Goal: Task Accomplishment & Management: Use online tool/utility

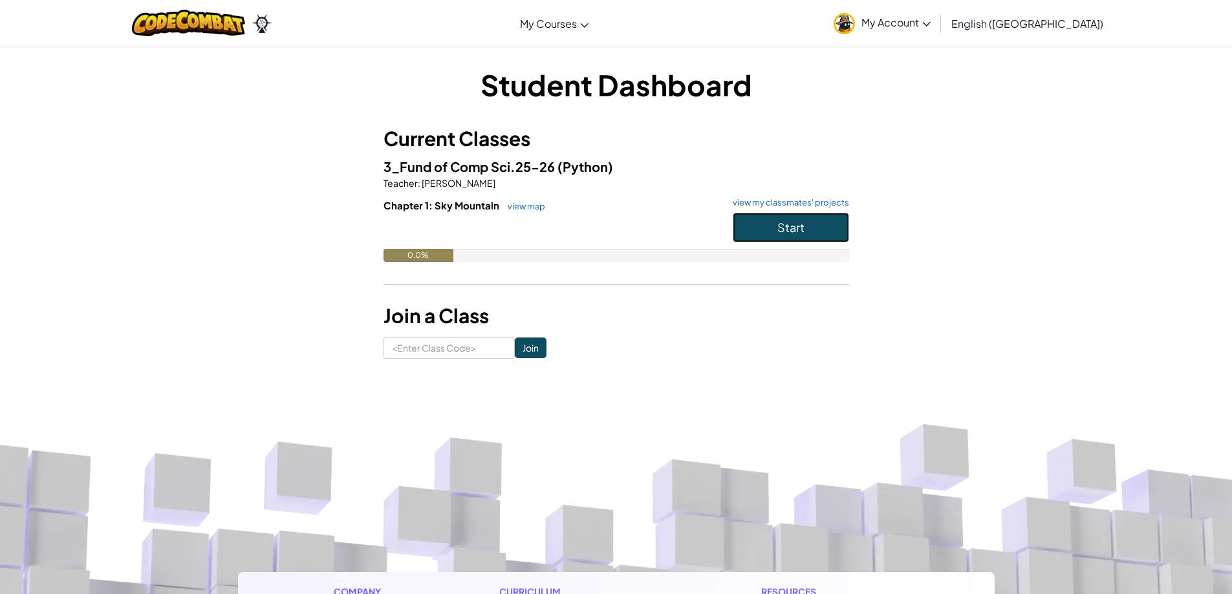
click at [765, 234] on button "Start" at bounding box center [791, 228] width 116 height 30
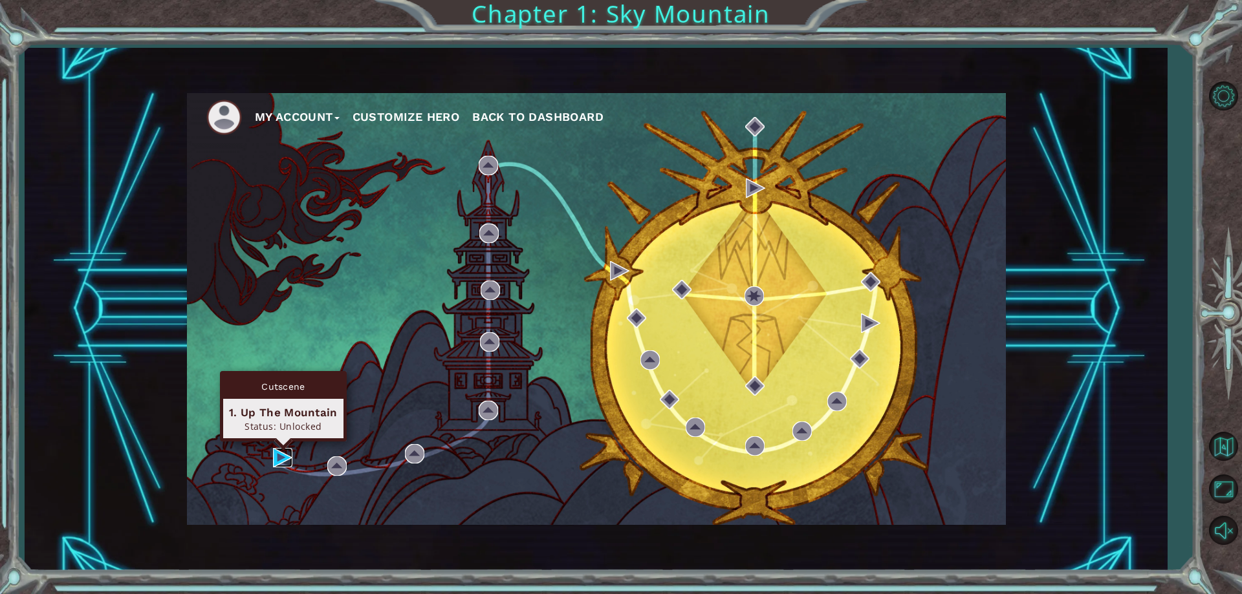
click at [276, 453] on img at bounding box center [282, 457] width 19 height 19
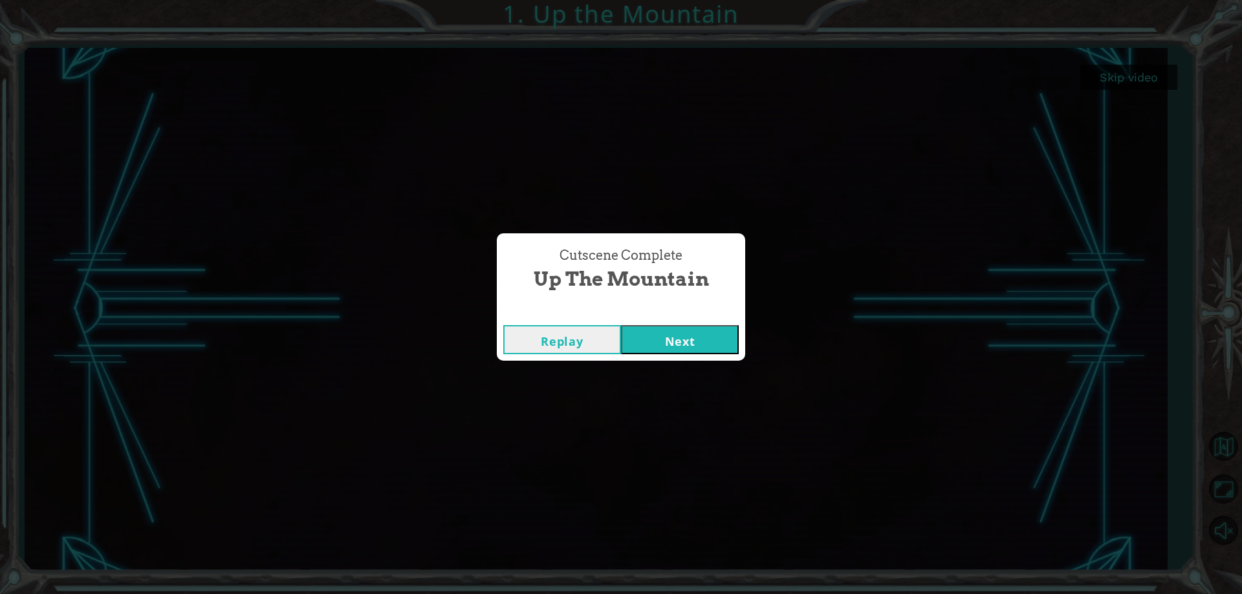
click at [695, 340] on button "Next" at bounding box center [680, 339] width 118 height 29
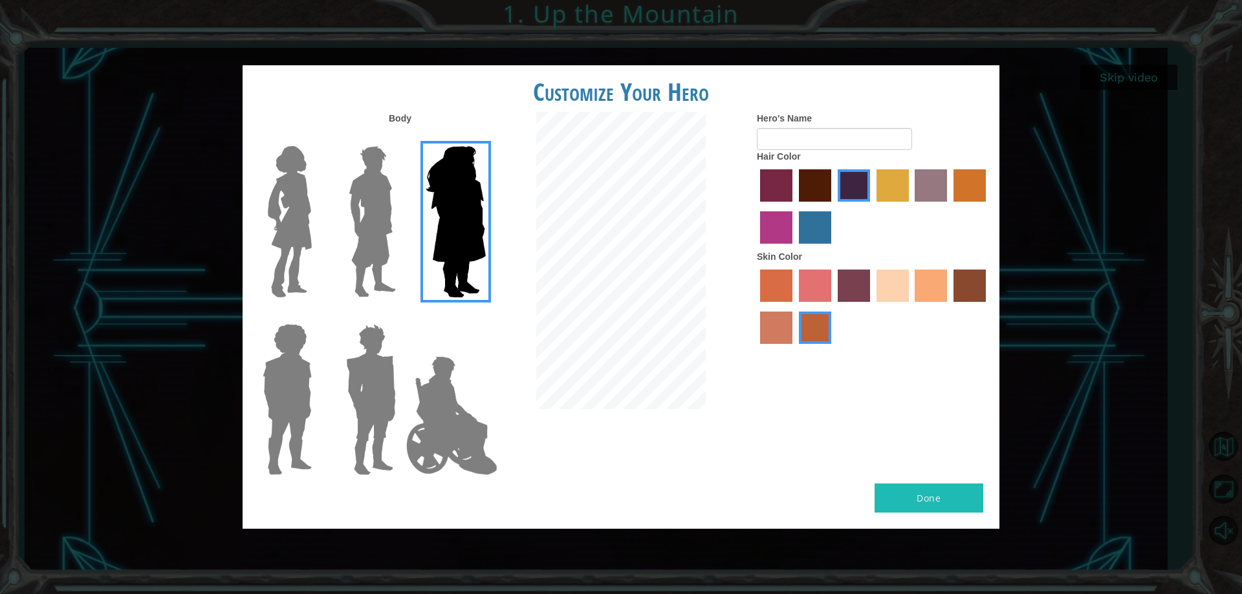
click at [386, 210] on img at bounding box center [372, 222] width 58 height 162
click at [401, 138] on input "Hero Lars" at bounding box center [401, 138] width 0 height 0
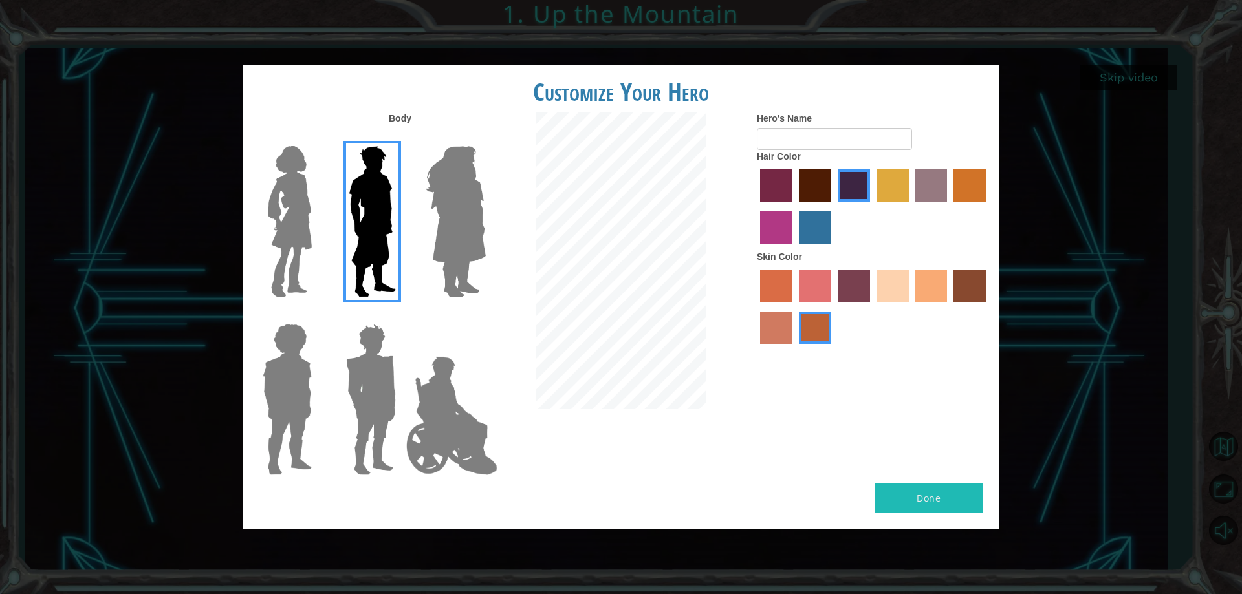
click at [314, 210] on img at bounding box center [290, 222] width 54 height 162
click at [317, 138] on input "Hero Connie" at bounding box center [317, 138] width 0 height 0
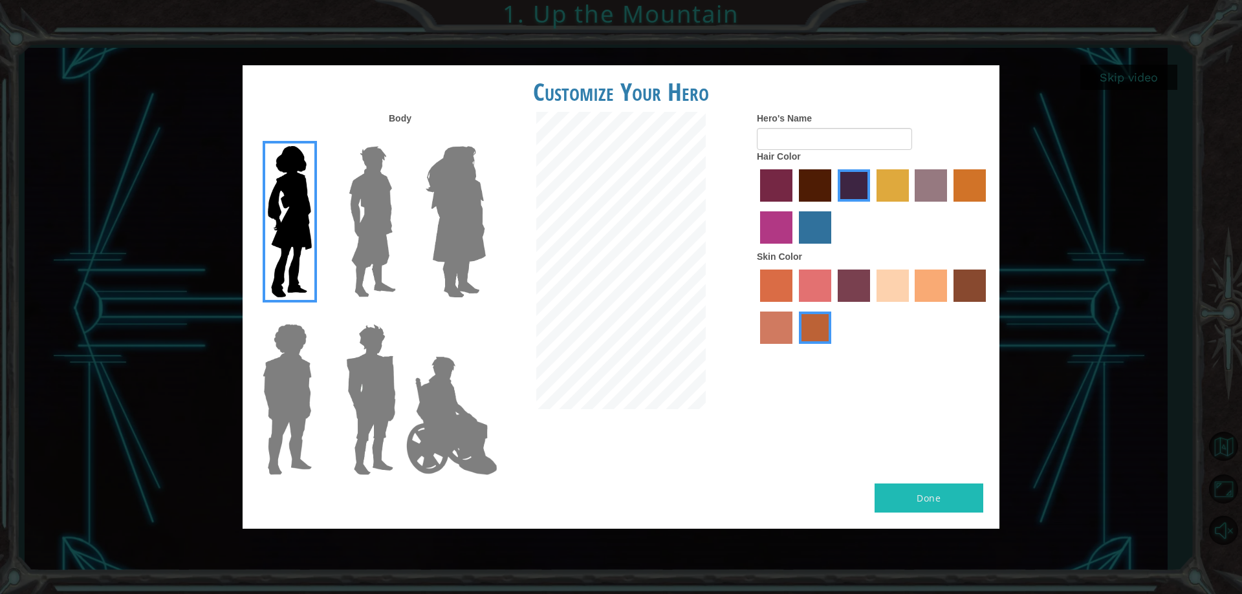
click at [364, 229] on img at bounding box center [372, 222] width 58 height 162
click at [401, 138] on input "Hero Lars" at bounding box center [401, 138] width 0 height 0
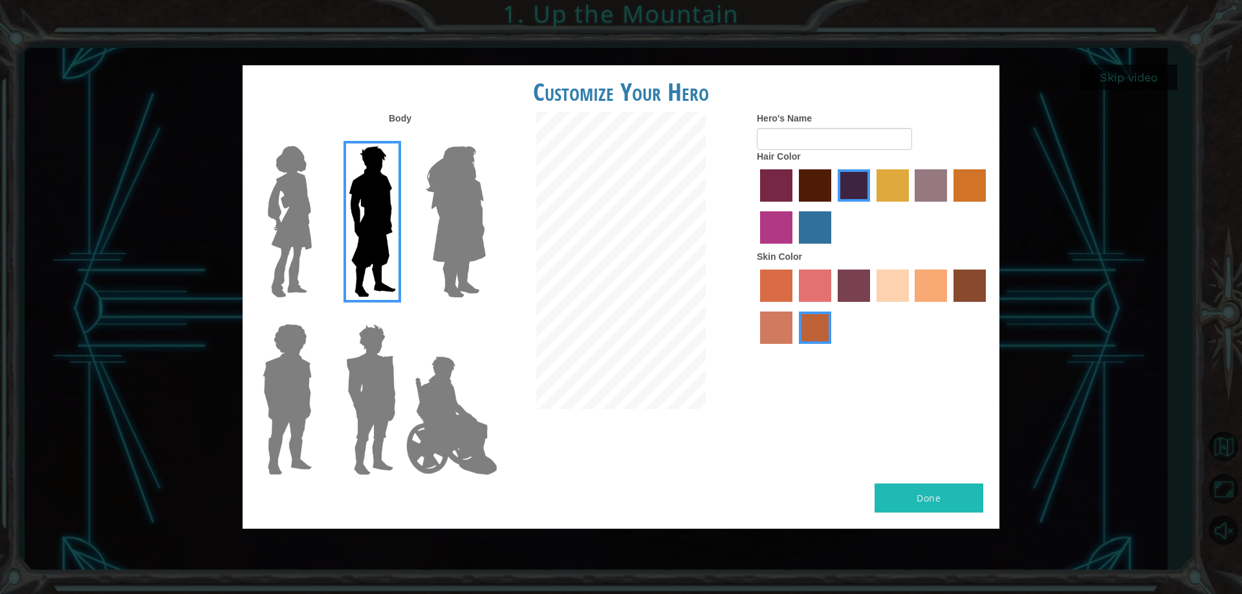
click at [308, 386] on img at bounding box center [287, 400] width 60 height 162
click at [317, 316] on input "Hero Steven" at bounding box center [317, 316] width 0 height 0
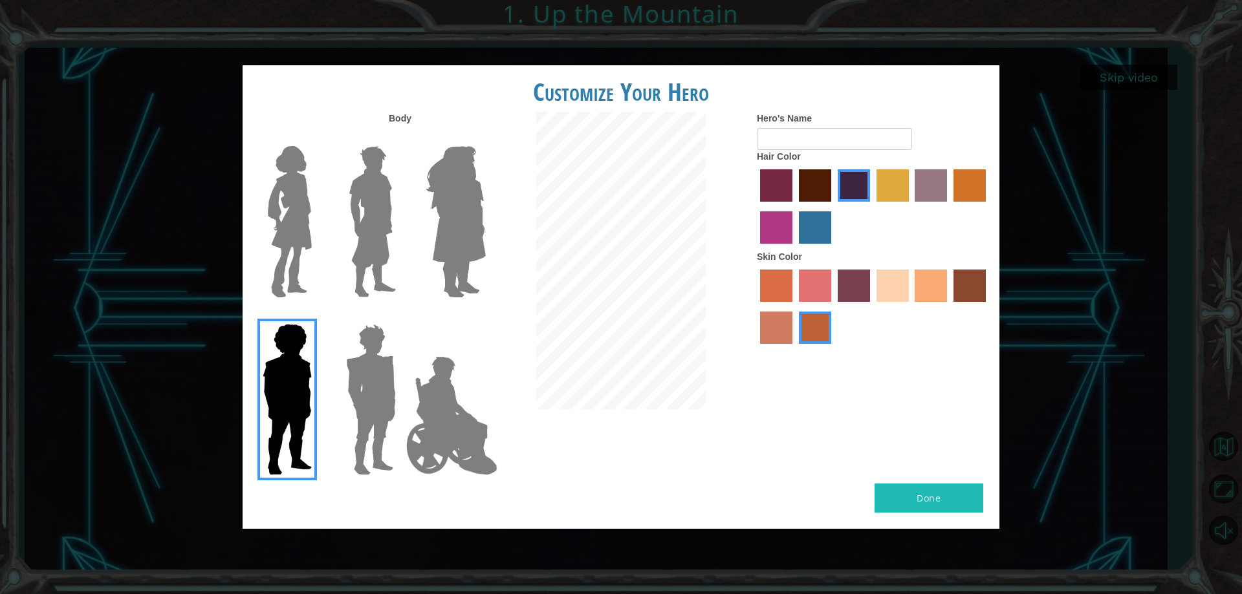
click at [361, 398] on img at bounding box center [371, 400] width 60 height 162
click at [401, 316] on input "Hero Garnet" at bounding box center [401, 316] width 0 height 0
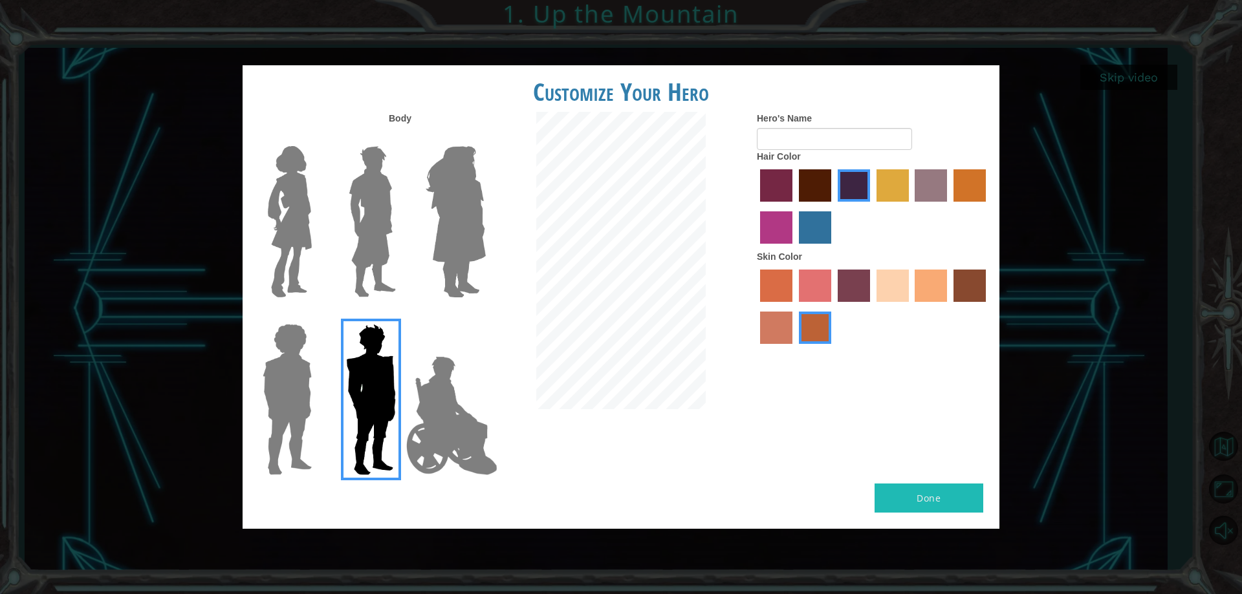
click at [392, 232] on img at bounding box center [372, 222] width 58 height 162
click at [401, 138] on input "Hero Lars" at bounding box center [401, 138] width 0 height 0
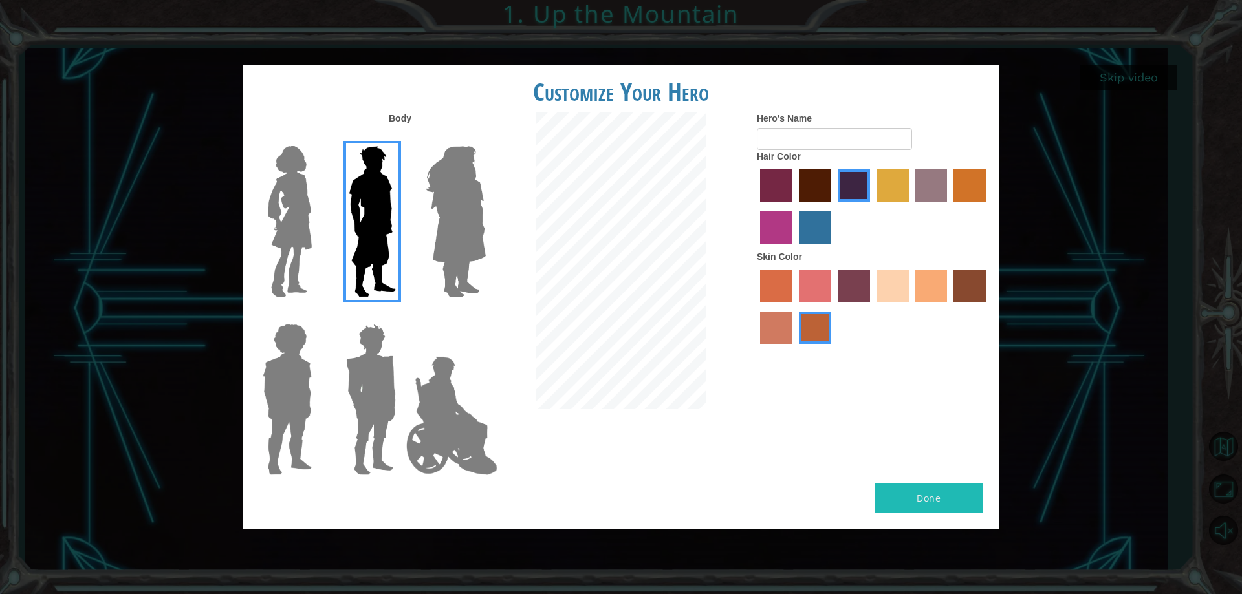
click at [349, 392] on img at bounding box center [371, 400] width 60 height 162
click at [401, 316] on input "Hero Garnet" at bounding box center [401, 316] width 0 height 0
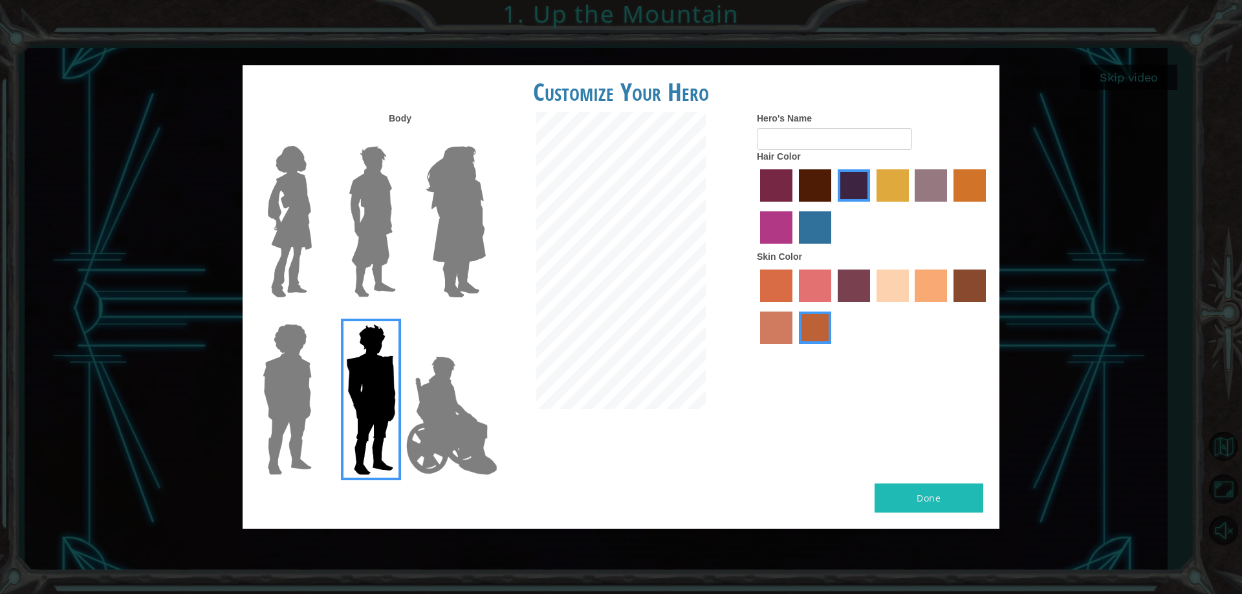
click at [347, 250] on img at bounding box center [372, 222] width 58 height 162
click at [401, 138] on input "Hero Lars" at bounding box center [401, 138] width 0 height 0
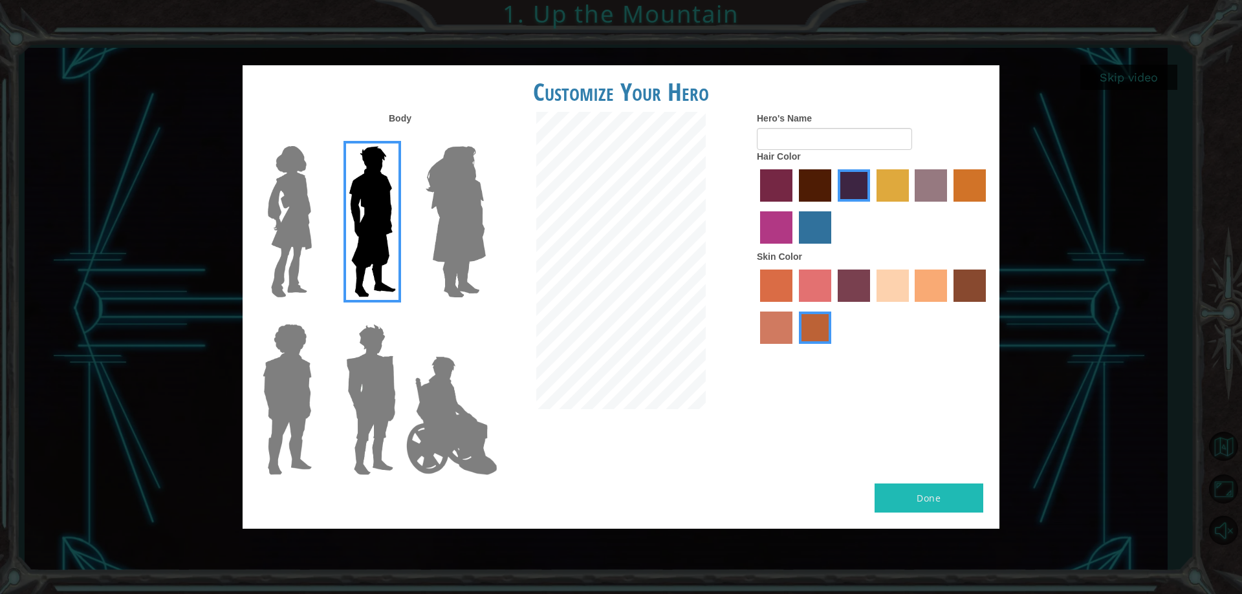
click at [817, 229] on label "lachmara hair color" at bounding box center [815, 228] width 32 height 32
click at [794, 248] on input "lachmara hair color" at bounding box center [794, 248] width 0 height 0
click at [773, 178] on label "paprika hair color" at bounding box center [776, 185] width 32 height 32
click at [756, 206] on input "paprika hair color" at bounding box center [756, 206] width 0 height 0
click at [833, 186] on div at bounding box center [873, 208] width 233 height 84
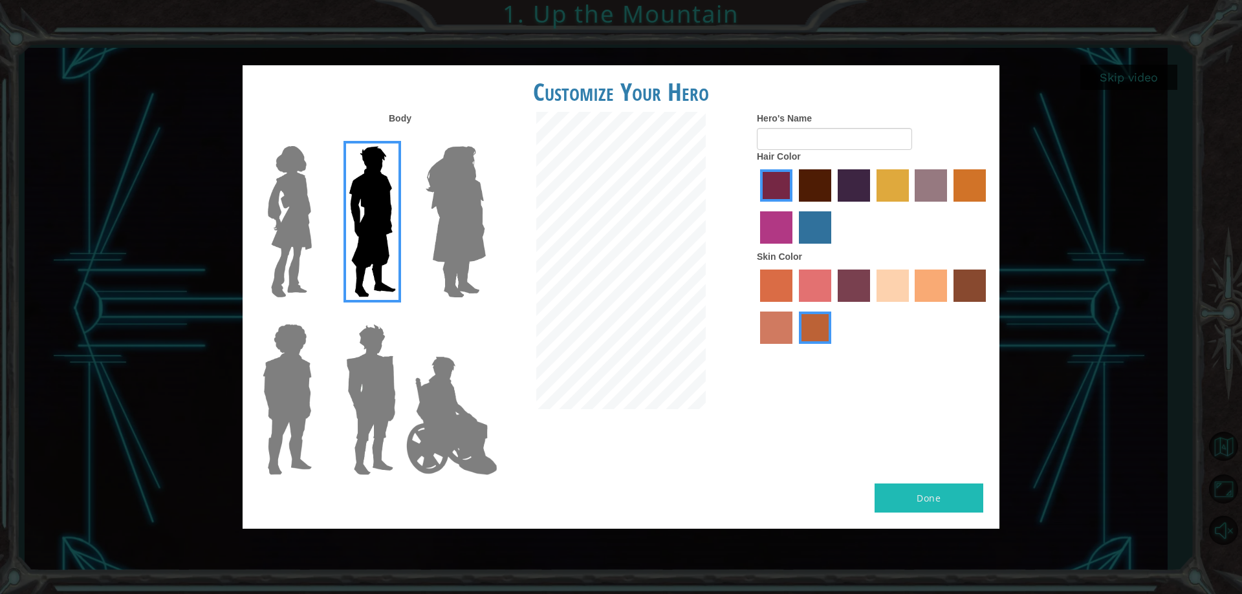
click at [821, 186] on label "maroon hair color" at bounding box center [815, 185] width 32 height 32
click at [794, 206] on input "maroon hair color" at bounding box center [794, 206] width 0 height 0
click at [970, 288] on label "karma skin color" at bounding box center [969, 286] width 32 height 32
click at [949, 307] on input "karma skin color" at bounding box center [949, 307] width 0 height 0
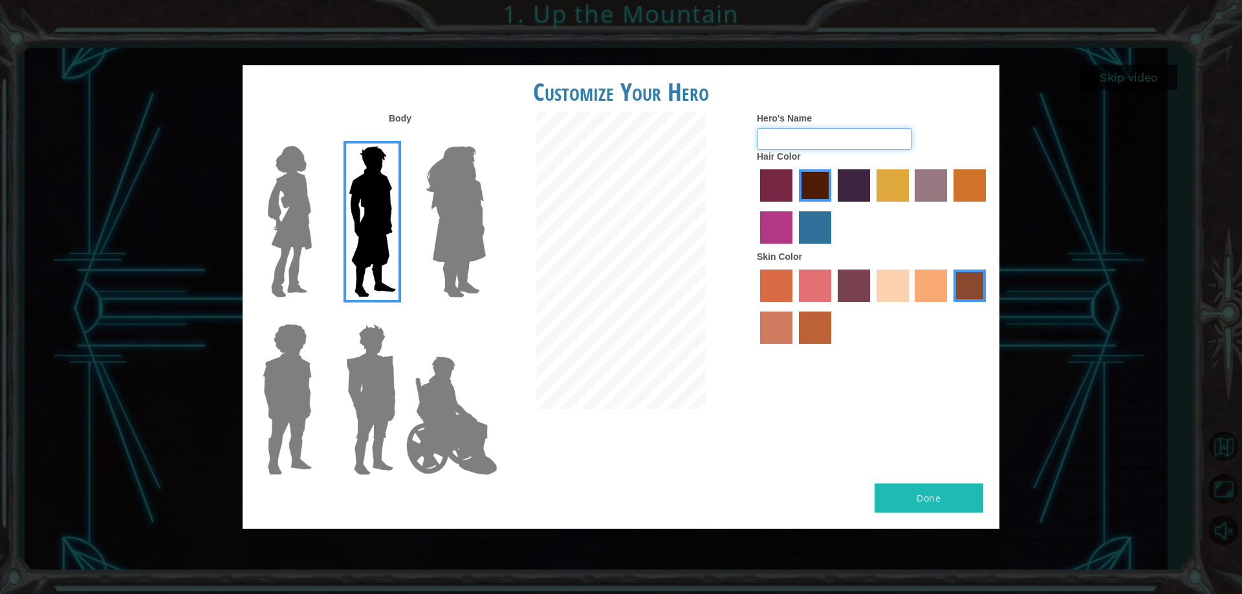
click at [814, 140] on input "Hero's Name" at bounding box center [834, 139] width 155 height 22
click at [360, 375] on img at bounding box center [371, 400] width 60 height 162
click at [401, 316] on input "Hero Garnet" at bounding box center [401, 316] width 0 height 0
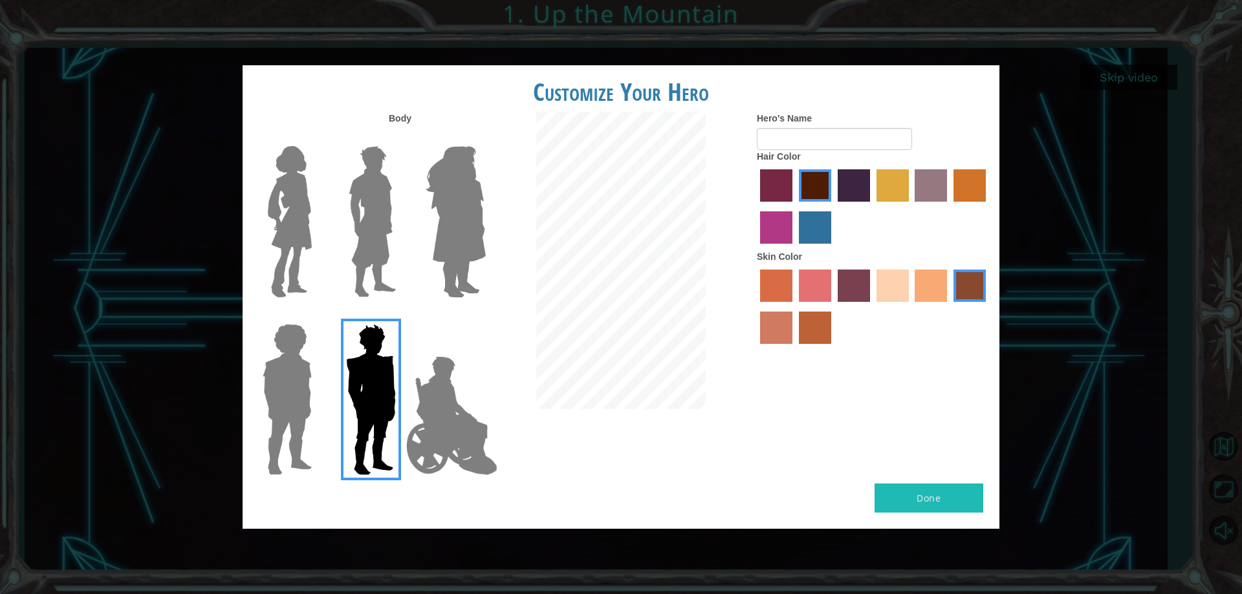
drag, startPoint x: 340, startPoint y: 243, endPoint x: 351, endPoint y: 246, distance: 11.5
click at [336, 245] on label at bounding box center [368, 222] width 65 height 162
click at [401, 138] on input "Hero Lars" at bounding box center [401, 138] width 0 height 0
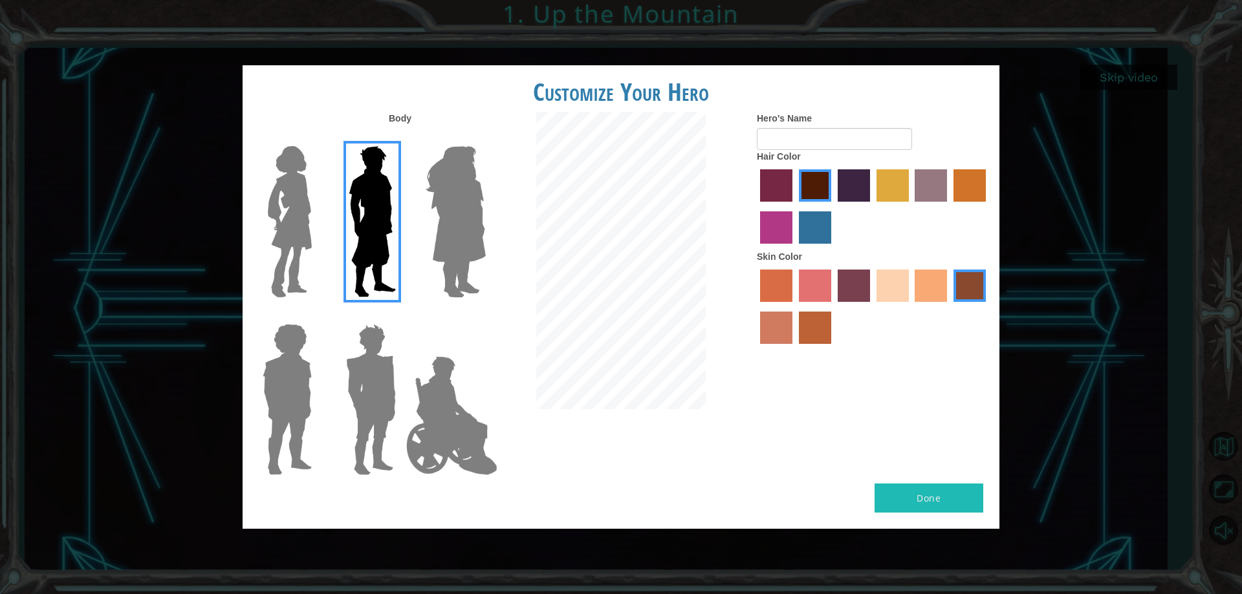
click at [903, 291] on label "sandy beach skin color" at bounding box center [892, 286] width 32 height 32
click at [872, 307] on input "sandy beach skin color" at bounding box center [872, 307] width 0 height 0
click at [787, 141] on input "Hero's Name" at bounding box center [834, 139] width 155 height 22
type input "WhiteBoyBlossom"
click at [912, 497] on button "Done" at bounding box center [929, 498] width 109 height 29
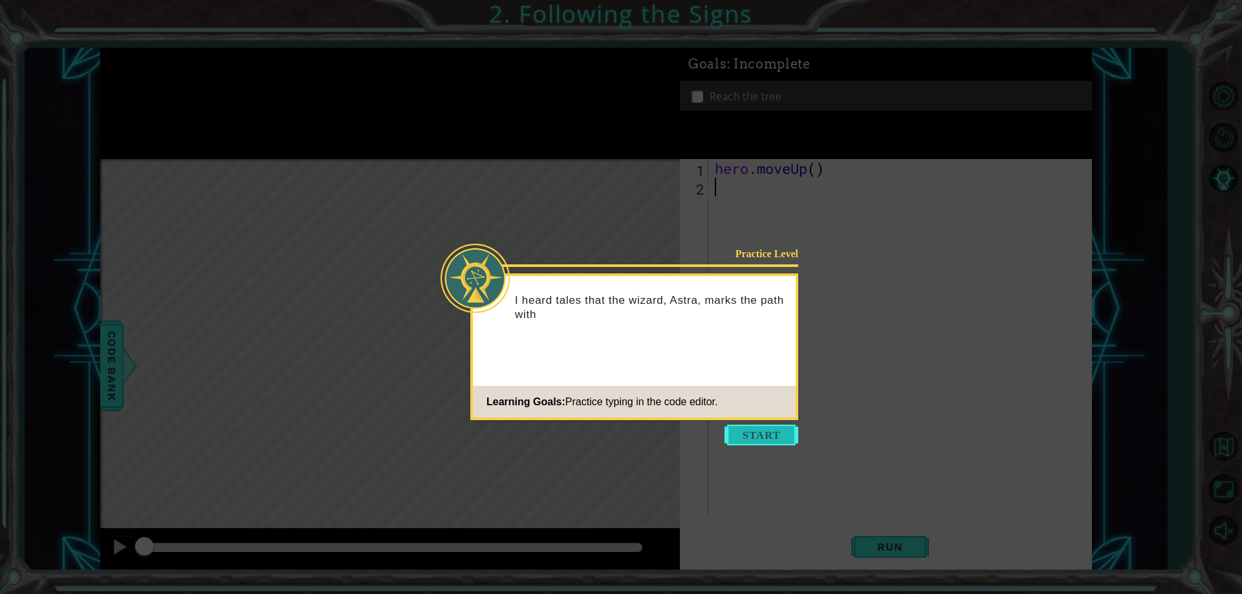
click at [763, 438] on button "Start" at bounding box center [761, 435] width 74 height 21
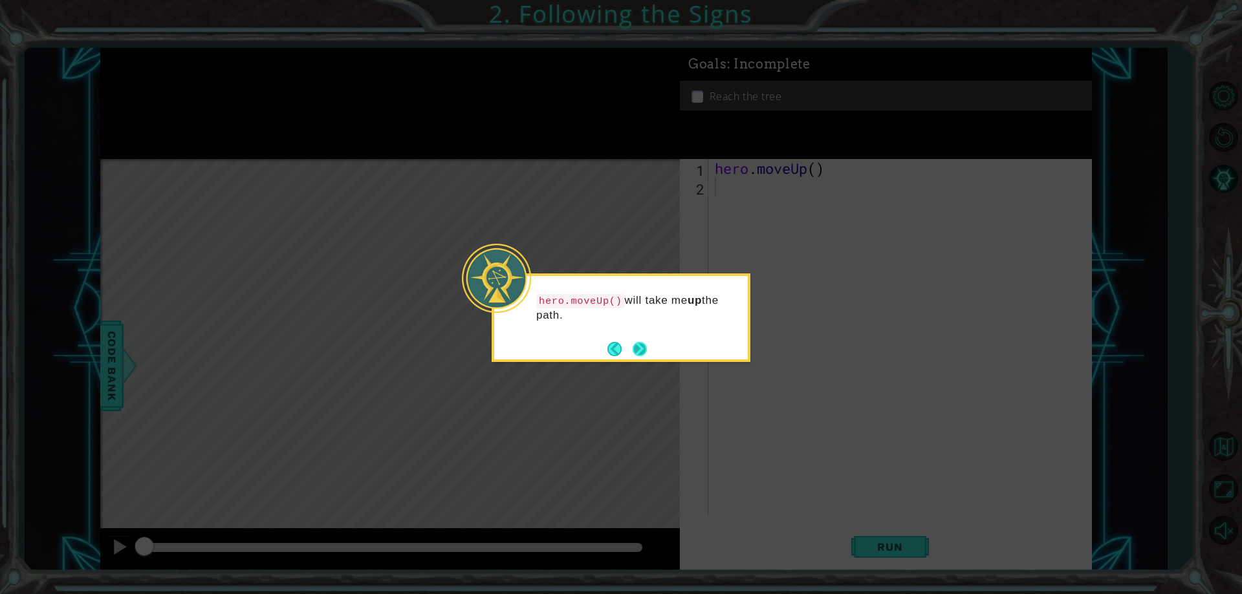
click at [638, 342] on button "Next" at bounding box center [639, 349] width 19 height 19
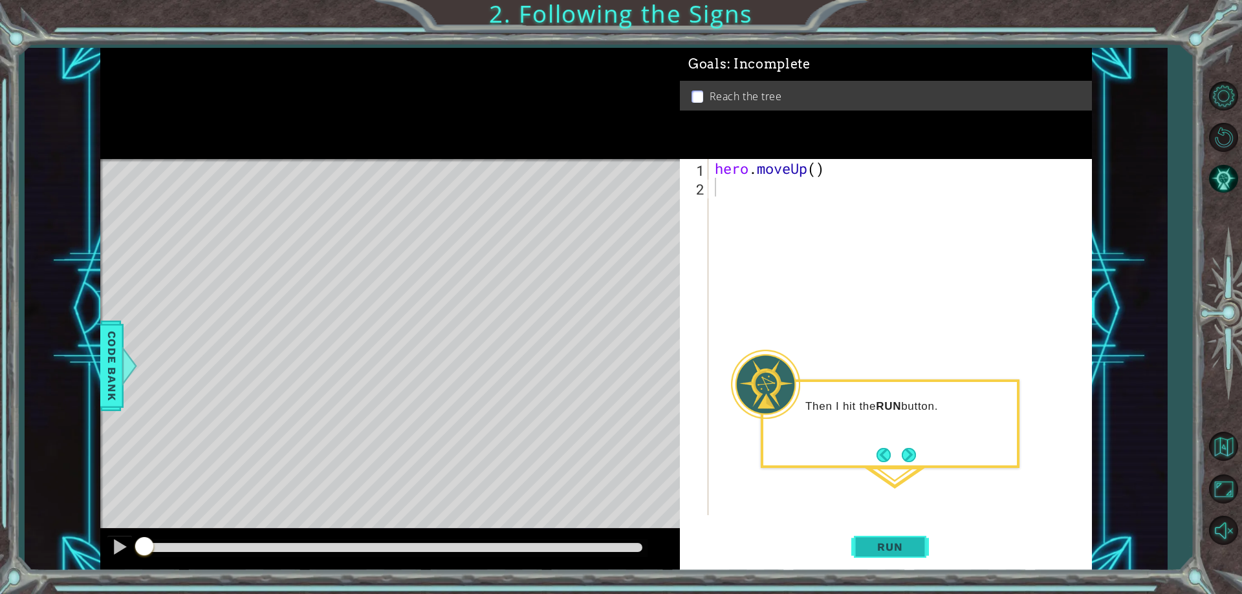
click at [900, 547] on span "Run" at bounding box center [889, 547] width 51 height 13
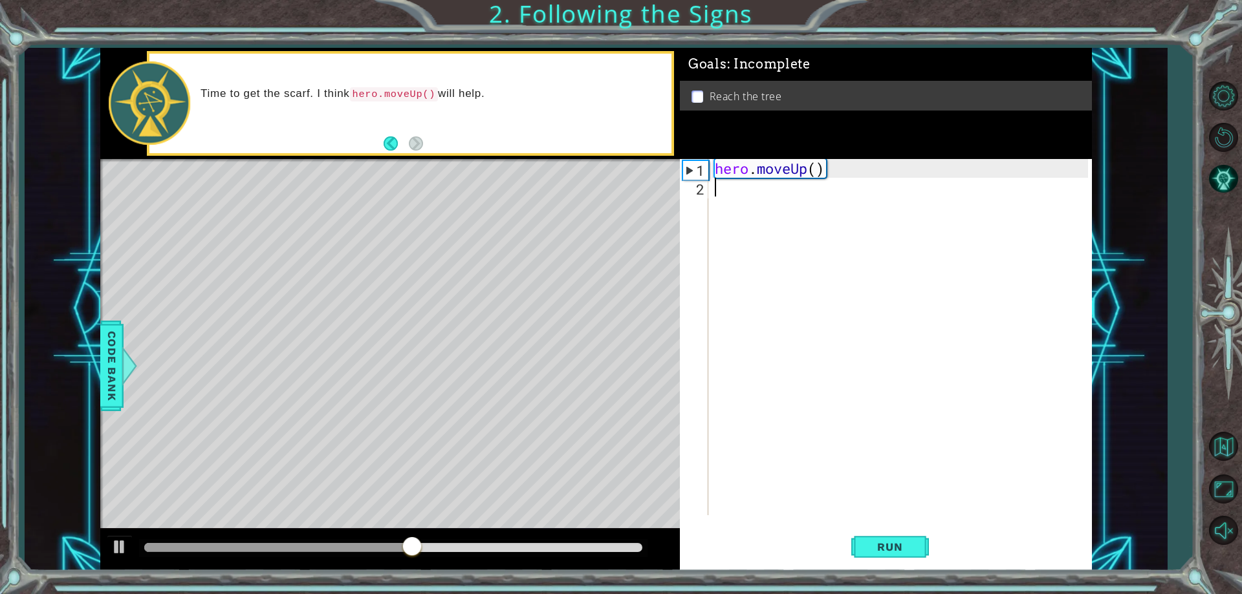
click at [834, 173] on div "hero . moveUp ( )" at bounding box center [903, 356] width 382 height 394
click at [899, 541] on span "Run" at bounding box center [889, 547] width 51 height 13
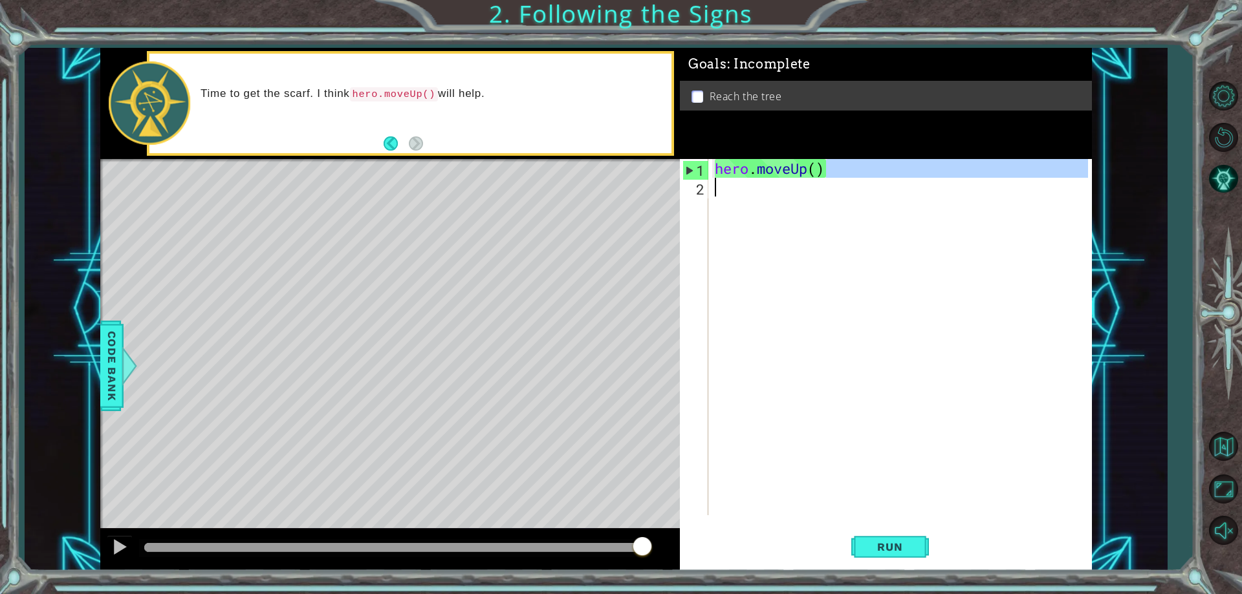
drag, startPoint x: 830, startPoint y: 173, endPoint x: 822, endPoint y: 191, distance: 19.4
click at [828, 208] on div "hero . moveUp ( )" at bounding box center [903, 356] width 382 height 394
click at [823, 173] on div "hero . moveUp ( )" at bounding box center [899, 337] width 375 height 356
type textarea "hero.moveUp()"
drag, startPoint x: 825, startPoint y: 169, endPoint x: 831, endPoint y: 163, distance: 8.2
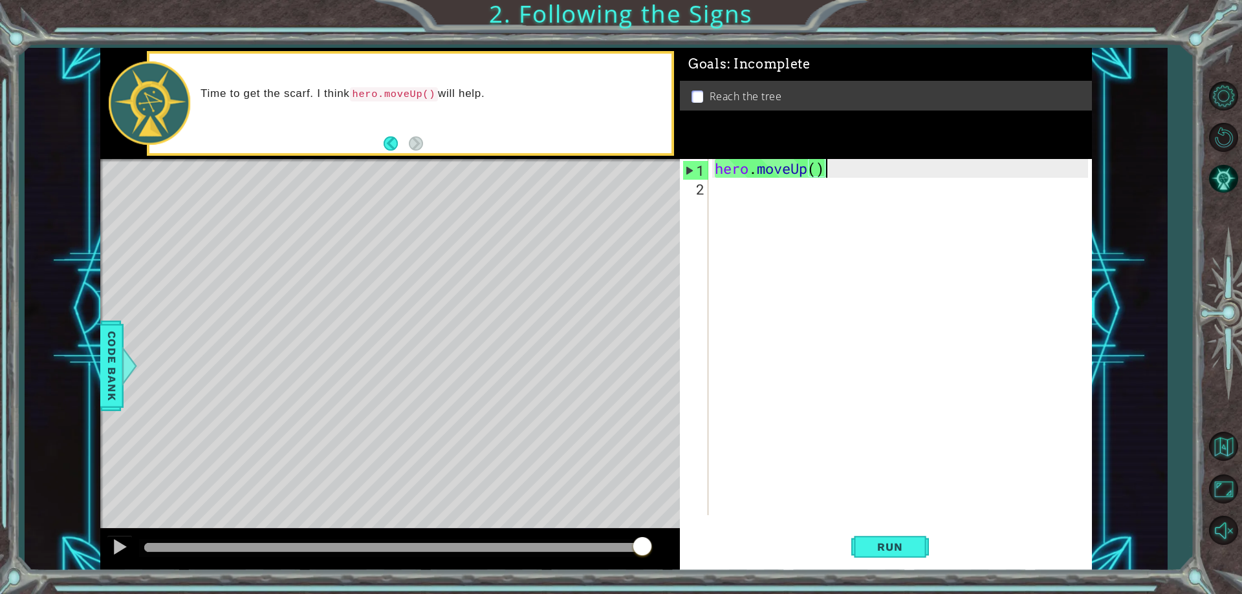
click at [831, 163] on div "hero . moveUp ( )" at bounding box center [903, 356] width 382 height 394
click at [918, 560] on button "Run" at bounding box center [890, 547] width 78 height 41
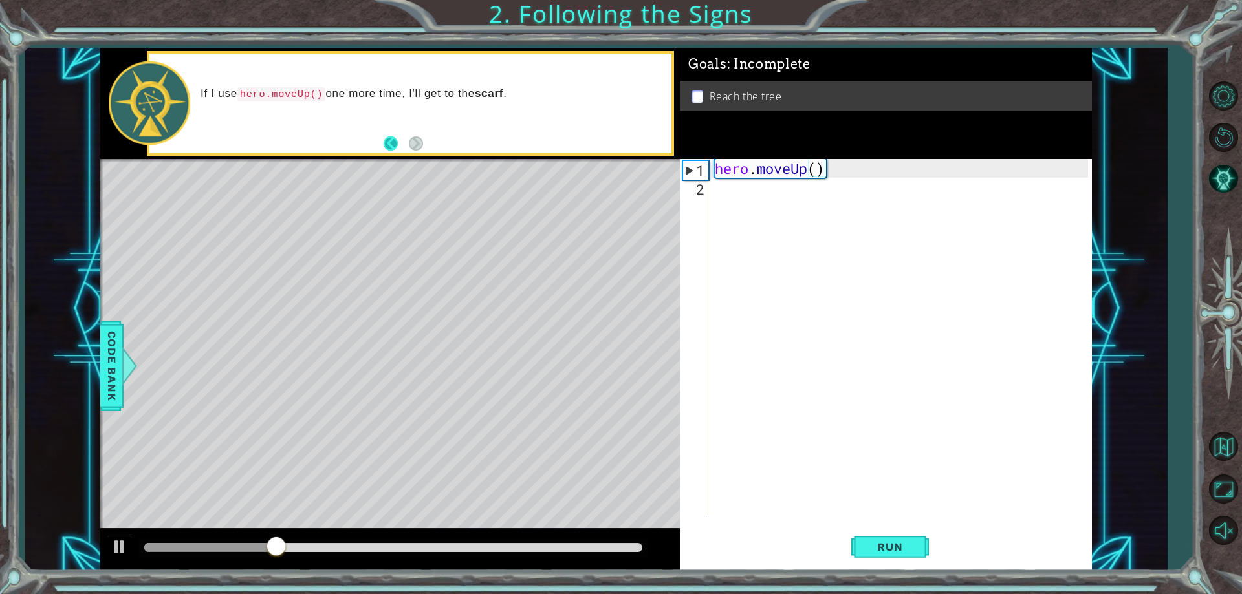
click at [391, 143] on button "Back" at bounding box center [396, 143] width 25 height 14
drag, startPoint x: 854, startPoint y: 159, endPoint x: 748, endPoint y: 166, distance: 105.7
click at [748, 166] on div "hero . moveUp ( )" at bounding box center [903, 356] width 382 height 394
click at [829, 168] on div "hero . moveUp ( )" at bounding box center [899, 337] width 375 height 356
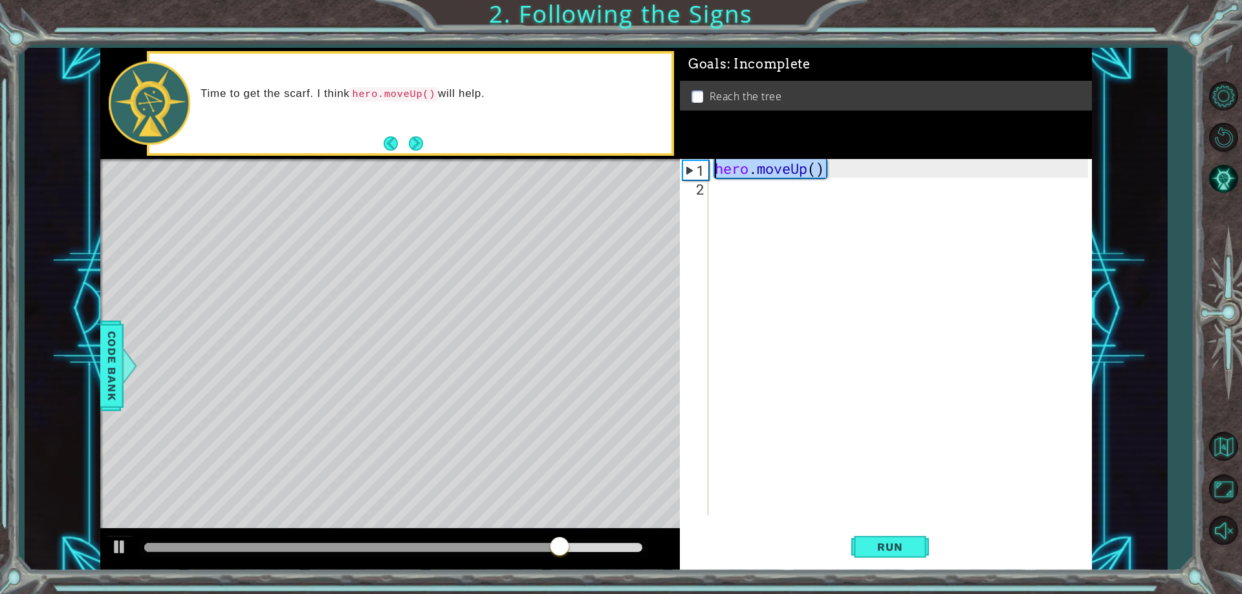
drag, startPoint x: 829, startPoint y: 168, endPoint x: 678, endPoint y: 169, distance: 151.4
click at [684, 173] on div "hero.moveUp() 1 2 hero . moveUp ( ) ההההההההההההההההההההההההההההההההההההההההההה…" at bounding box center [884, 337] width 408 height 356
click at [859, 182] on div "hero . moveUp ( )" at bounding box center [903, 356] width 382 height 394
click at [852, 171] on div "hero . moveUp ( )" at bounding box center [903, 356] width 382 height 394
type textarea "hero.moveUp()"
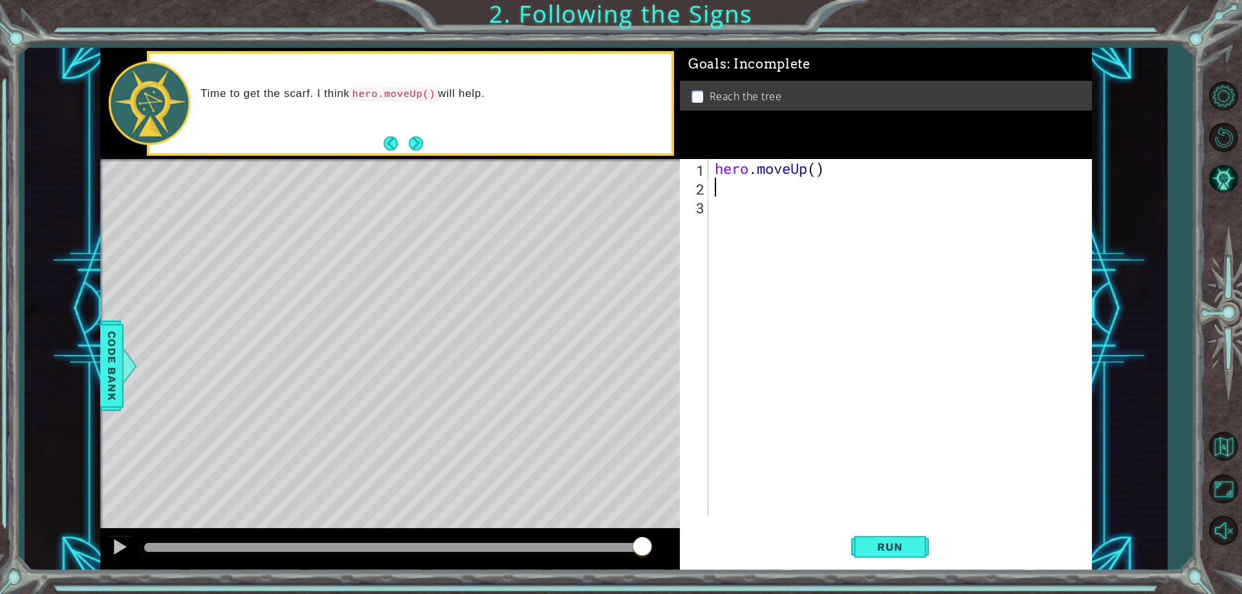
paste textarea "hero.moveUp()"
type textarea "hero.moveUp()"
click at [860, 550] on button "Run" at bounding box center [890, 547] width 78 height 41
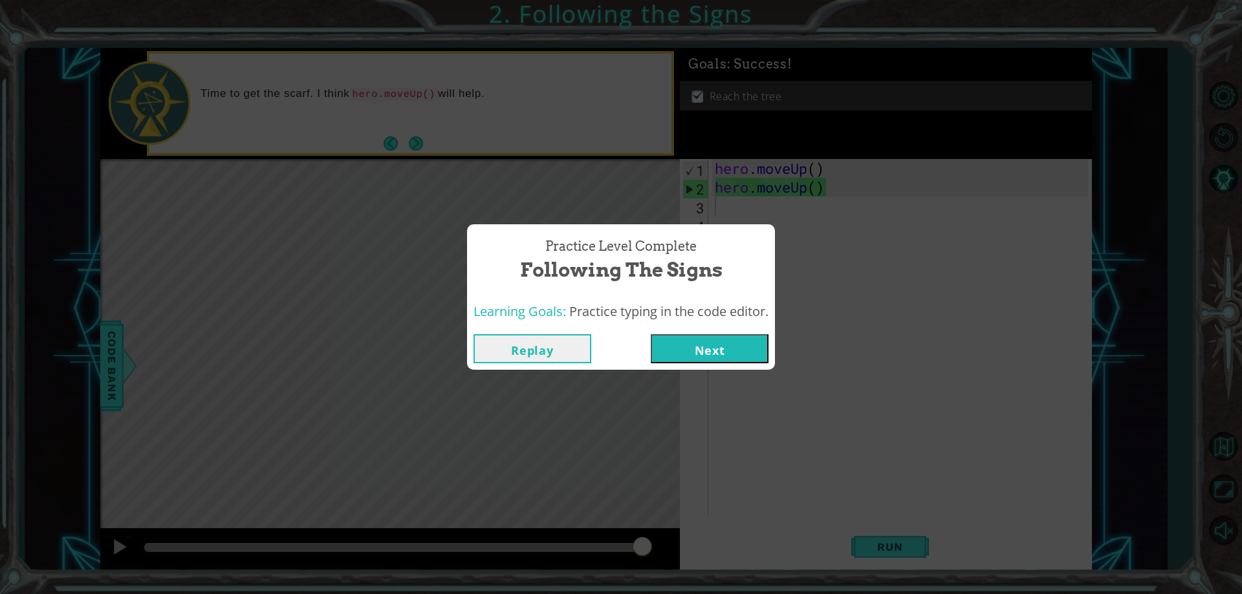
click at [701, 350] on button "Next" at bounding box center [710, 348] width 118 height 29
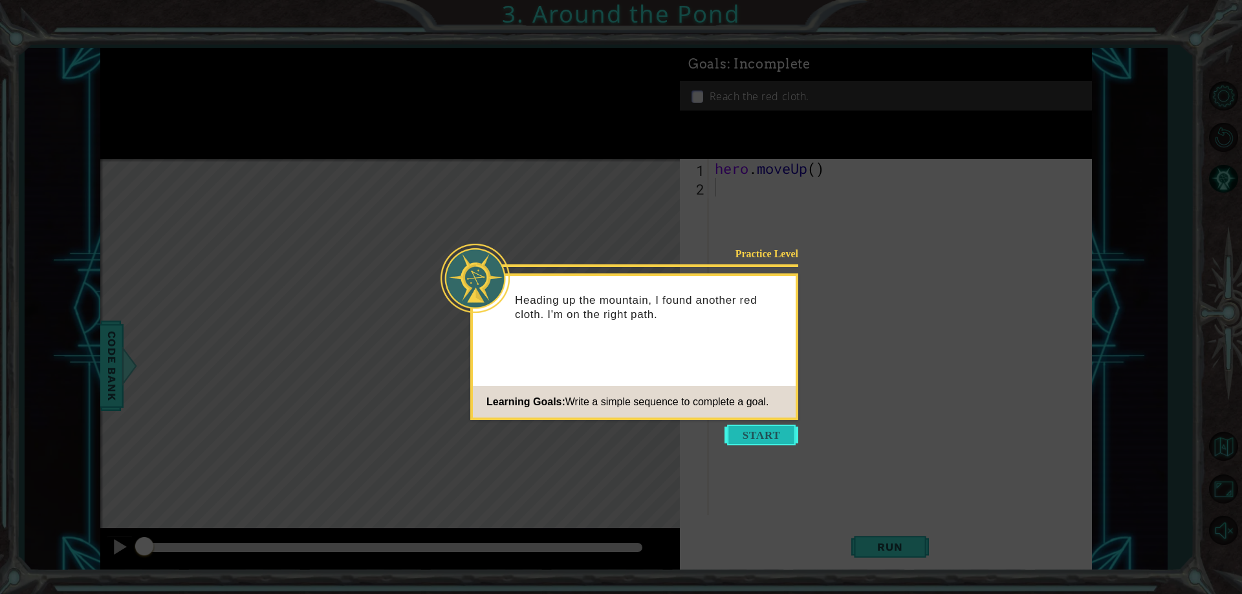
click at [735, 437] on button "Start" at bounding box center [761, 435] width 74 height 21
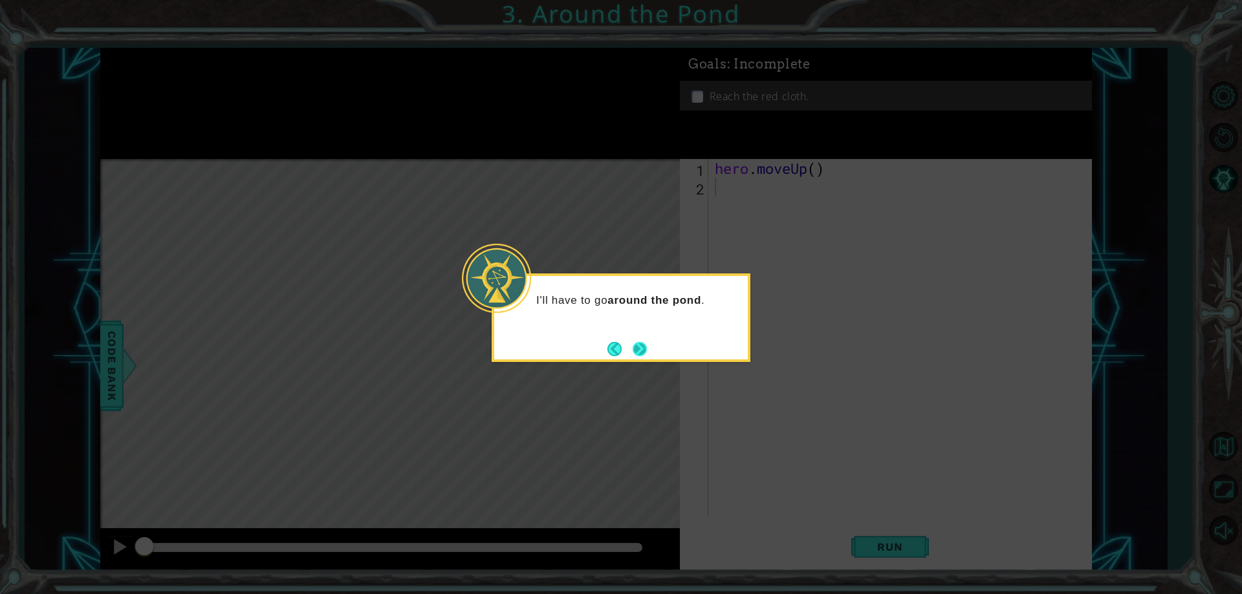
click at [641, 347] on button "Next" at bounding box center [639, 349] width 23 height 23
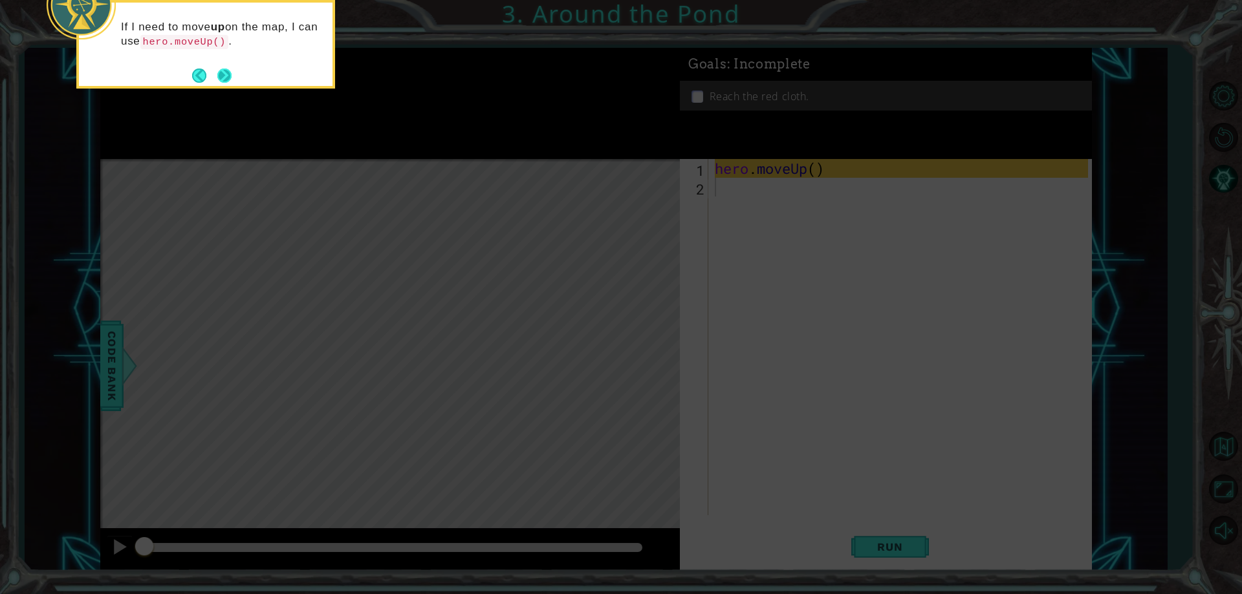
click at [225, 71] on button "Next" at bounding box center [224, 75] width 16 height 16
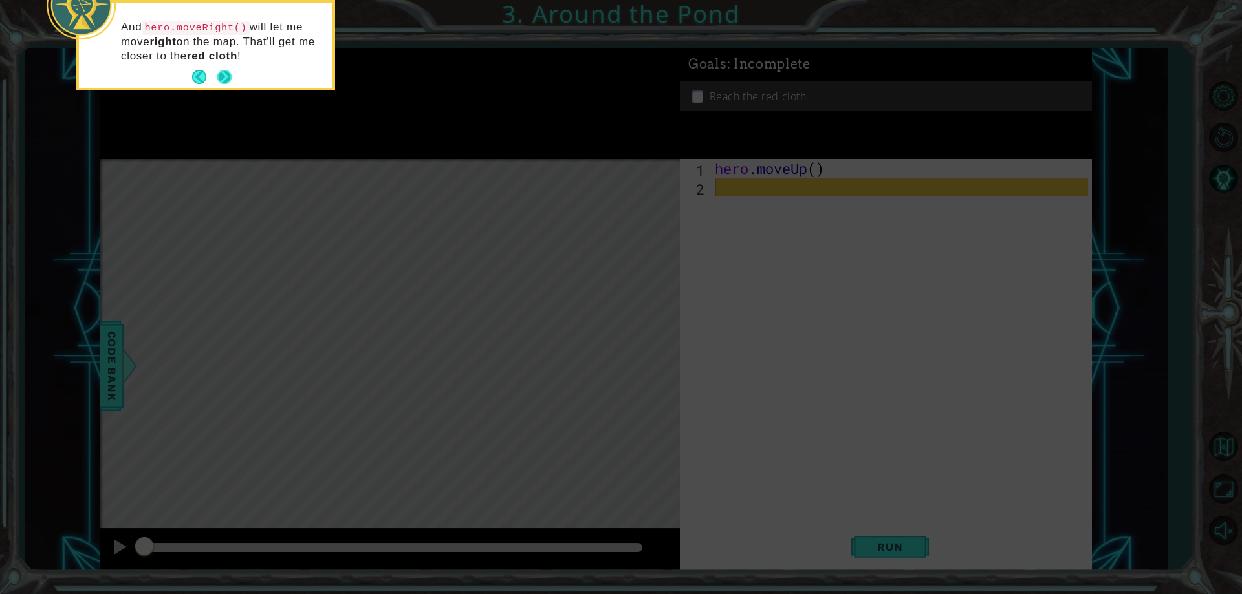
click at [221, 76] on button "Next" at bounding box center [224, 77] width 17 height 17
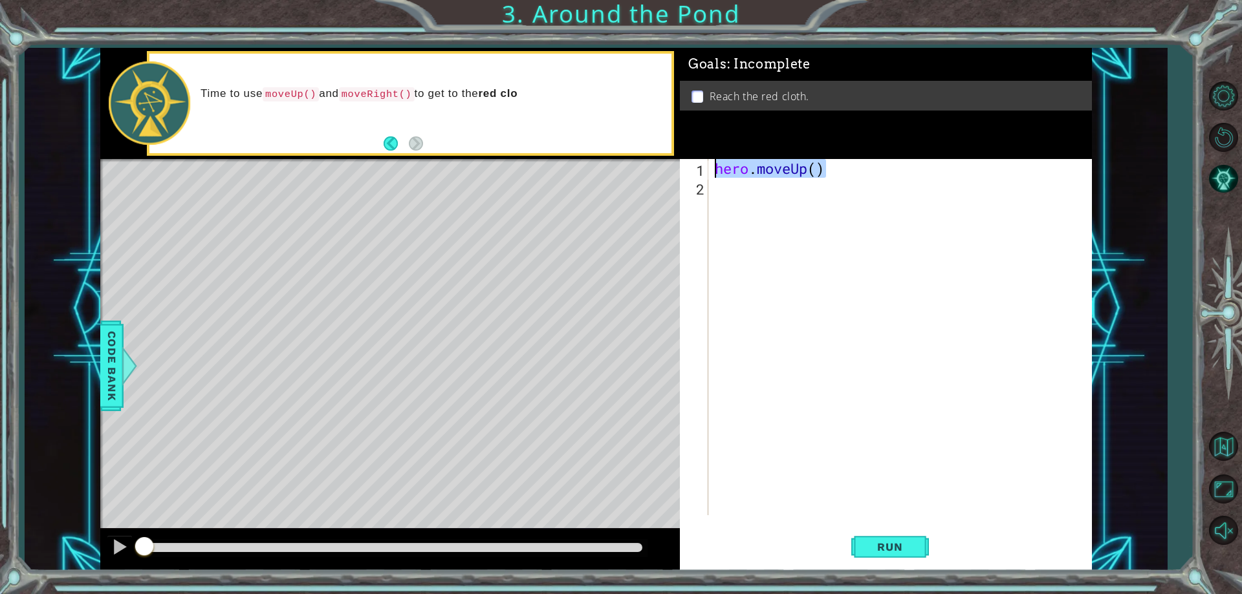
click at [655, 168] on div "1 ההההההההההההההההההההההההההההההההההההההההההההההההההההההההההההההההההההההההההההה…" at bounding box center [596, 309] width 992 height 523
type textarea "hero.moveUp()"
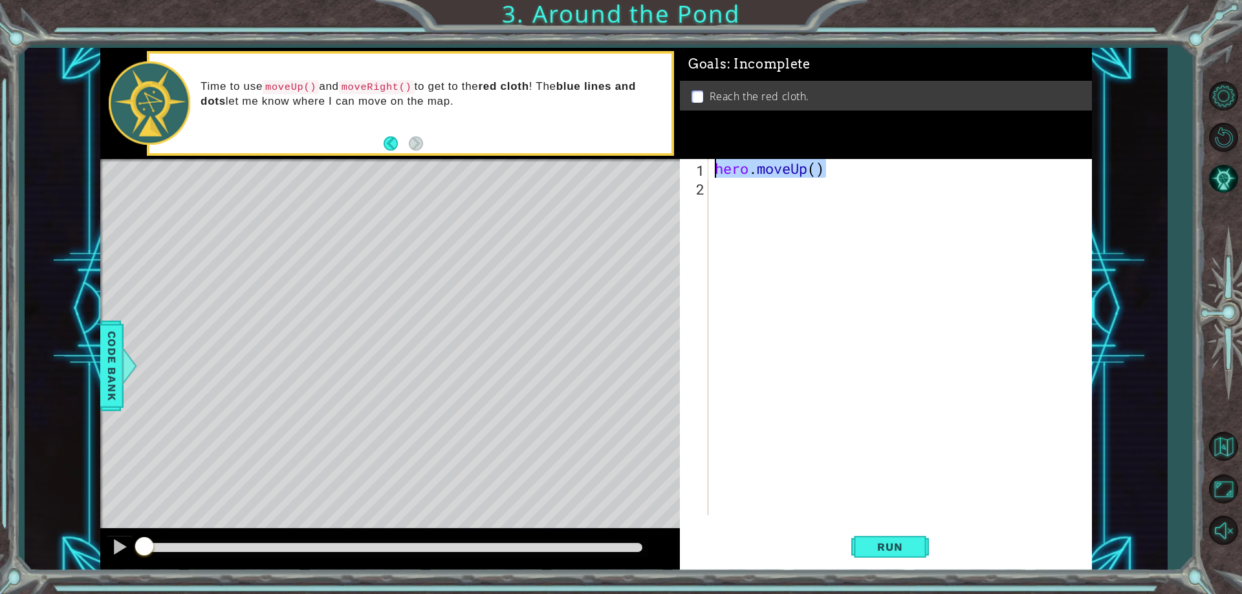
click at [756, 198] on div "hero . moveUp ( )" at bounding box center [903, 356] width 382 height 394
paste textarea "hero.moveUp()"
click at [810, 184] on div "hero . moveUp ( ) hero . moveUp ( )" at bounding box center [903, 356] width 382 height 394
click at [904, 553] on span "Run" at bounding box center [889, 547] width 51 height 13
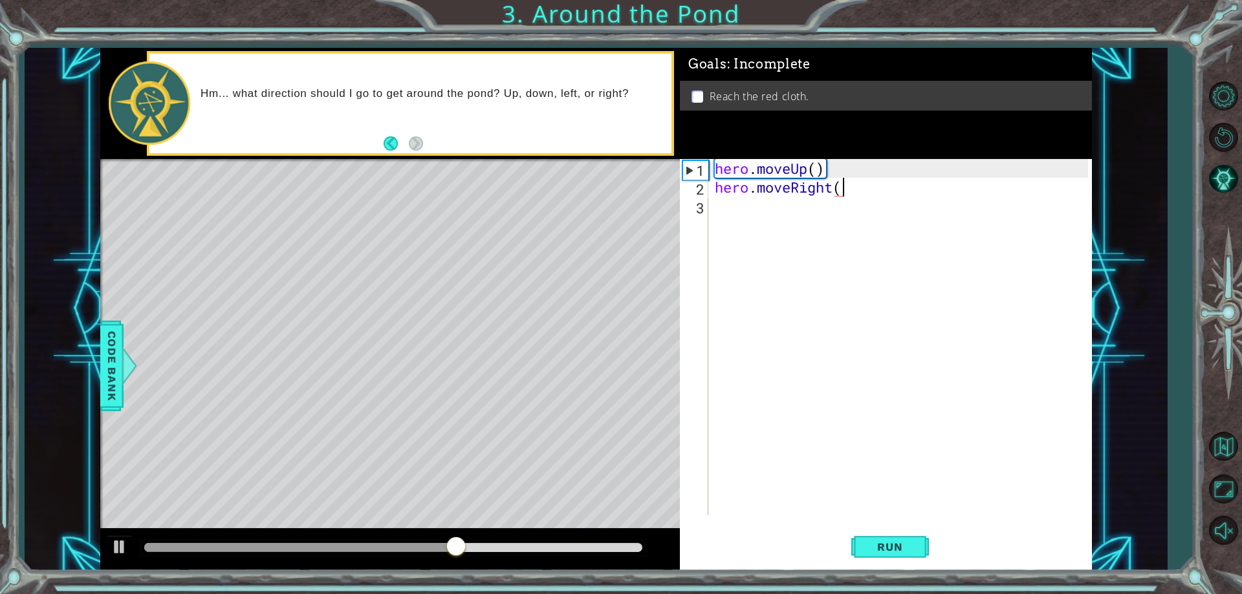
scroll to position [0, 6]
click at [857, 550] on button "Run" at bounding box center [890, 547] width 78 height 41
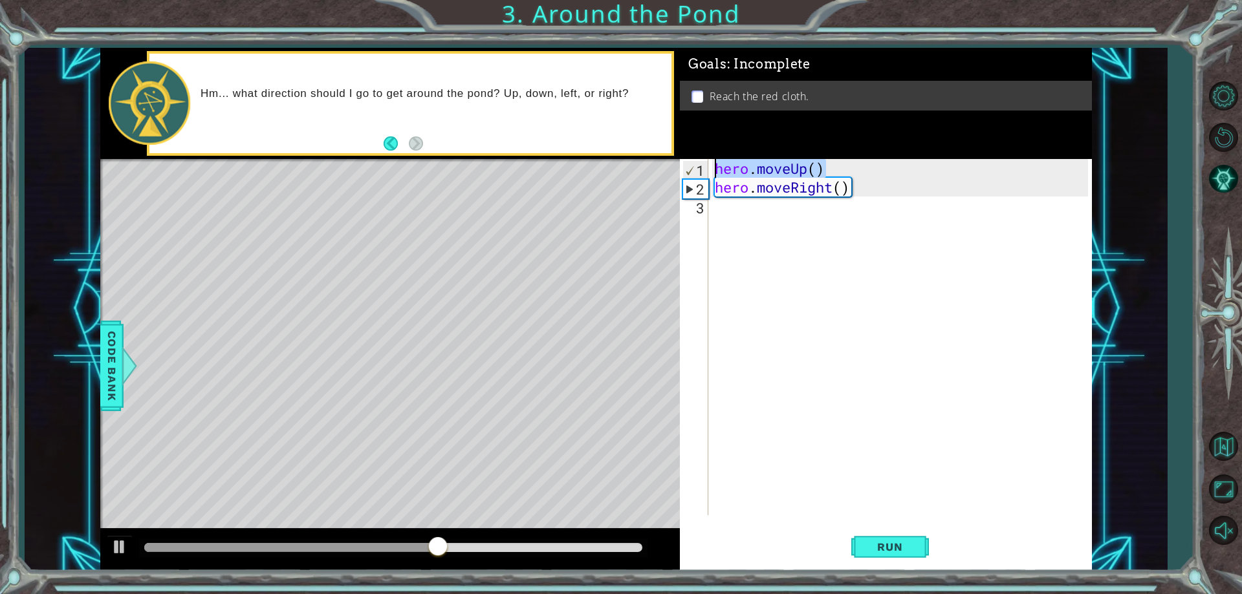
click at [667, 170] on div "1 ההההההההההההההההההההההההההההההההההההההההההההההההההההההההההההההההההההההההההההה…" at bounding box center [596, 309] width 992 height 523
type textarea "hero.moveUp()"
click at [737, 221] on div "hero . moveUp ( ) hero . moveRight ( )" at bounding box center [903, 356] width 382 height 394
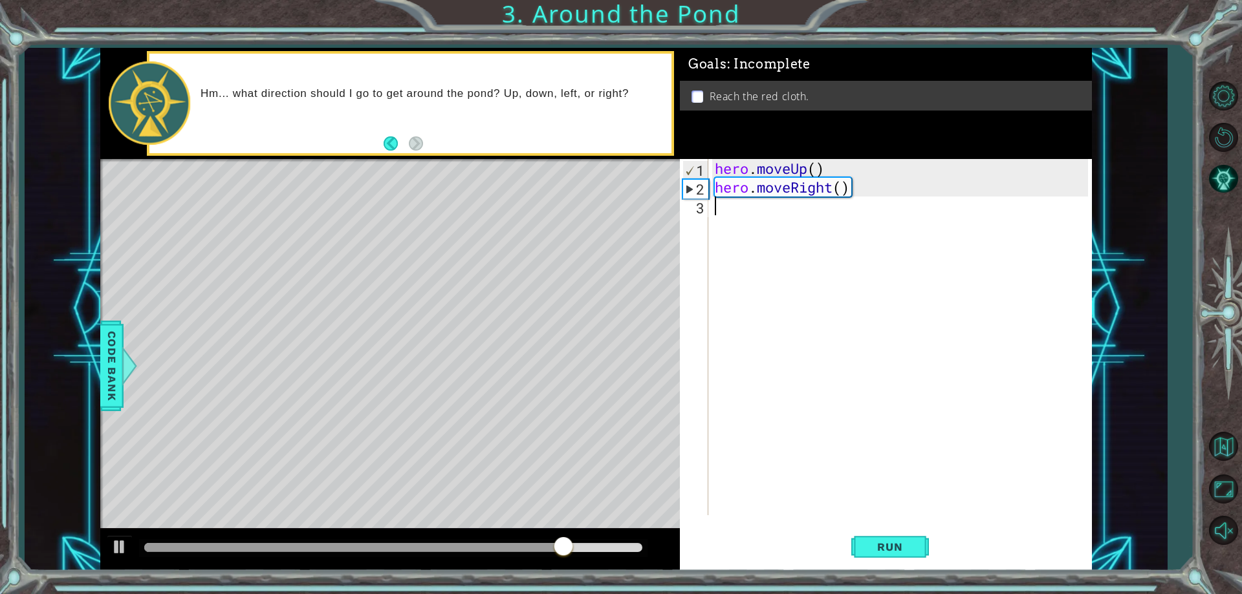
paste textarea "hero.moveUp()"
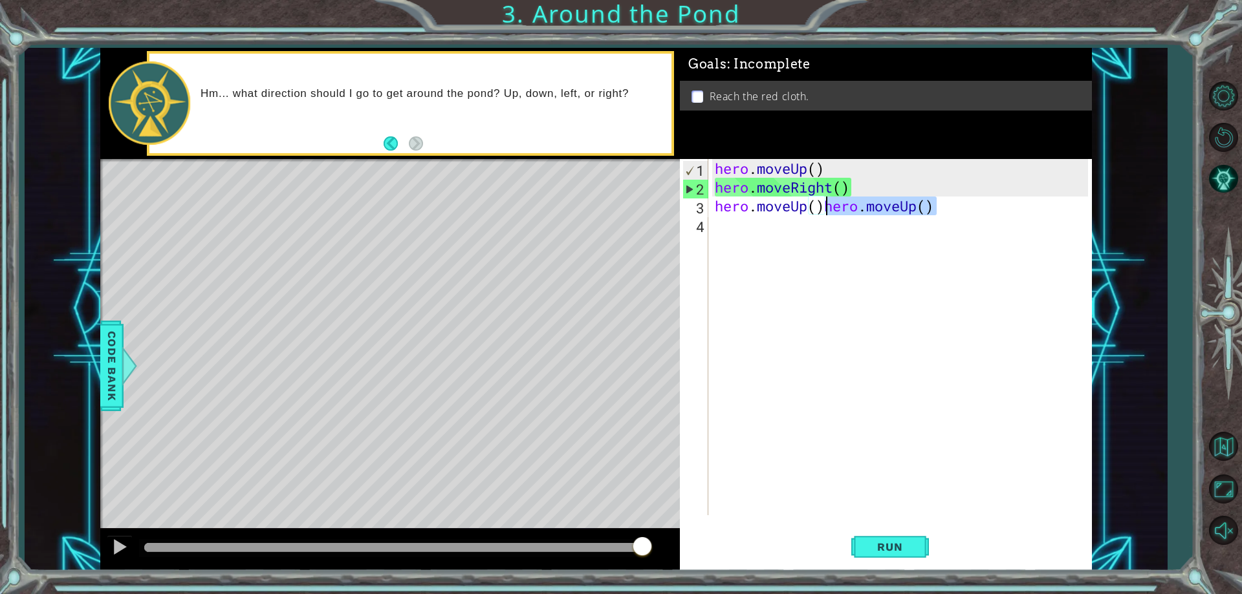
drag, startPoint x: 943, startPoint y: 207, endPoint x: 823, endPoint y: 208, distance: 119.7
click at [823, 208] on div "hero . moveUp ( ) hero . moveRight ( ) hero . moveUp ( ) hero . moveUp ( )" at bounding box center [903, 356] width 382 height 394
type textarea "hero.moveUp()"
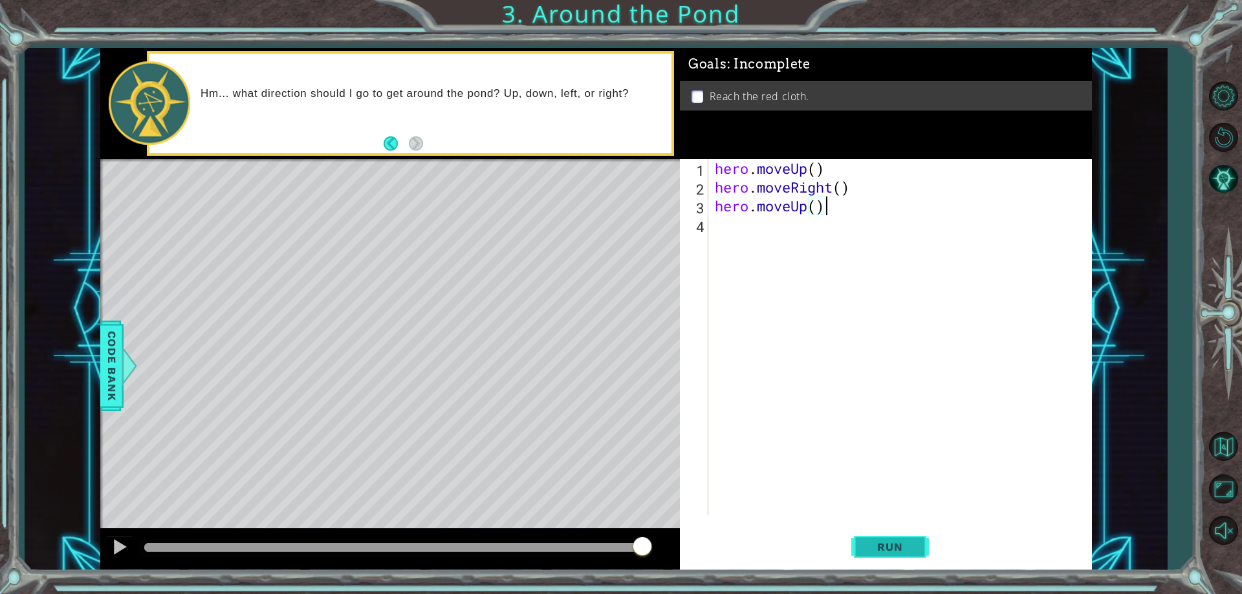
click at [900, 545] on span "Run" at bounding box center [889, 547] width 51 height 13
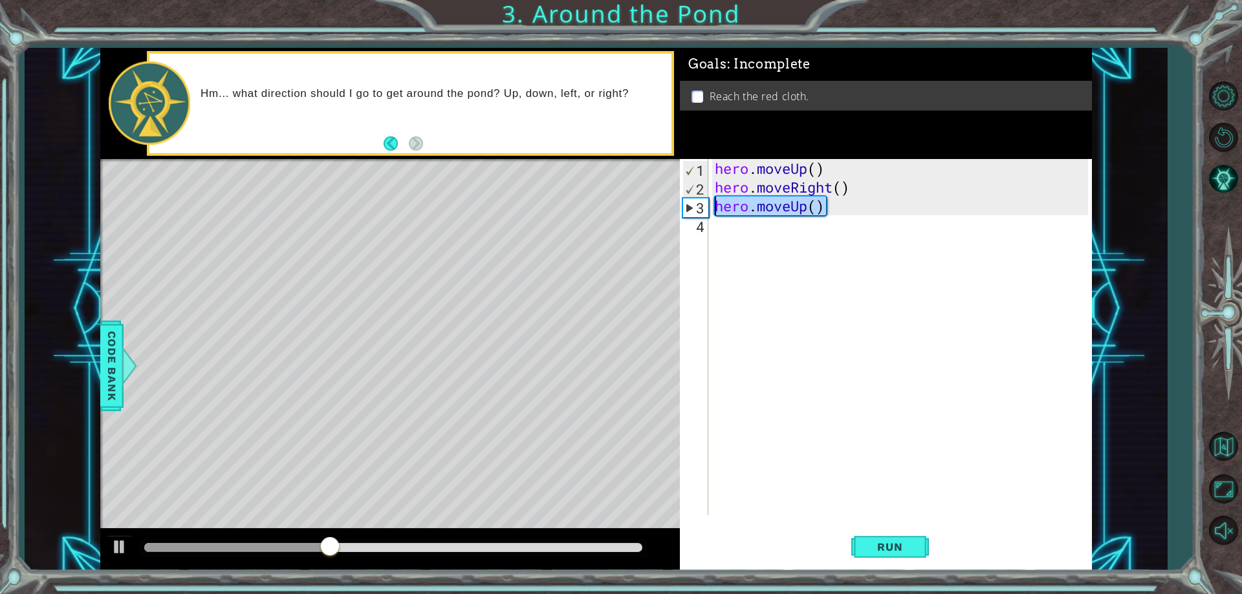
drag, startPoint x: 834, startPoint y: 208, endPoint x: 702, endPoint y: 204, distance: 132.0
click at [702, 204] on div "hero.moveUp() 1 2 3 4 hero . moveUp ( ) hero . moveRight ( ) hero . moveUp ( ) …" at bounding box center [884, 337] width 408 height 356
click at [746, 232] on div "hero . moveUp ( ) hero . moveRight ( ) hero . moveUp ( )" at bounding box center [903, 356] width 382 height 394
paste textarea "hero.moveUp()"
type textarea "hero.moveUp()"
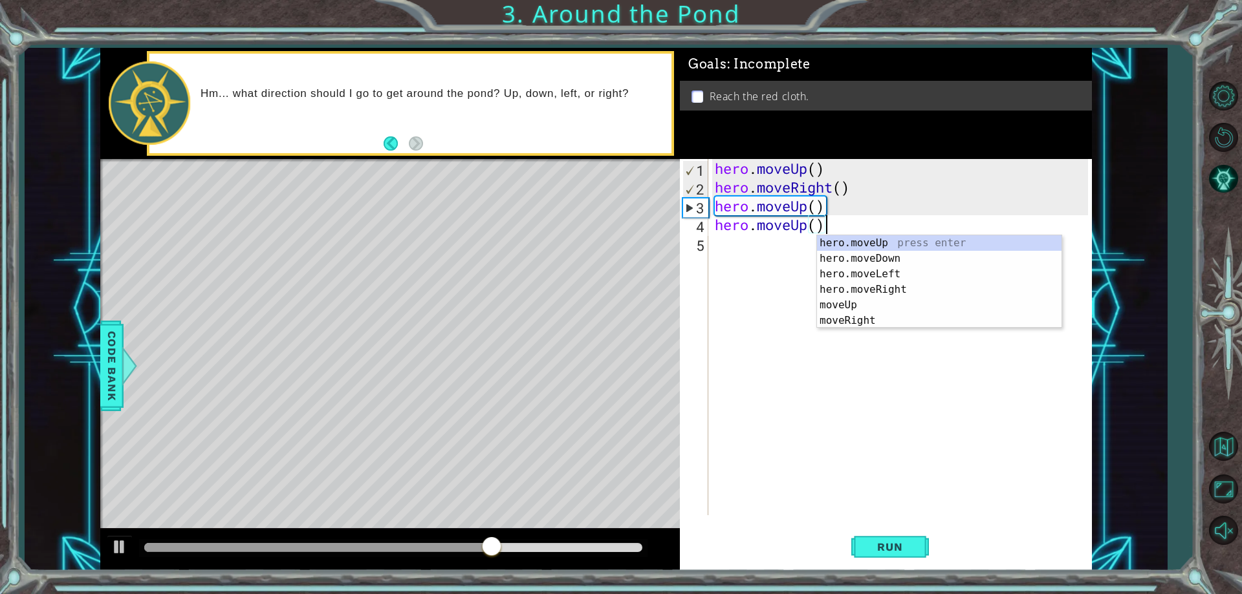
click at [800, 305] on div "hero . moveUp ( ) hero . moveRight ( ) hero . moveUp ( ) hero . moveUp ( )" at bounding box center [903, 356] width 382 height 394
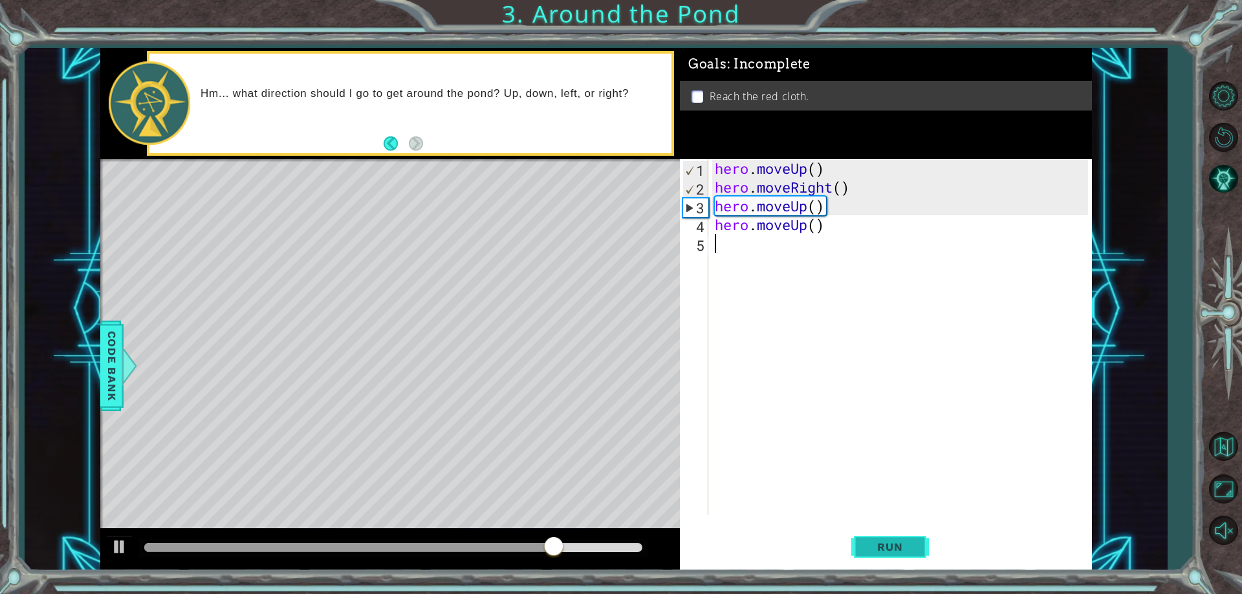
click at [911, 550] on span "Run" at bounding box center [889, 547] width 51 height 13
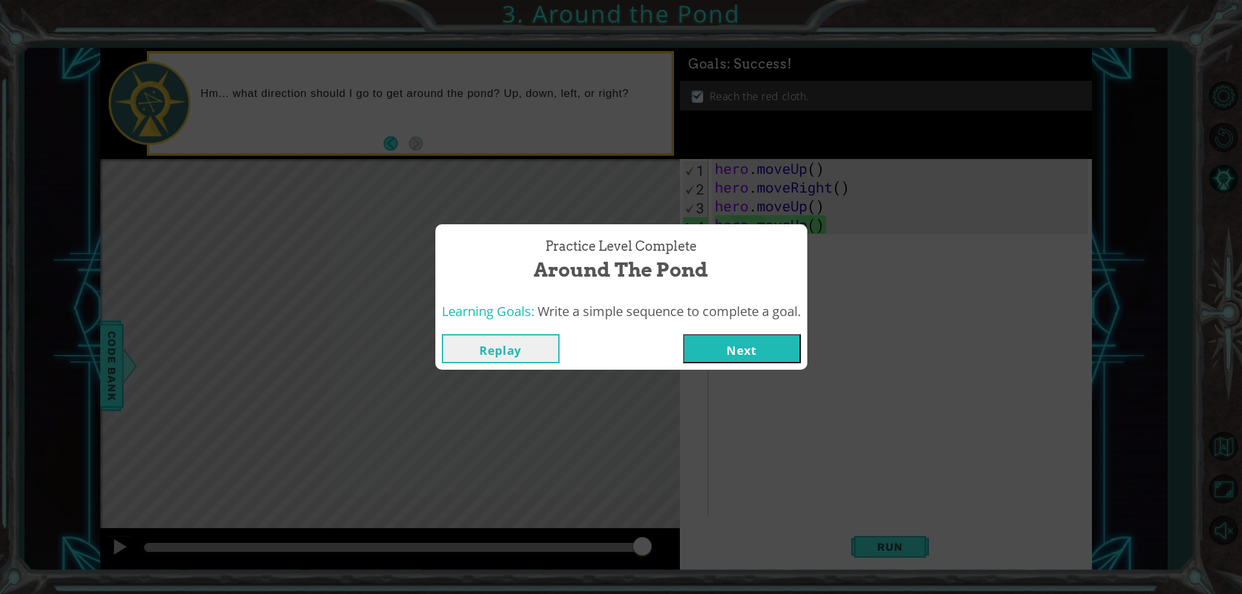
click at [748, 359] on button "Next" at bounding box center [742, 348] width 118 height 29
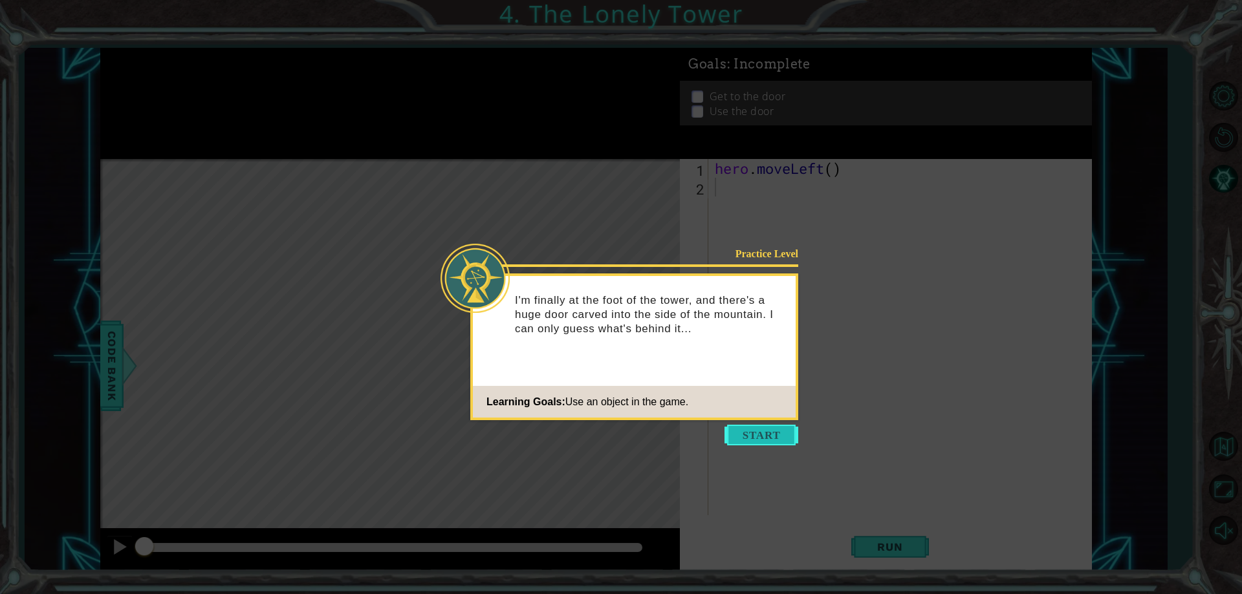
click at [756, 434] on button "Start" at bounding box center [761, 435] width 74 height 21
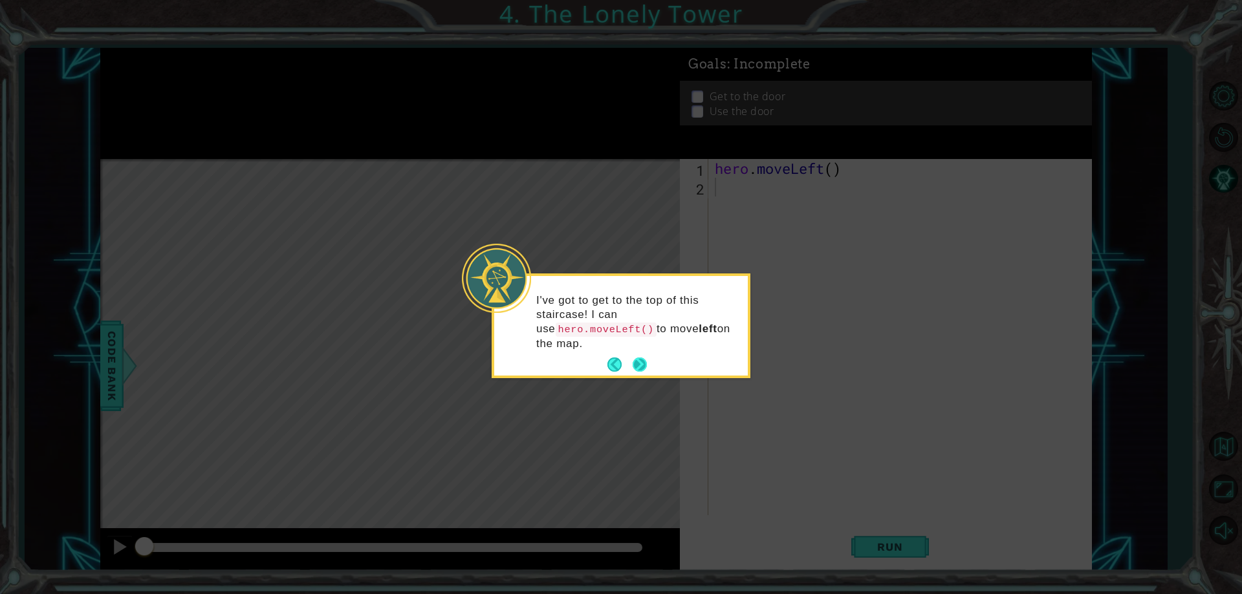
click at [646, 356] on button "Next" at bounding box center [639, 364] width 17 height 17
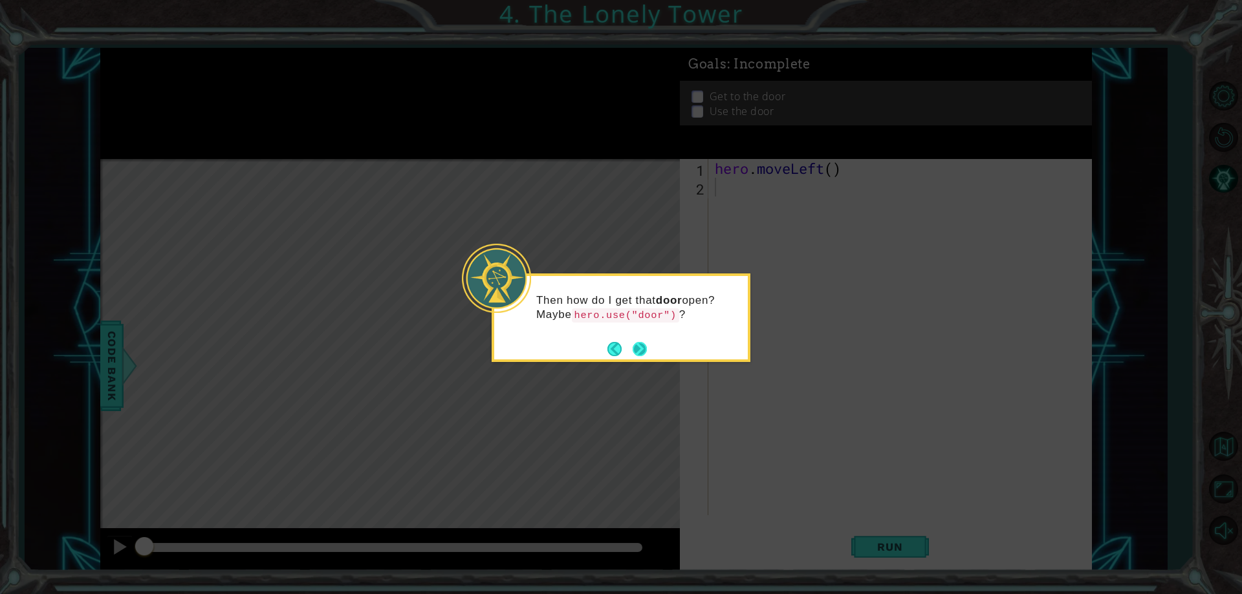
click at [639, 351] on button "Next" at bounding box center [640, 350] width 16 height 16
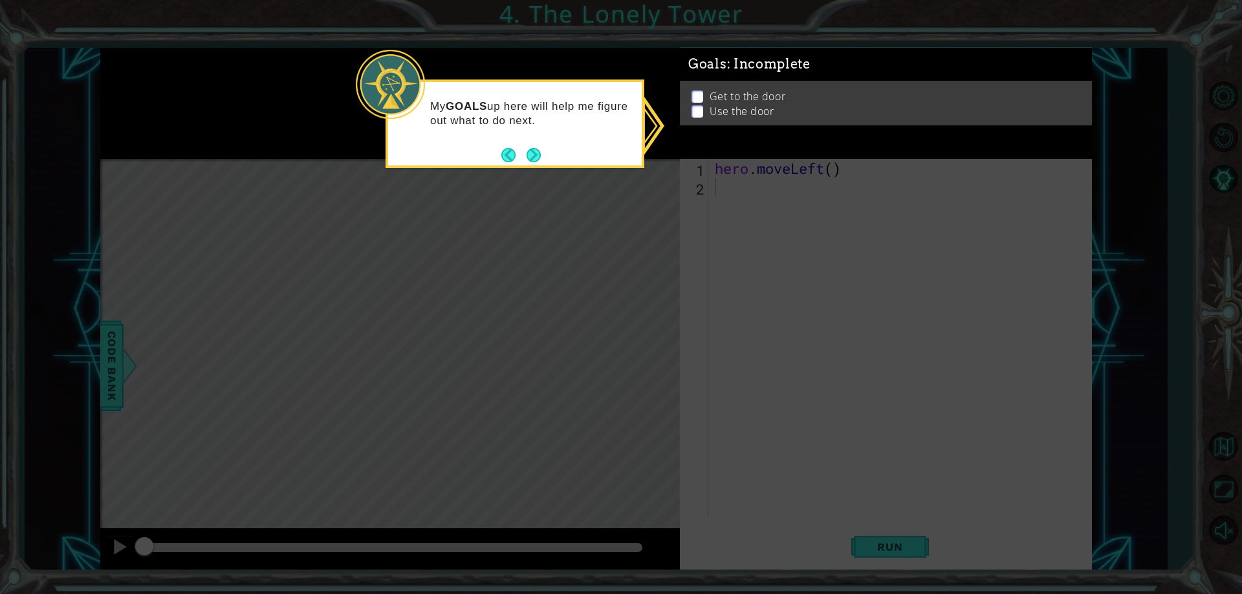
click at [543, 149] on div "My GOALS up here will help me figure out what to do next." at bounding box center [515, 117] width 254 height 71
click at [535, 160] on button "Next" at bounding box center [533, 154] width 15 height 15
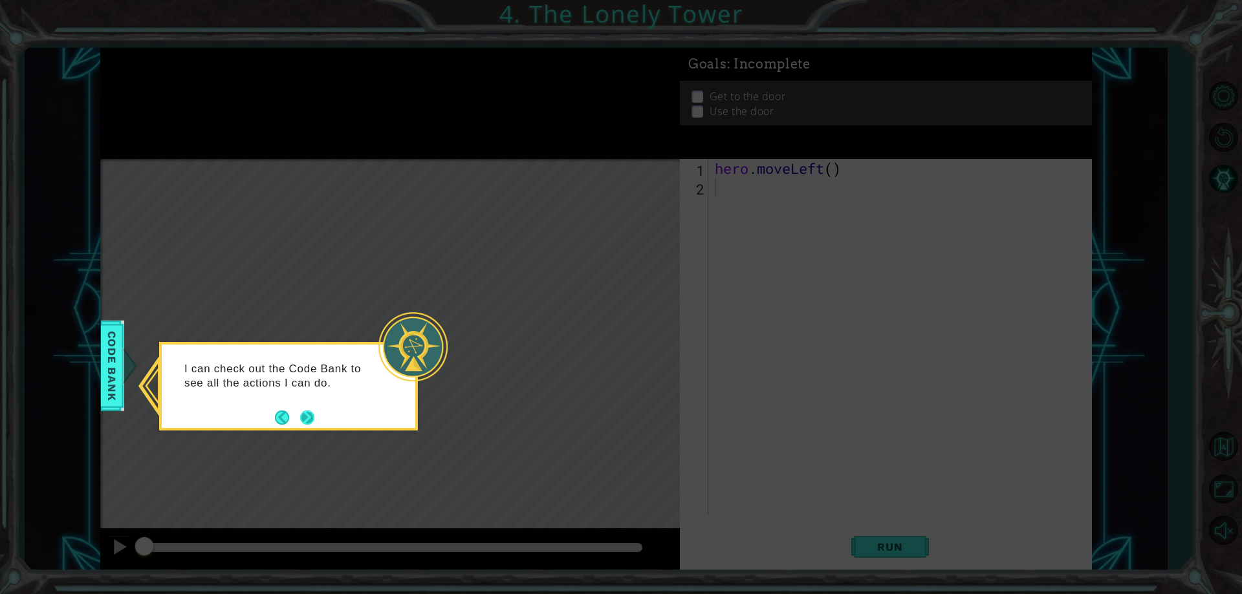
click at [300, 419] on button "Next" at bounding box center [307, 418] width 14 height 14
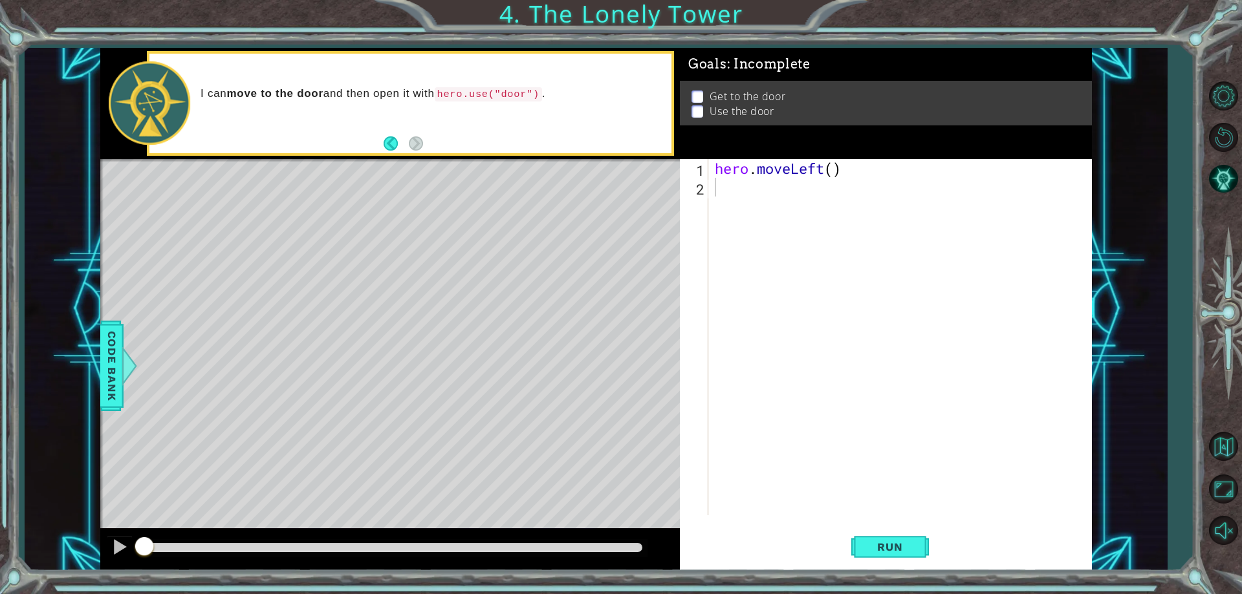
drag, startPoint x: 697, startPoint y: 107, endPoint x: 724, endPoint y: 124, distance: 32.0
click at [689, 148] on div "Goals : Incomplete Get to the door Use the door" at bounding box center [886, 108] width 412 height 111
drag, startPoint x: 738, startPoint y: 106, endPoint x: 822, endPoint y: 124, distance: 86.0
click at [822, 124] on div "Get to the door Use the door" at bounding box center [886, 103] width 412 height 45
click at [757, 187] on div "hero . moveLeft ( )" at bounding box center [903, 356] width 382 height 394
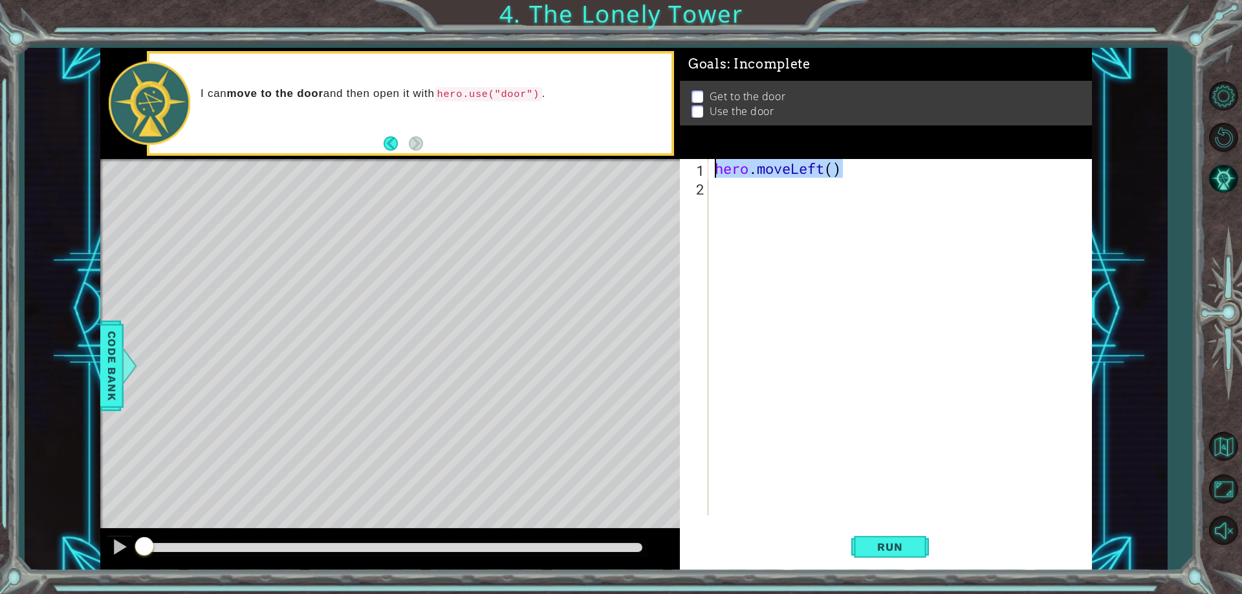
drag, startPoint x: 862, startPoint y: 175, endPoint x: 719, endPoint y: 162, distance: 144.2
click at [719, 162] on div "hero . moveLeft ( )" at bounding box center [903, 356] width 382 height 394
type textarea "hero.moveLeft()"
click at [735, 191] on div "hero . moveLeft ( )" at bounding box center [903, 356] width 382 height 394
paste textarea "hero.moveLeft()"
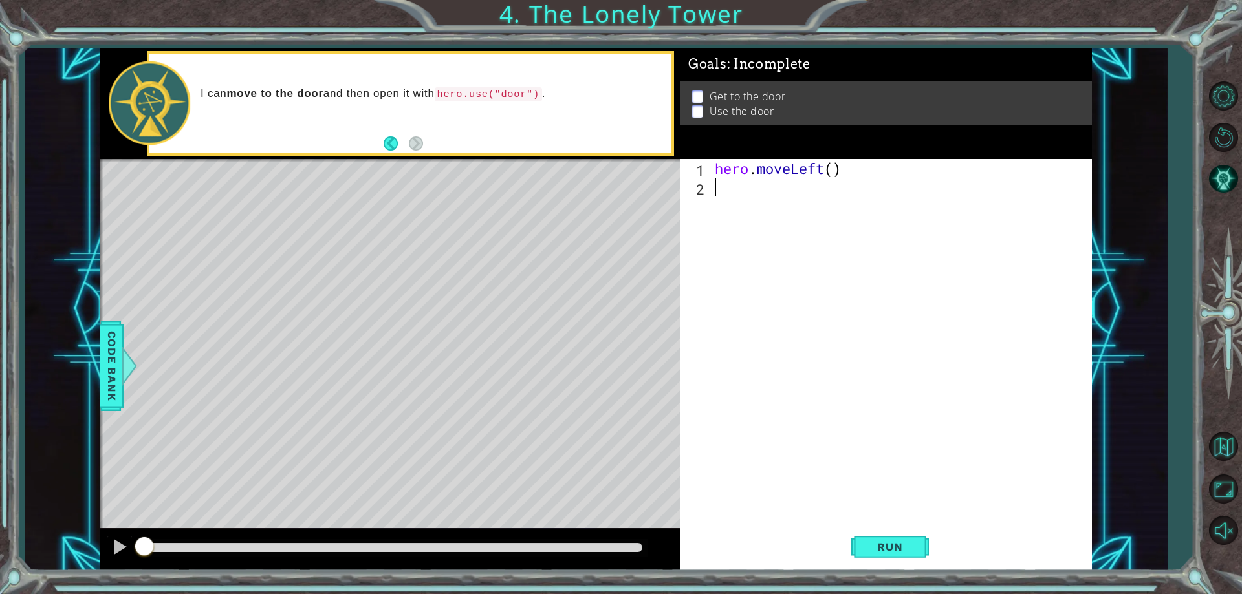
type textarea "hero.moveLeft()"
paste textarea "hero.moveLeft()"
type textarea "hero.moveLeft()"
click at [835, 236] on div "hero . moveLeft ( ) hero . moveLeft ( ) hero . moveLeft ( )" at bounding box center [903, 356] width 382 height 394
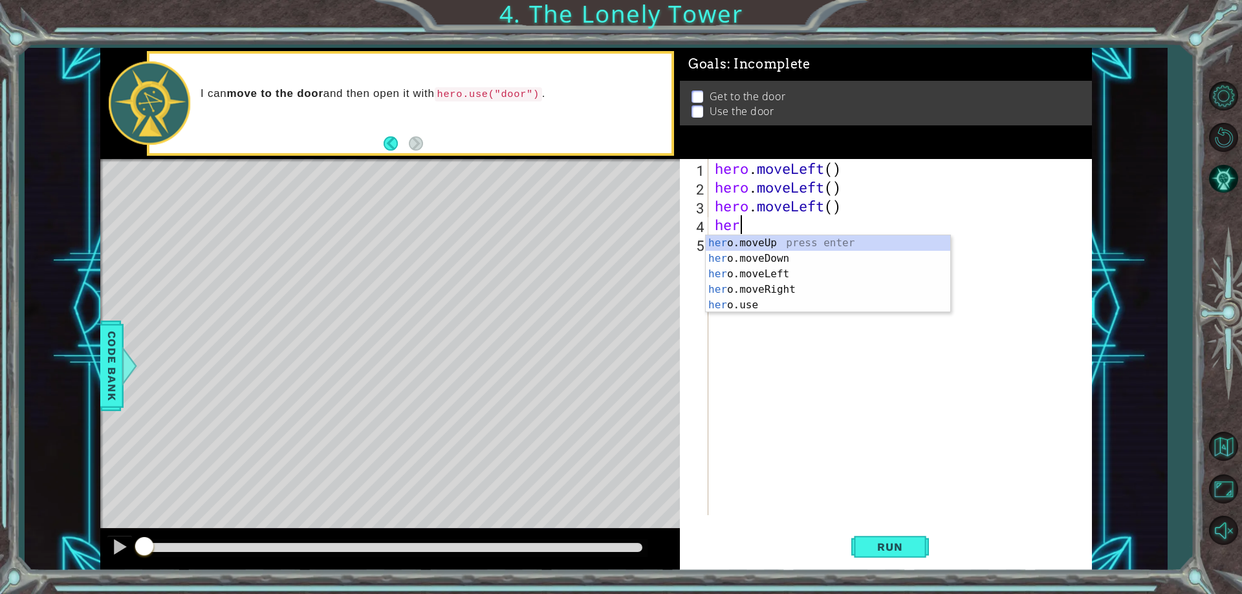
scroll to position [0, 1]
type textarea "hero"
click at [796, 239] on div "hero .moveUp press enter hero .moveDown press enter hero .moveLeft press enter …" at bounding box center [828, 289] width 245 height 109
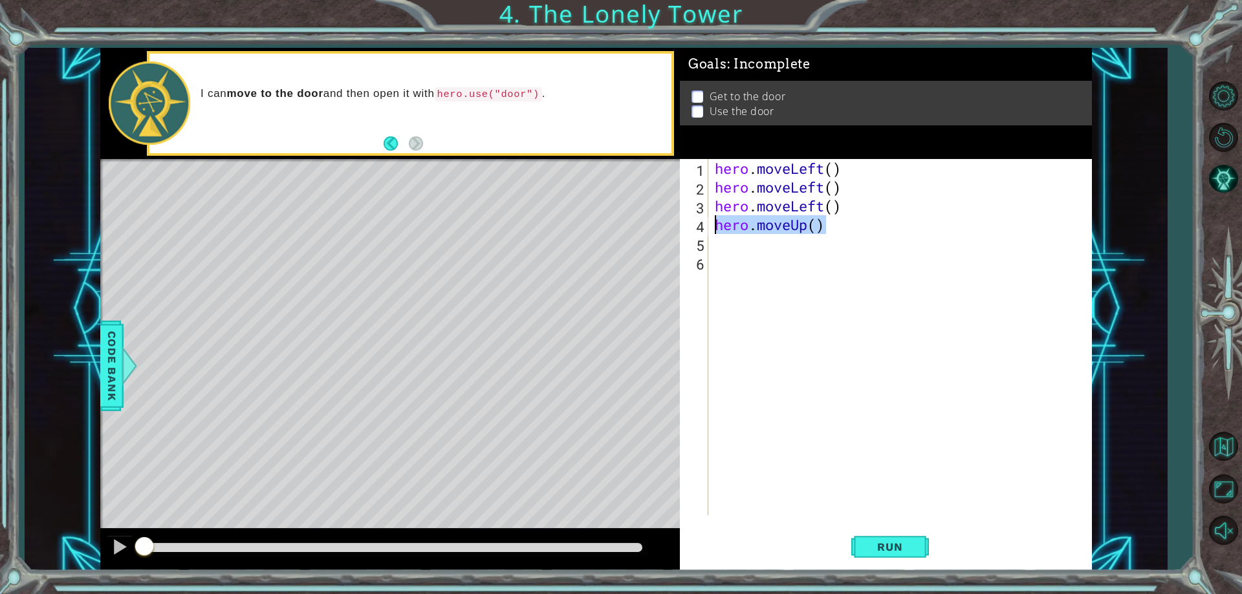
drag, startPoint x: 874, startPoint y: 226, endPoint x: 669, endPoint y: 225, distance: 204.4
click at [669, 225] on div "1 ההההההההההההההההההההההההההההההההההההההההההההההההההההההההההההההההההההההההההההה…" at bounding box center [596, 309] width 992 height 523
type textarea "hero.moveUp()"
click at [745, 262] on div "hero . moveLeft ( ) hero . moveLeft ( ) hero . moveLeft ( ) hero . moveUp ( )" at bounding box center [903, 356] width 382 height 394
click at [740, 250] on div "hero . moveLeft ( ) hero . moveLeft ( ) hero . moveLeft ( ) hero . moveUp ( )" at bounding box center [903, 356] width 382 height 394
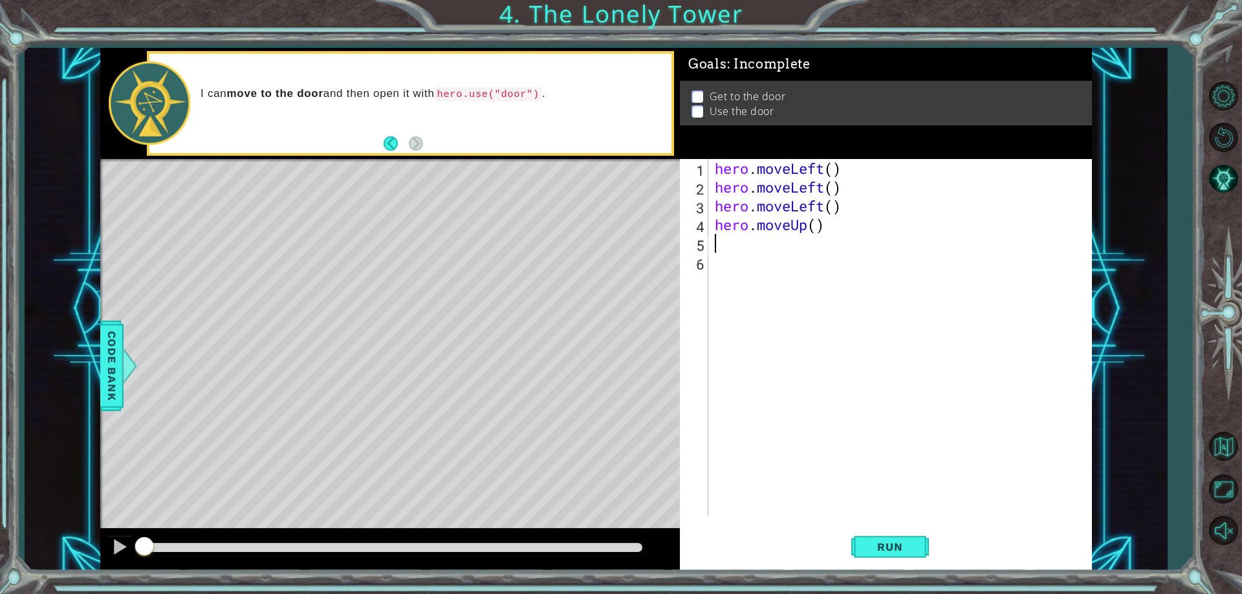
paste textarea "hero.moveUp()"
type textarea "hero.moveUp()"
click at [744, 263] on div "hero . moveLeft ( ) hero . moveLeft ( ) hero . moveLeft ( ) hero . moveUp ( ) h…" at bounding box center [903, 356] width 382 height 394
paste textarea "hero.moveUp()"
type textarea "hero.moveUp()"
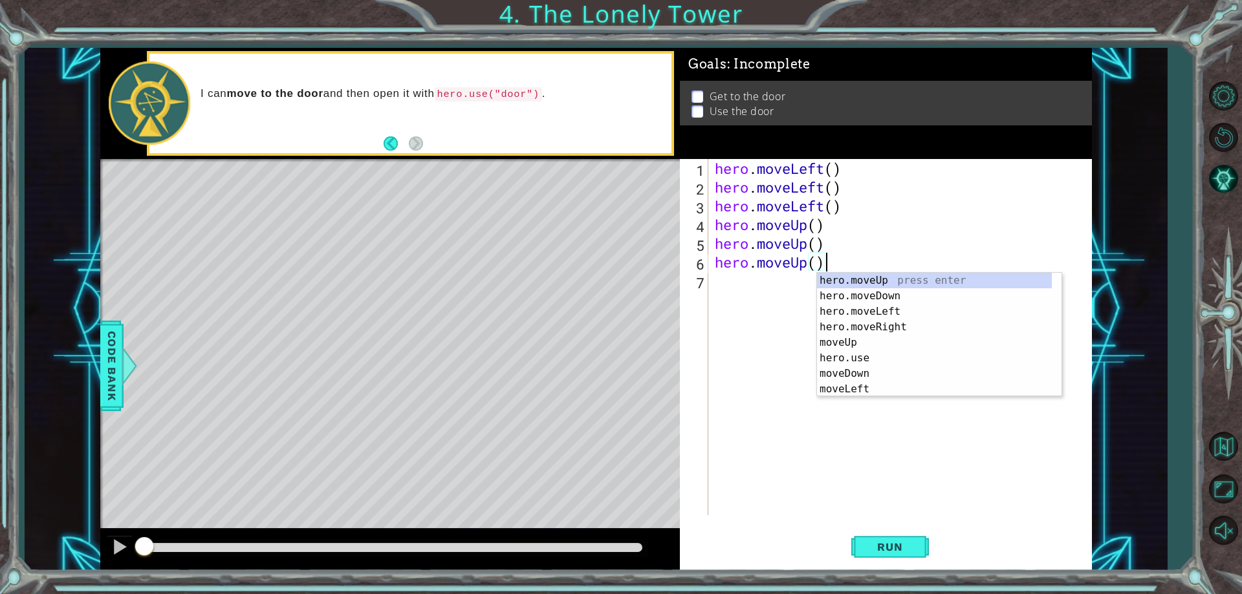
click at [757, 288] on div "hero . moveLeft ( ) hero . moveLeft ( ) hero . moveLeft ( ) hero . moveUp ( ) h…" at bounding box center [903, 356] width 382 height 394
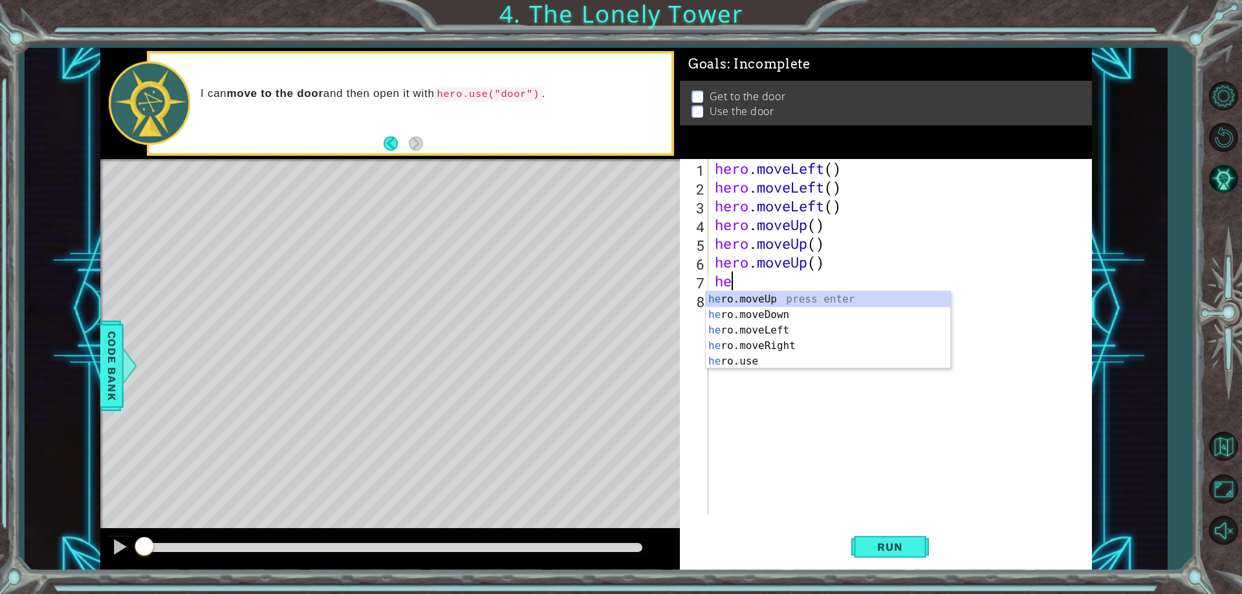
type textarea "her"
click at [786, 345] on div "her o.moveUp press enter her o.moveDown press enter her o.moveLeft press enter …" at bounding box center [828, 346] width 245 height 109
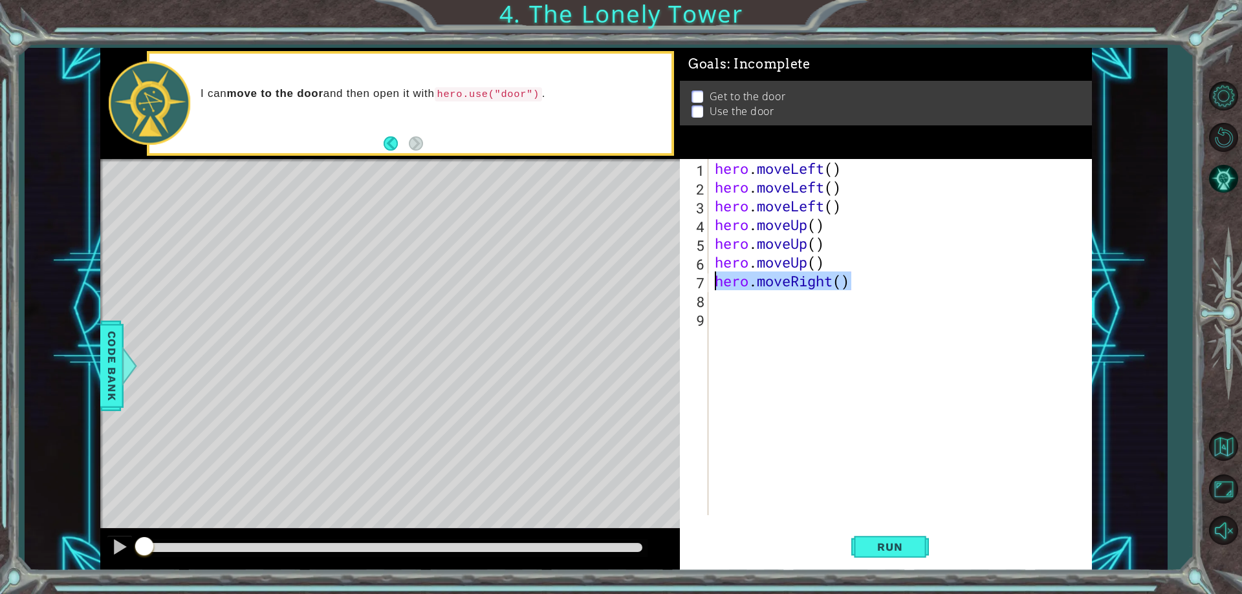
drag, startPoint x: 863, startPoint y: 280, endPoint x: 707, endPoint y: 285, distance: 156.0
click at [707, 285] on div "1 2 3 4 5 6 7 8 9 hero . moveLeft ( ) hero . moveLeft ( ) hero . moveLeft ( ) h…" at bounding box center [884, 337] width 408 height 356
paste textarea "Up"
type textarea "hero.moveUp()"
click at [713, 304] on div "hero . moveLeft ( ) hero . moveLeft ( ) hero . moveLeft ( ) hero . moveUp ( ) h…" at bounding box center [903, 356] width 382 height 394
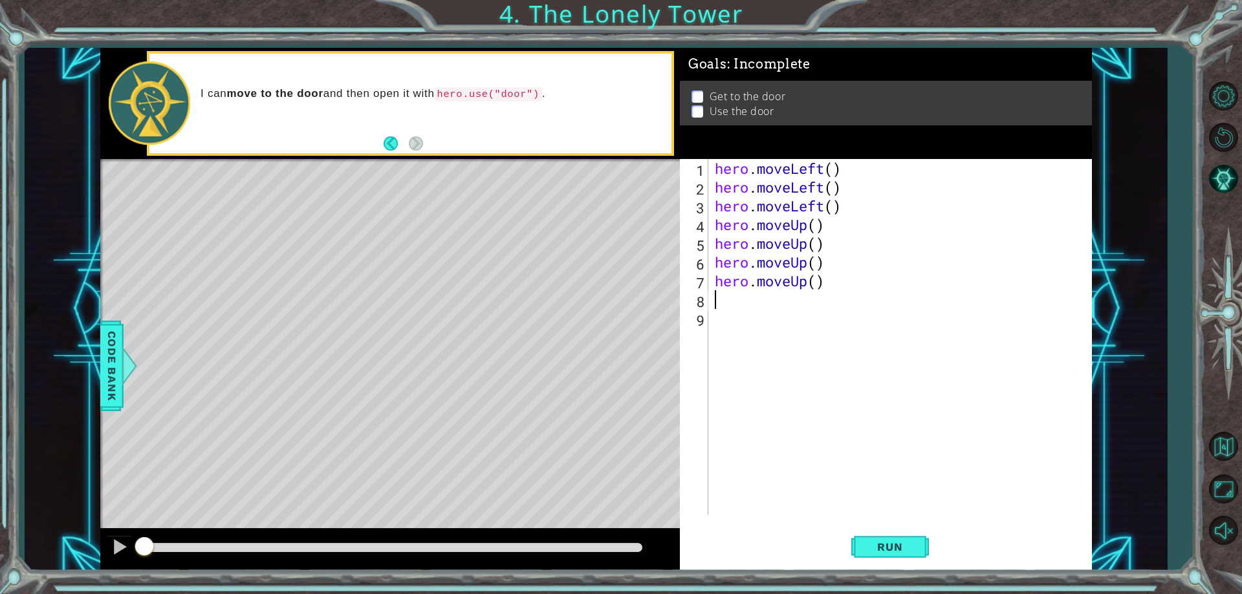
paste textarea "hero.moveUp()"
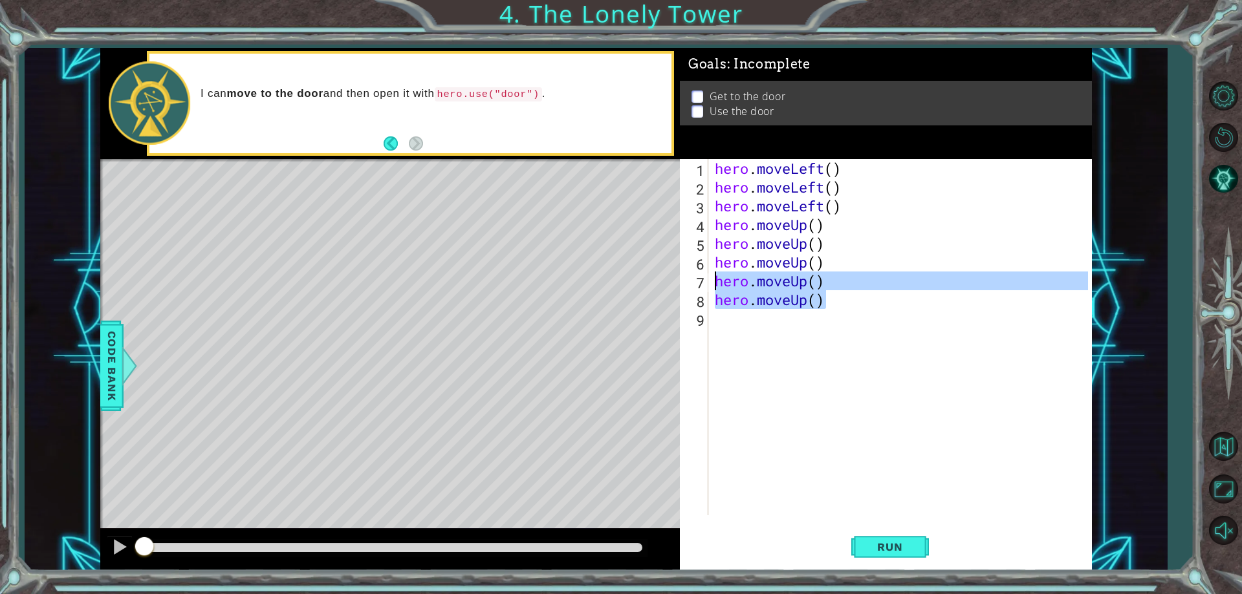
drag, startPoint x: 851, startPoint y: 296, endPoint x: 703, endPoint y: 273, distance: 149.2
click at [703, 273] on div "hero.moveUp() 1 2 3 4 5 6 7 8 9 hero . moveLeft ( ) hero . moveLeft ( ) hero . …" at bounding box center [884, 337] width 408 height 356
type textarea "hero.moveUp() hero.moveUp()"
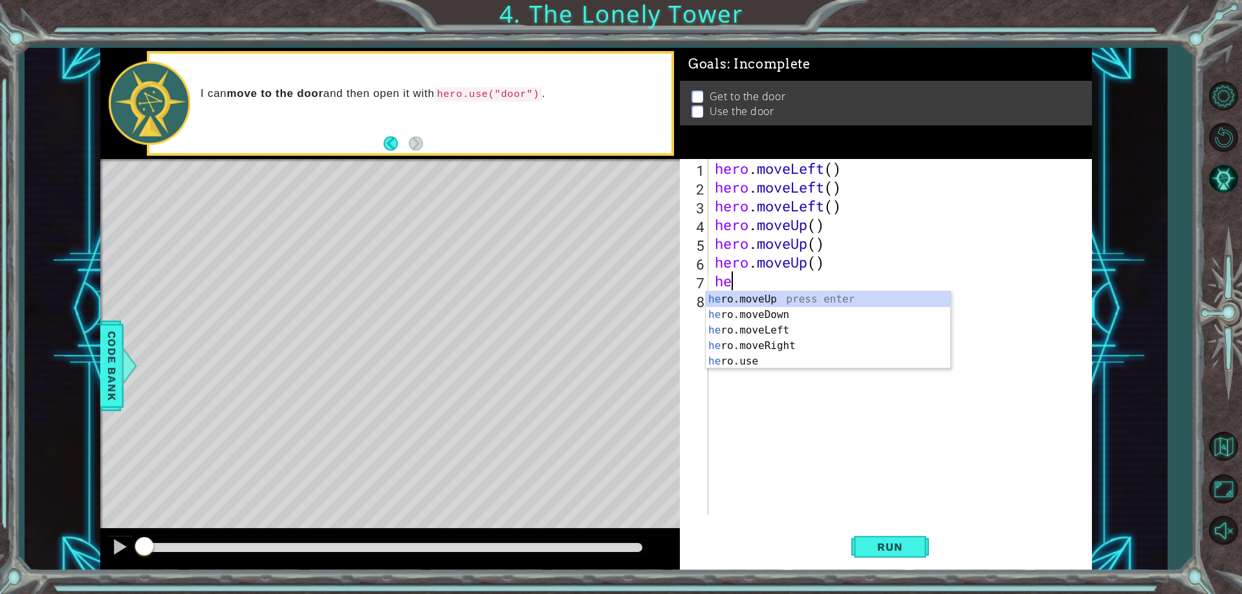
type textarea "her"
click at [757, 349] on div "her o.moveUp press enter her o.moveDown press enter her o.moveLeft press enter …" at bounding box center [828, 346] width 245 height 109
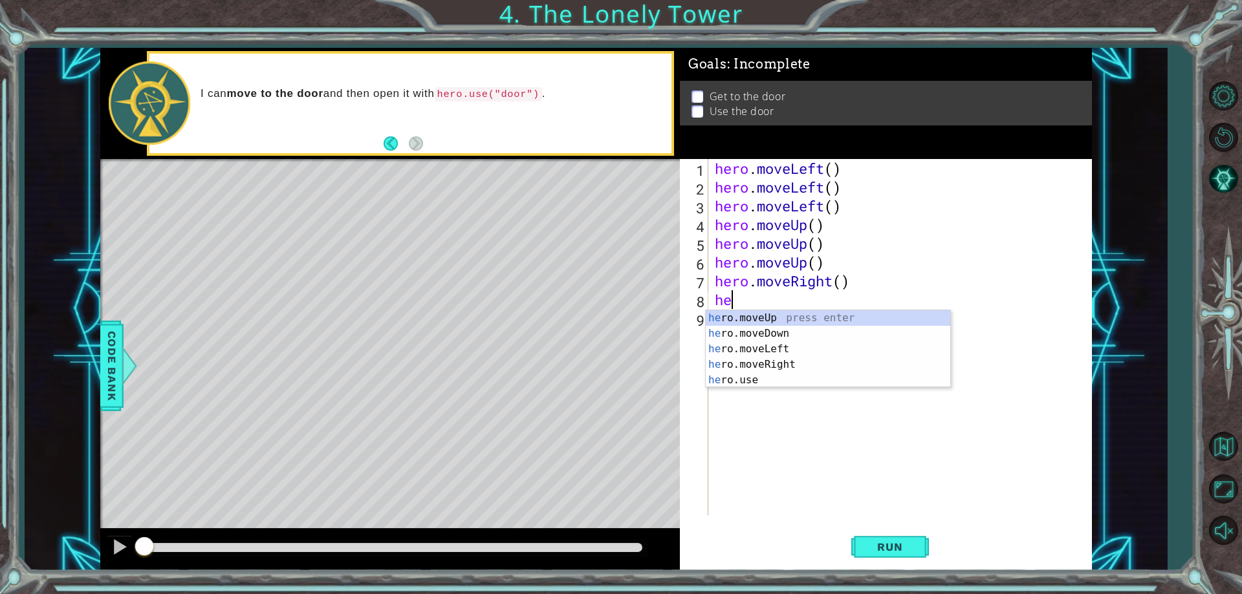
type textarea "her"
click at [811, 361] on div "her o.moveUp press enter her o.moveDown press enter her o.moveLeft press enter …" at bounding box center [828, 364] width 245 height 109
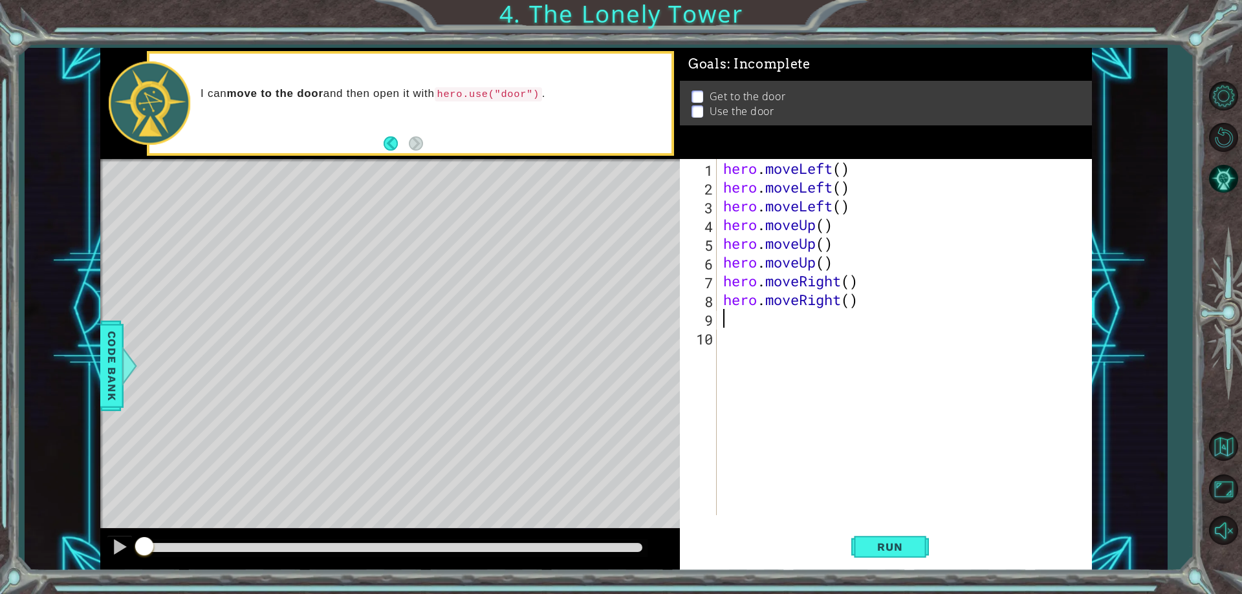
scroll to position [0, 0]
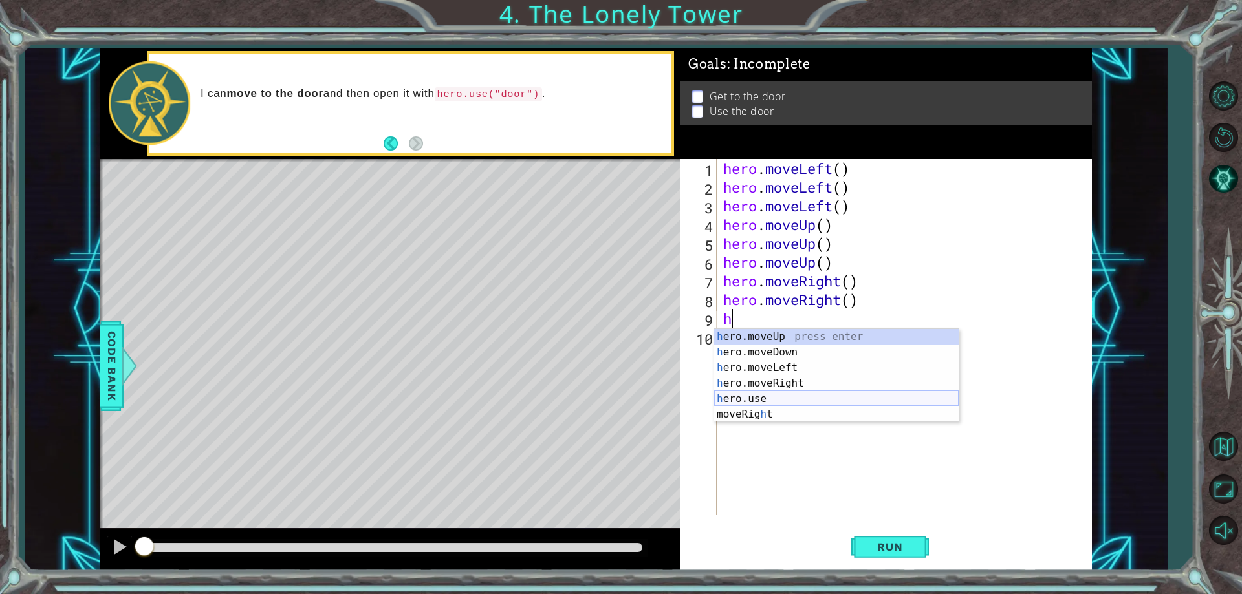
click at [789, 402] on div "h ero.moveUp press enter h ero.moveDown press enter h ero.moveLeft press enter …" at bounding box center [836, 391] width 245 height 124
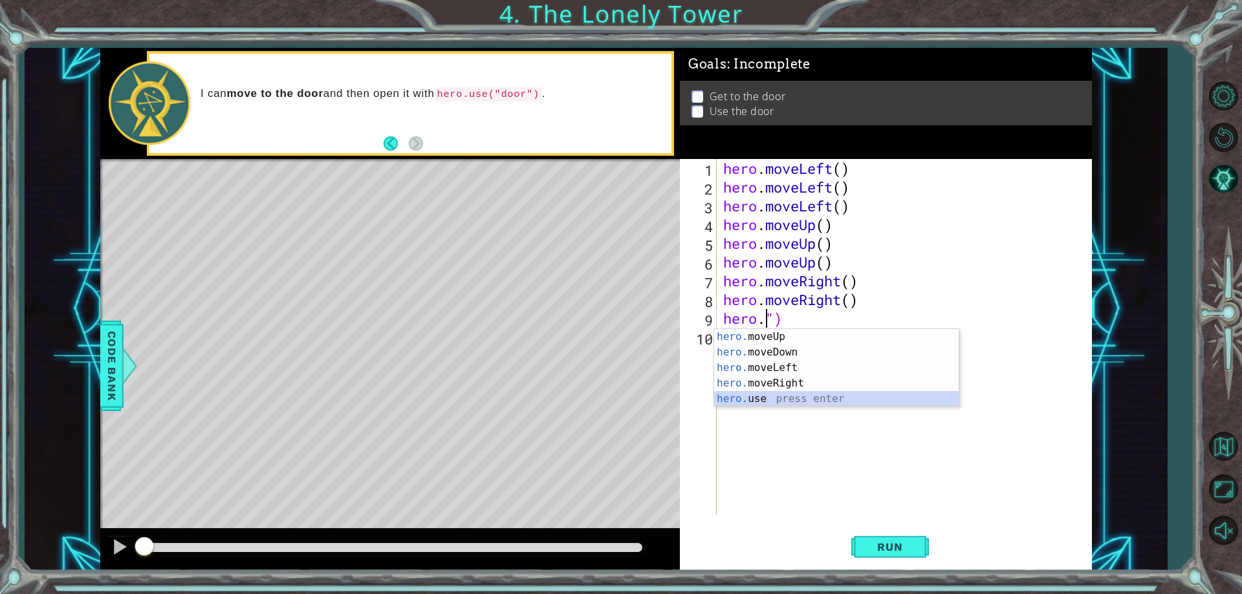
click at [798, 398] on div "hero. moveUp press enter hero. moveDown press enter hero. moveLeft press enter …" at bounding box center [836, 383] width 245 height 109
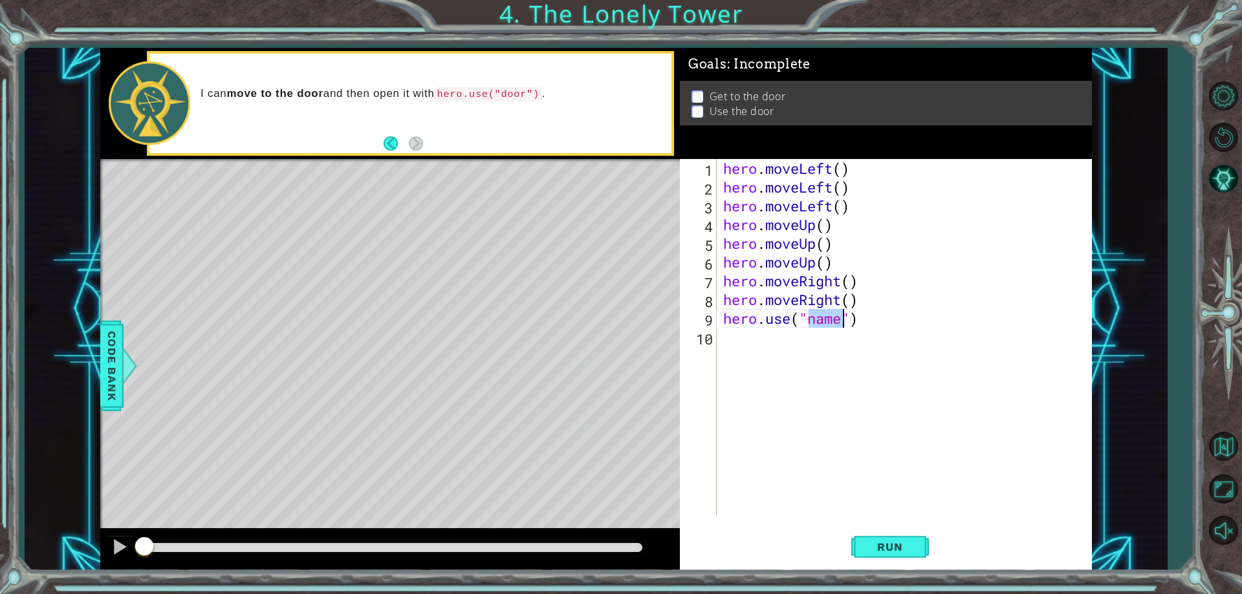
click at [842, 321] on div "hero . moveLeft ( ) hero . moveLeft ( ) hero . moveLeft ( ) hero . moveUp ( ) h…" at bounding box center [904, 337] width 367 height 356
type textarea "hero.use("door")"
click at [889, 562] on button "Run" at bounding box center [890, 547] width 78 height 41
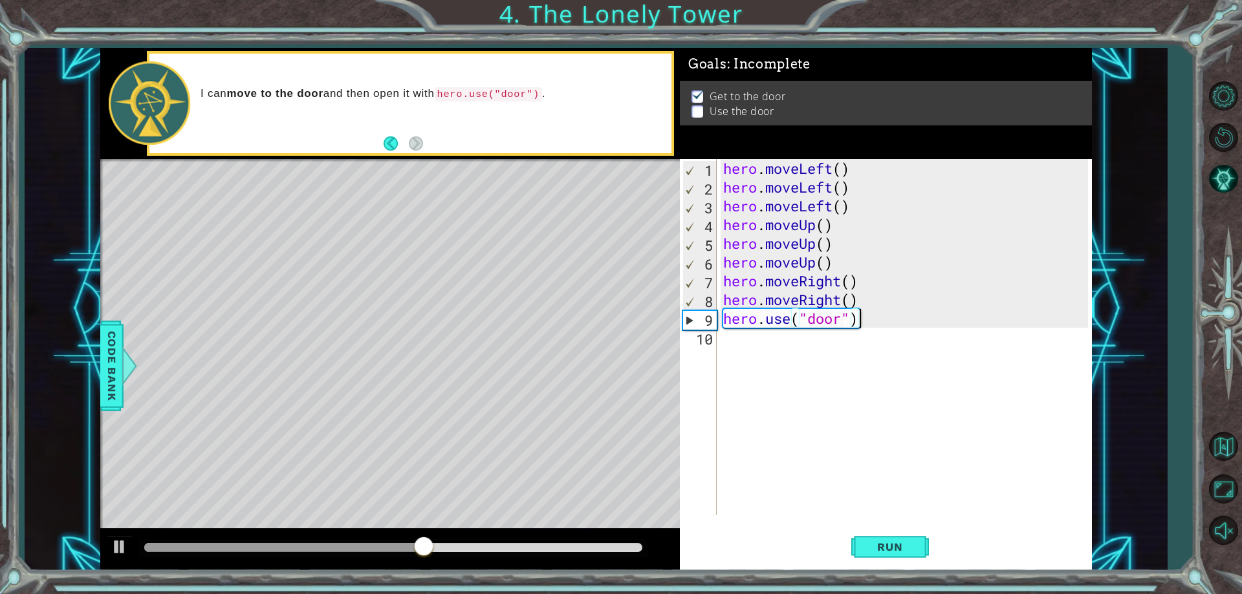
click at [862, 319] on div "hero . moveLeft ( ) hero . moveLeft ( ) hero . moveLeft ( ) hero . moveUp ( ) h…" at bounding box center [908, 356] width 374 height 394
click at [848, 360] on div "hero . moveLeft ( ) hero . moveLeft ( ) hero . moveLeft ( ) hero . moveUp ( ) h…" at bounding box center [908, 356] width 374 height 394
click at [888, 550] on span "Run" at bounding box center [889, 547] width 51 height 13
click at [873, 310] on div "hero . moveLeft ( ) hero . moveLeft ( ) hero . moveLeft ( ) hero . moveUp ( ) h…" at bounding box center [908, 356] width 374 height 394
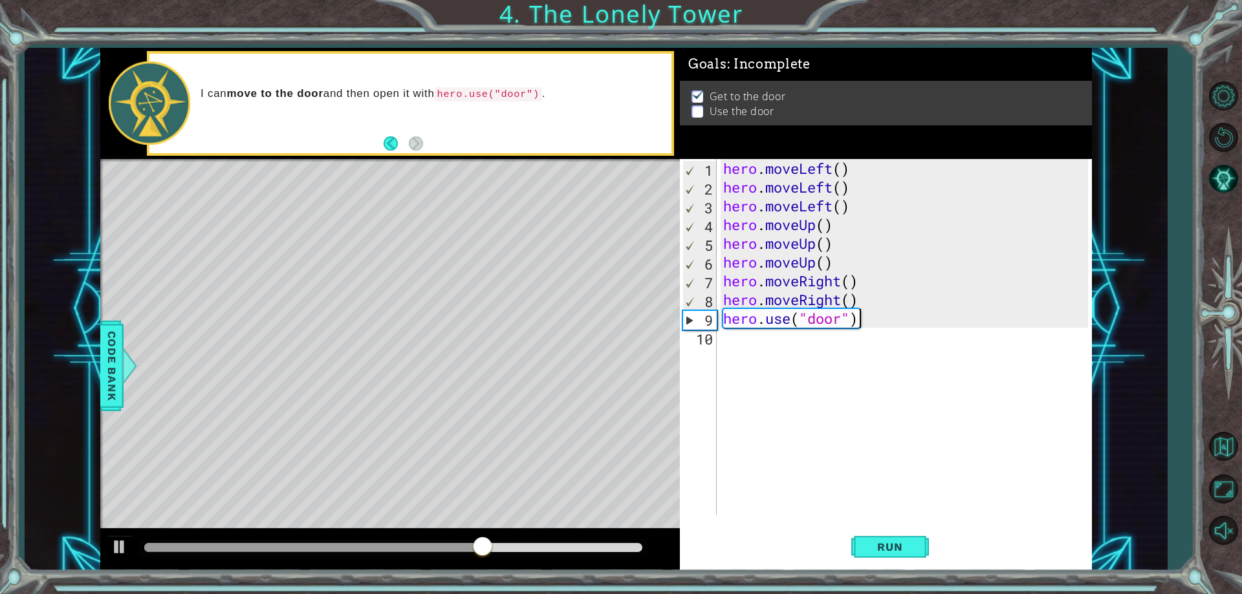
type textarea "hero.use("door")"
drag, startPoint x: 865, startPoint y: 318, endPoint x: 697, endPoint y: 321, distance: 168.2
click at [697, 321] on div "hero.use("door") 1 2 3 4 5 6 7 8 9 10 hero . moveLeft ( ) hero . moveLeft ( ) h…" at bounding box center [884, 337] width 408 height 356
click at [785, 353] on div "hero . moveLeft ( ) hero . moveLeft ( ) hero . moveLeft ( ) hero . moveUp ( ) h…" at bounding box center [908, 356] width 374 height 394
drag, startPoint x: 872, startPoint y: 314, endPoint x: 715, endPoint y: 323, distance: 156.8
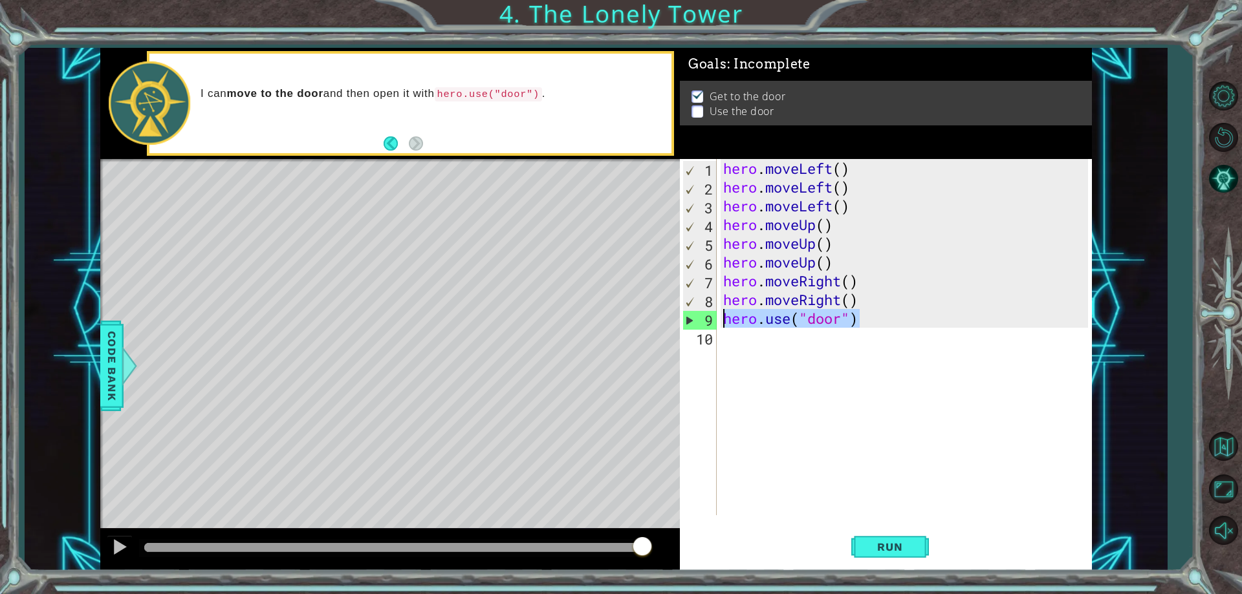
click at [715, 323] on div "1 2 3 4 5 6 7 8 9 10 hero . moveLeft ( ) hero . moveLeft ( ) hero . moveLeft ( …" at bounding box center [884, 337] width 408 height 356
type textarea "hero.use("door")"
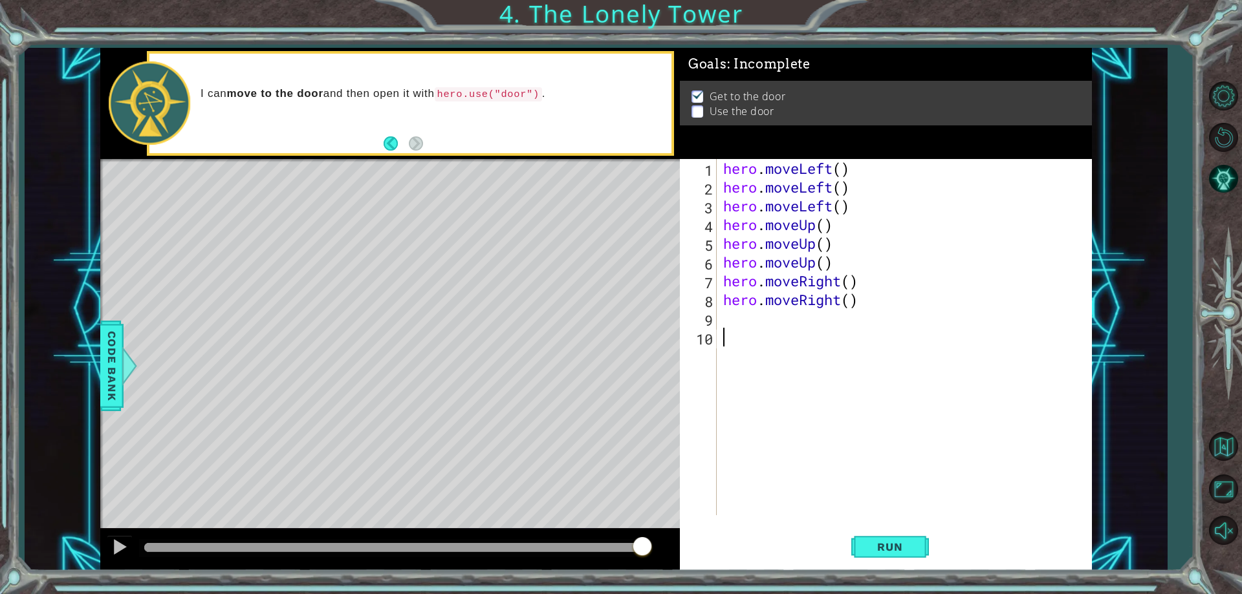
click at [760, 336] on div "hero . moveLeft ( ) hero . moveLeft ( ) hero . moveLeft ( ) hero . moveUp ( ) h…" at bounding box center [908, 356] width 374 height 394
paste textarea "hero.use("door")"
type textarea "hero.use("door")"
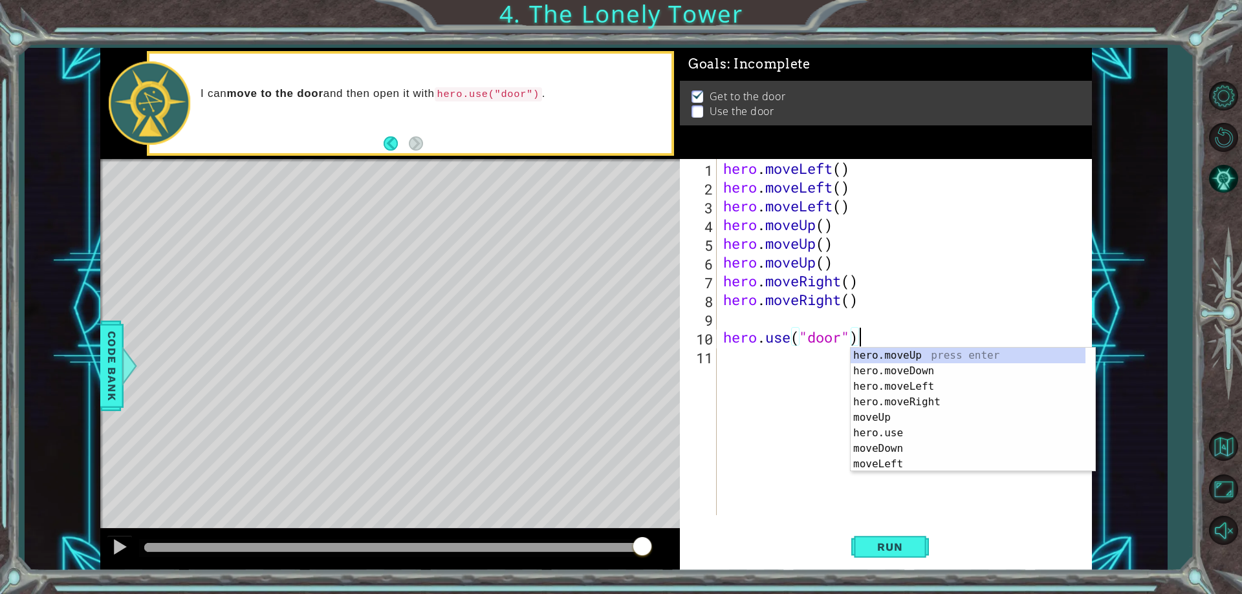
click at [754, 314] on div "hero . moveLeft ( ) hero . moveLeft ( ) hero . moveLeft ( ) hero . moveUp ( ) h…" at bounding box center [908, 356] width 374 height 394
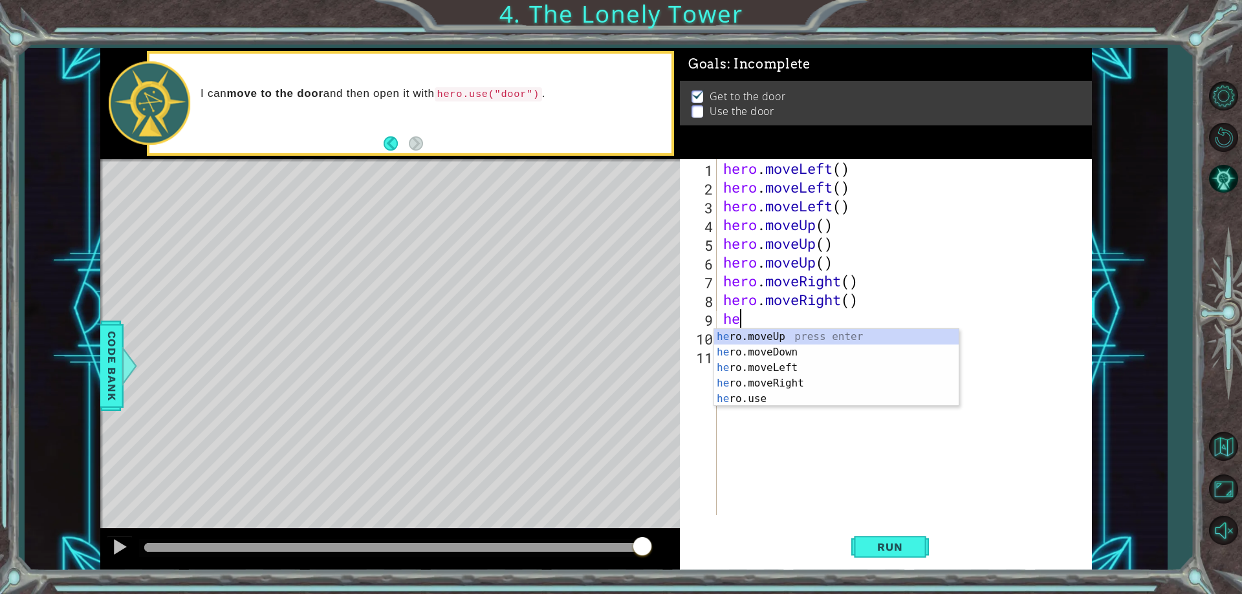
type textarea "her"
click at [796, 333] on div "her o.moveUp press enter her o.moveDown press enter her o.moveLeft press enter …" at bounding box center [836, 383] width 245 height 109
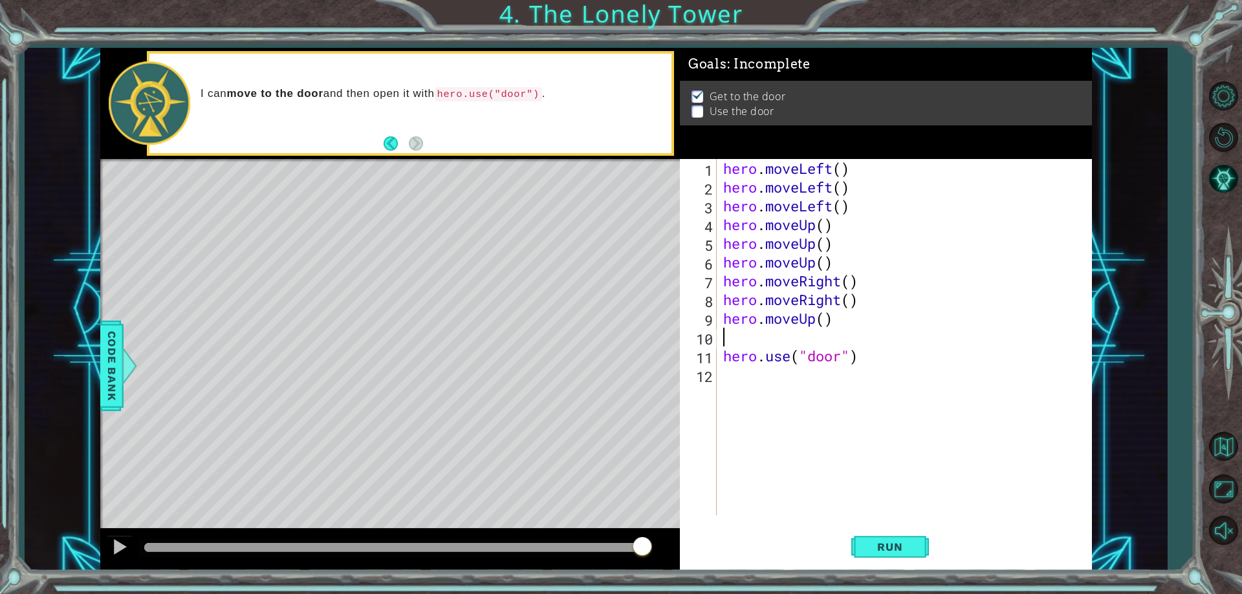
scroll to position [0, 0]
click at [906, 559] on button "Run" at bounding box center [890, 547] width 78 height 41
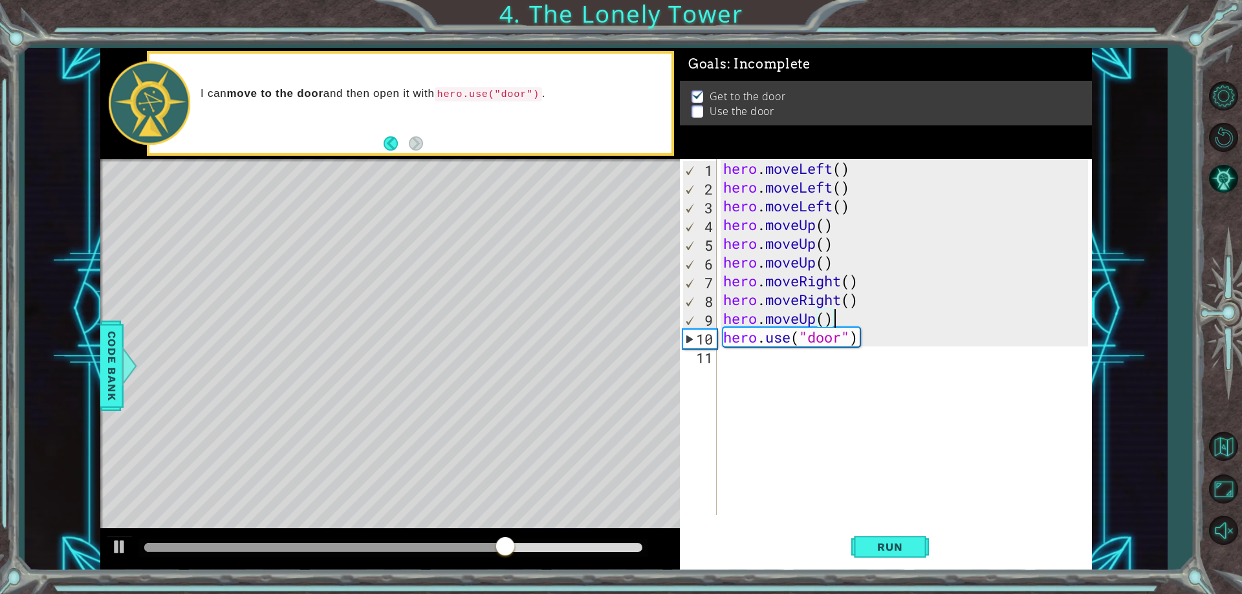
click at [461, 201] on div "Level Map" at bounding box center [399, 349] width 598 height 381
type textarea "hero.use("door")"
drag, startPoint x: 461, startPoint y: 201, endPoint x: 848, endPoint y: 333, distance: 408.9
drag, startPoint x: 848, startPoint y: 333, endPoint x: 876, endPoint y: 513, distance: 182.0
click at [875, 513] on div "hero . moveLeft ( ) hero . moveLeft ( ) hero . moveLeft ( ) hero . moveUp ( ) h…" at bounding box center [908, 356] width 374 height 394
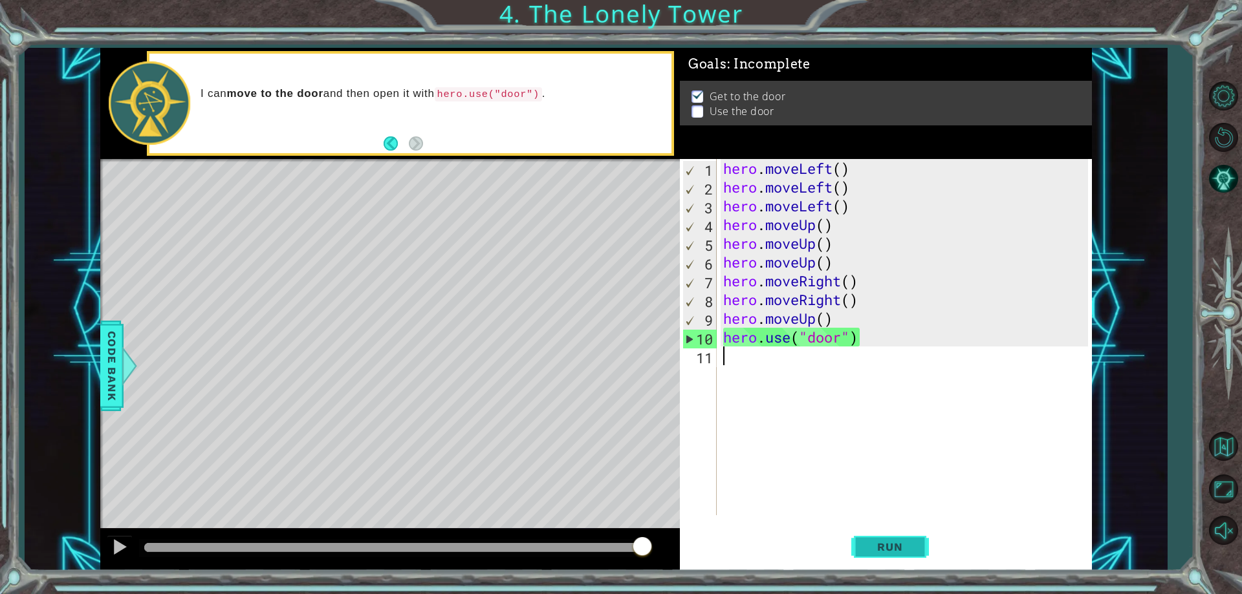
click at [904, 536] on button "Run" at bounding box center [890, 547] width 78 height 41
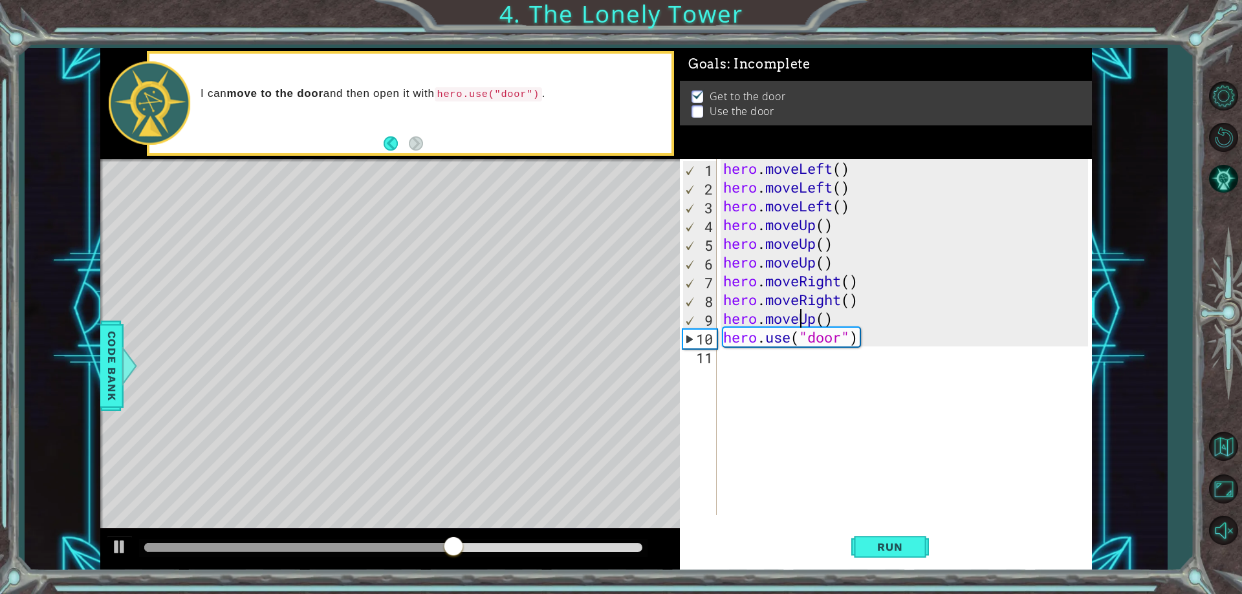
click at [802, 326] on div "hero . moveLeft ( ) hero . moveLeft ( ) hero . moveLeft ( ) hero . moveUp ( ) h…" at bounding box center [908, 356] width 374 height 394
type textarea "hero.moveUp()"
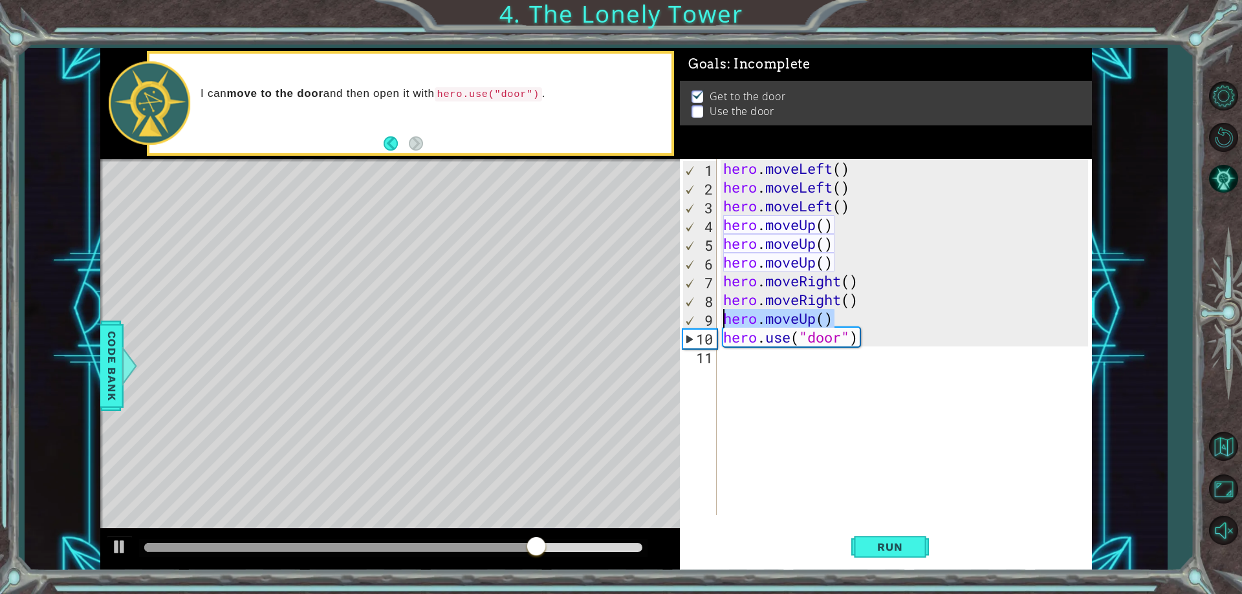
drag, startPoint x: 832, startPoint y: 319, endPoint x: 711, endPoint y: 312, distance: 121.1
click at [711, 312] on div "hero.moveUp() 1 2 3 4 5 6 7 8 9 10 11 hero . moveLeft ( ) hero . moveLeft ( ) h…" at bounding box center [884, 337] width 408 height 356
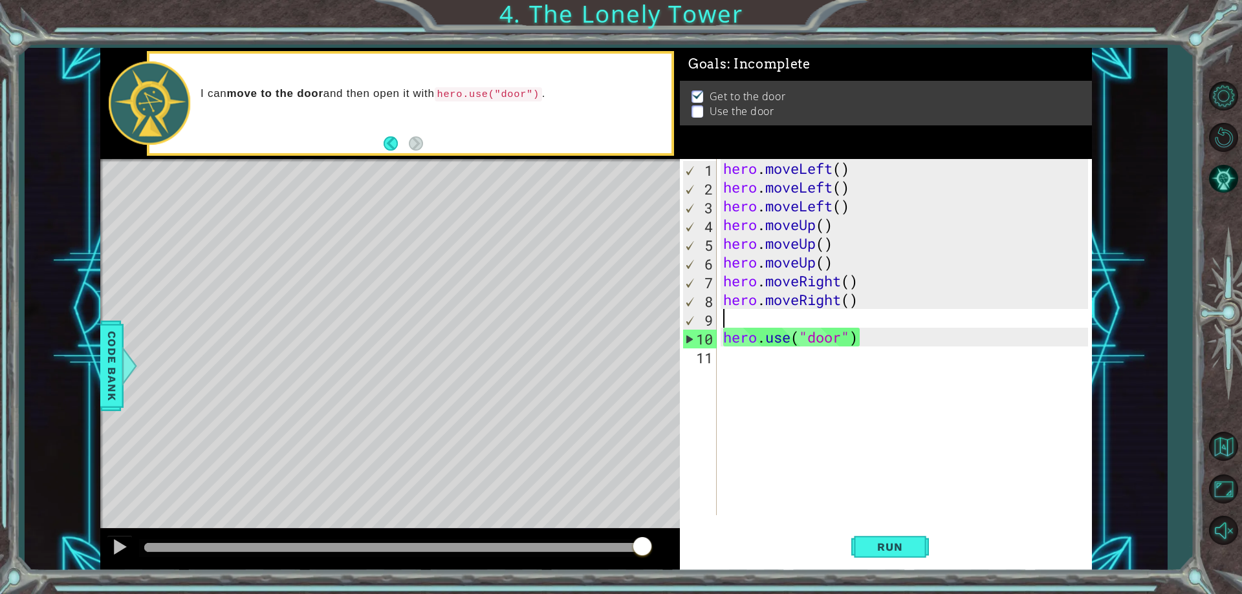
type textarea "hero.moveRight()"
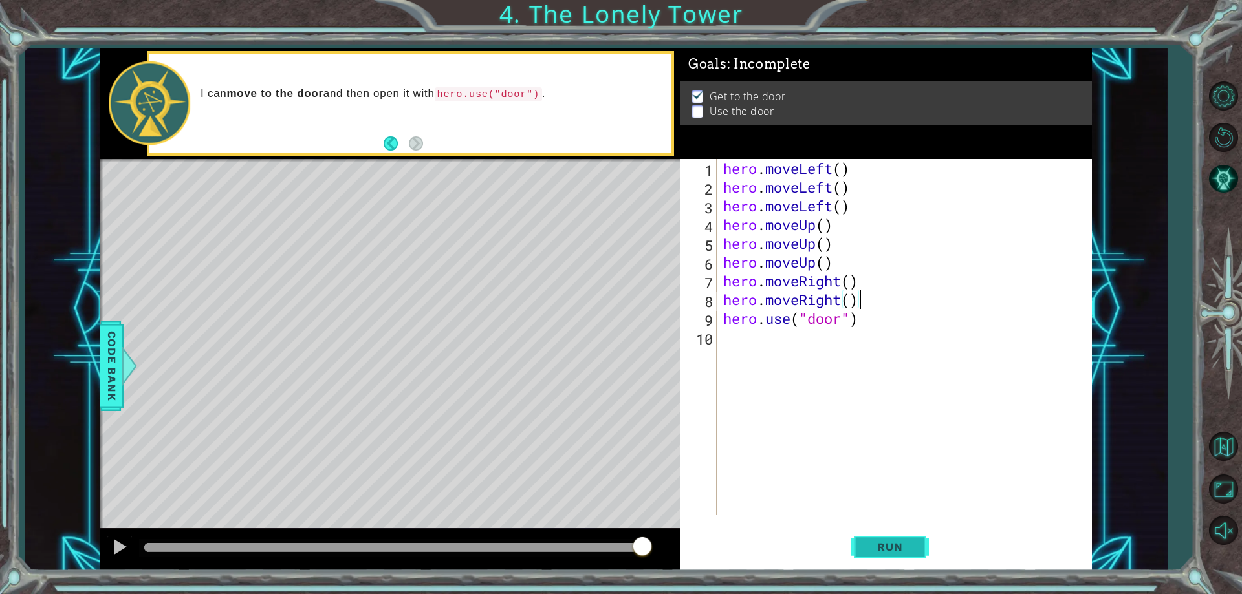
click at [864, 554] on button "Run" at bounding box center [890, 547] width 78 height 41
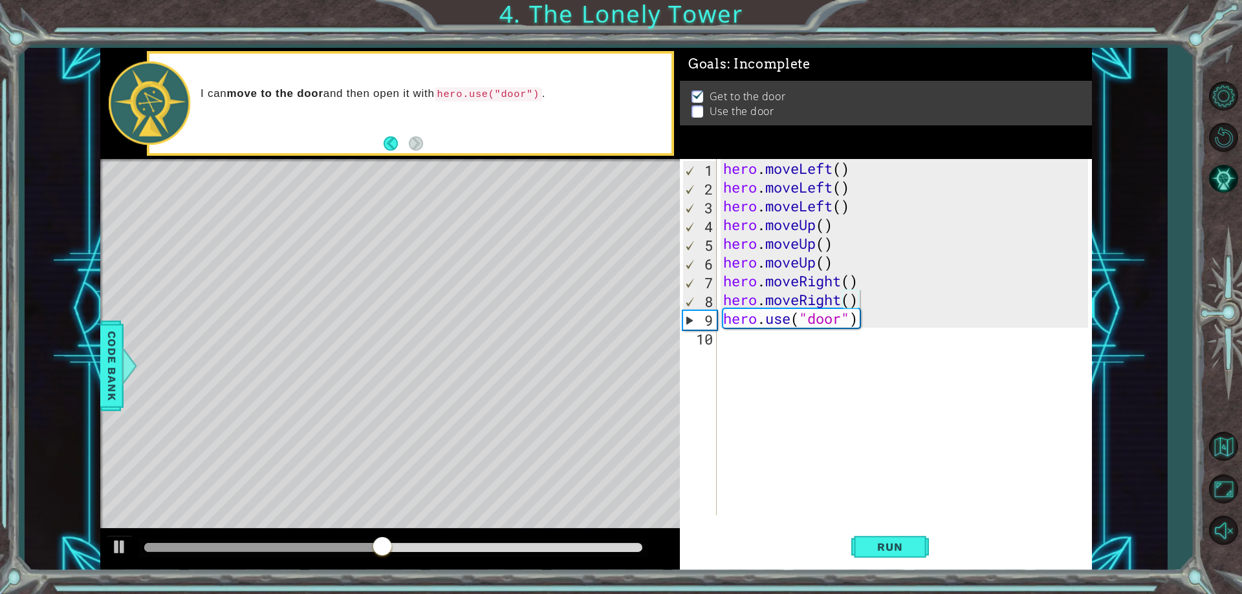
click at [791, 338] on div "hero . moveLeft ( ) hero . moveLeft ( ) hero . moveLeft ( ) hero . moveUp ( ) h…" at bounding box center [908, 356] width 374 height 394
paste textarea "hero.use("door")"
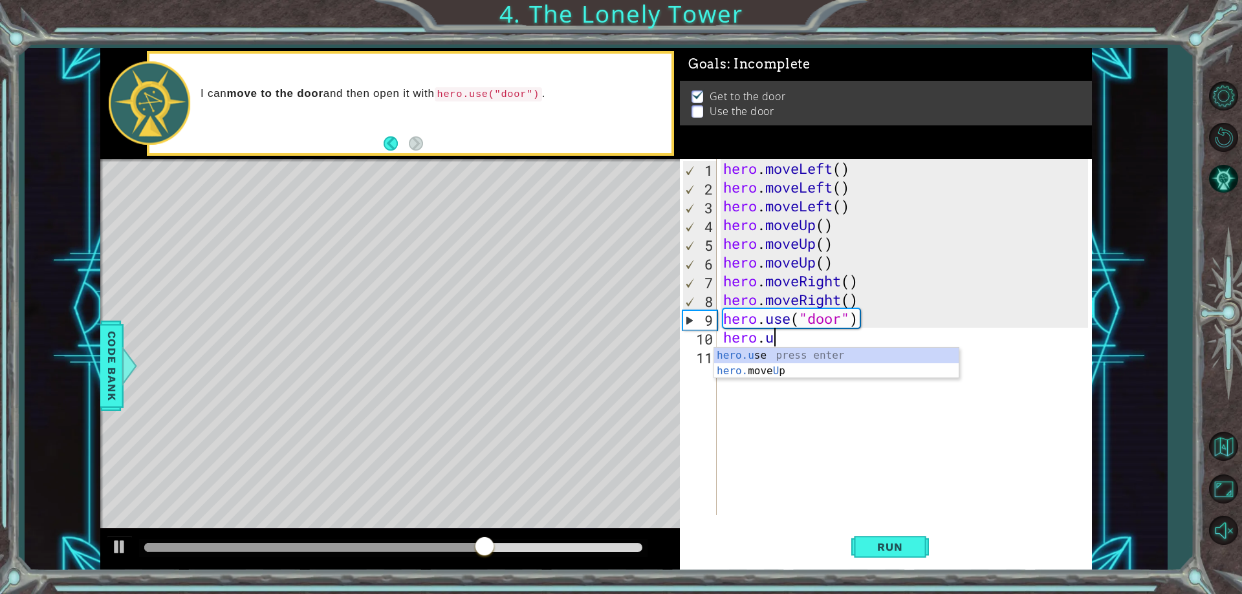
type textarea "hero."
click at [788, 354] on div "hero. moveUp press enter hero. moveDown press enter hero. moveLeft press enter …" at bounding box center [836, 402] width 245 height 109
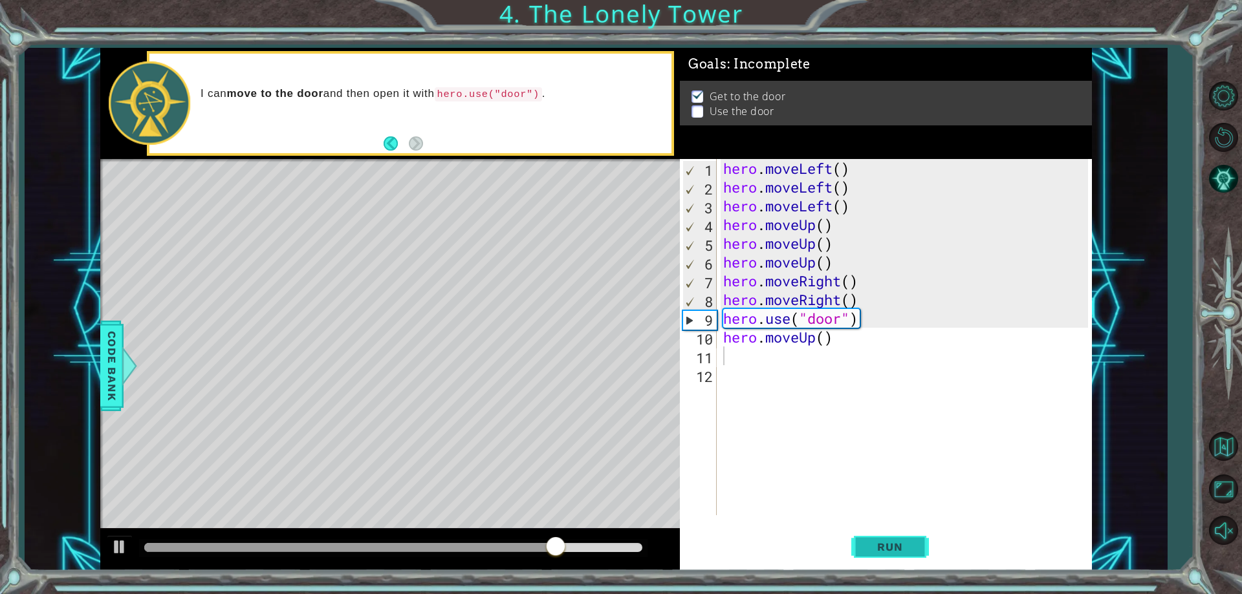
drag, startPoint x: 892, startPoint y: 532, endPoint x: 899, endPoint y: 550, distance: 18.9
click at [892, 534] on button "Run" at bounding box center [890, 547] width 78 height 41
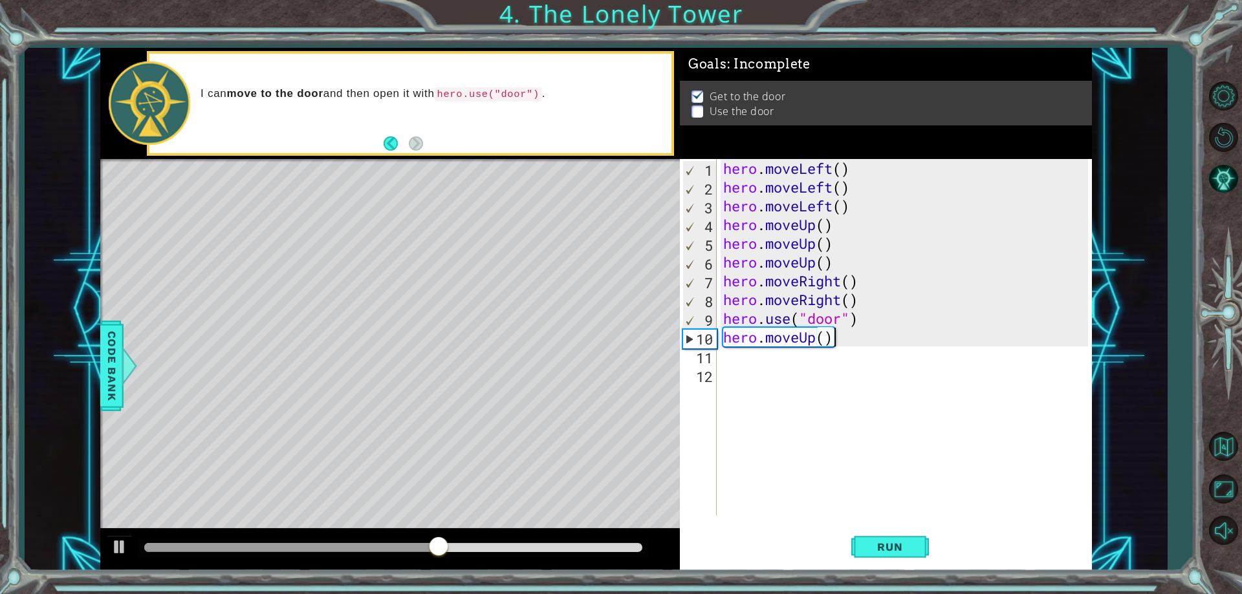
click at [838, 335] on div "hero . moveLeft ( ) hero . moveLeft ( ) hero . moveLeft ( ) hero . moveUp ( ) h…" at bounding box center [908, 356] width 374 height 394
type textarea "hero.moveUp()"
drag, startPoint x: 836, startPoint y: 334, endPoint x: 703, endPoint y: 346, distance: 133.1
click at [703, 346] on div "hero.moveUp() 1 2 3 4 5 6 7 8 9 10 11 12 hero . moveLeft ( ) hero . moveLeft ( …" at bounding box center [884, 337] width 408 height 356
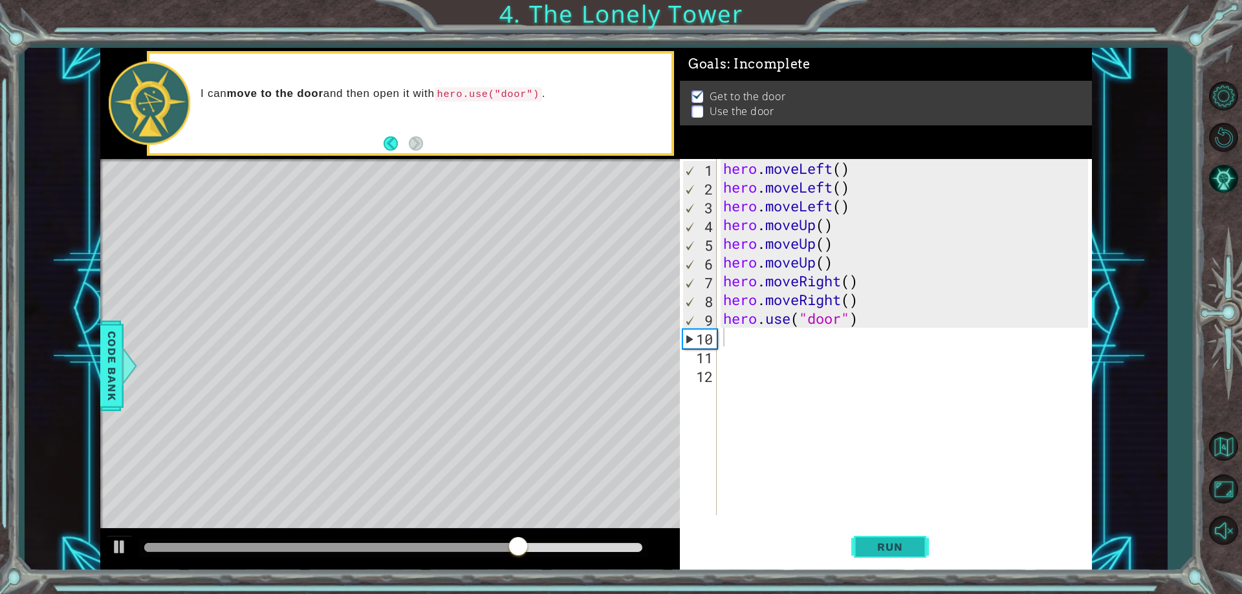
click at [870, 536] on button "Run" at bounding box center [890, 547] width 78 height 41
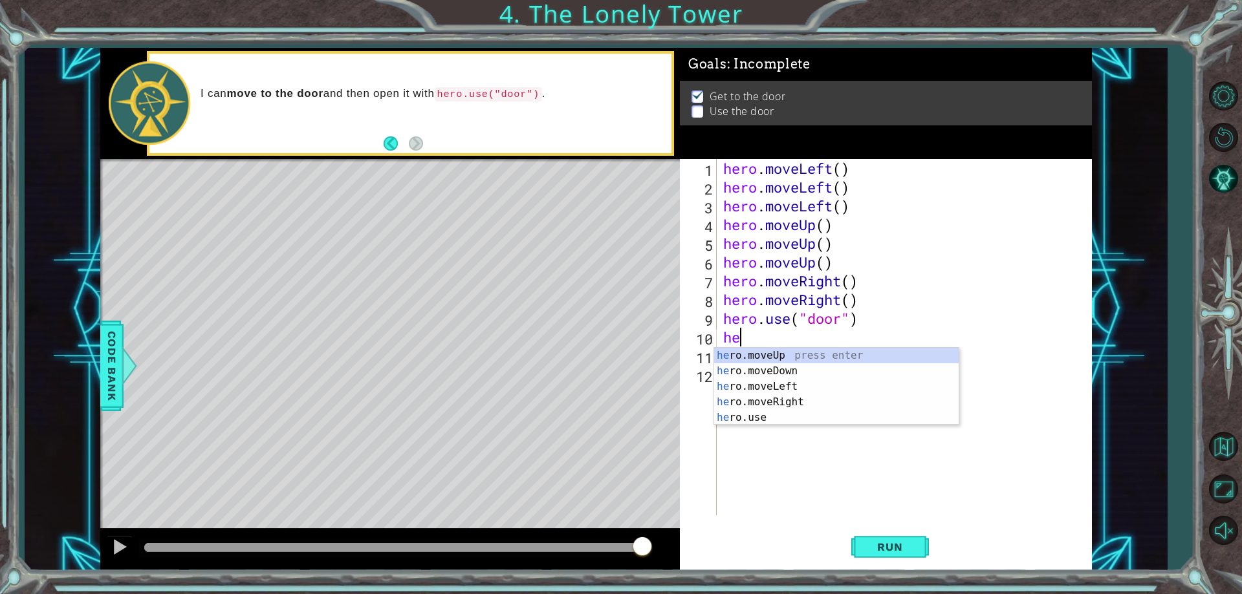
type textarea "her"
click at [781, 355] on div "her o.moveUp press enter her o.moveDown press enter her o.moveLeft press enter …" at bounding box center [836, 402] width 245 height 109
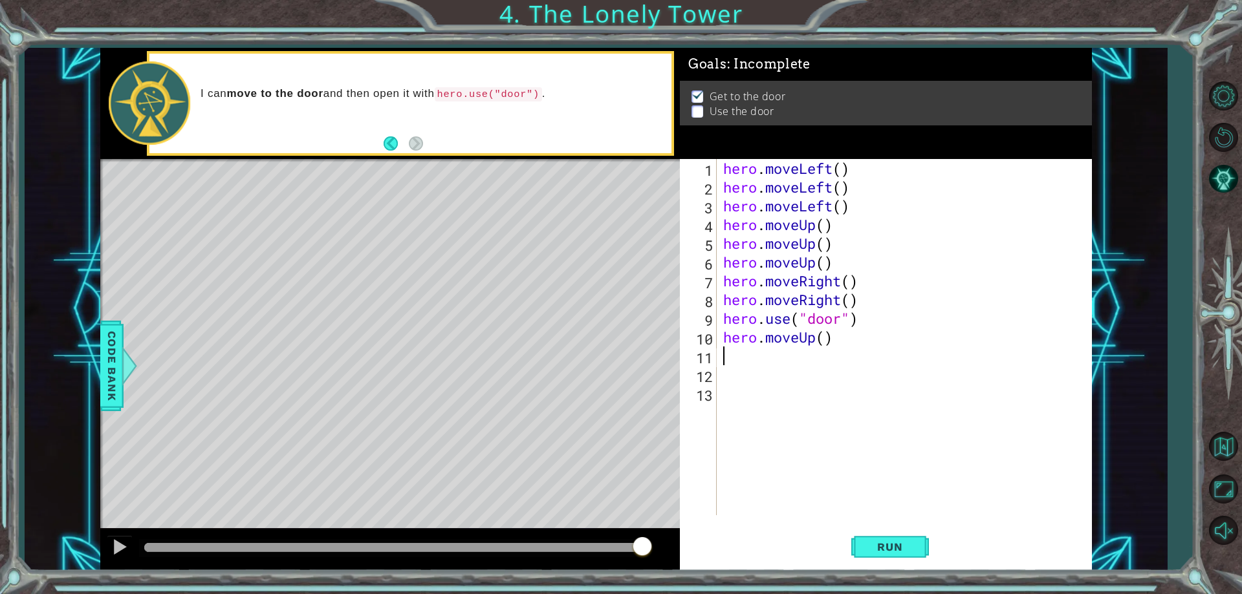
scroll to position [0, 0]
click at [879, 553] on span "Run" at bounding box center [889, 547] width 51 height 13
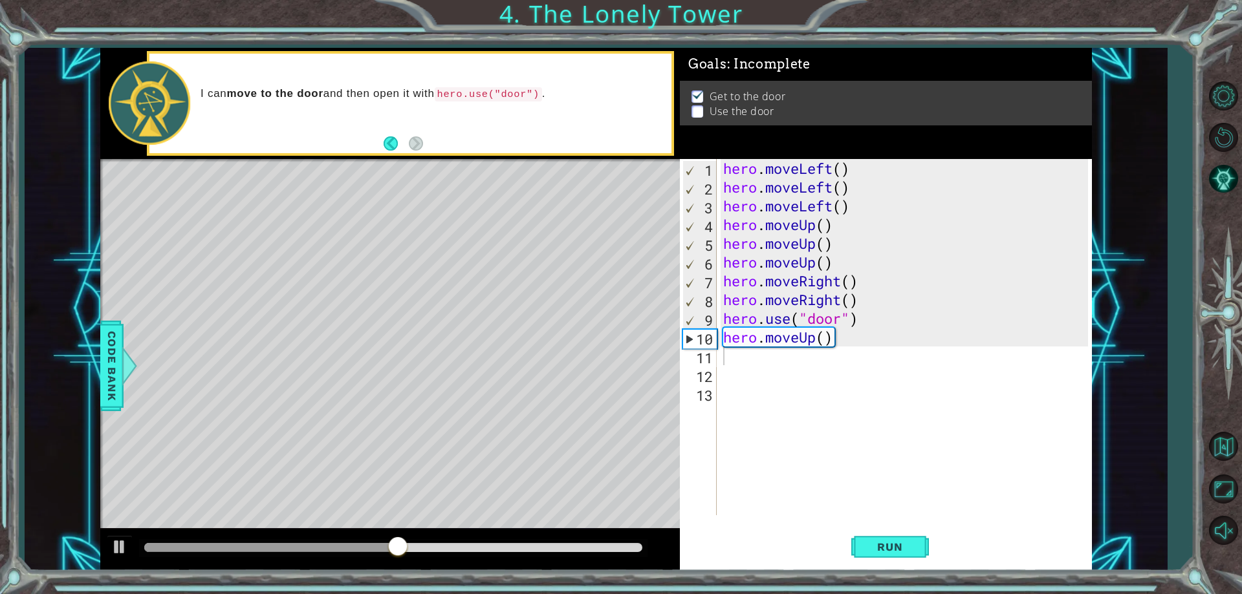
click at [694, 105] on p at bounding box center [697, 108] width 12 height 12
click at [842, 345] on div "hero . moveLeft ( ) hero . moveLeft ( ) hero . moveLeft ( ) hero . moveUp ( ) h…" at bounding box center [908, 356] width 374 height 394
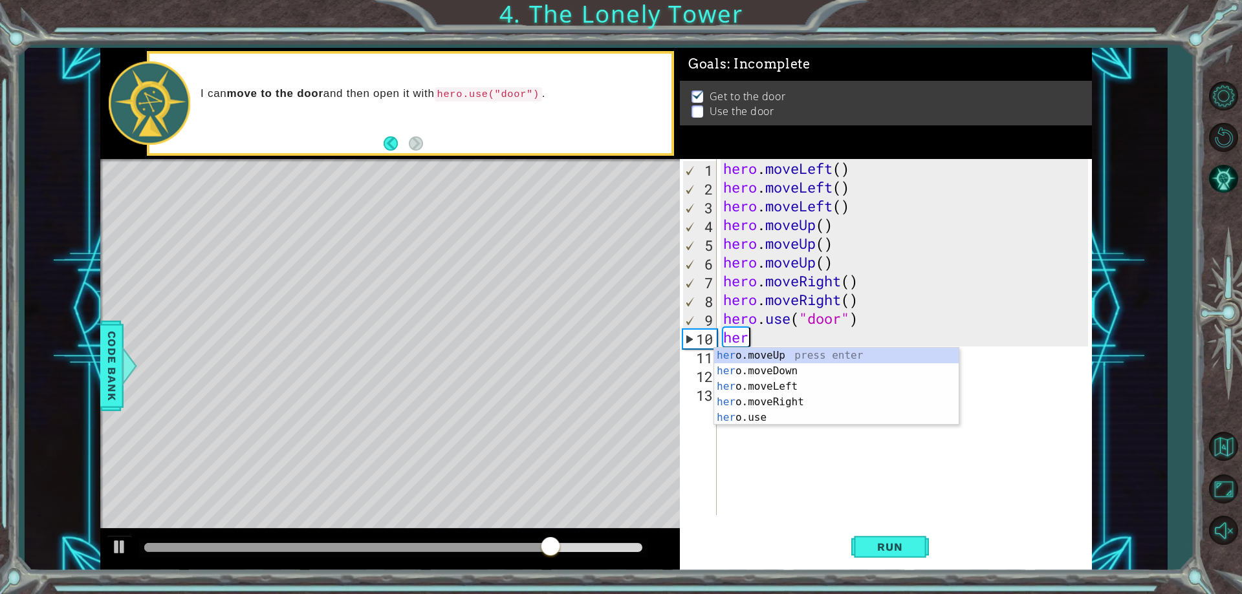
scroll to position [0, 1]
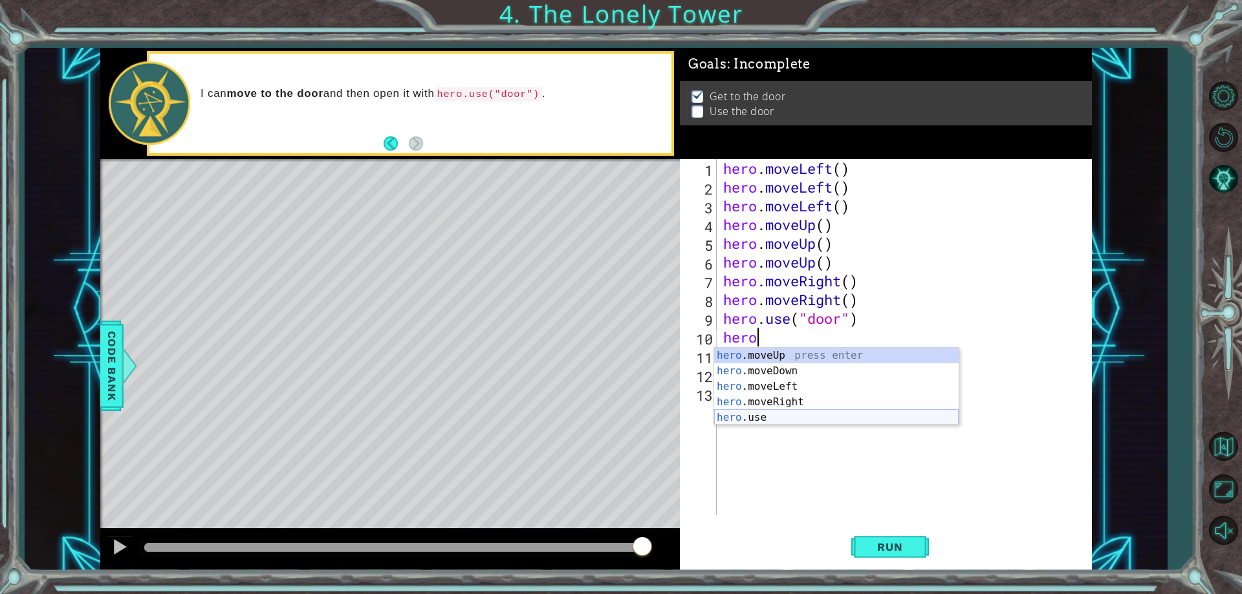
click at [794, 417] on div "hero .moveUp press enter hero .moveDown press enter hero .moveLeft press enter …" at bounding box center [836, 402] width 245 height 109
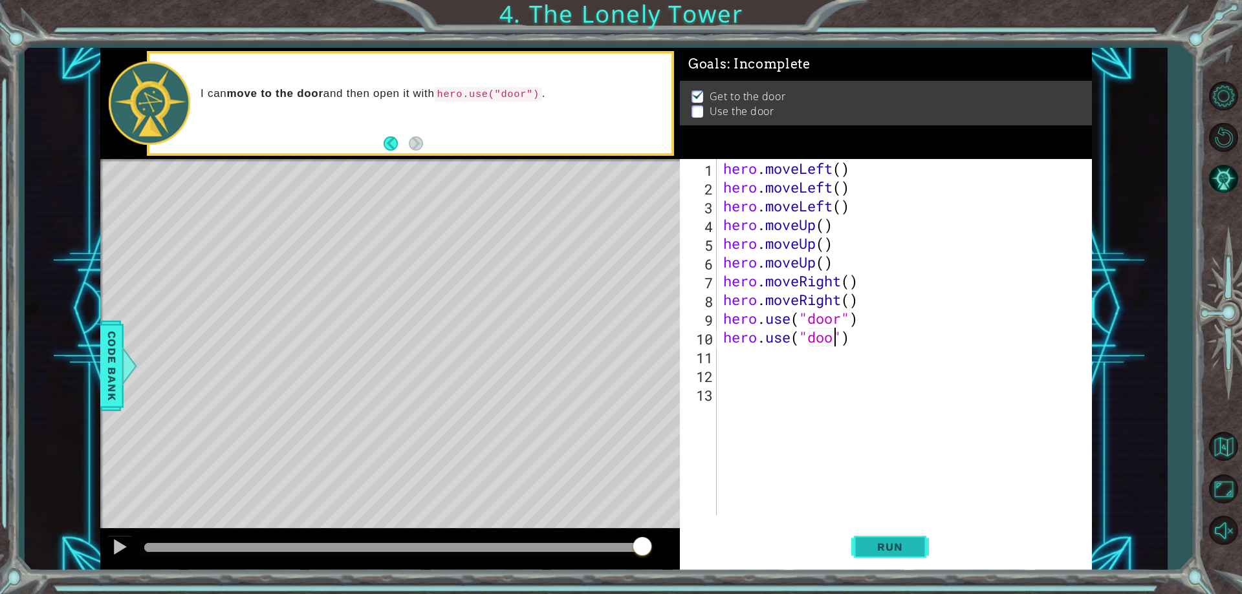
scroll to position [0, 6]
type textarea "hero.use("door")"
click at [897, 546] on span "Run" at bounding box center [889, 547] width 51 height 13
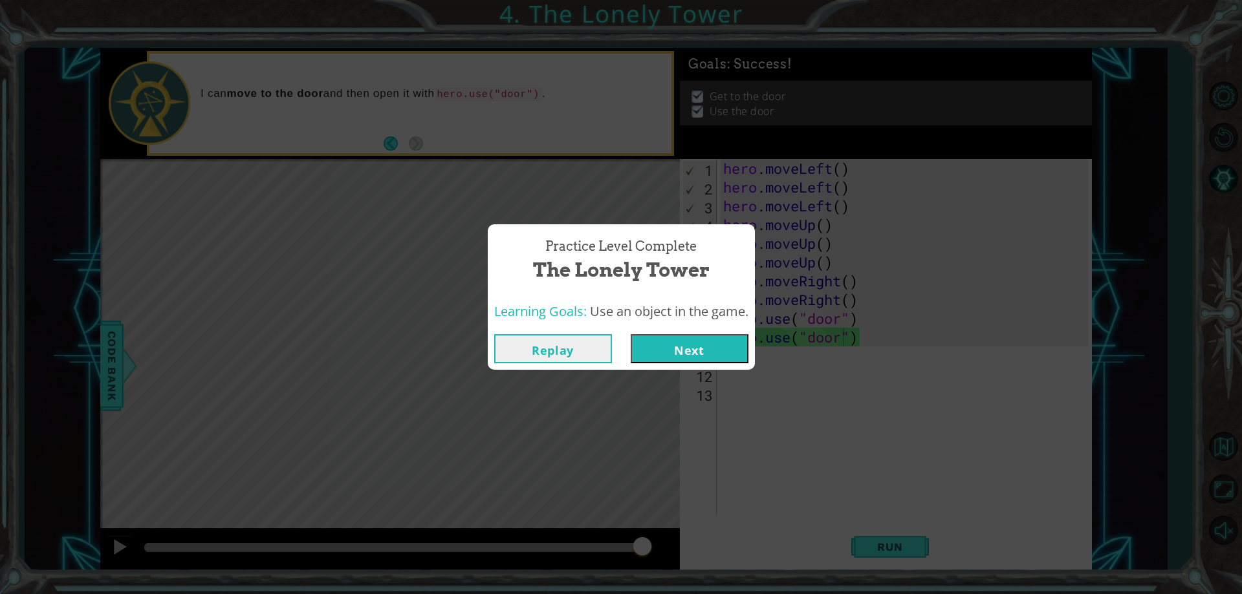
click at [697, 354] on button "Next" at bounding box center [690, 348] width 118 height 29
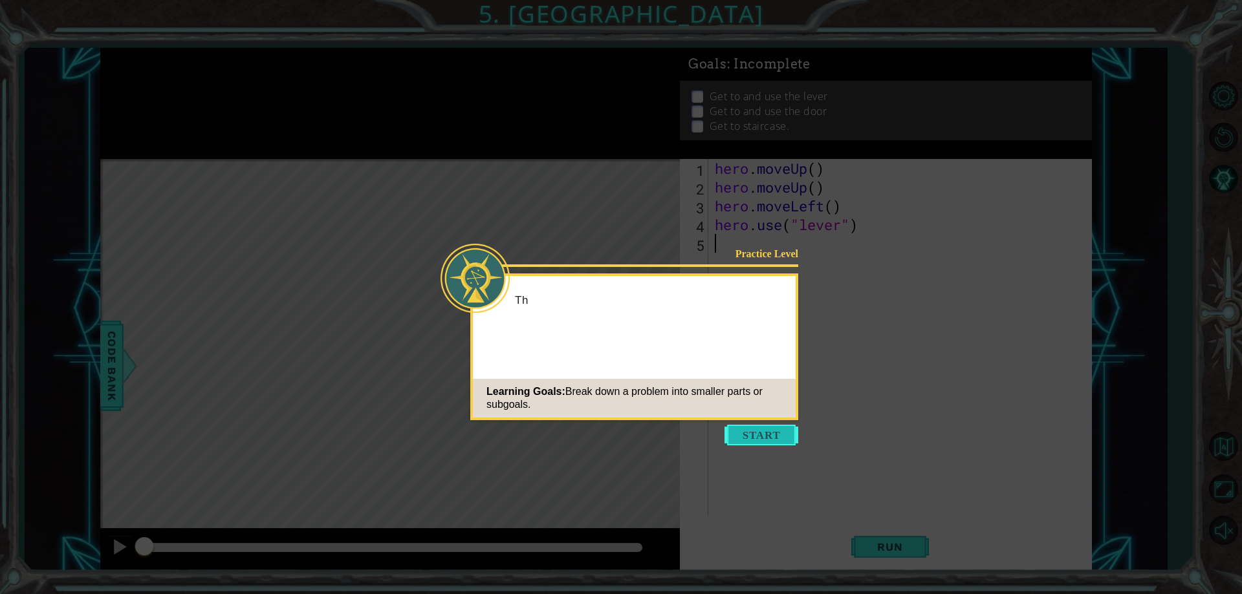
click at [743, 441] on button "Start" at bounding box center [761, 435] width 74 height 21
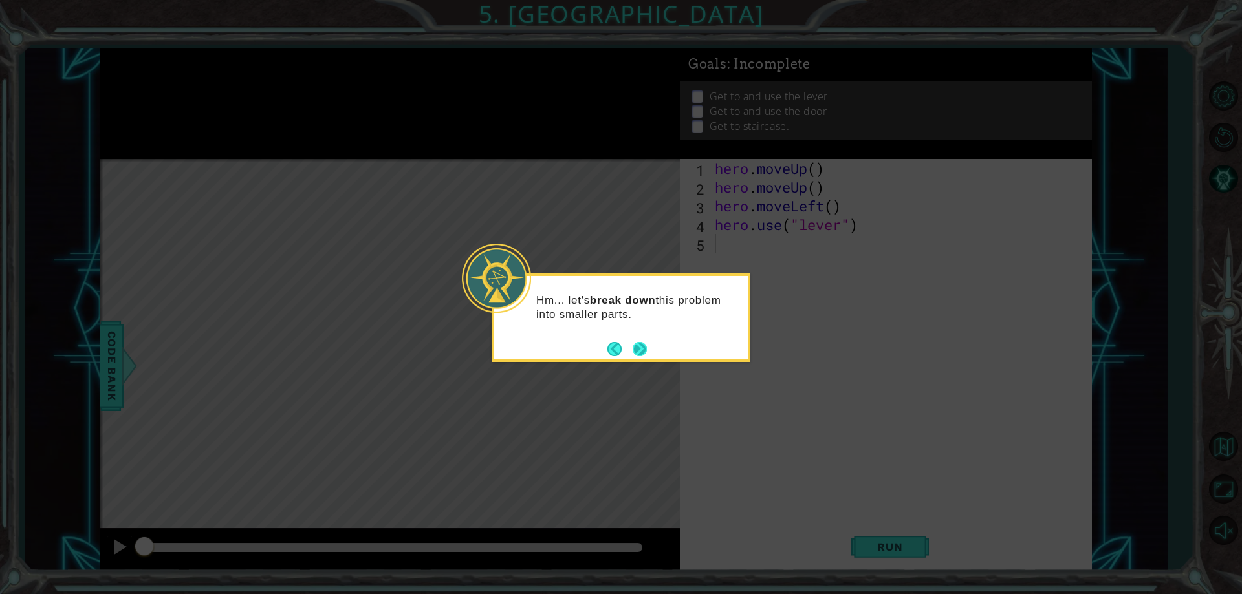
click at [636, 345] on button "Next" at bounding box center [640, 350] width 16 height 16
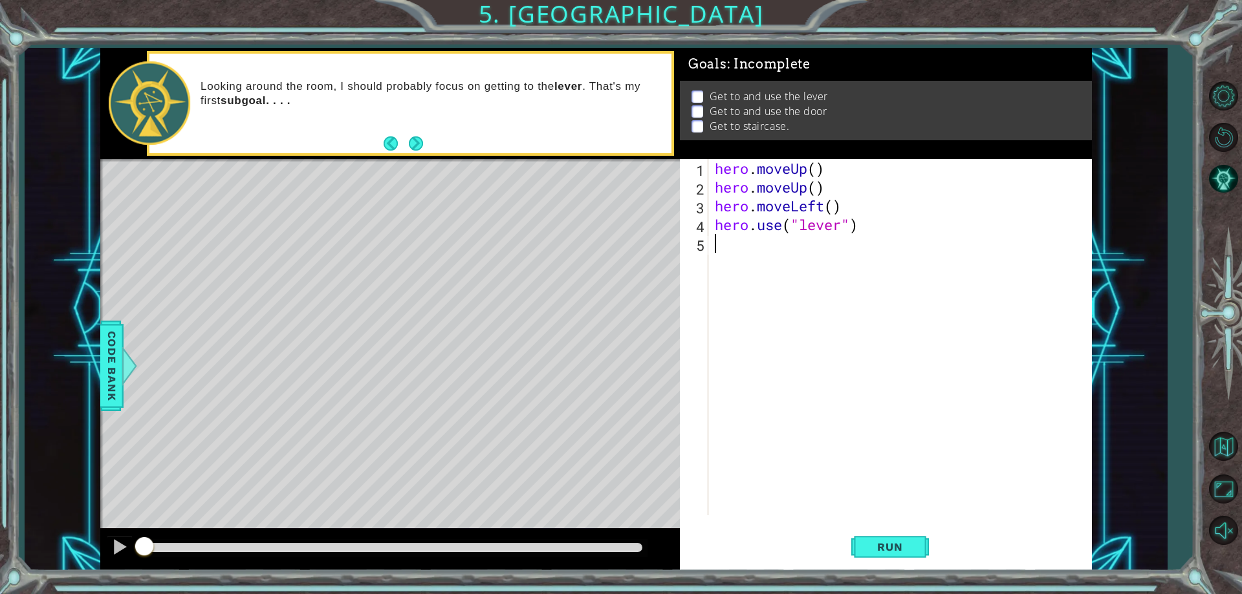
click at [818, 169] on div "hero . moveUp ( ) hero . moveUp ( ) hero . moveLeft ( ) hero . use ( "lever" )" at bounding box center [903, 356] width 382 height 394
drag, startPoint x: 837, startPoint y: 183, endPoint x: 824, endPoint y: 190, distance: 14.5
click at [824, 190] on div "hero . moveUp ( 1 ) hero . moveUp ( ) hero . moveLeft ( ) hero . use ( "lever" )" at bounding box center [903, 356] width 382 height 394
click at [830, 171] on div "hero . moveUp ( 1 ) hero . moveUp ( ) hero . moveLeft ( ) hero . use ( "lever" )" at bounding box center [903, 356] width 382 height 394
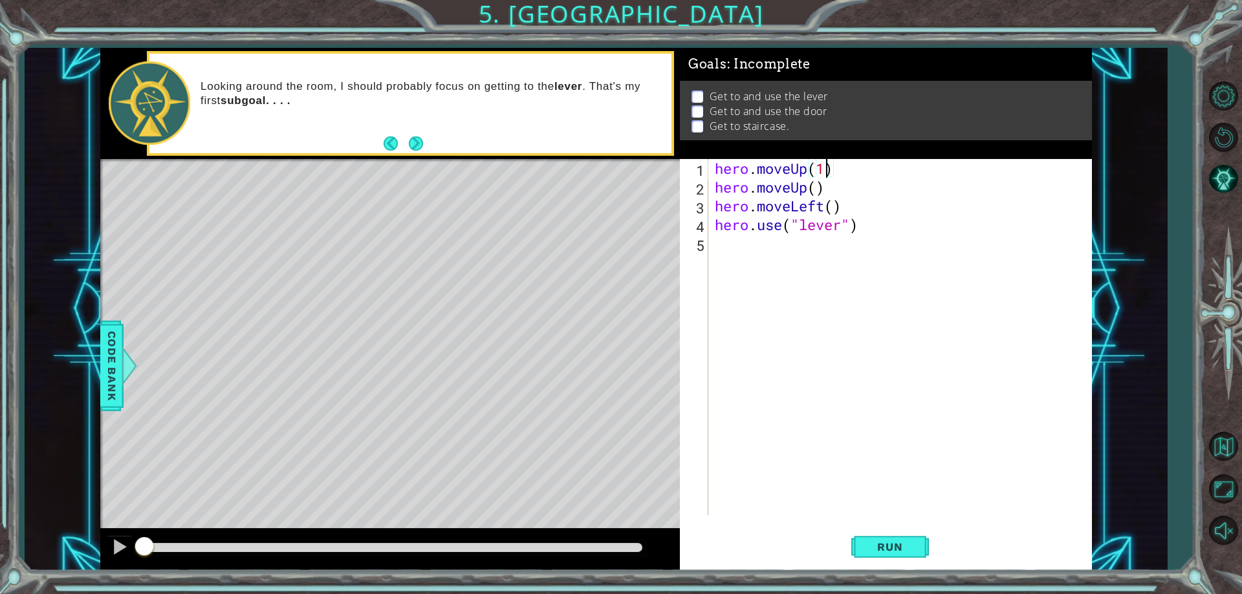
type textarea "hero.moveUp()"
drag, startPoint x: 828, startPoint y: 184, endPoint x: 717, endPoint y: 188, distance: 111.4
click at [717, 188] on div "hero . moveUp ( ) hero . moveUp ( ) hero . moveLeft ( ) hero . use ( "lever" )" at bounding box center [903, 356] width 382 height 394
click at [847, 185] on div "hero . moveUp ( ) hero . moveLeft ( ) hero . use ( "lever" )" at bounding box center [903, 356] width 382 height 394
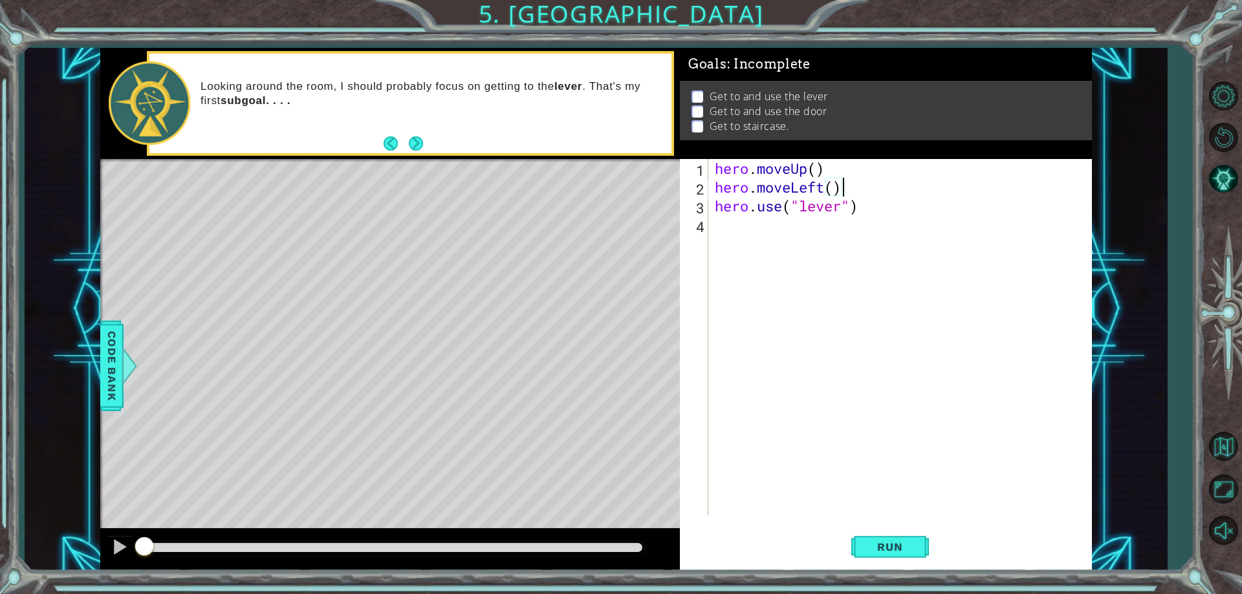
type textarea "hero.moveLeft()"
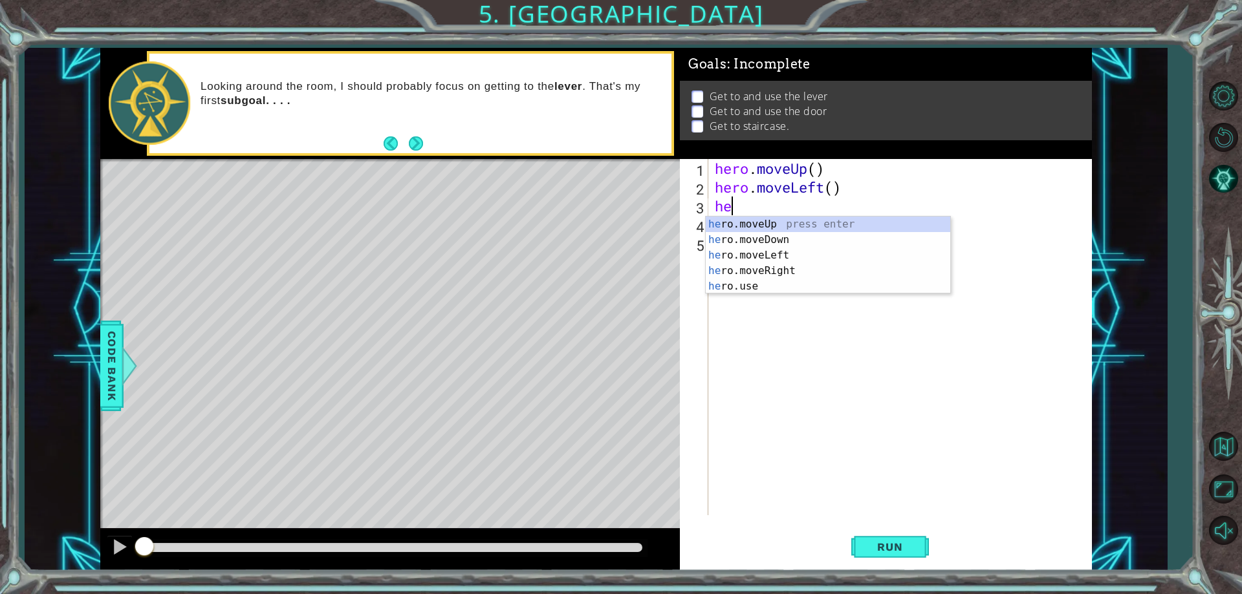
scroll to position [0, 1]
type textarea "her"
click at [794, 224] on div "her o.moveUp press enter her o.moveDown press enter her o.moveLeft press enter …" at bounding box center [828, 271] width 245 height 109
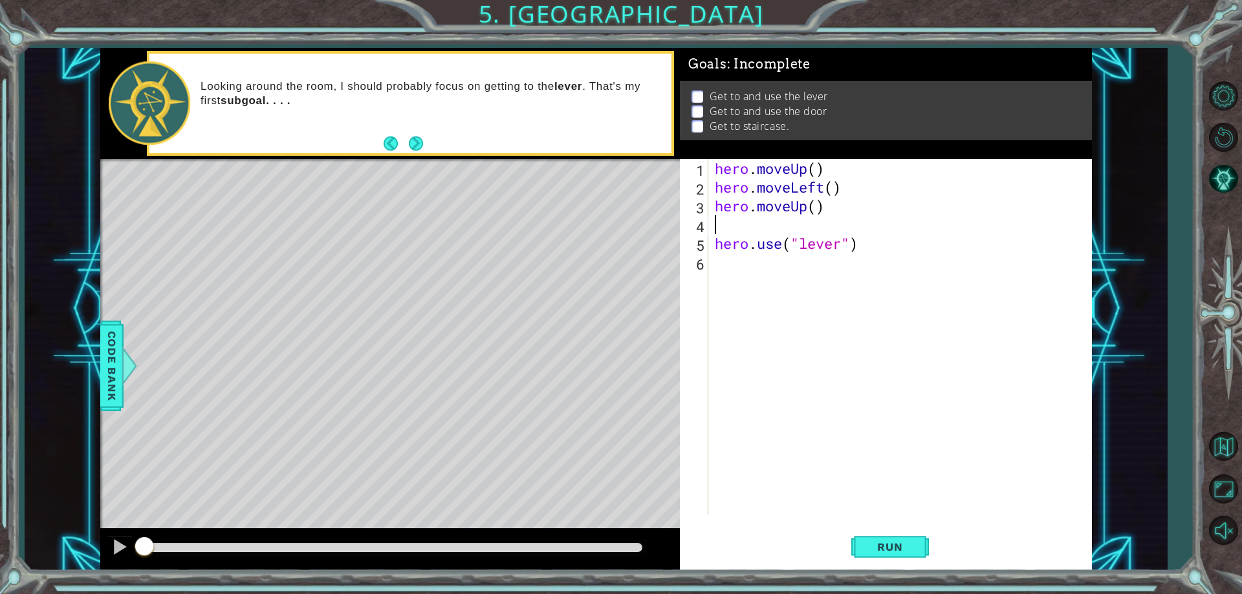
scroll to position [0, 0]
click at [926, 543] on button "Run" at bounding box center [890, 547] width 78 height 41
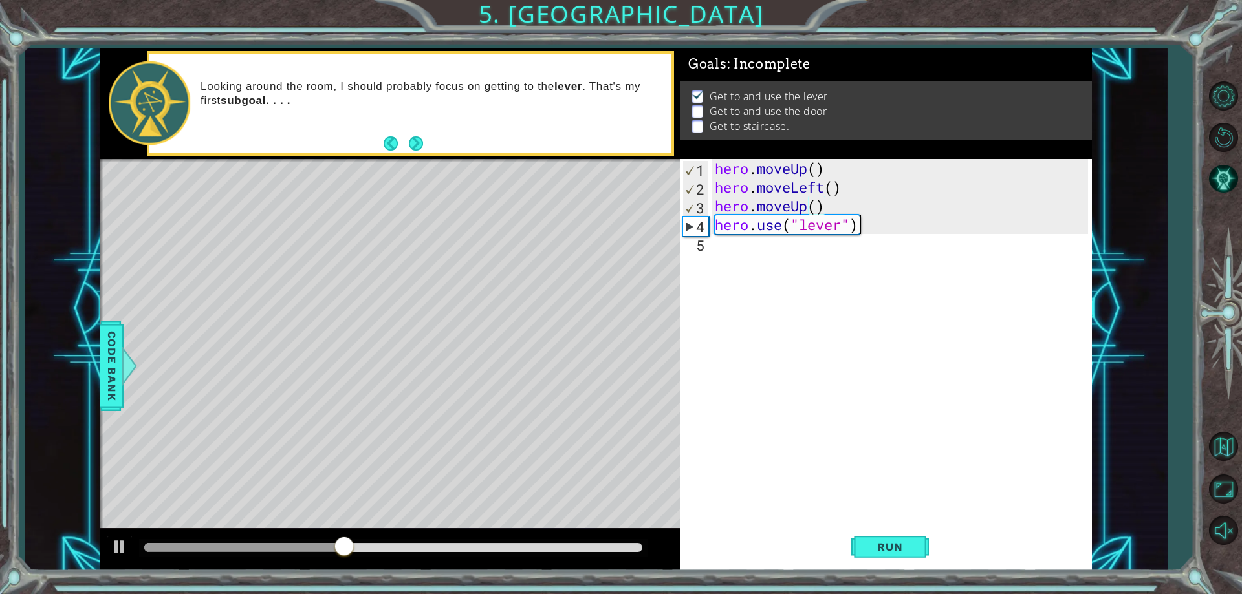
click at [865, 227] on div "hero . moveUp ( ) hero . moveLeft ( ) hero . moveUp ( ) hero . use ( "lever" )" at bounding box center [903, 356] width 382 height 394
type textarea "hero.use("lever")"
click at [855, 249] on div "hero . moveUp ( ) hero . moveLeft ( ) hero . moveUp ( ) hero . use ( "lever" )" at bounding box center [903, 356] width 382 height 394
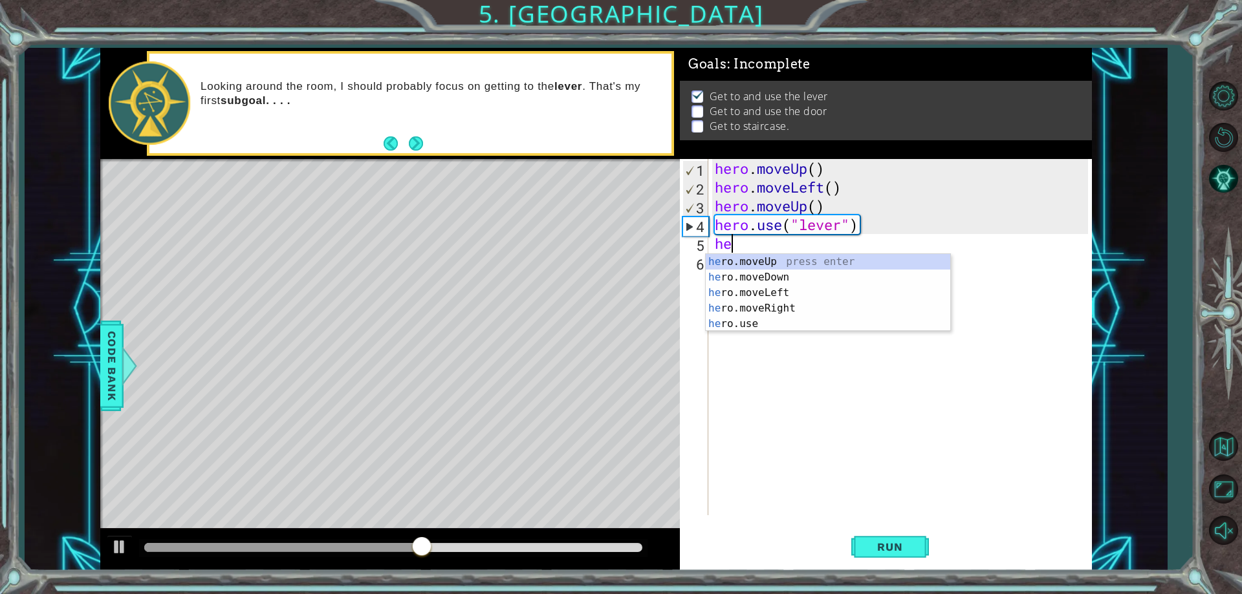
scroll to position [0, 1]
type textarea "hero"
click at [782, 304] on div "hero .moveUp press enter hero .moveDown press enter hero .moveLeft press enter …" at bounding box center [828, 308] width 245 height 109
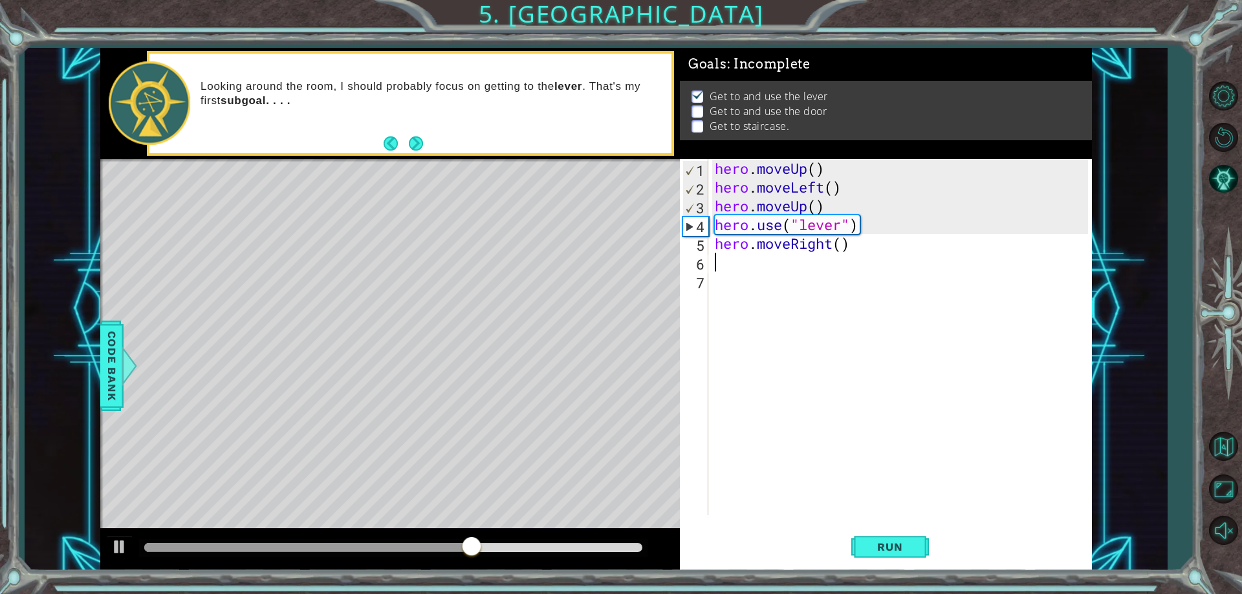
scroll to position [0, 0]
click at [845, 249] on div "hero . moveUp ( ) hero . moveLeft ( ) hero . moveUp ( ) hero . use ( "lever" ) …" at bounding box center [903, 356] width 382 height 394
type textarea "hero.moveRight(3)"
click at [904, 555] on button "Run" at bounding box center [890, 547] width 78 height 41
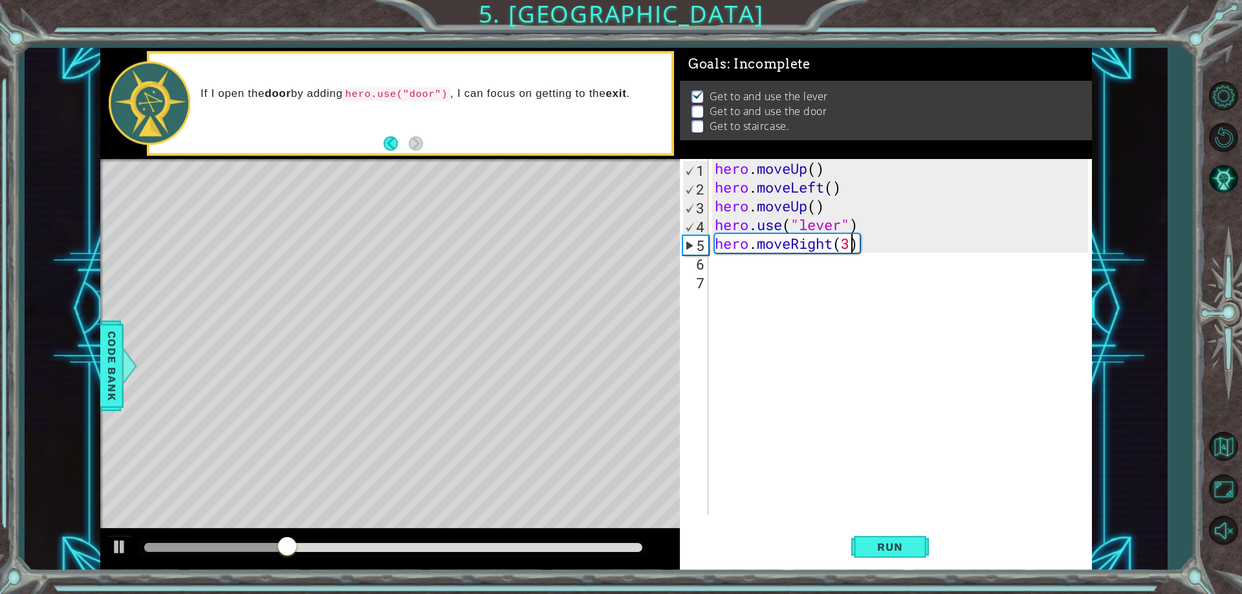
click at [780, 270] on div "hero . moveUp ( ) hero . moveLeft ( ) hero . moveUp ( ) hero . use ( "lever" ) …" at bounding box center [903, 356] width 382 height 394
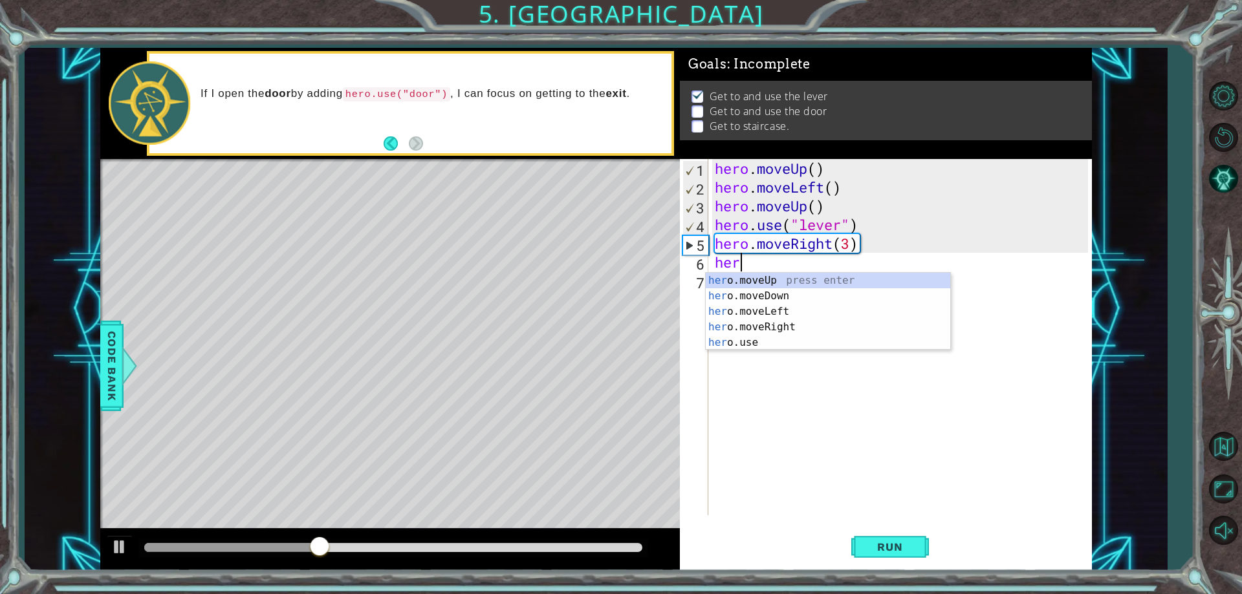
scroll to position [0, 1]
click at [737, 337] on div "hero .moveUp press enter hero .moveDown press enter hero .moveLeft press enter …" at bounding box center [828, 327] width 245 height 109
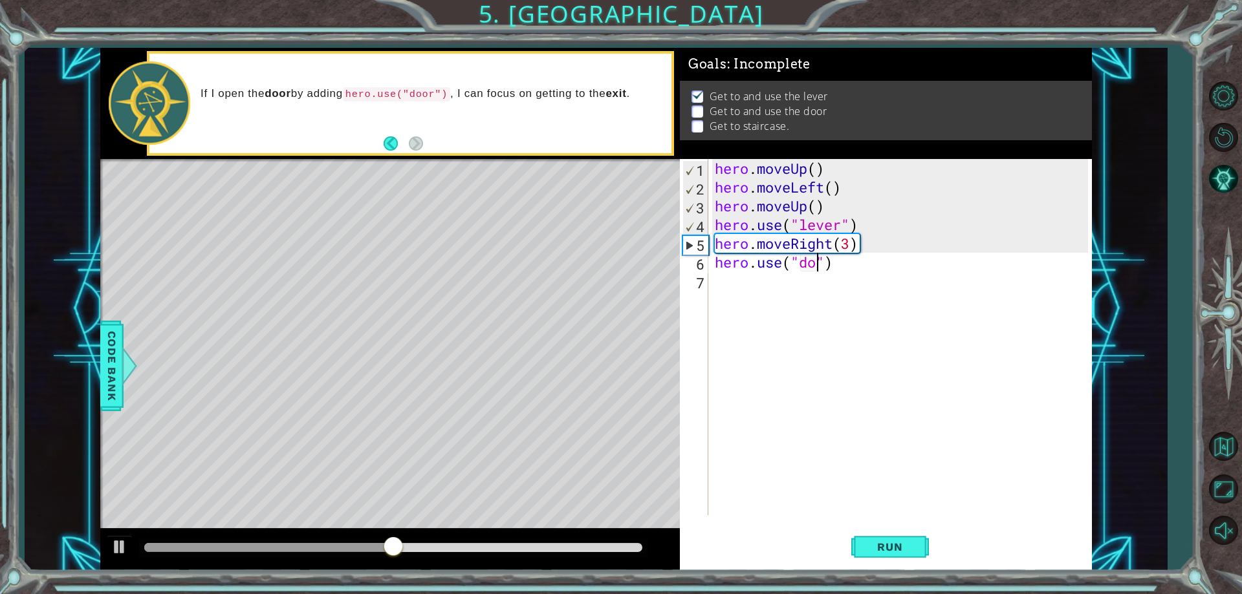
scroll to position [0, 6]
type textarea "hero.use("door")"
click at [874, 550] on span "Run" at bounding box center [889, 547] width 51 height 13
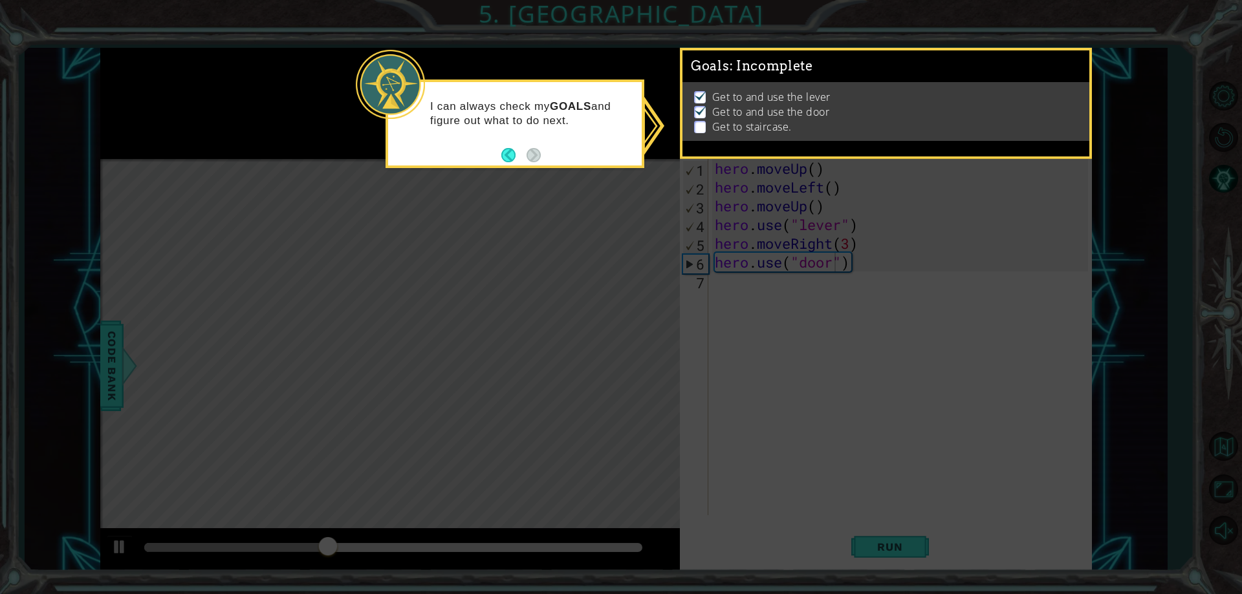
click at [903, 525] on icon at bounding box center [621, 297] width 1242 height 594
click at [508, 157] on button "Back" at bounding box center [513, 155] width 25 height 14
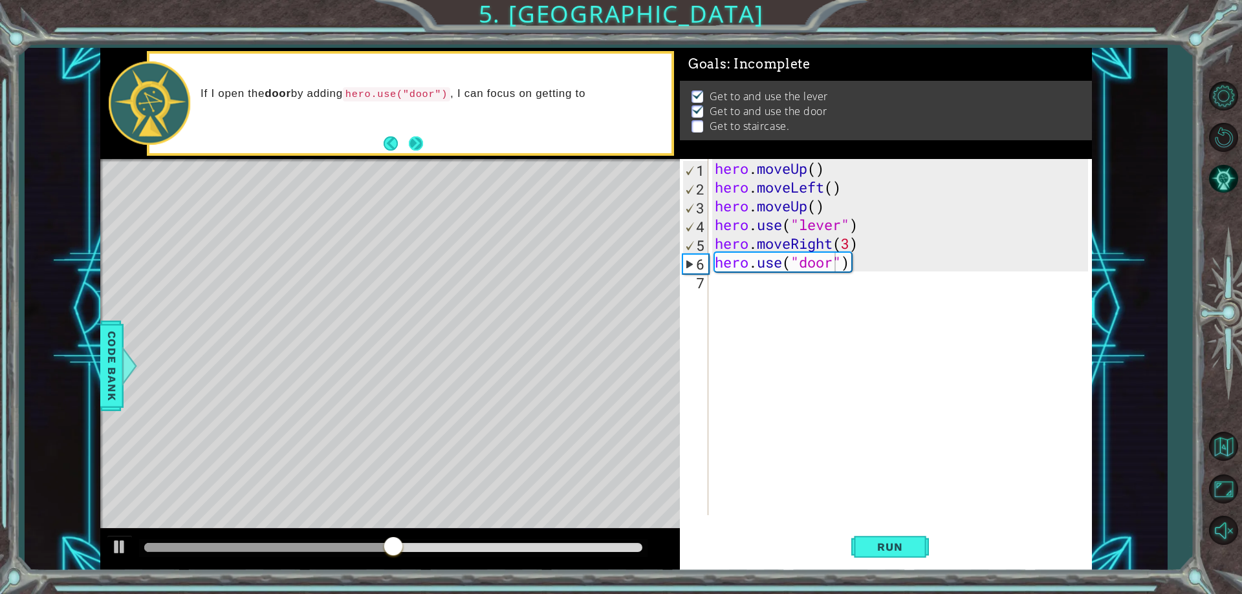
click at [417, 136] on button "Next" at bounding box center [416, 143] width 14 height 14
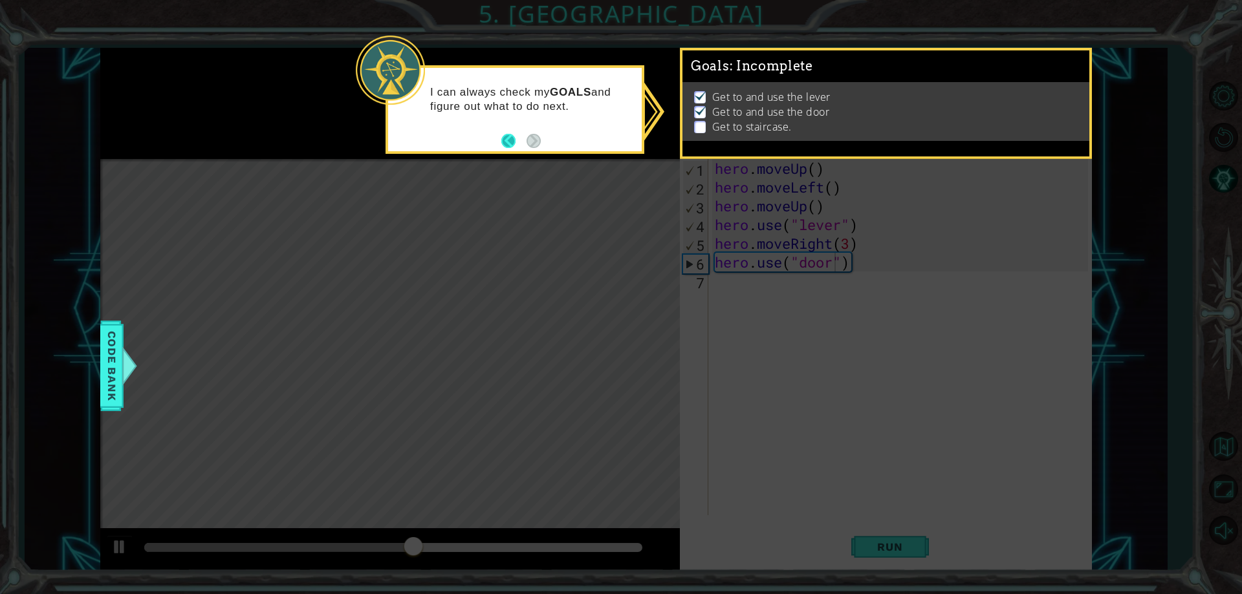
click at [509, 138] on button "Back" at bounding box center [513, 141] width 25 height 14
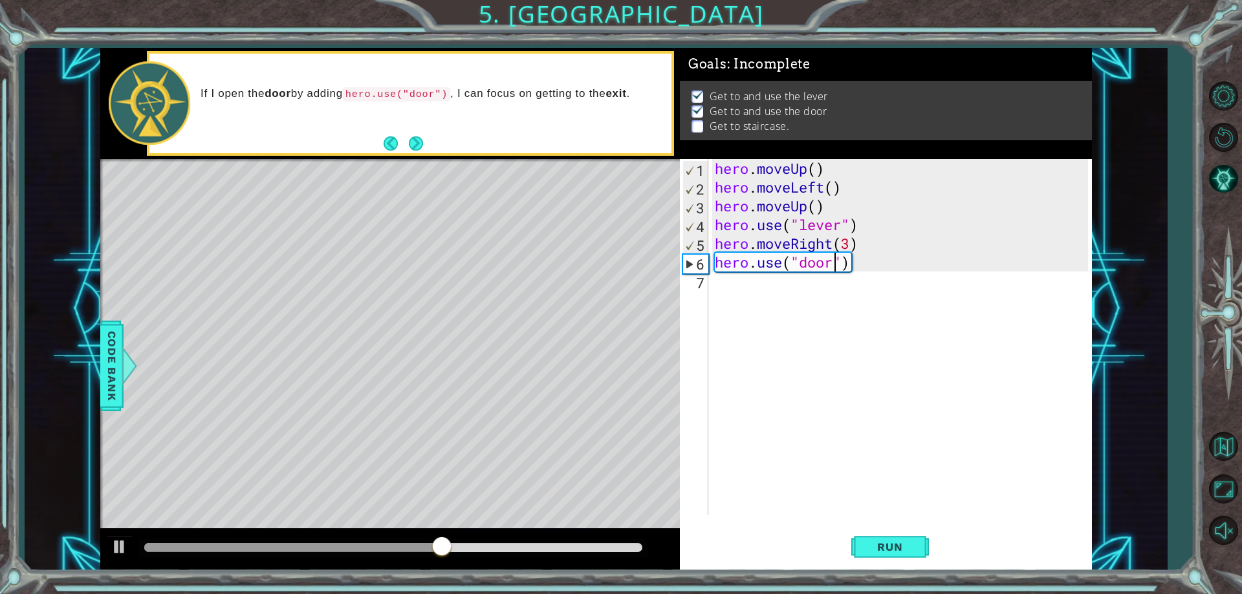
click at [872, 359] on div "hero . moveUp ( ) hero . moveLeft ( ) hero . moveUp ( ) hero . use ( "lever" ) …" at bounding box center [903, 356] width 382 height 394
click at [882, 263] on div "hero . moveUp ( ) hero . moveLeft ( ) hero . moveUp ( ) hero . use ( "lever" ) …" at bounding box center [903, 356] width 382 height 394
type textarea "hero.use("door")"
click at [876, 290] on div "hero . moveUp ( ) hero . moveLeft ( ) hero . moveUp ( ) hero . use ( "lever" ) …" at bounding box center [903, 356] width 382 height 394
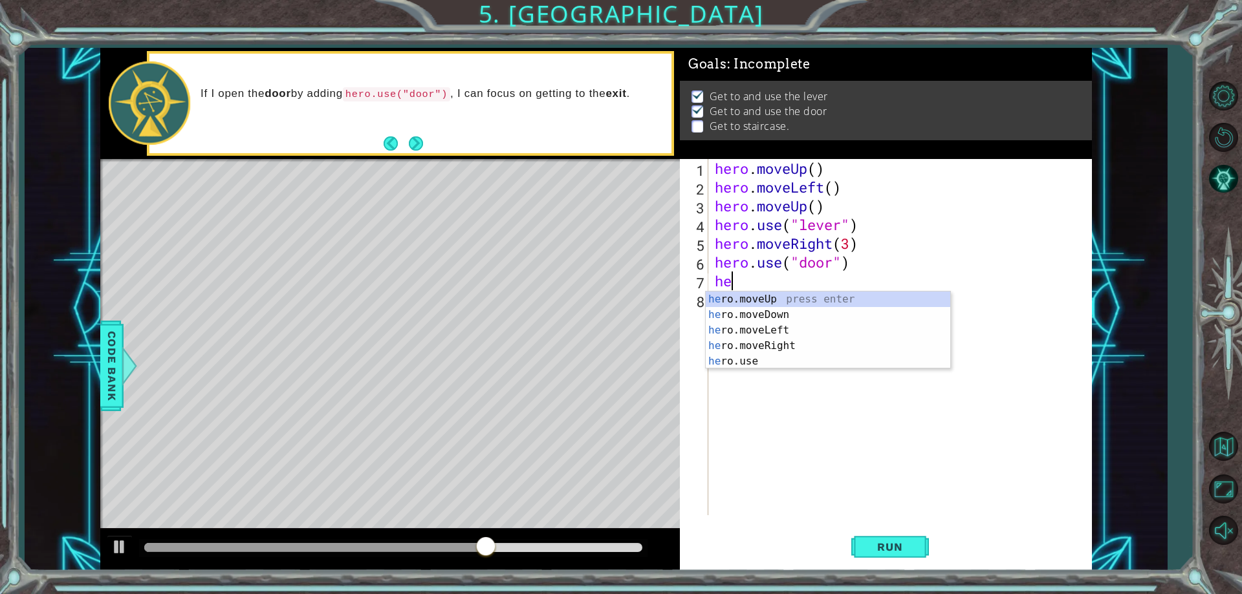
type textarea "her"
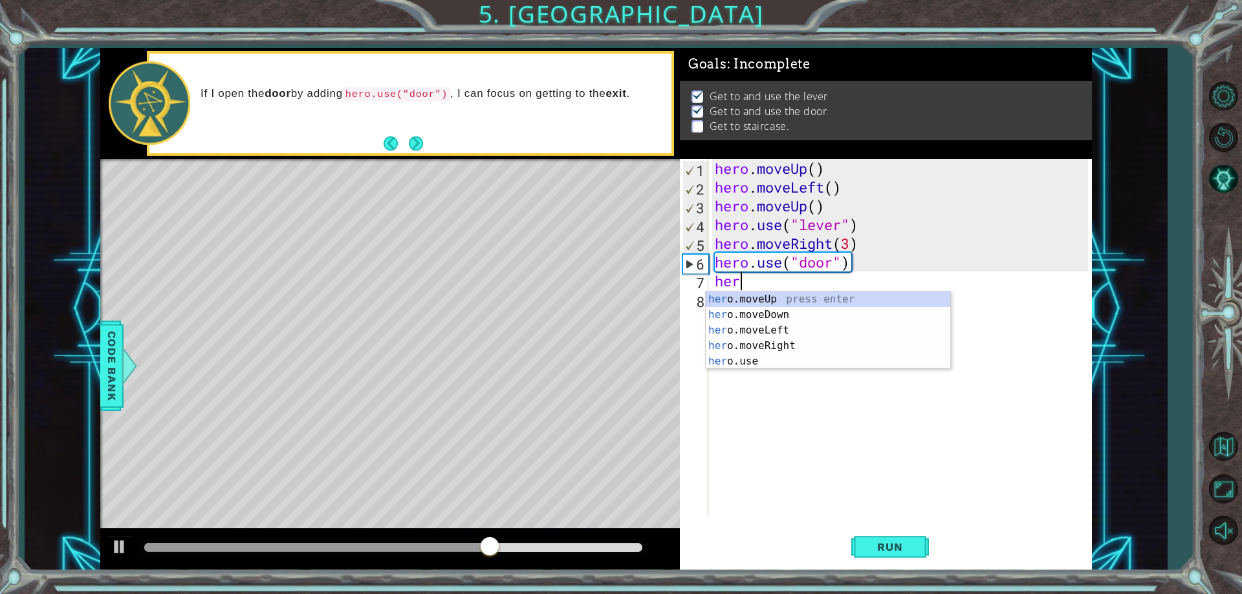
scroll to position [0, 1]
click at [789, 296] on div "her o.moveUp press enter her o.moveDown press enter her o.moveLeft press enter …" at bounding box center [828, 346] width 245 height 109
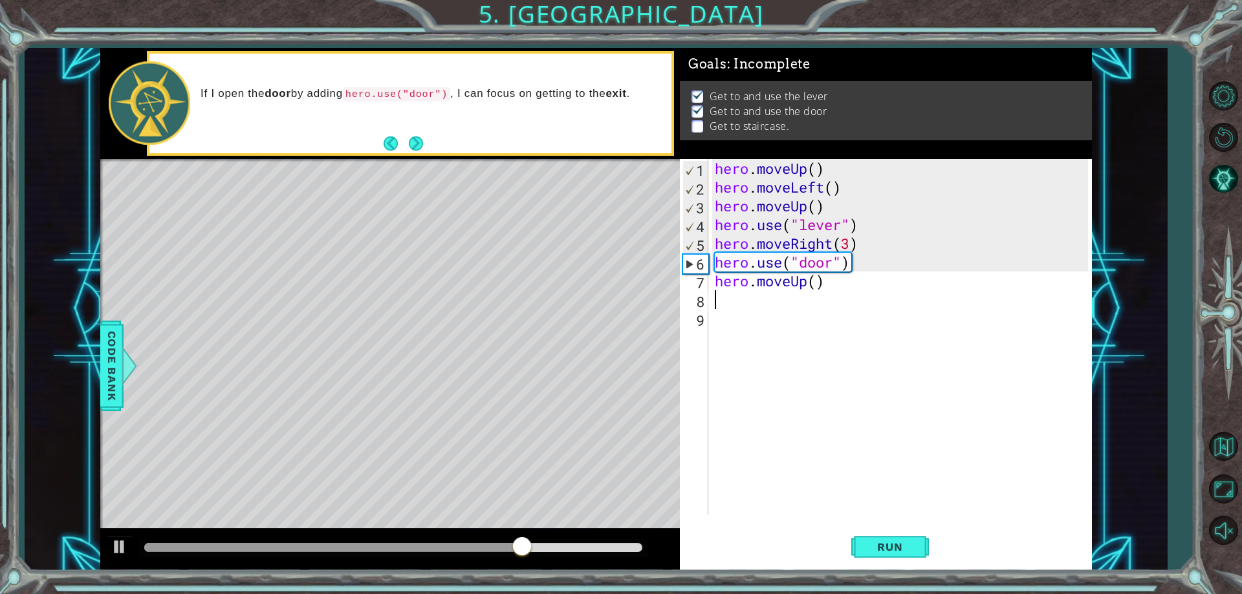
scroll to position [0, 0]
click at [814, 282] on div "hero . moveUp ( ) hero . moveLeft ( ) hero . moveUp ( ) hero . use ( "lever" ) …" at bounding box center [903, 356] width 382 height 394
type textarea "hero.moveUp(2)"
click at [783, 301] on div "hero . moveUp ( ) hero . moveLeft ( ) hero . moveUp ( ) hero . use ( "lever" ) …" at bounding box center [903, 356] width 382 height 394
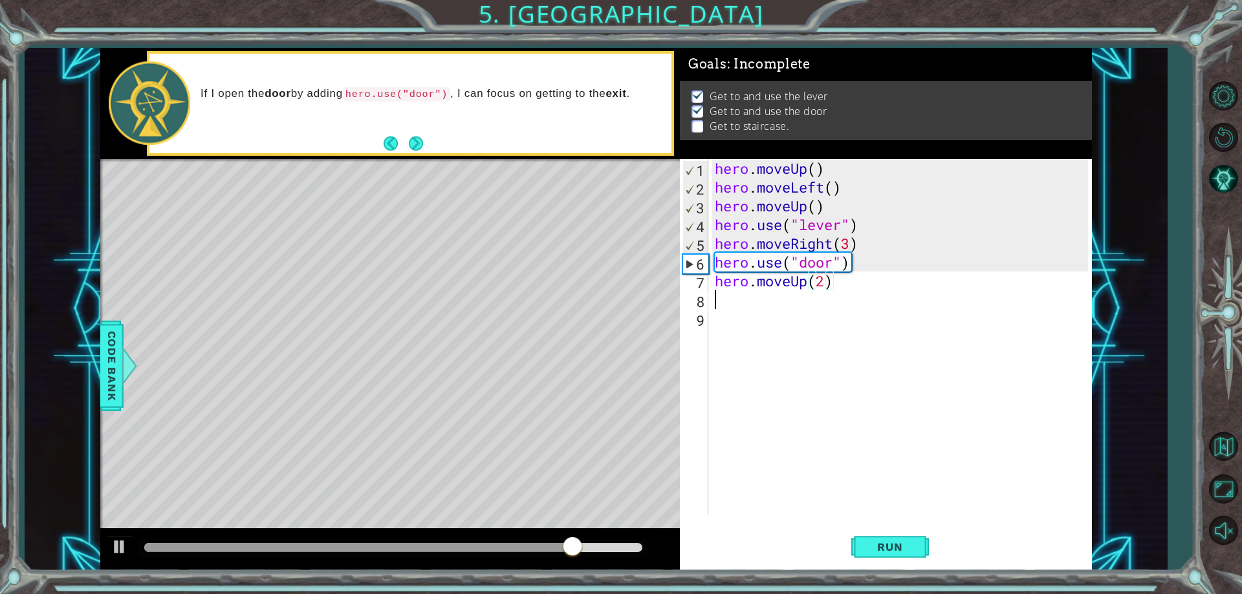
scroll to position [0, 0]
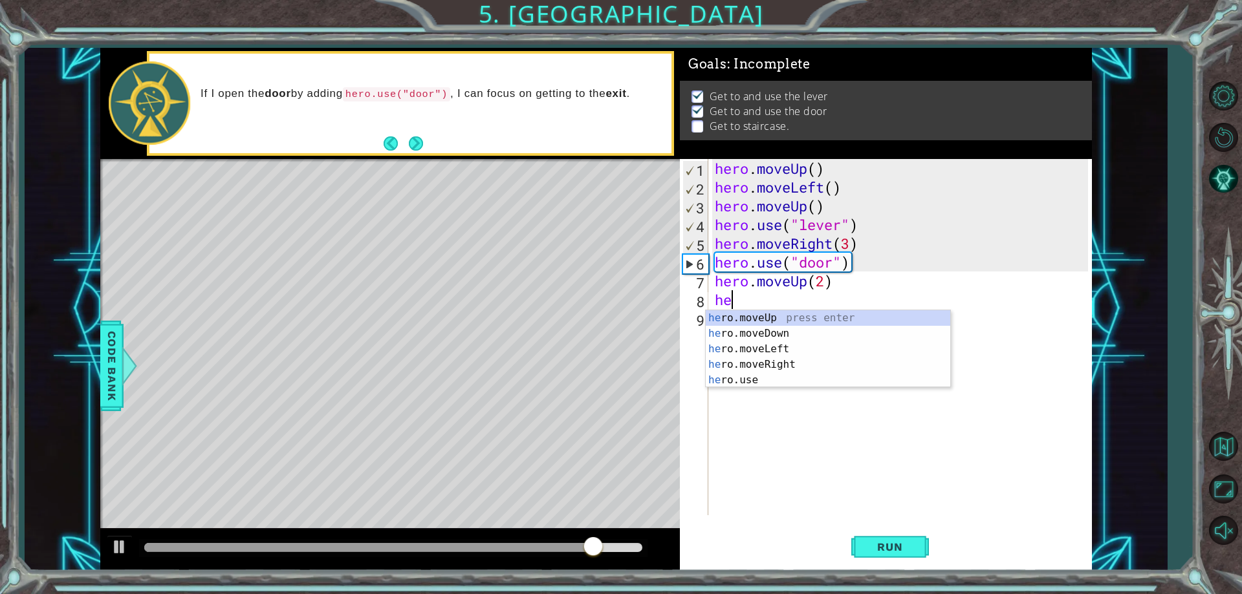
type textarea "her"
click at [787, 353] on div "her o.moveUp press enter her o.moveDown press enter her o.moveLeft press enter …" at bounding box center [828, 364] width 245 height 109
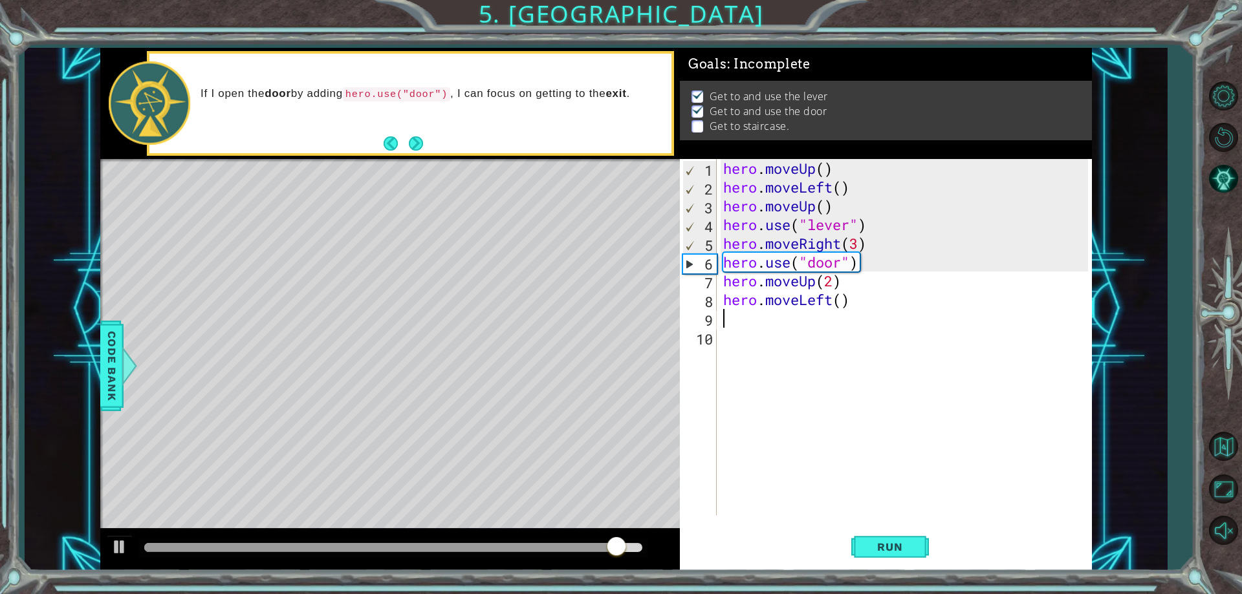
scroll to position [0, 0]
click at [839, 301] on div "hero . moveUp ( ) hero . moveLeft ( ) hero . moveUp ( ) hero . use ( "lever" ) …" at bounding box center [908, 356] width 374 height 394
type textarea "hero.moveLeft(3)"
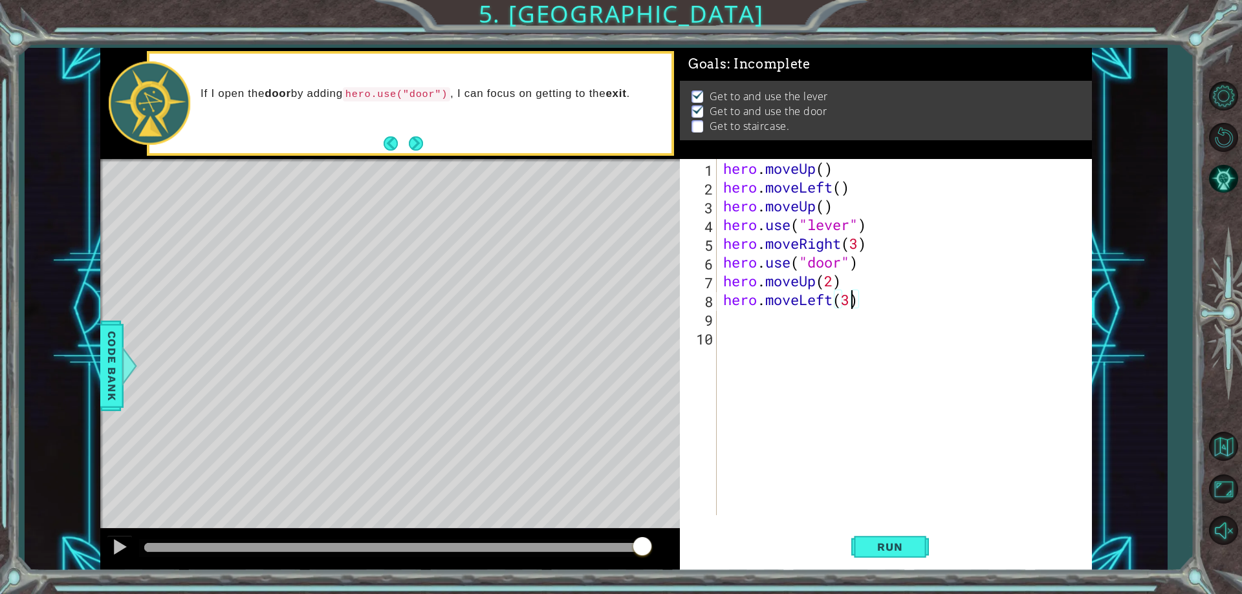
scroll to position [0, 6]
click at [878, 312] on div "hero . moveUp ( ) hero . moveLeft ( ) hero . moveUp ( ) hero . use ( "lever" ) …" at bounding box center [908, 356] width 374 height 394
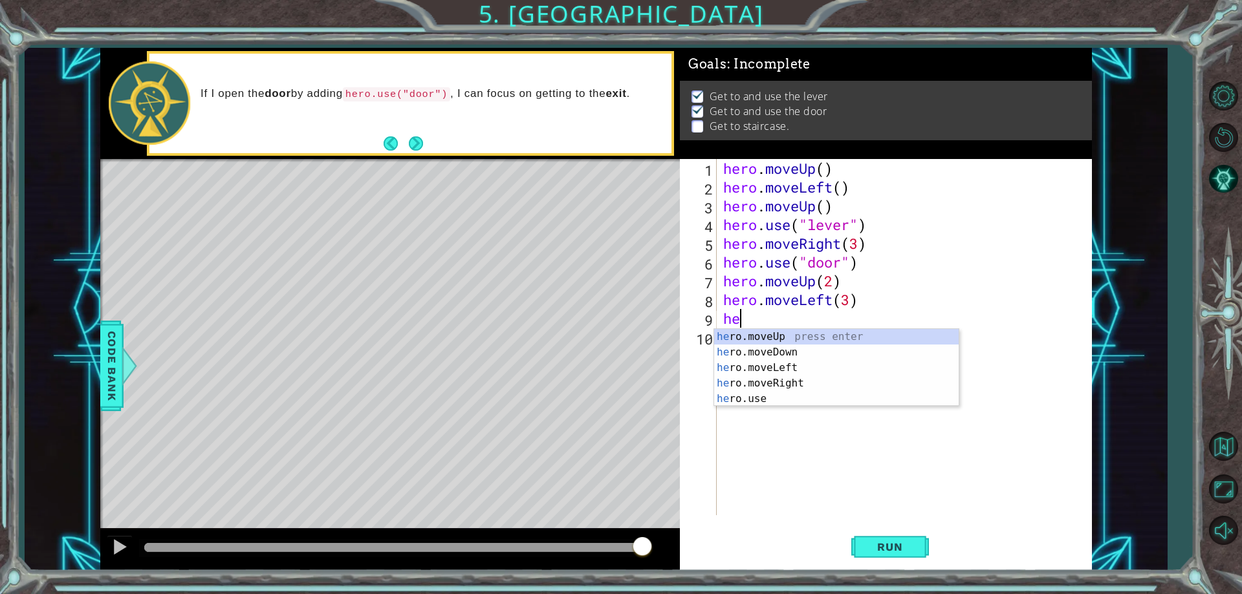
type textarea "her"
click at [807, 336] on div "her o.moveUp press enter her o.moveDown press enter her o.moveLeft press enter …" at bounding box center [836, 383] width 245 height 109
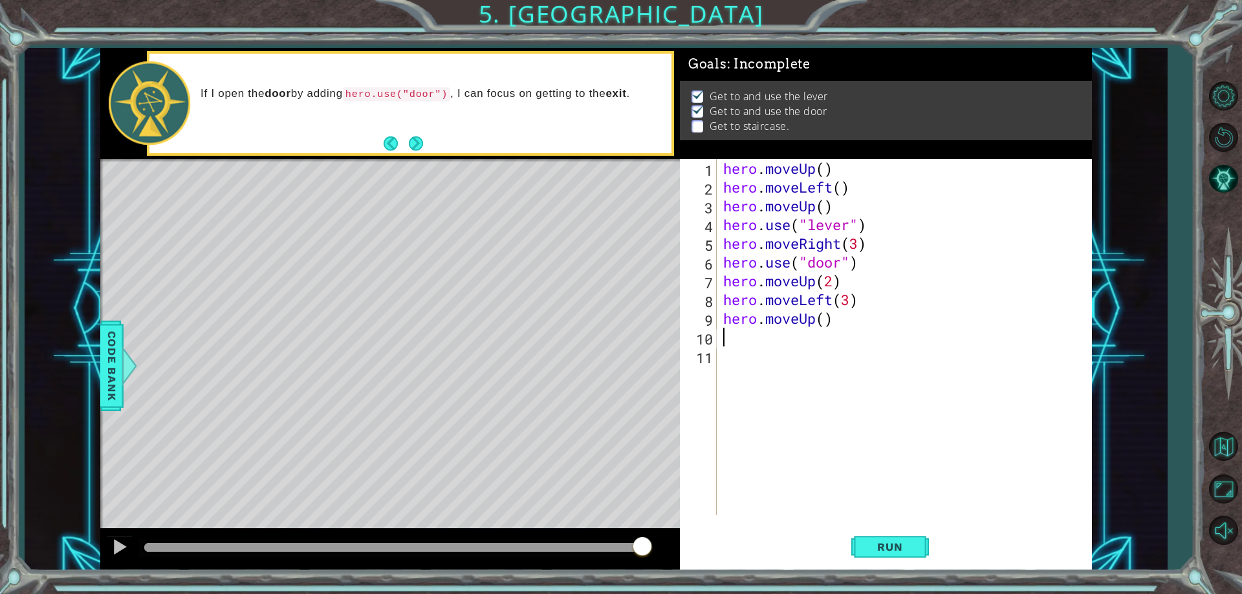
scroll to position [0, 0]
click at [912, 545] on span "Run" at bounding box center [889, 547] width 51 height 13
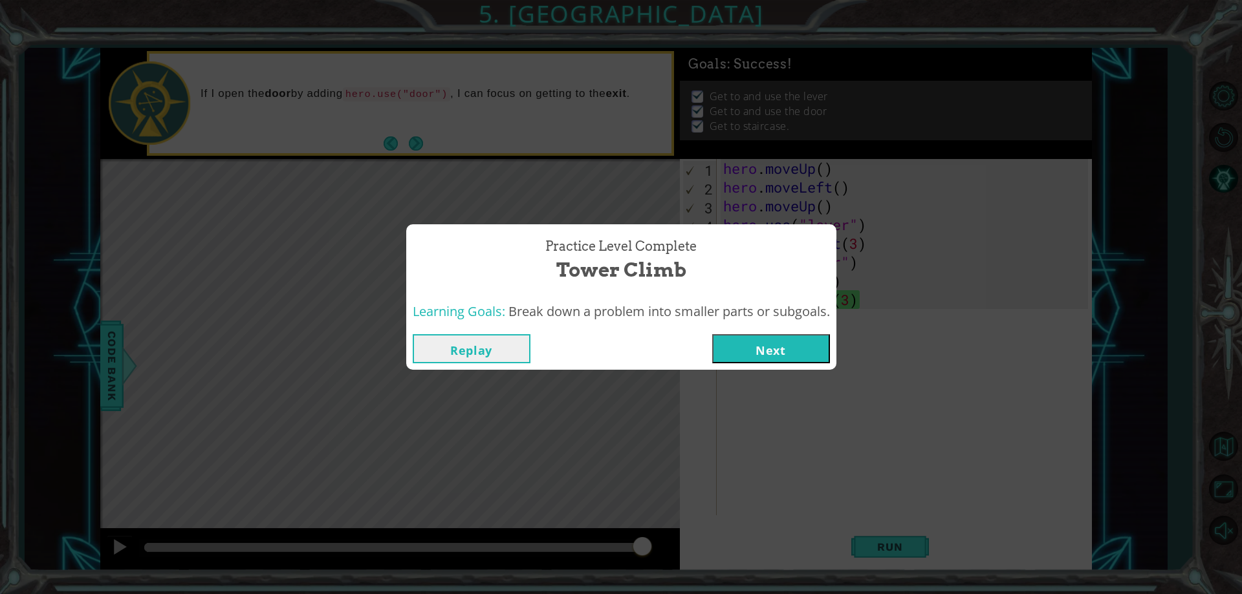
click at [790, 357] on button "Next" at bounding box center [771, 348] width 118 height 29
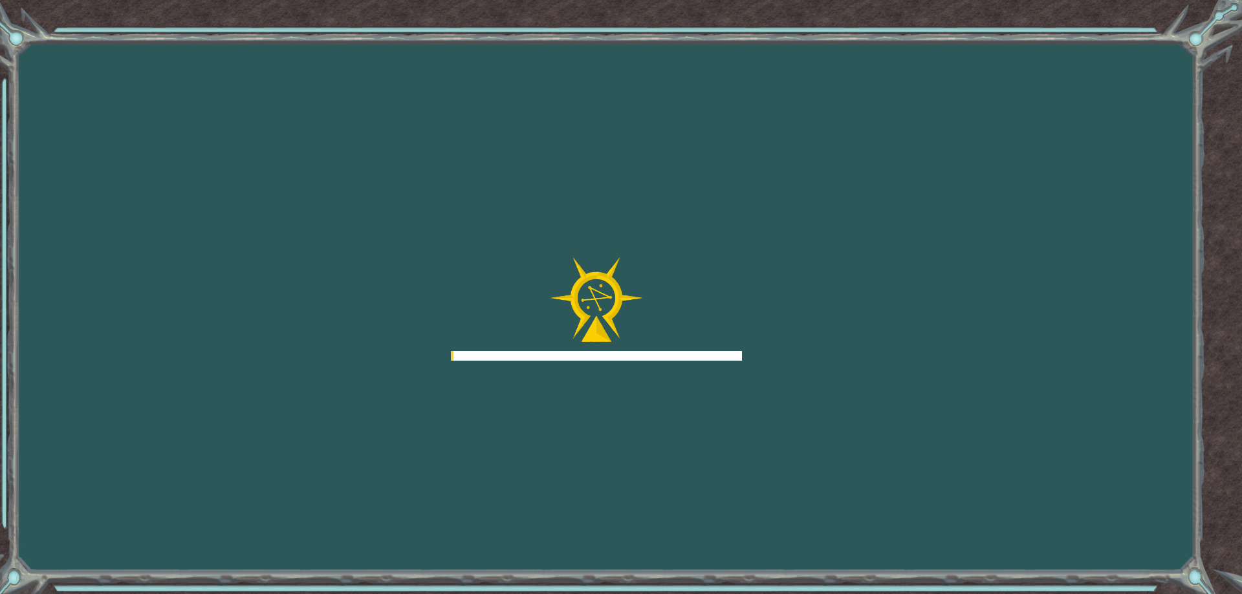
click at [789, 349] on div "Goals Error loading from server. Try refreshing the page. You'll need to join a…" at bounding box center [621, 297] width 1242 height 594
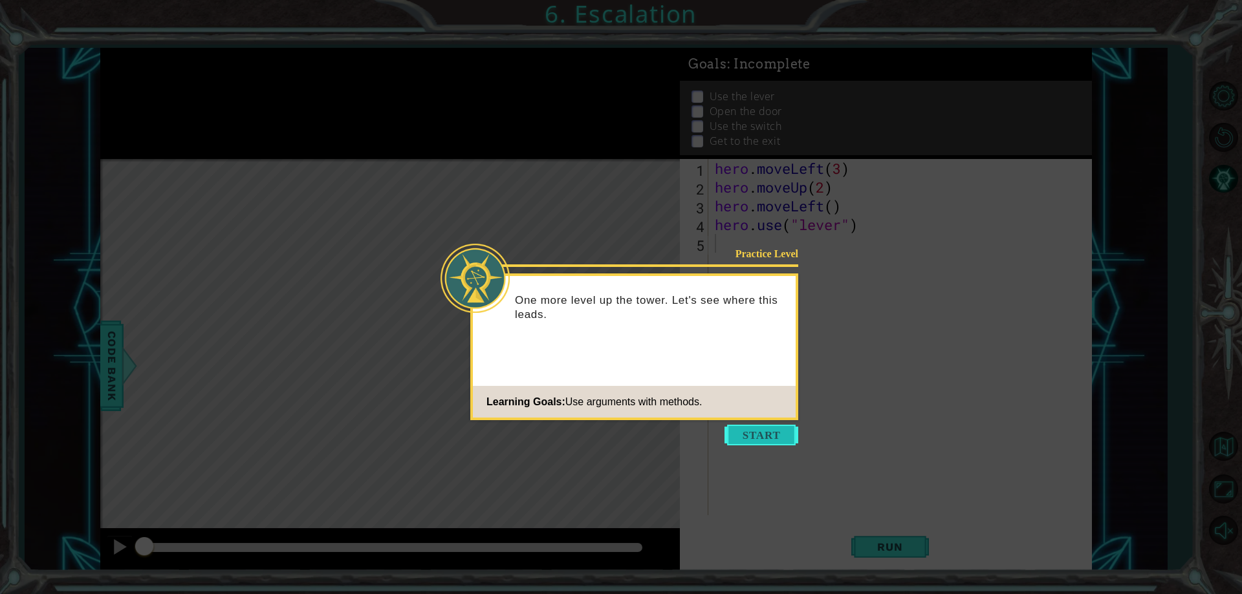
click at [757, 438] on button "Start" at bounding box center [761, 435] width 74 height 21
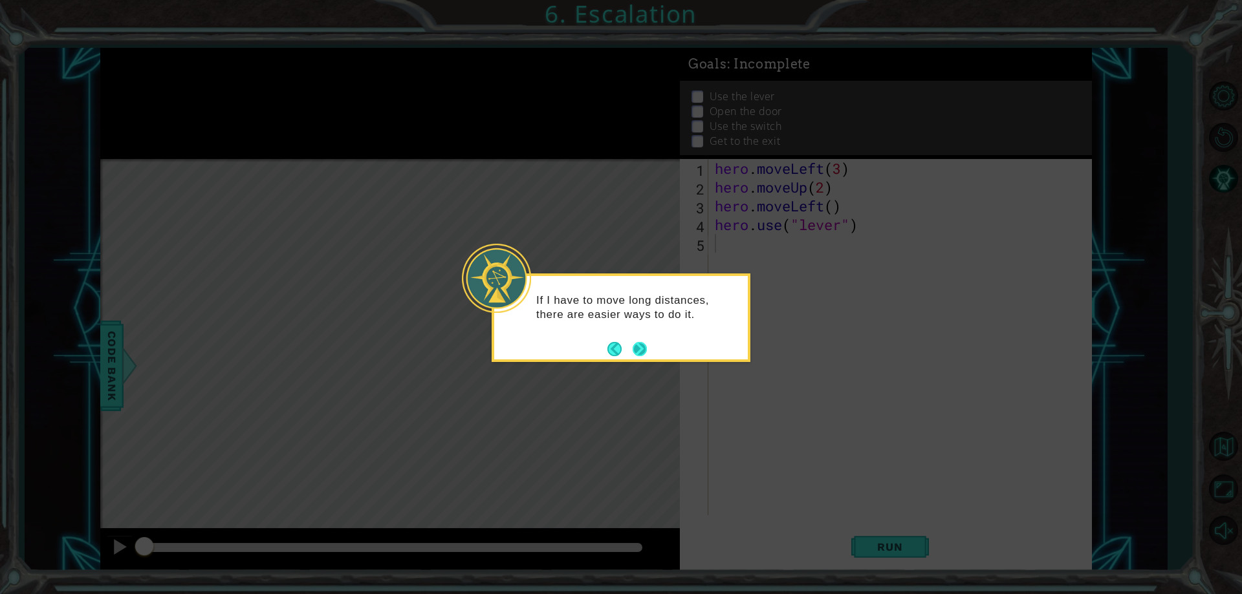
click at [648, 347] on button "Next" at bounding box center [639, 348] width 21 height 21
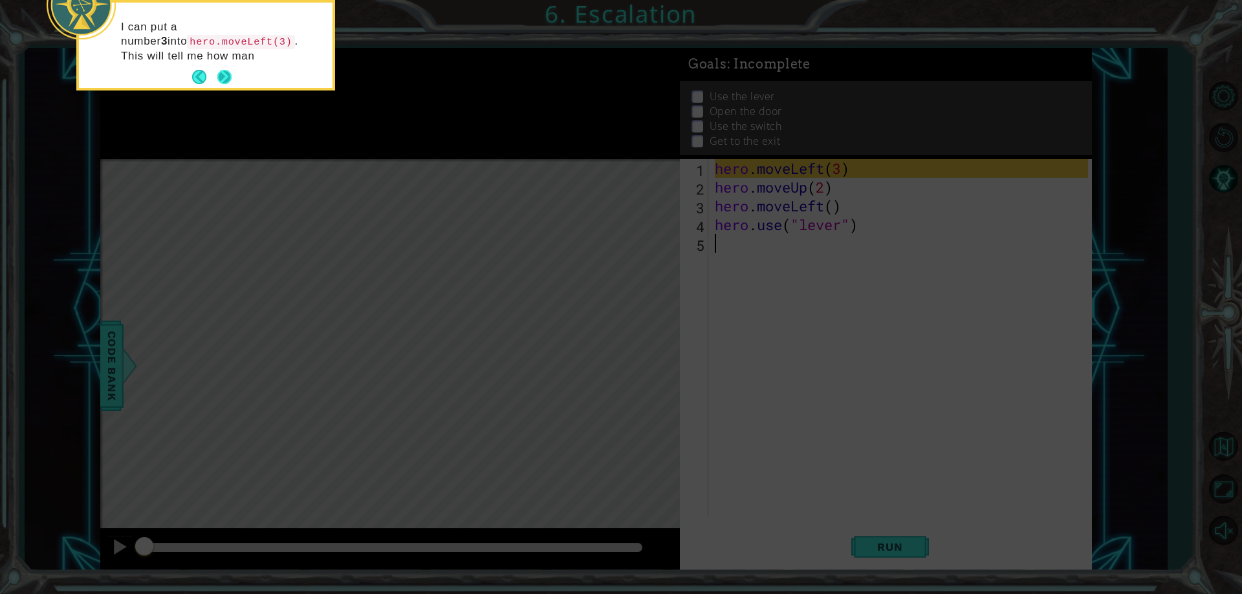
click at [225, 71] on button "Next" at bounding box center [225, 77] width 24 height 24
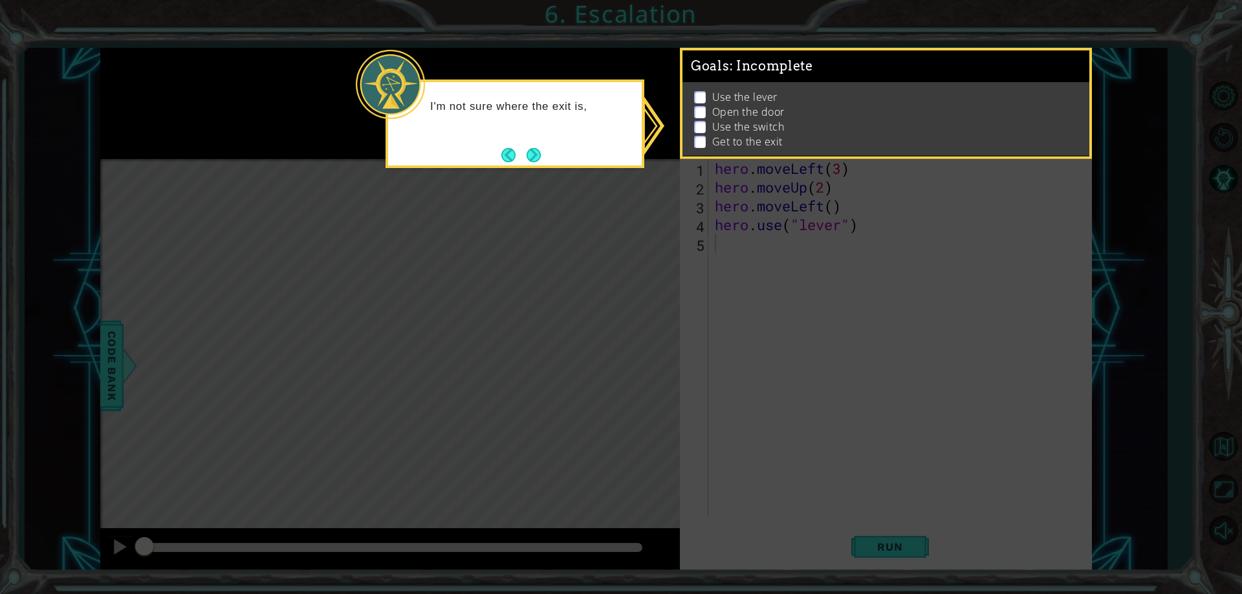
click at [617, 207] on icon at bounding box center [621, 297] width 1242 height 594
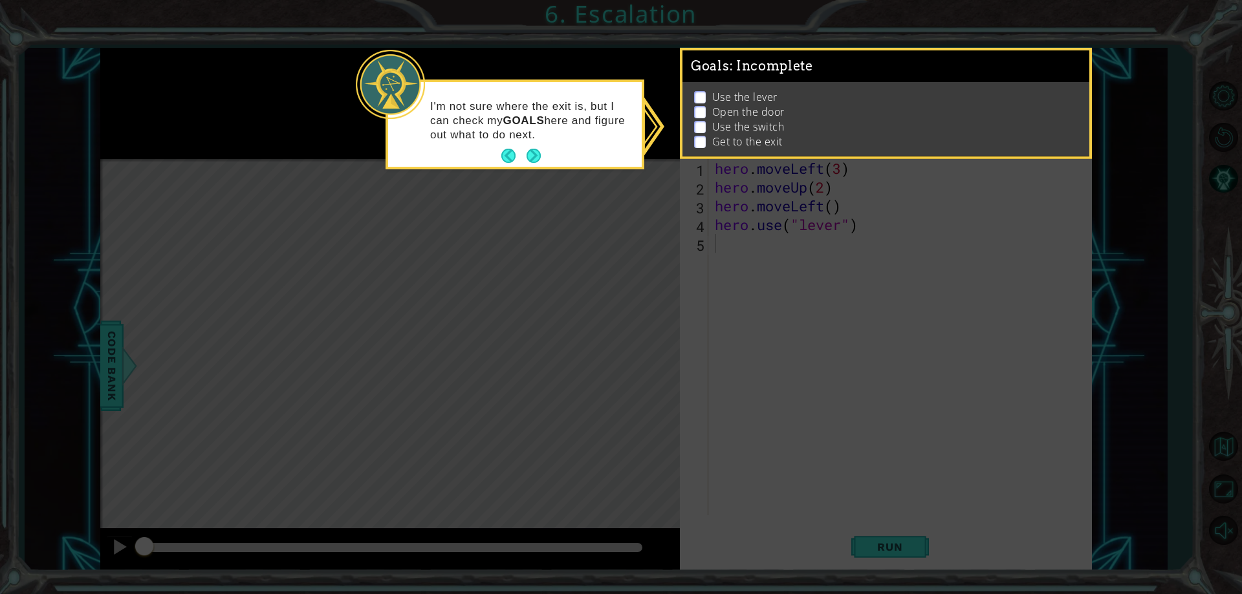
click at [617, 207] on icon at bounding box center [621, 297] width 1242 height 594
click at [551, 163] on div "I'm not sure where the exit is, but I can check my GOALS here and figure out wh…" at bounding box center [515, 127] width 254 height 80
click at [556, 164] on div "I'm not sure where the exit is, but I can check my GOALS here and figure out wh…" at bounding box center [515, 127] width 254 height 80
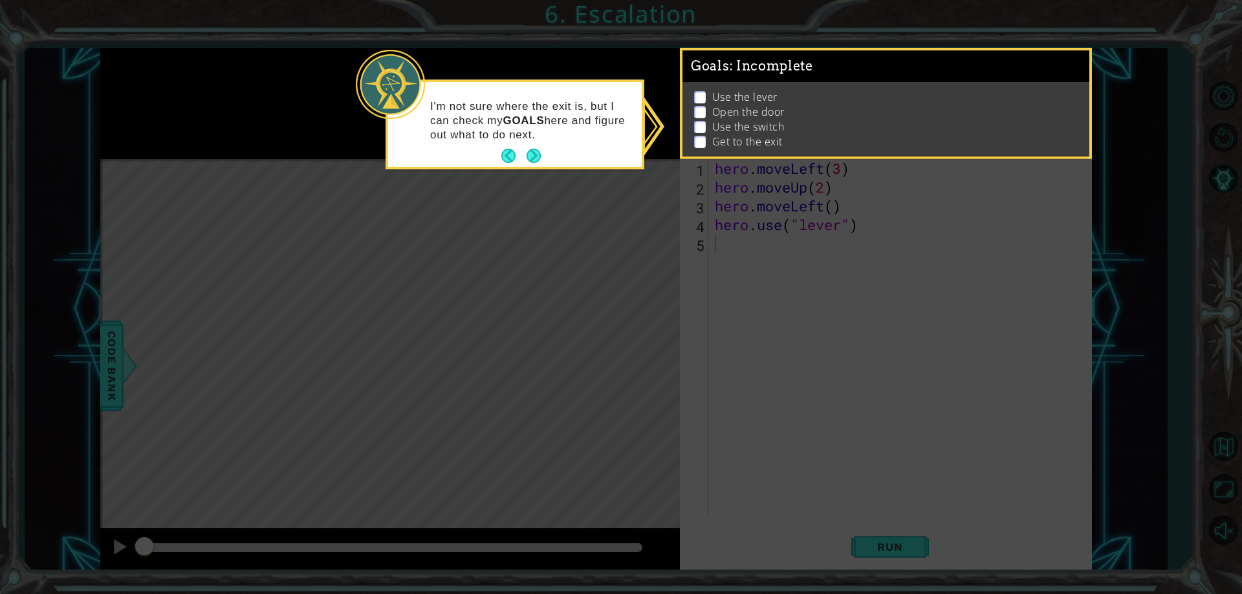
click at [552, 160] on div "I'm not sure where the exit is, but I can check my GOALS here and figure out wh…" at bounding box center [515, 127] width 254 height 80
click at [536, 157] on button "Next" at bounding box center [533, 155] width 19 height 19
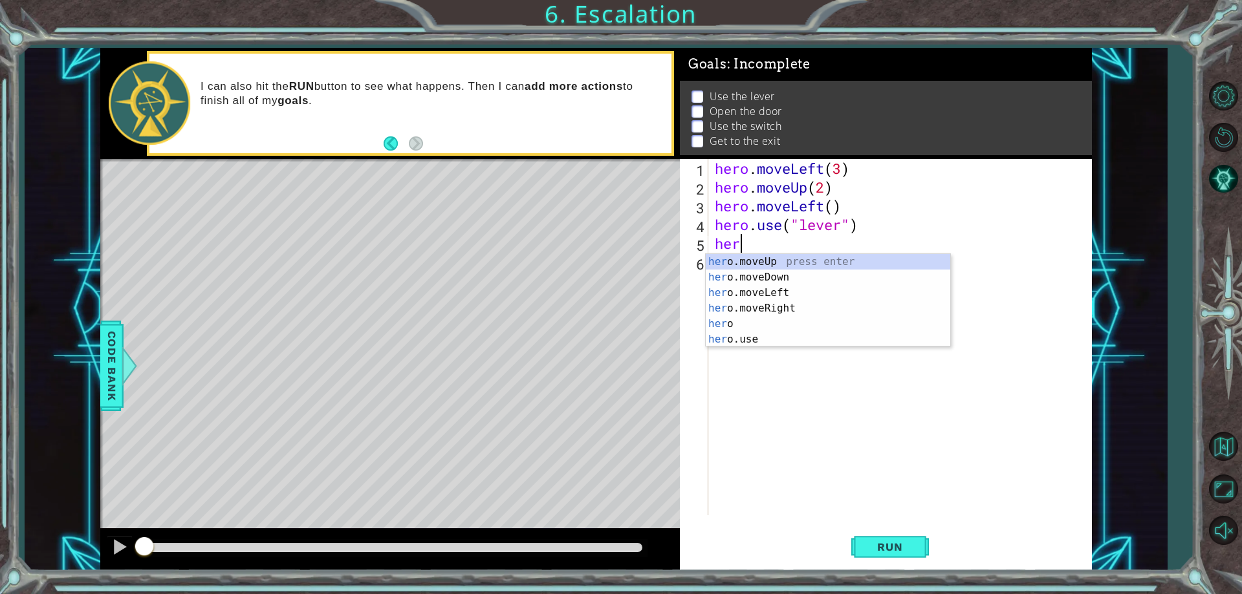
scroll to position [0, 1]
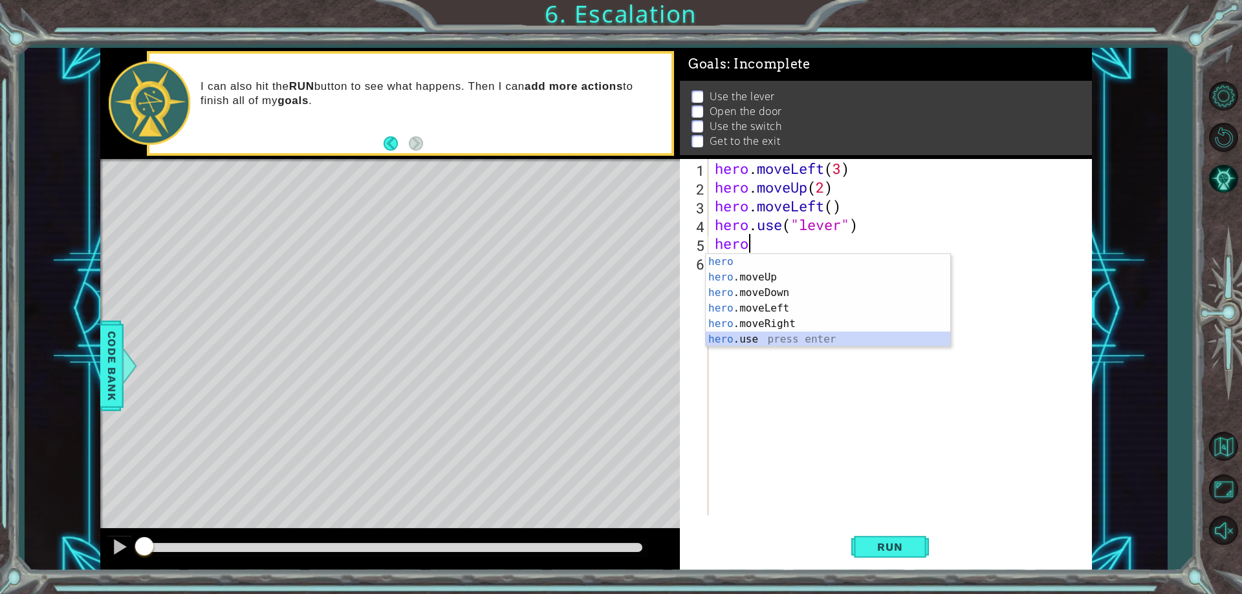
click at [811, 339] on div "hero press enter hero .moveUp press enter hero .moveDown press enter hero .move…" at bounding box center [828, 316] width 245 height 124
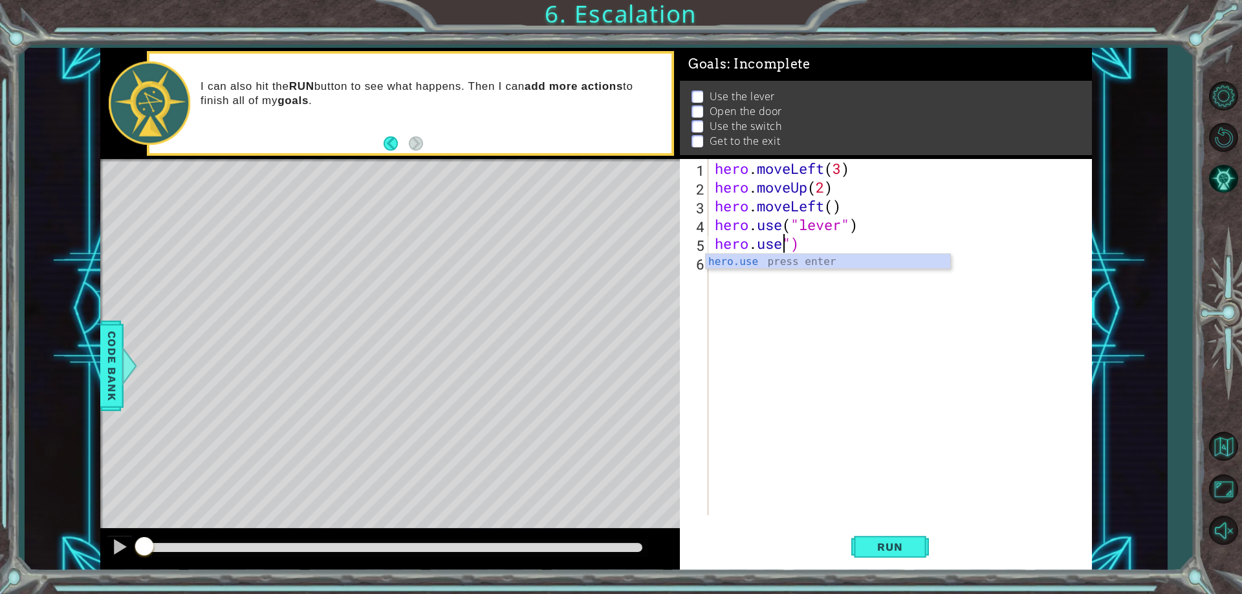
click at [803, 248] on div "hero . moveLeft ( 3 ) hero . moveUp ( 2 ) hero . moveLeft ( ) hero . use ( "lev…" at bounding box center [903, 356] width 382 height 394
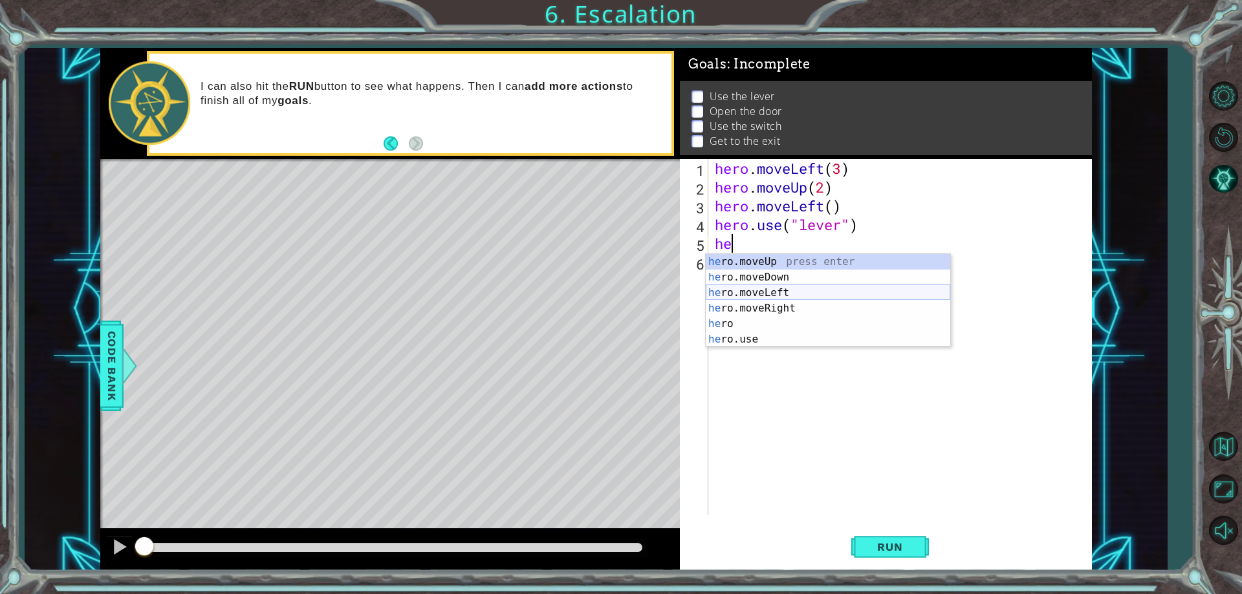
click at [776, 291] on div "he ro.moveUp press enter he ro.moveDown press enter he ro.moveLeft press enter …" at bounding box center [828, 316] width 245 height 124
type textarea "hero.moveLeft(1)"
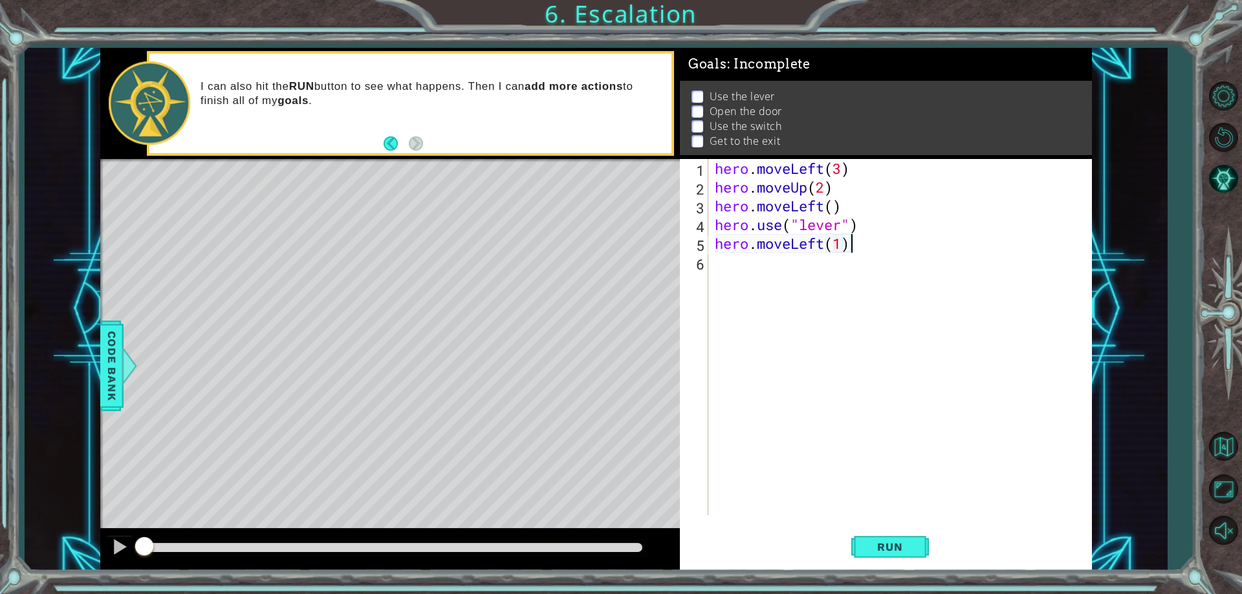
click at [897, 243] on div "hero . moveLeft ( 3 ) hero . moveUp ( 2 ) hero . moveLeft ( ) hero . use ( "lev…" at bounding box center [903, 356] width 382 height 394
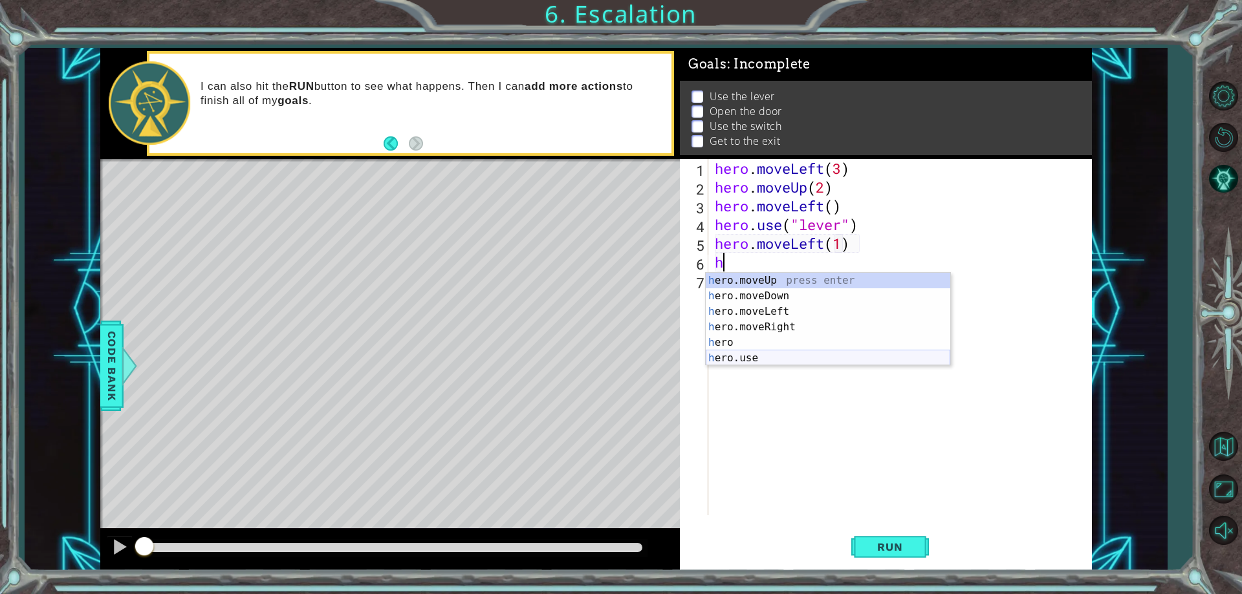
click at [787, 358] on div "h ero.moveUp press enter h ero.moveDown press enter h ero.moveLeft press enter …" at bounding box center [828, 335] width 245 height 124
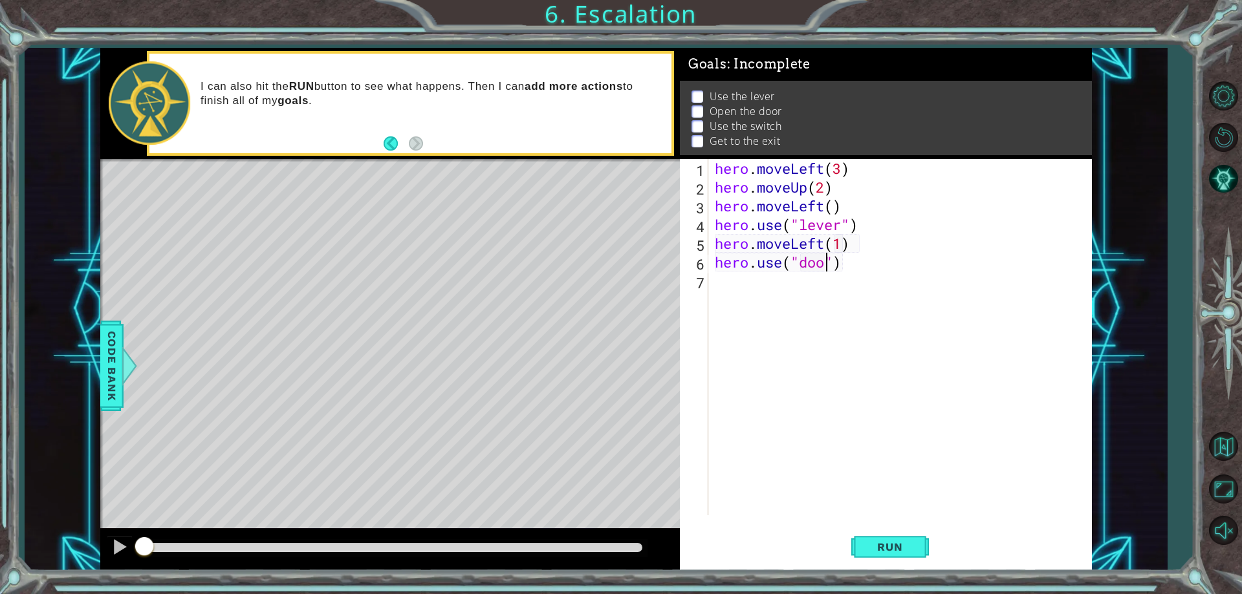
type textarea "hero.use("door")"
click at [770, 285] on div "hero . moveLeft ( 3 ) hero . moveUp ( 2 ) hero . moveLeft ( ) hero . use ( "lev…" at bounding box center [903, 356] width 382 height 394
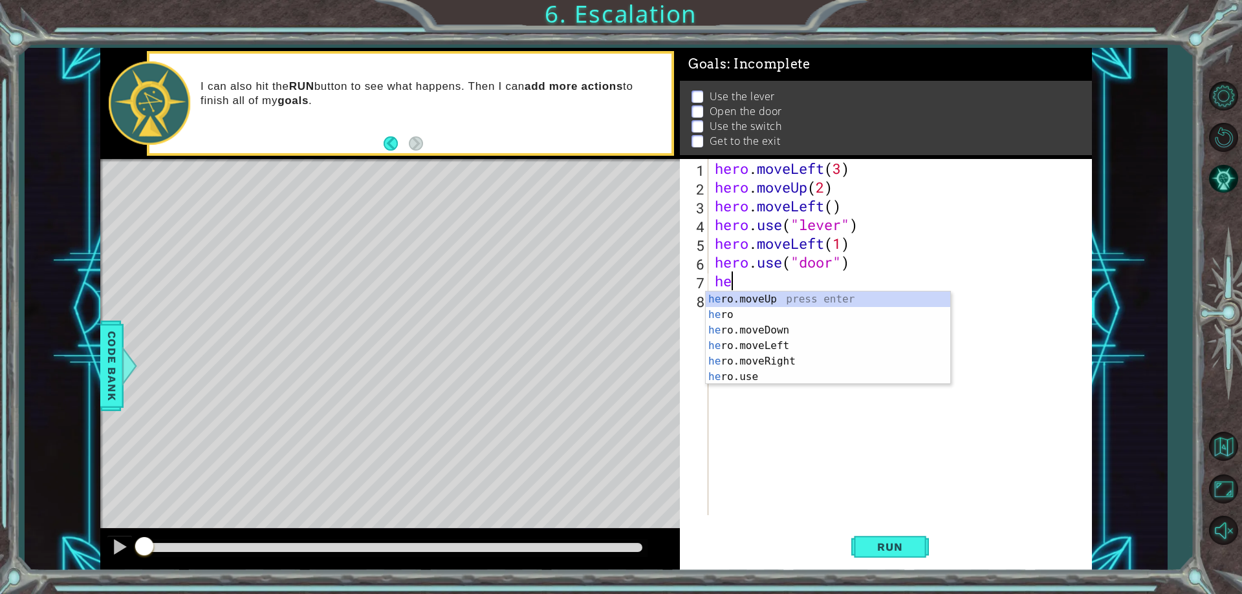
scroll to position [0, 1]
click at [779, 312] on div "her o press enter her o.moveUp press enter her o.moveDown press enter her o.mov…" at bounding box center [828, 354] width 245 height 124
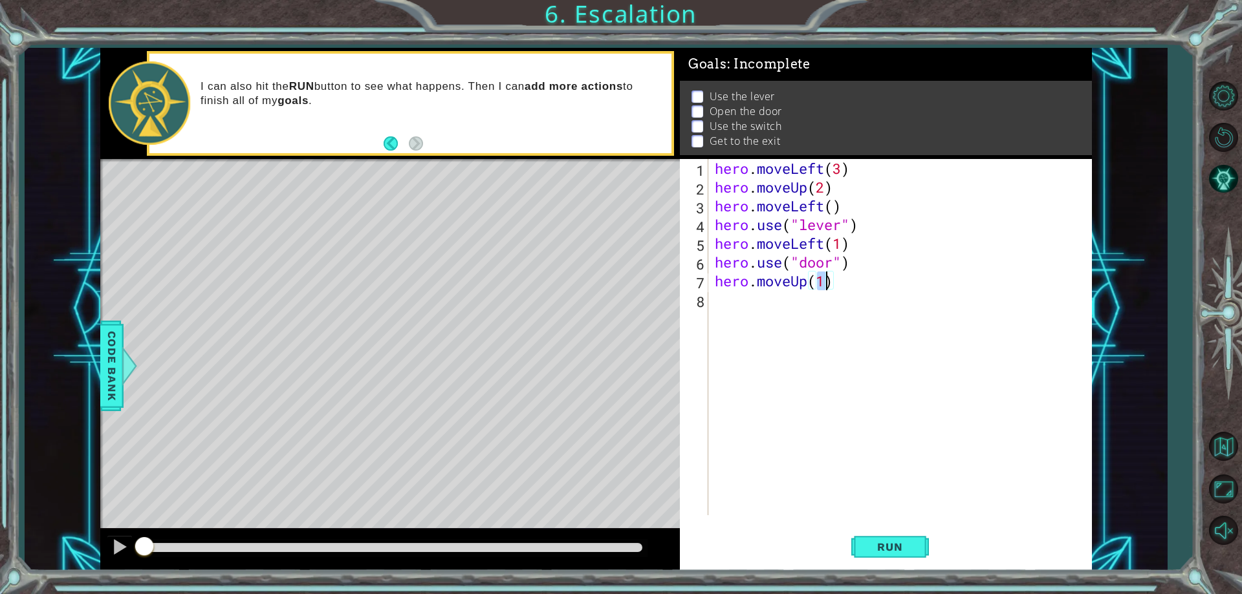
scroll to position [0, 5]
type textarea "hero.moveUp(2)"
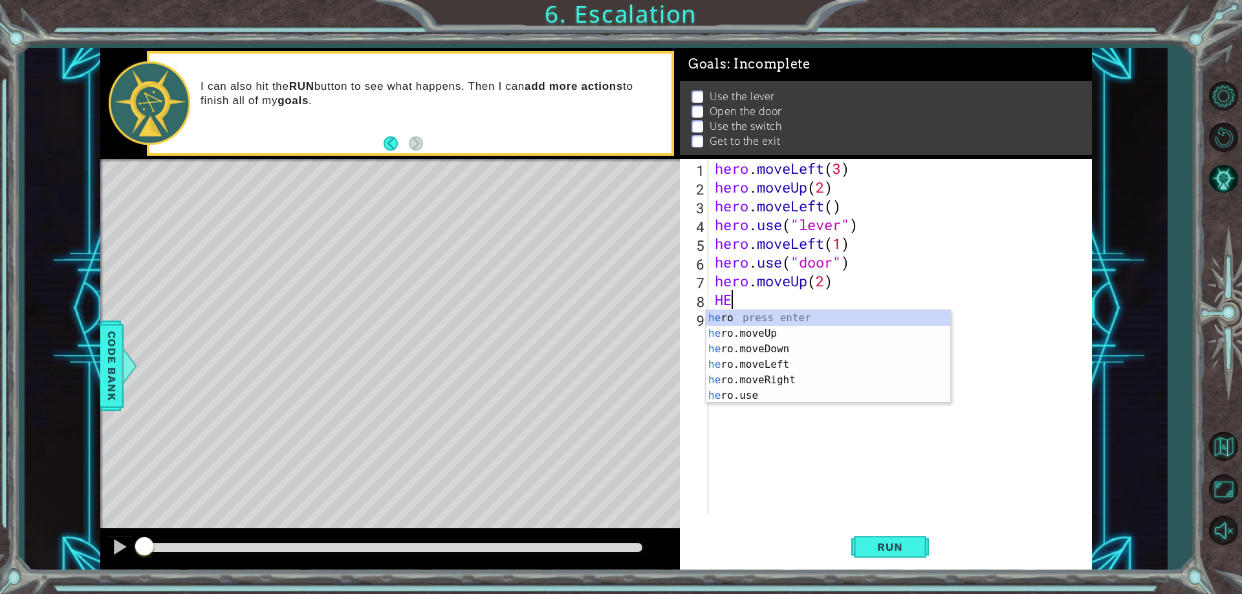
scroll to position [0, 1]
click at [794, 378] on div "her o press enter her o.moveUp press enter her o.moveDown press enter her o.mov…" at bounding box center [828, 372] width 245 height 124
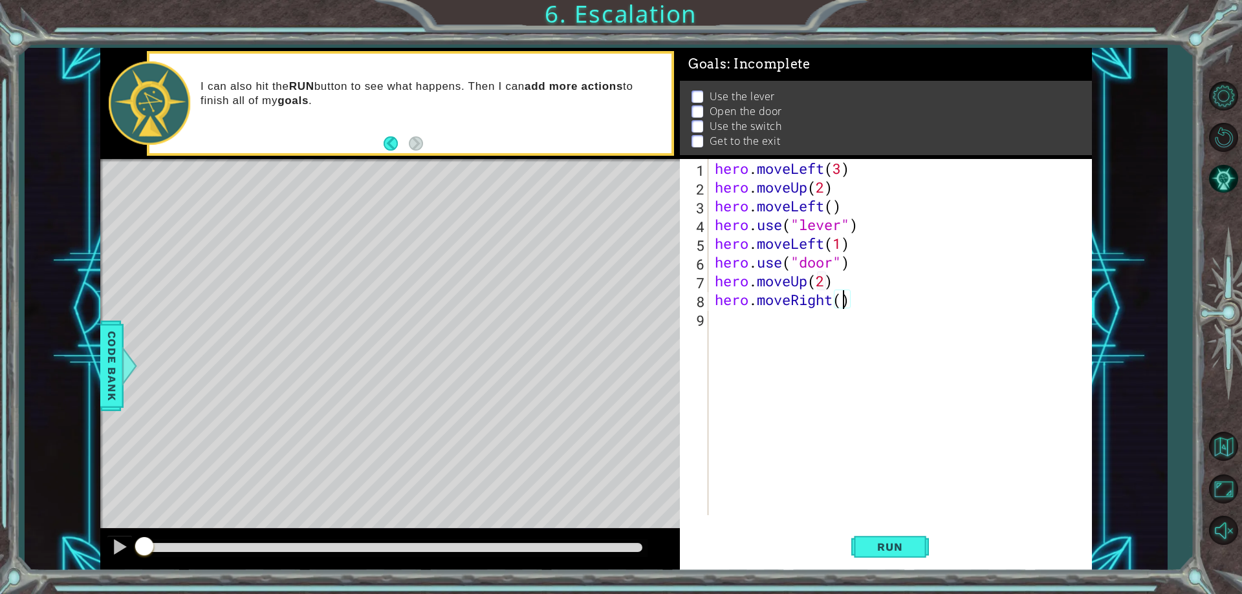
type textarea "hero.moveRight(2)"
click at [823, 342] on div "hero . moveLeft ( 3 ) hero . moveUp ( 2 ) hero . moveLeft ( ) hero . use ( "lev…" at bounding box center [903, 356] width 382 height 394
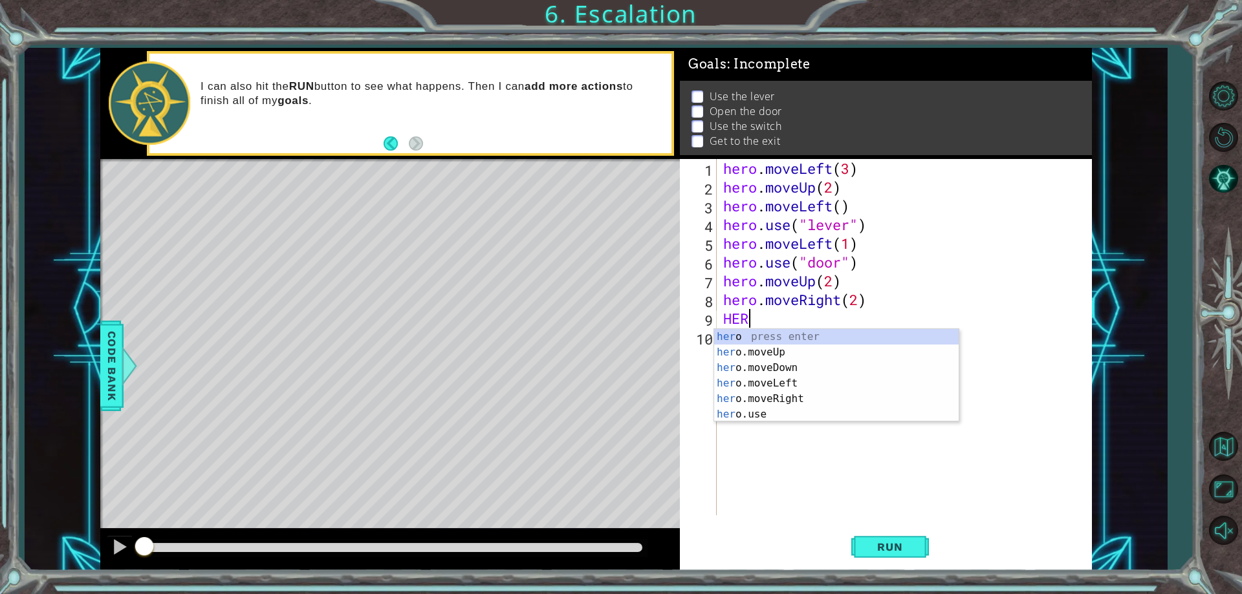
scroll to position [0, 1]
click at [772, 416] on div "her o press enter her o.moveUp press enter her o.moveDown press enter her o.mov…" at bounding box center [836, 391] width 245 height 124
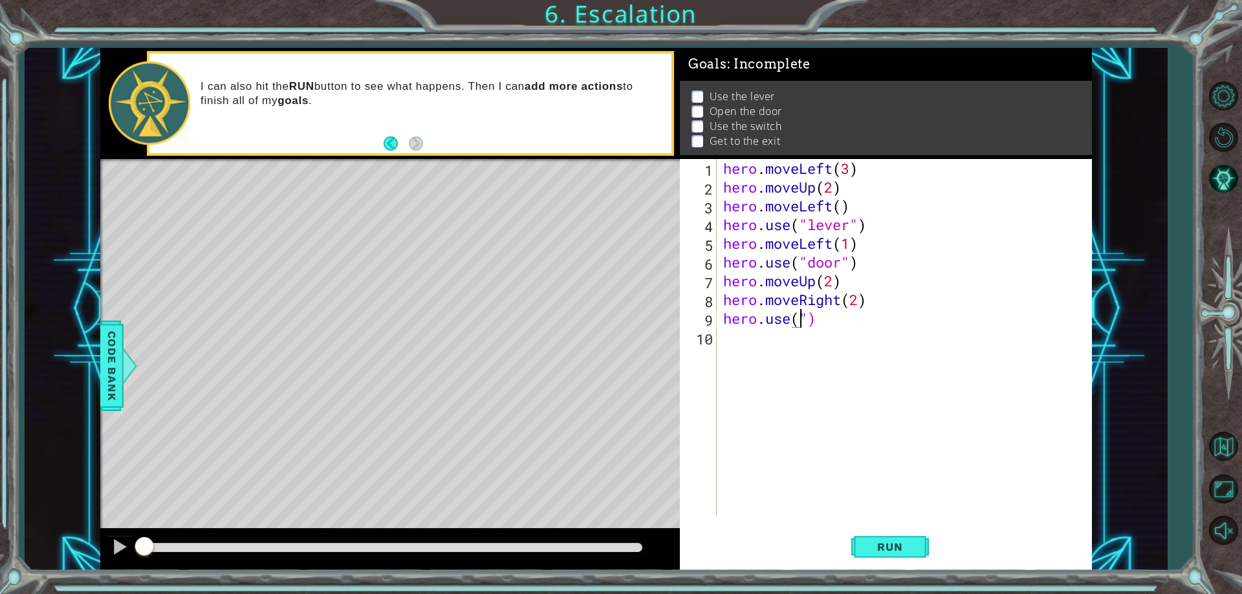
click at [838, 323] on div "hero . moveLeft ( 3 ) hero . moveUp ( 2 ) hero . moveLeft ( ) hero . use ( "lev…" at bounding box center [908, 356] width 374 height 394
click at [816, 335] on div "hero.u se press enter hero. move U p press enter" at bounding box center [836, 360] width 245 height 62
click at [829, 317] on div "hero . moveLeft ( 3 ) hero . moveUp ( 2 ) hero . moveLeft ( ) hero . use ( "lev…" at bounding box center [904, 337] width 367 height 356
click at [838, 319] on div "hero . moveLeft ( 3 ) hero . moveUp ( 2 ) hero . moveLeft ( ) hero . use ( "lev…" at bounding box center [908, 356] width 374 height 394
click at [838, 354] on div "" door" press enter " lever" press enter" at bounding box center [912, 360] width 245 height 62
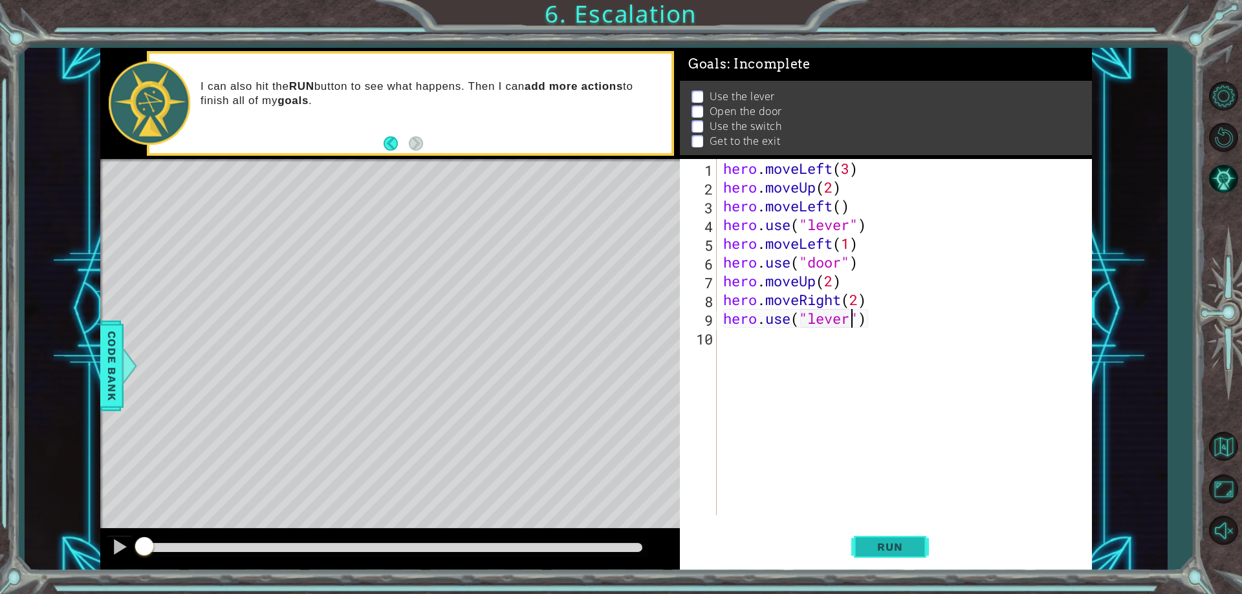
click at [903, 554] on span "Run" at bounding box center [889, 547] width 51 height 13
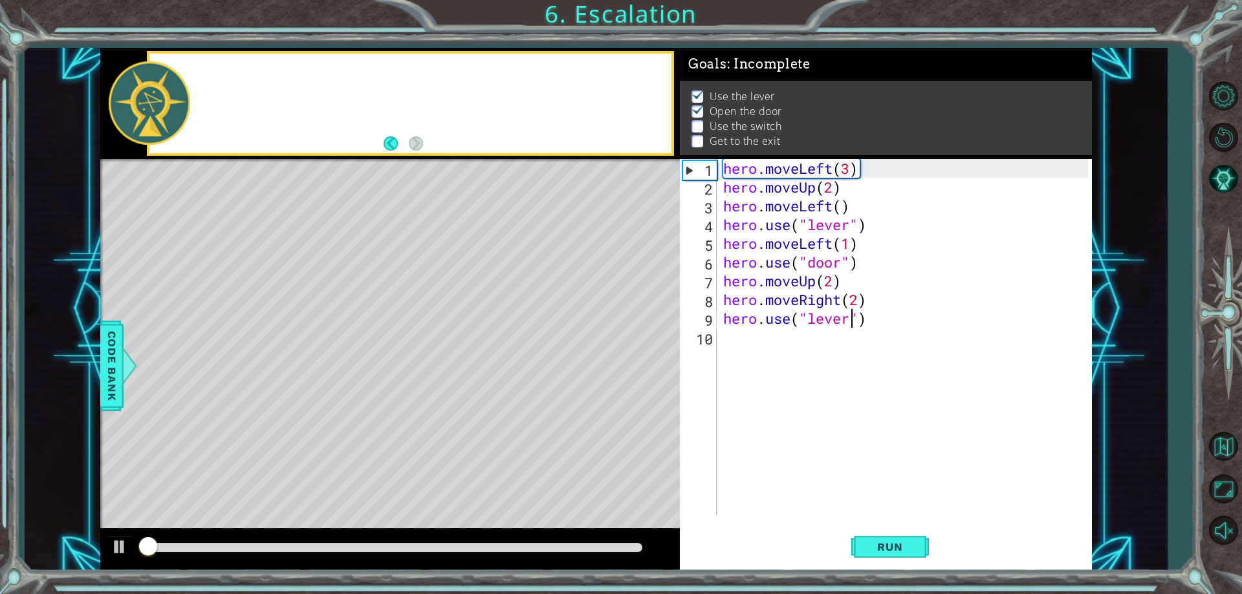
scroll to position [6, 0]
click at [848, 321] on div "hero . moveLeft ( 3 ) hero . moveUp ( 2 ) hero . moveLeft ( ) hero . use ( "lev…" at bounding box center [908, 356] width 374 height 394
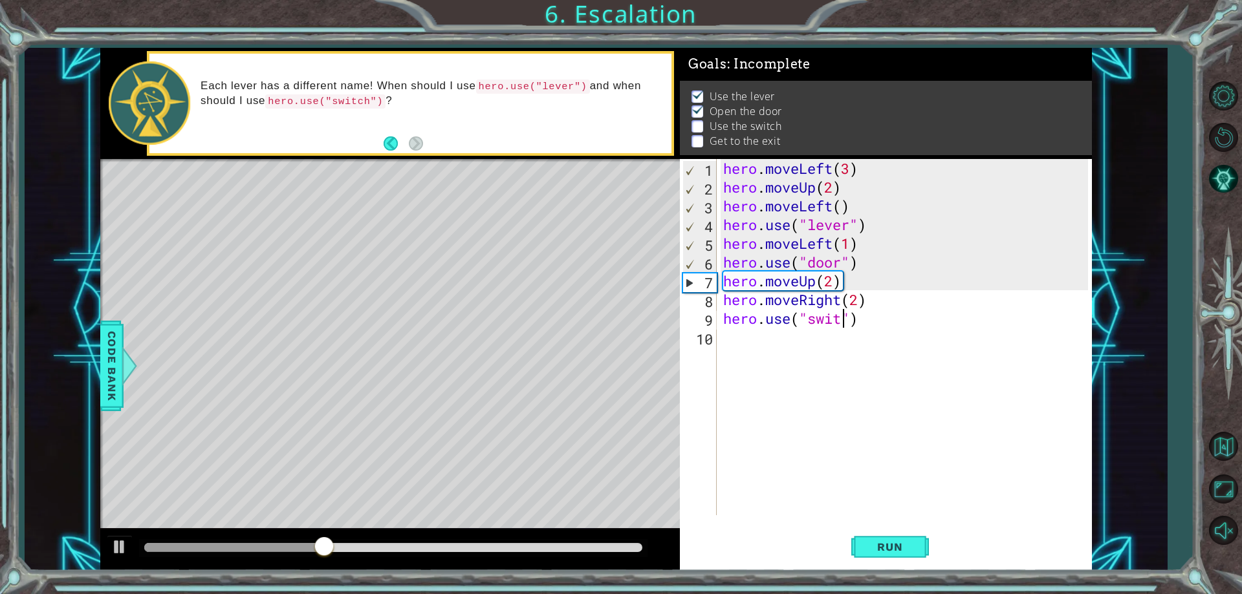
scroll to position [0, 6]
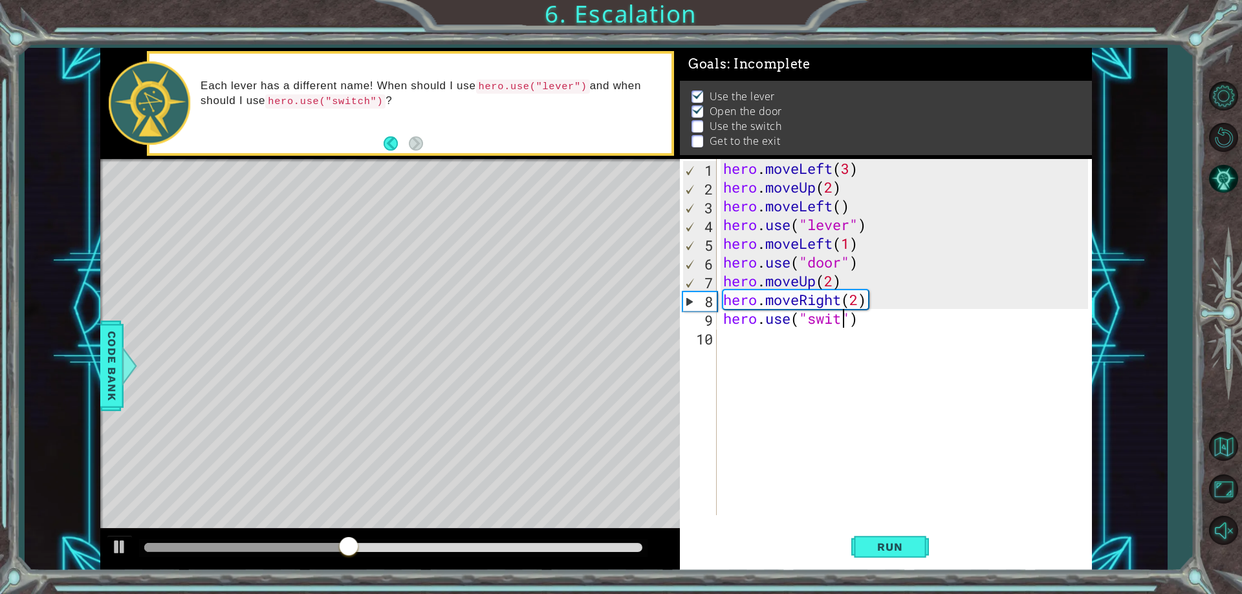
type textarea "hero.use("switch")"
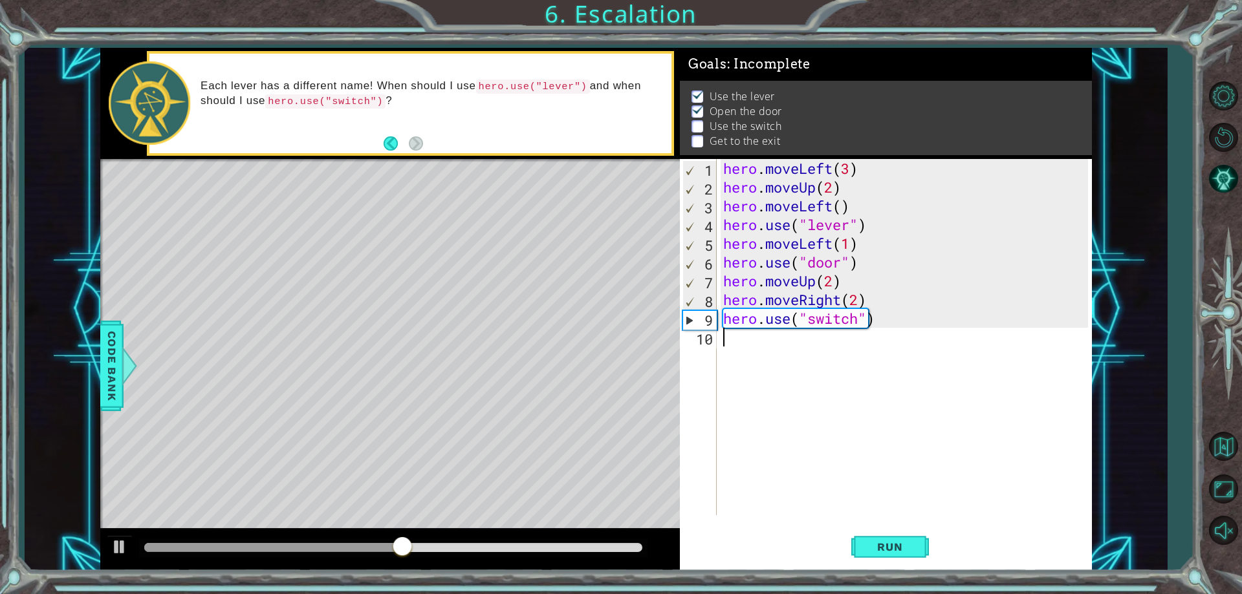
click at [882, 341] on div "hero . moveLeft ( 3 ) hero . moveUp ( 2 ) hero . moveLeft ( ) hero . use ( "lev…" at bounding box center [908, 356] width 374 height 394
click at [854, 319] on div "hero . moveLeft ( 3 ) hero . moveUp ( 2 ) hero . moveLeft ( ) hero . use ( "lev…" at bounding box center [908, 356] width 374 height 394
click at [858, 325] on div "hero . moveLeft ( 3 ) hero . moveUp ( 2 ) hero . moveLeft ( ) hero . use ( "lev…" at bounding box center [908, 356] width 374 height 394
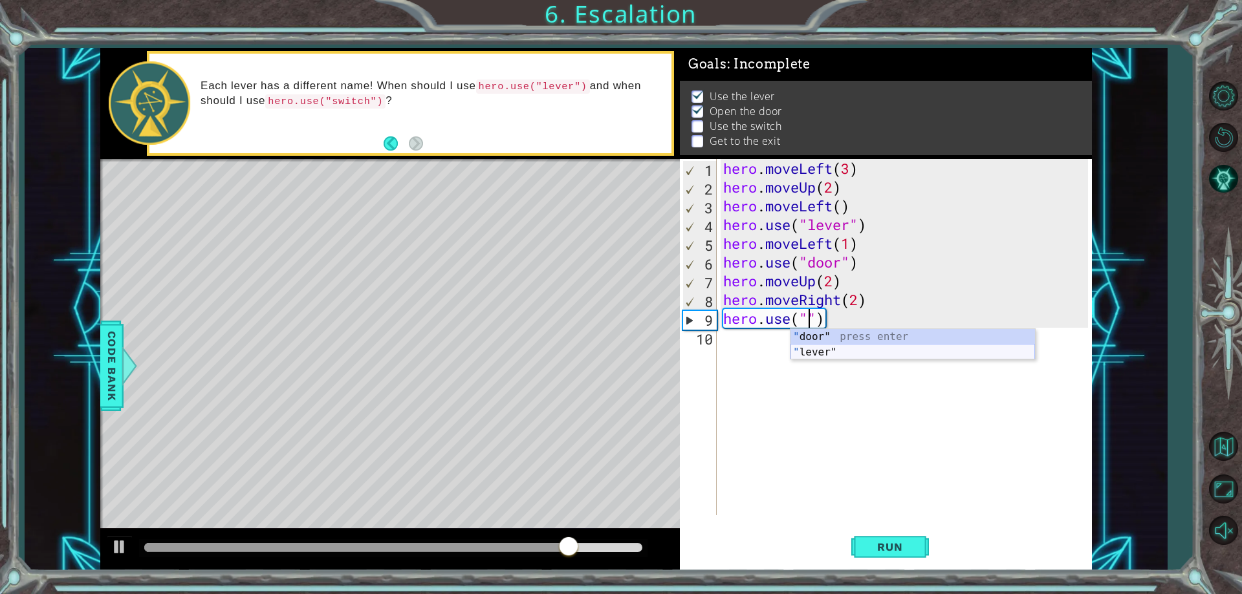
click at [860, 352] on div "" door" press enter " lever" press enter" at bounding box center [912, 360] width 245 height 62
type textarea "hero.use("lever")"
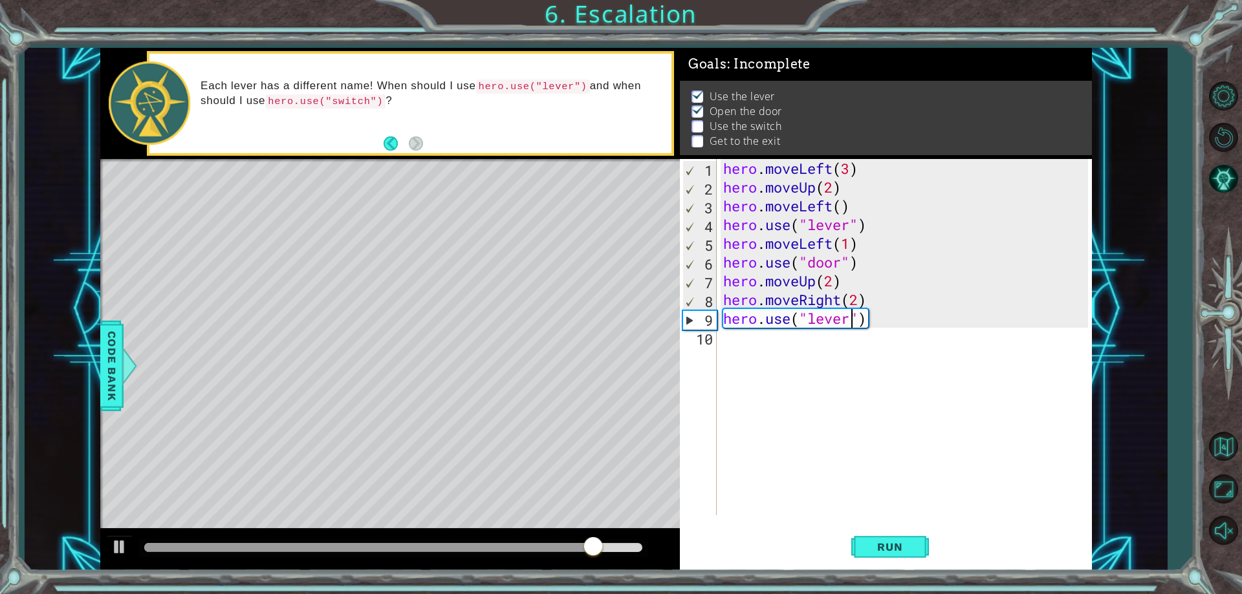
click at [884, 320] on div "hero . moveLeft ( 3 ) hero . moveUp ( 2 ) hero . moveLeft ( ) hero . use ( "lev…" at bounding box center [908, 356] width 374 height 394
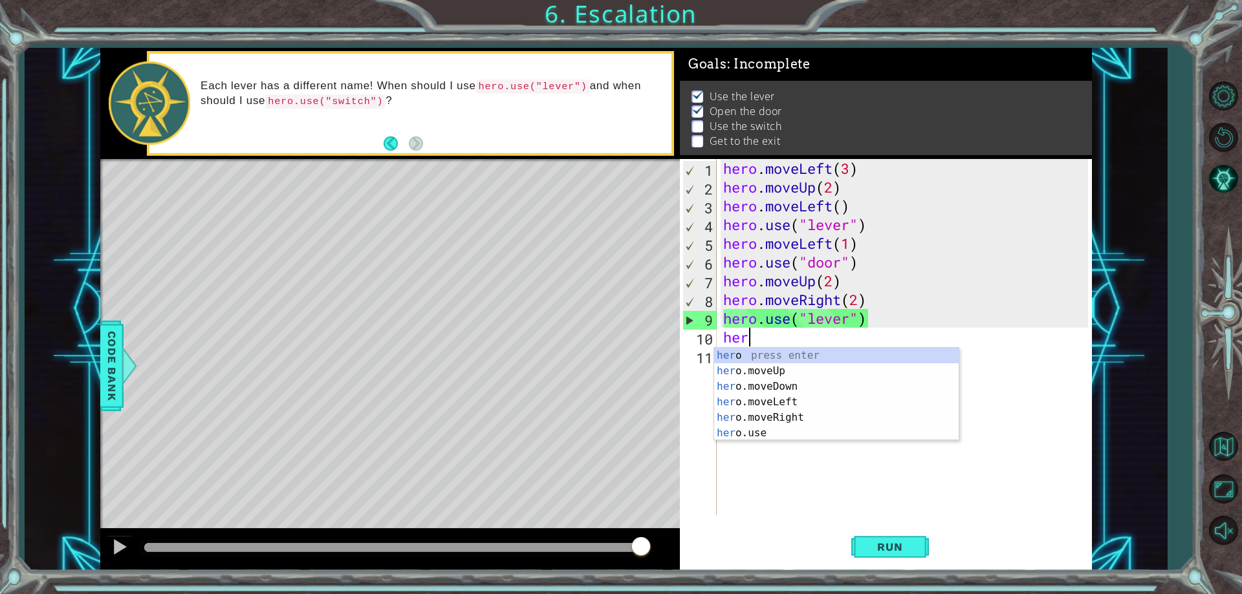
scroll to position [0, 1]
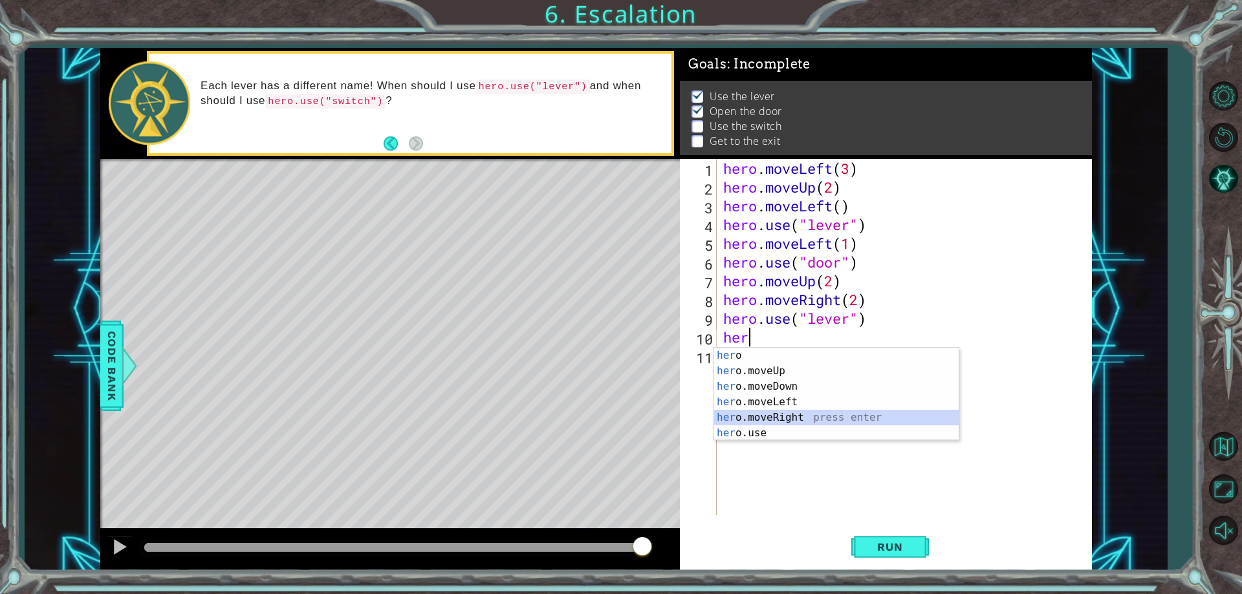
click at [785, 417] on div "her o press enter her o.moveUp press enter her o.moveDown press enter her o.mov…" at bounding box center [836, 410] width 245 height 124
type textarea "hero.moveRight(1)"
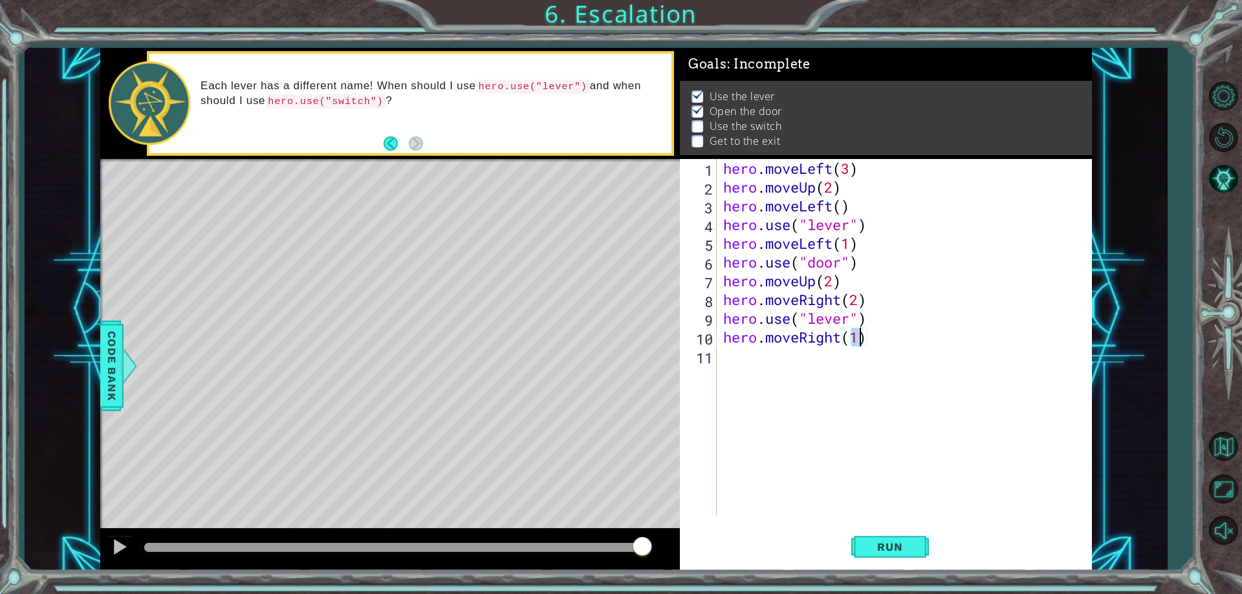
click at [887, 342] on div "hero . moveLeft ( 3 ) hero . moveUp ( 2 ) hero . moveLeft ( ) hero . use ( "lev…" at bounding box center [908, 356] width 374 height 394
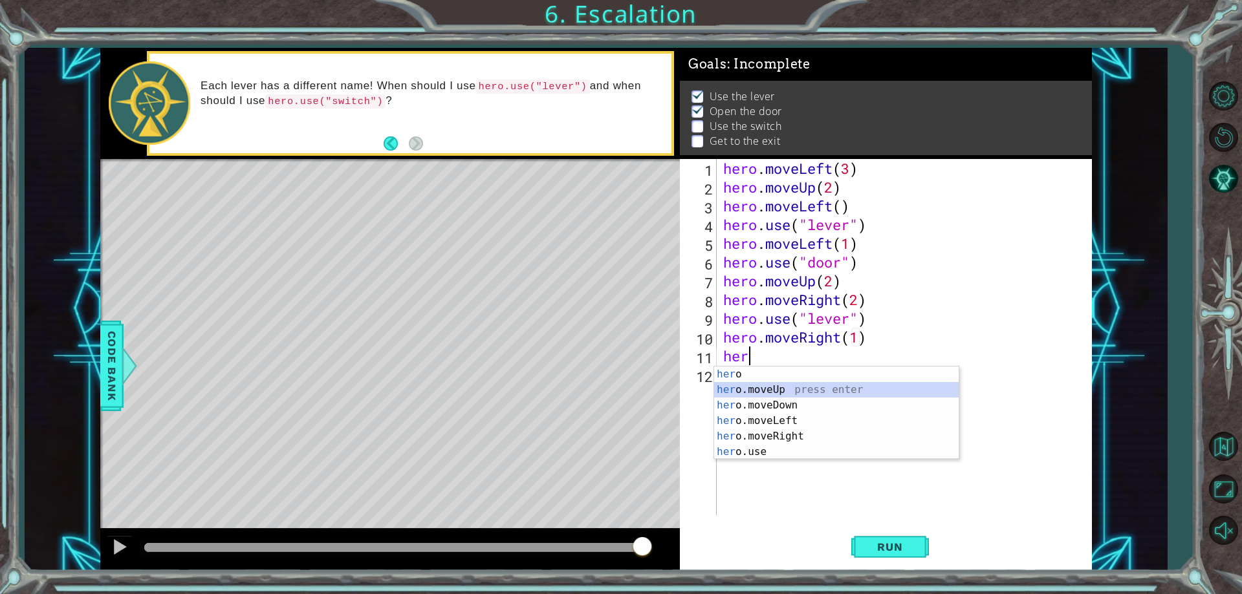
click at [830, 389] on div "her o press enter her o.moveUp press enter her o.moveDown press enter her o.mov…" at bounding box center [836, 429] width 245 height 124
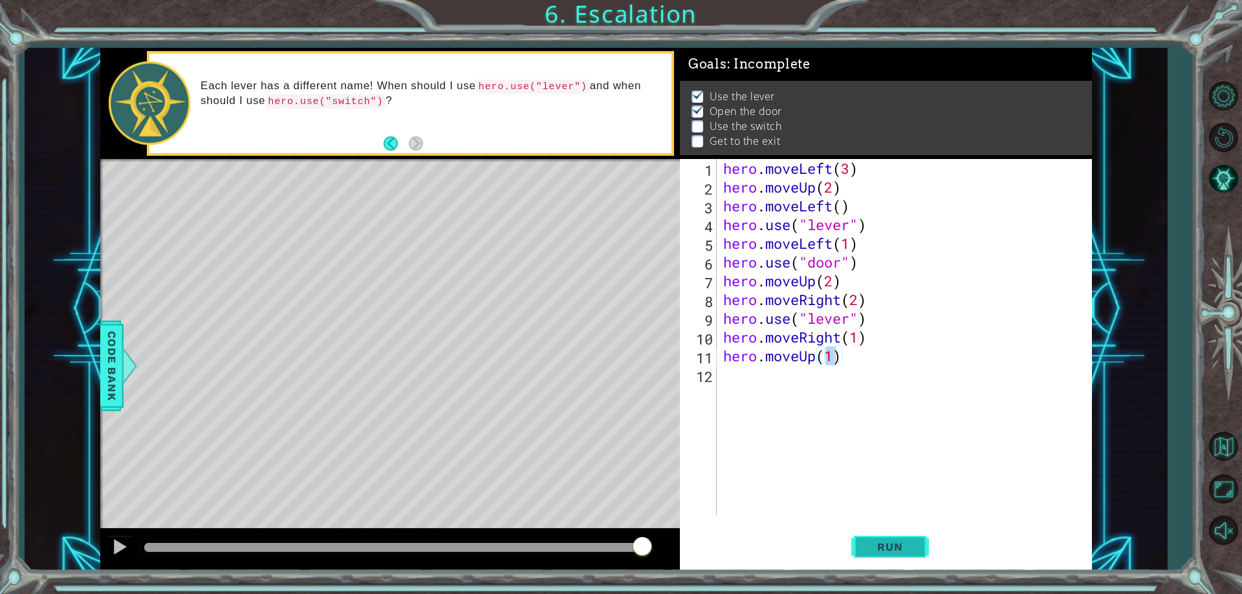
click at [891, 547] on span "Run" at bounding box center [889, 547] width 51 height 13
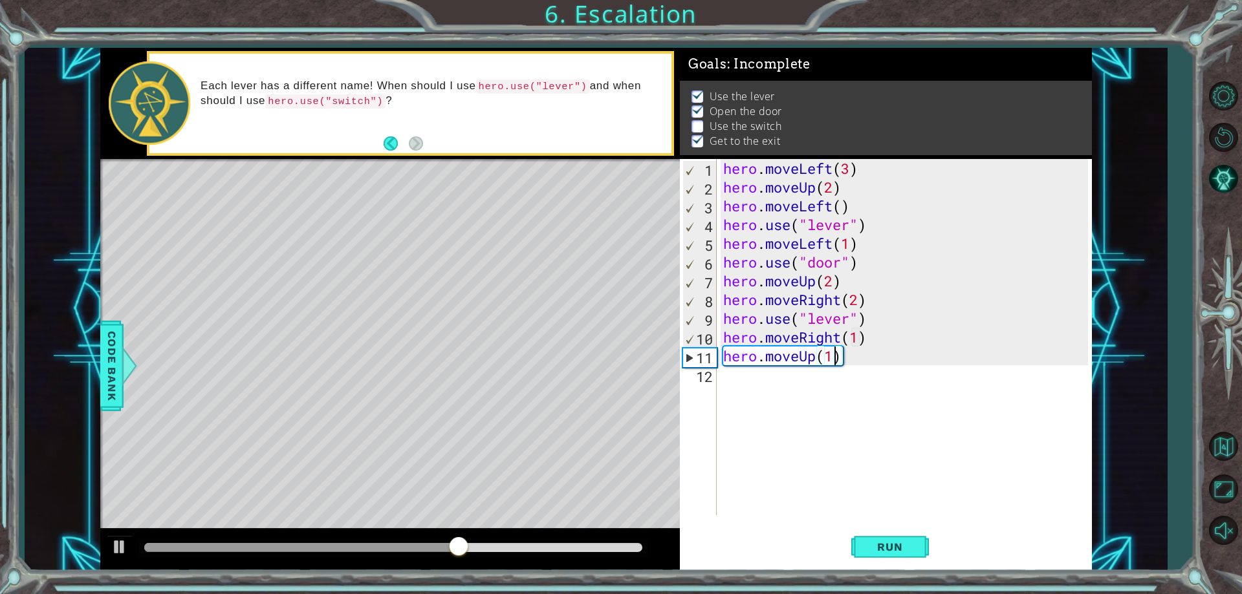
click at [904, 329] on div "hero . moveLeft ( 3 ) hero . moveUp ( 2 ) hero . moveLeft ( ) hero . use ( "lev…" at bounding box center [908, 356] width 374 height 394
click at [895, 320] on div "hero . moveLeft ( 3 ) hero . moveUp ( 2 ) hero . moveLeft ( ) hero . use ( "lev…" at bounding box center [908, 356] width 374 height 394
type textarea "hero.use("lever")"
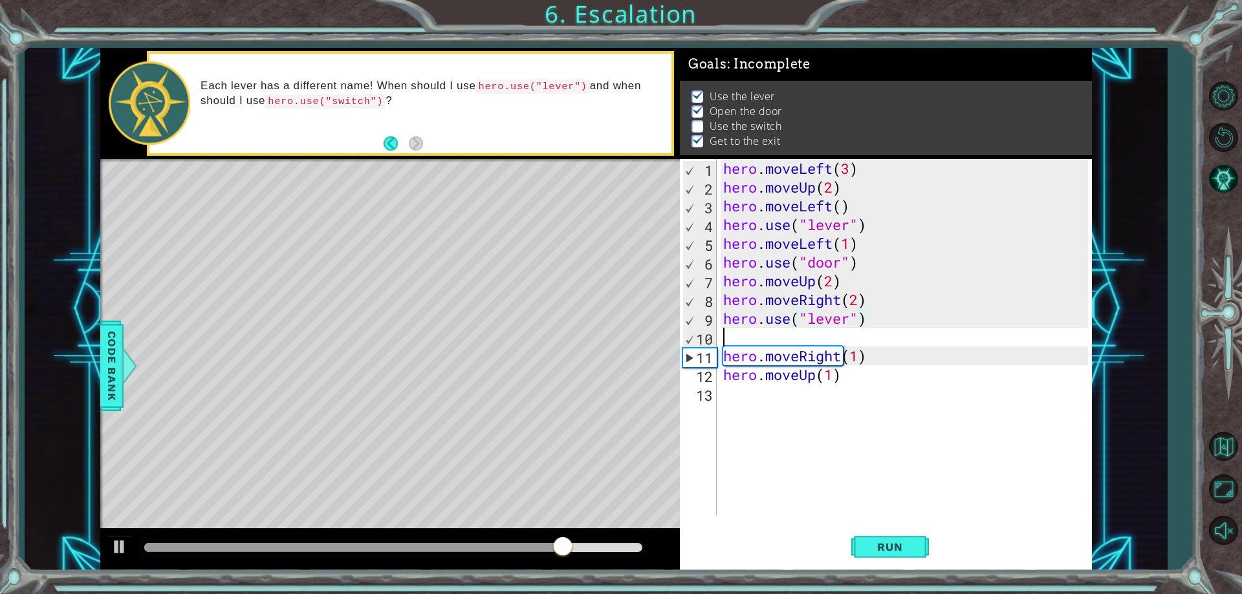
scroll to position [0, 0]
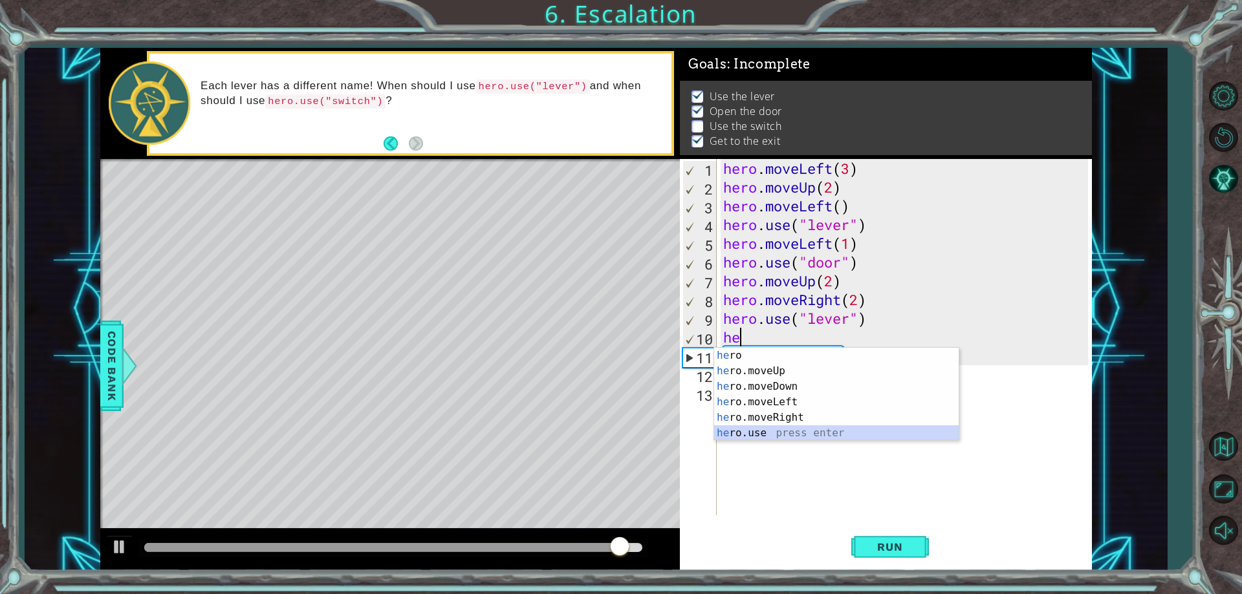
click at [756, 431] on div "he ro press enter he ro.moveUp press enter he ro.moveDown press enter he ro.mov…" at bounding box center [836, 410] width 245 height 124
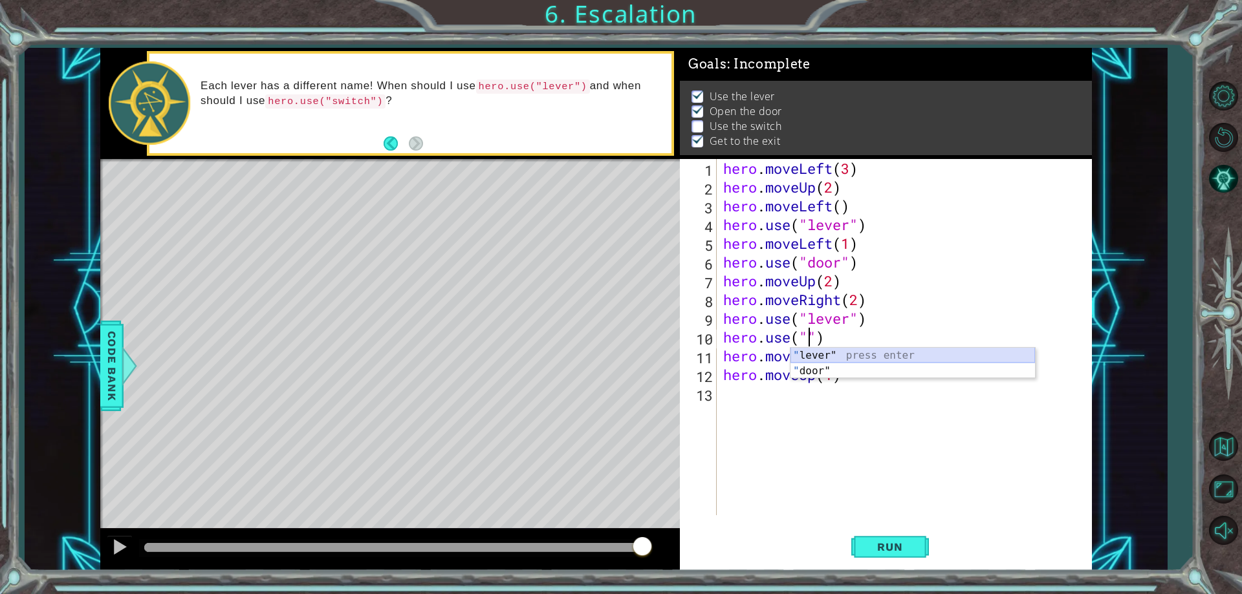
click at [838, 357] on div "" lever" press enter " door" press enter" at bounding box center [912, 379] width 245 height 62
type textarea "hero.use("lever")"
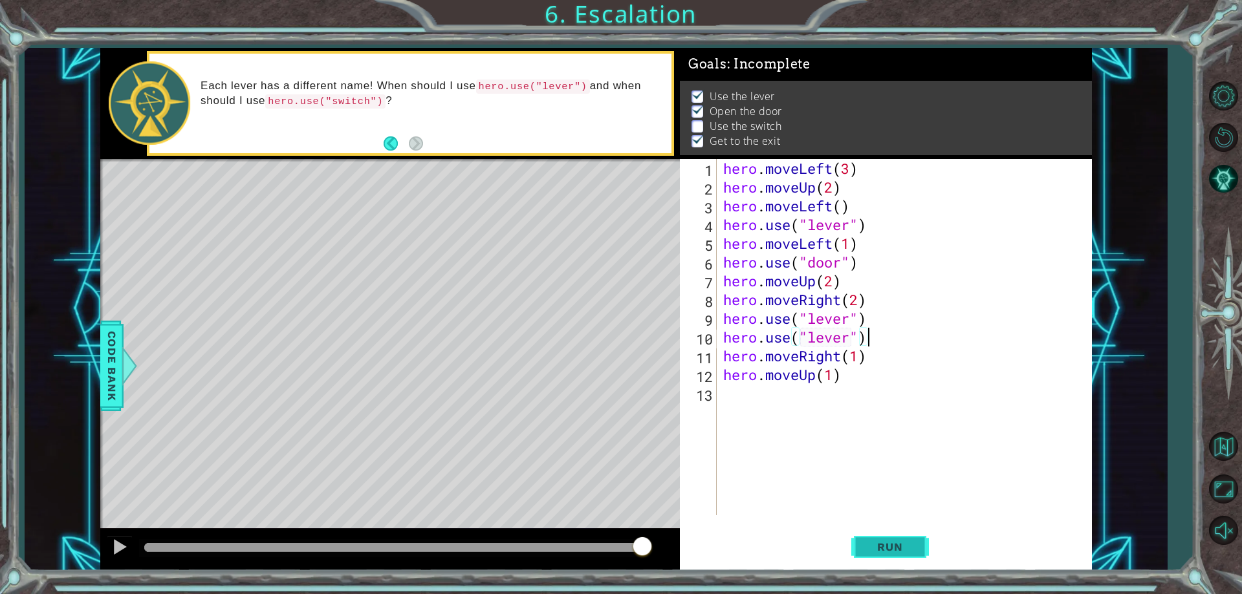
click at [891, 545] on span "Run" at bounding box center [889, 547] width 51 height 13
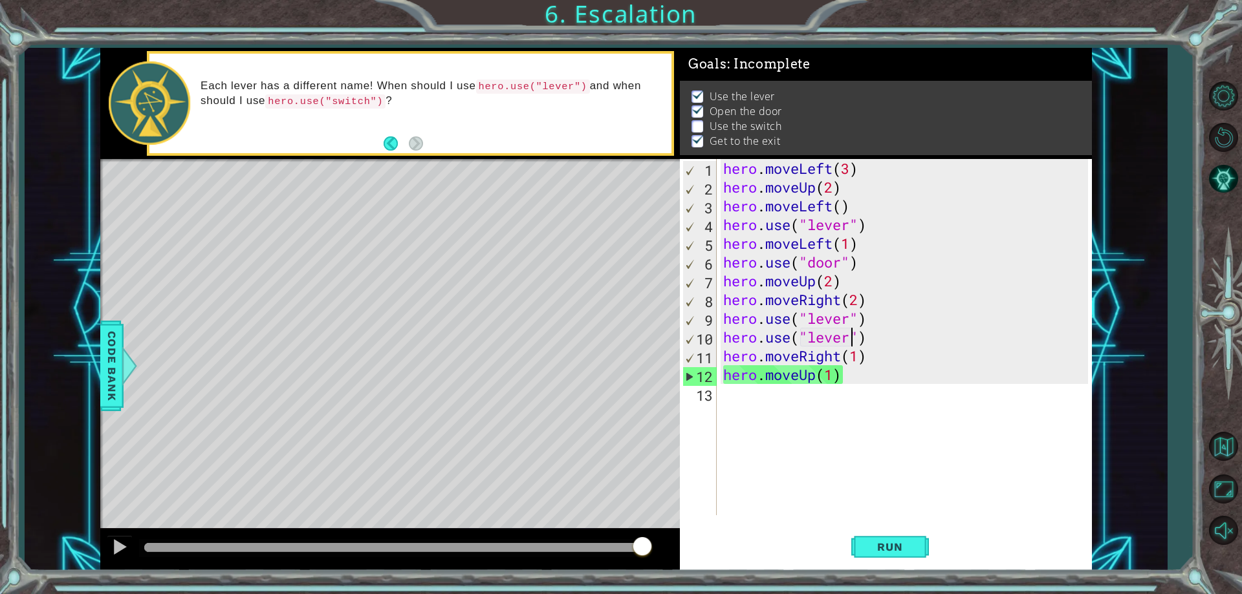
click at [852, 340] on div "hero . moveLeft ( 3 ) hero . moveUp ( 2 ) hero . moveLeft ( ) hero . use ( "lev…" at bounding box center [908, 356] width 374 height 394
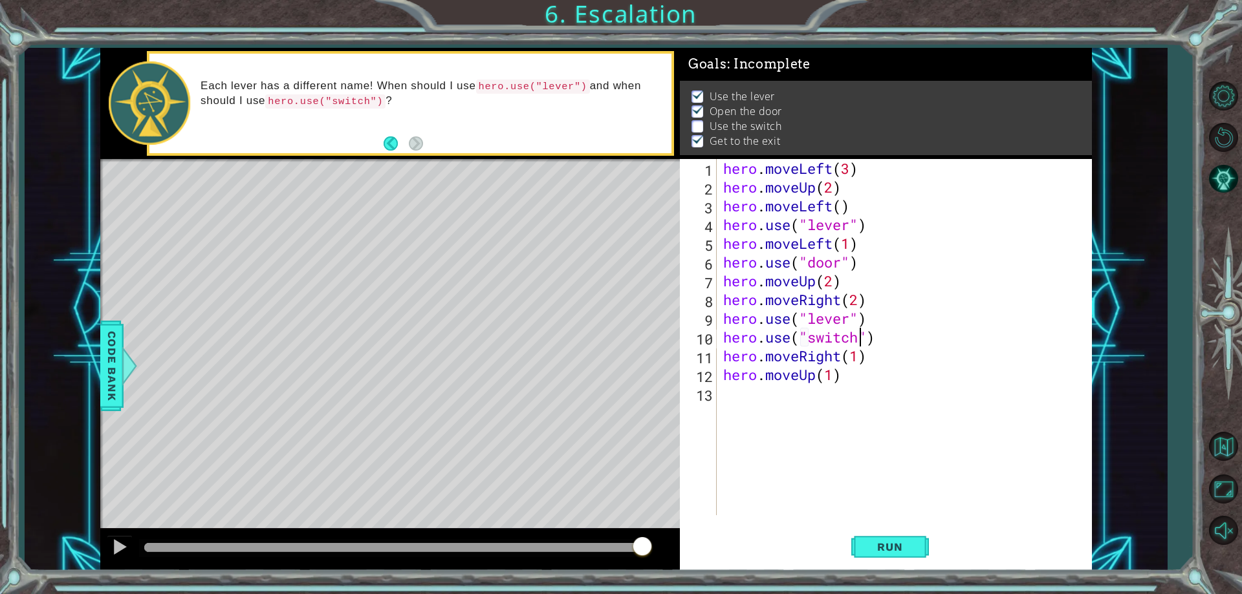
scroll to position [0, 6]
type textarea "hero.use("switch")"
click at [882, 543] on span "Run" at bounding box center [889, 547] width 51 height 13
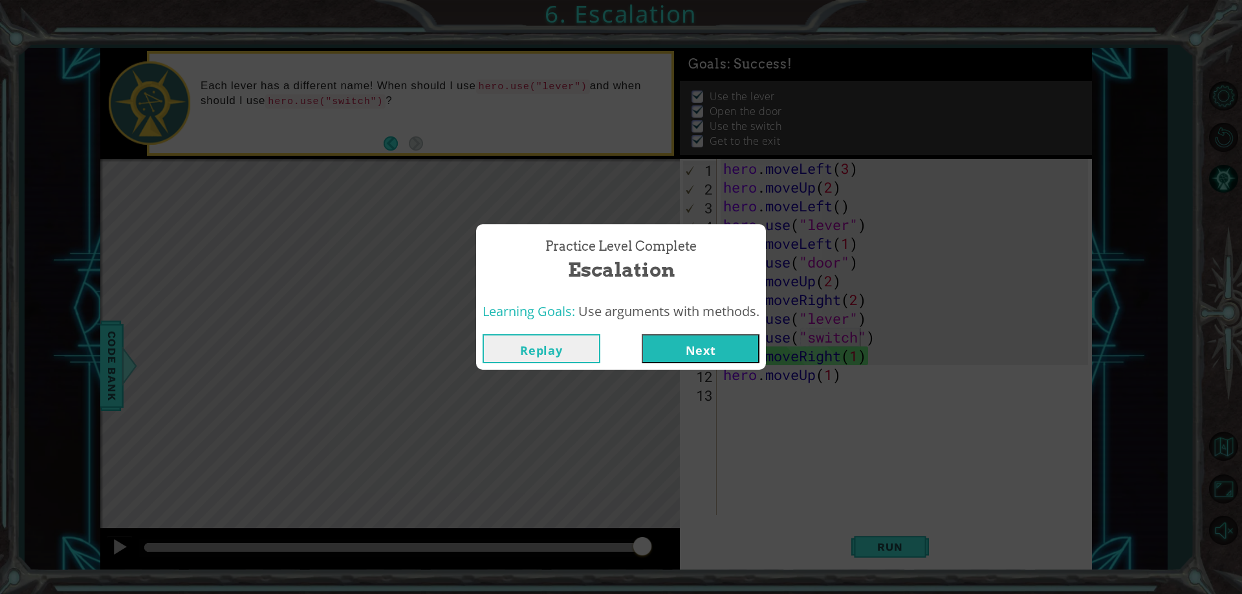
click at [723, 338] on button "Next" at bounding box center [701, 348] width 118 height 29
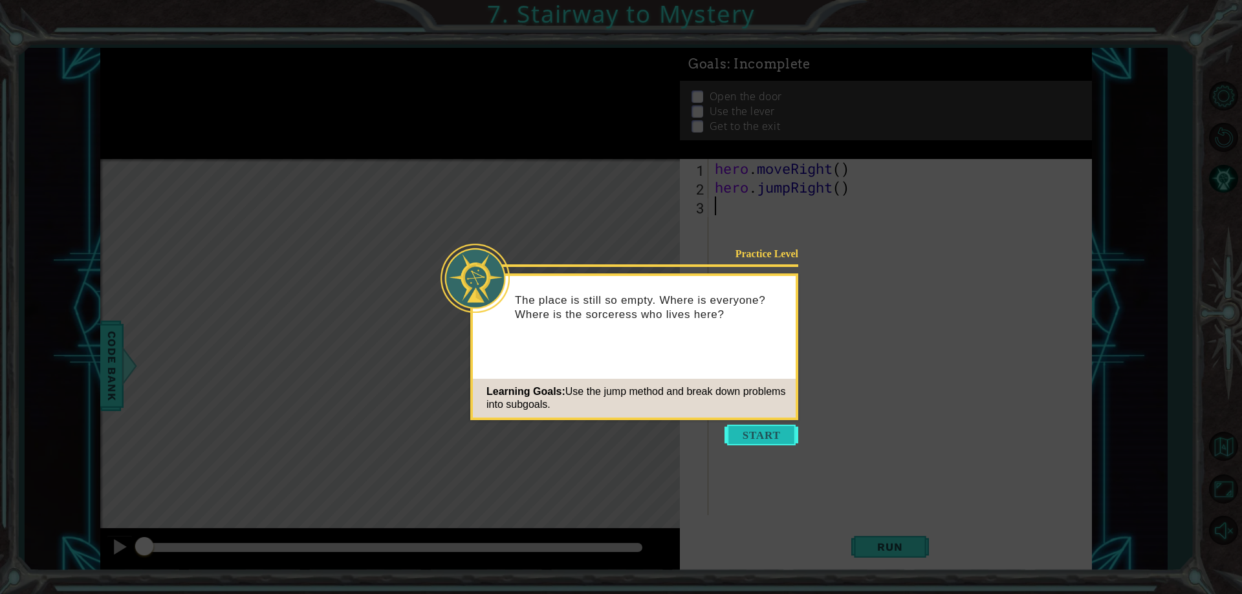
click at [784, 436] on button "Start" at bounding box center [761, 435] width 74 height 21
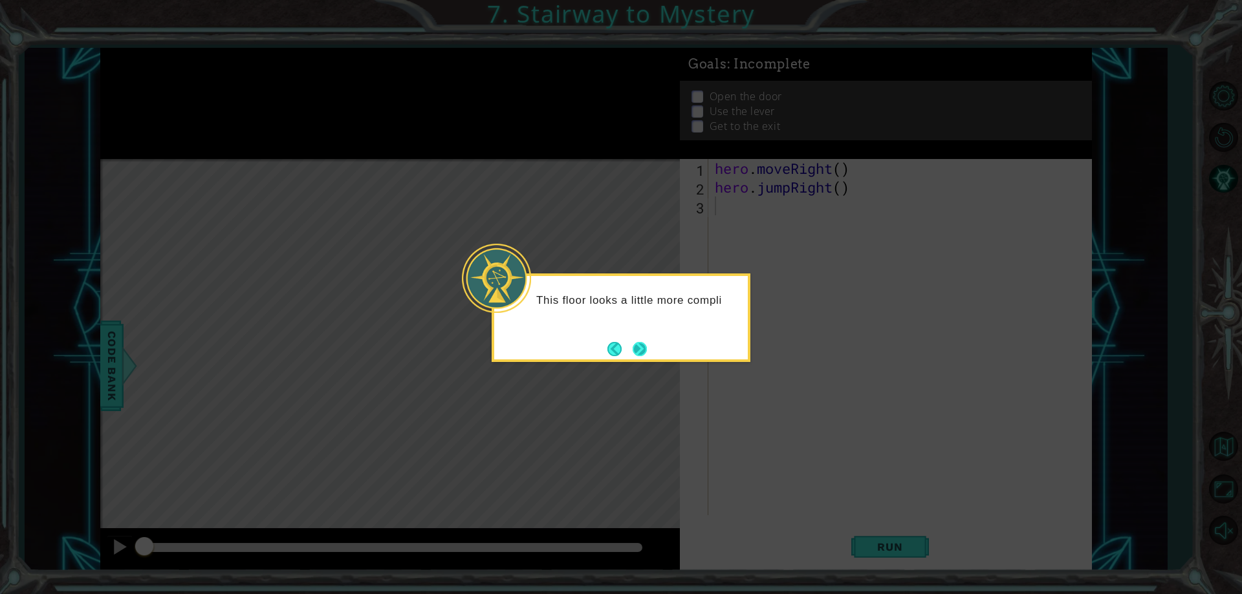
click at [640, 343] on button "Next" at bounding box center [639, 349] width 15 height 15
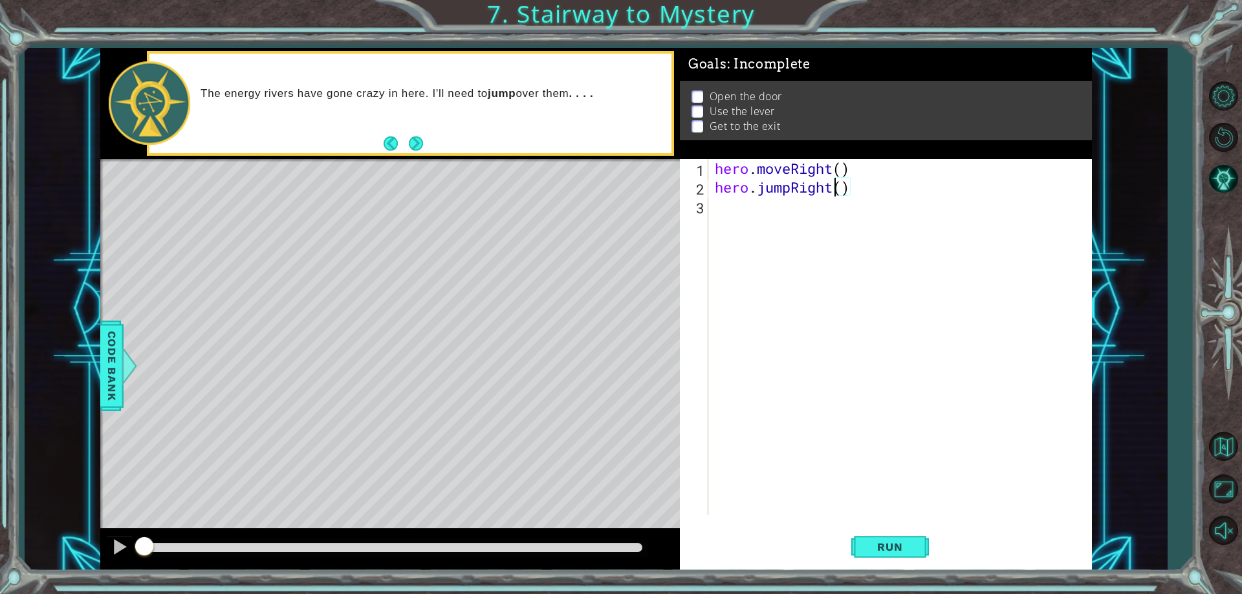
click at [838, 191] on div "hero . moveRight ( ) hero . jumpRight ( )" at bounding box center [903, 356] width 382 height 394
click at [843, 193] on div "hero . moveRight ( ) hero . jumpRight ( )" at bounding box center [903, 356] width 382 height 394
type textarea "hero.jumpRight(2)"
click at [851, 208] on div "hero . moveRight ( ) hero . jumpRight ( 2 )" at bounding box center [903, 356] width 382 height 394
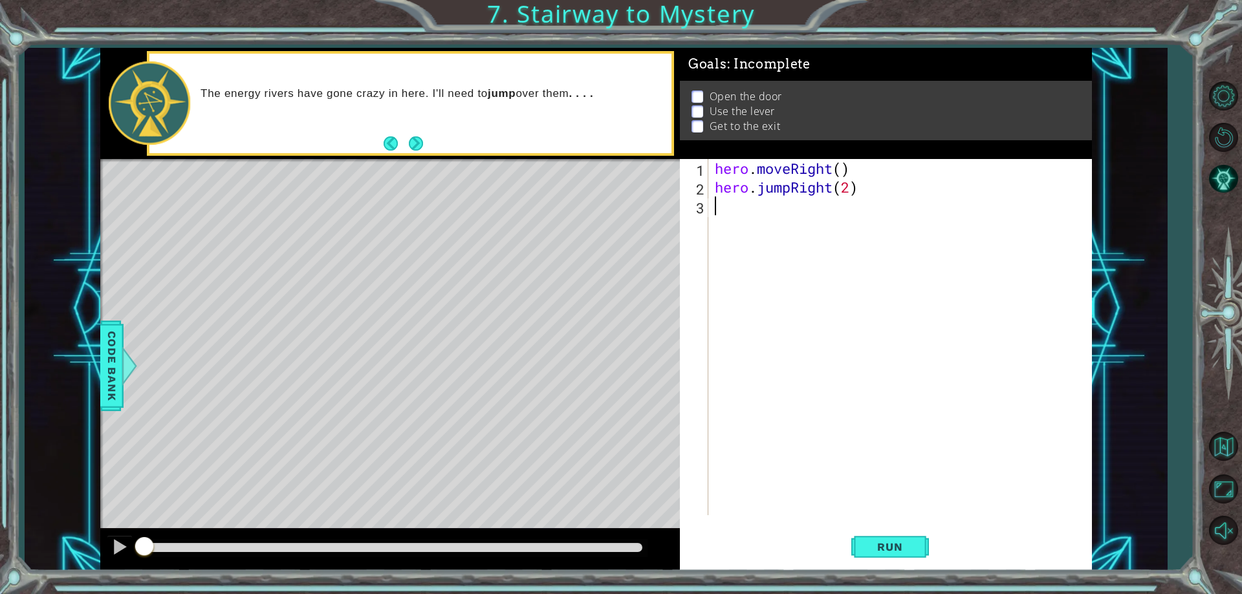
scroll to position [0, 0]
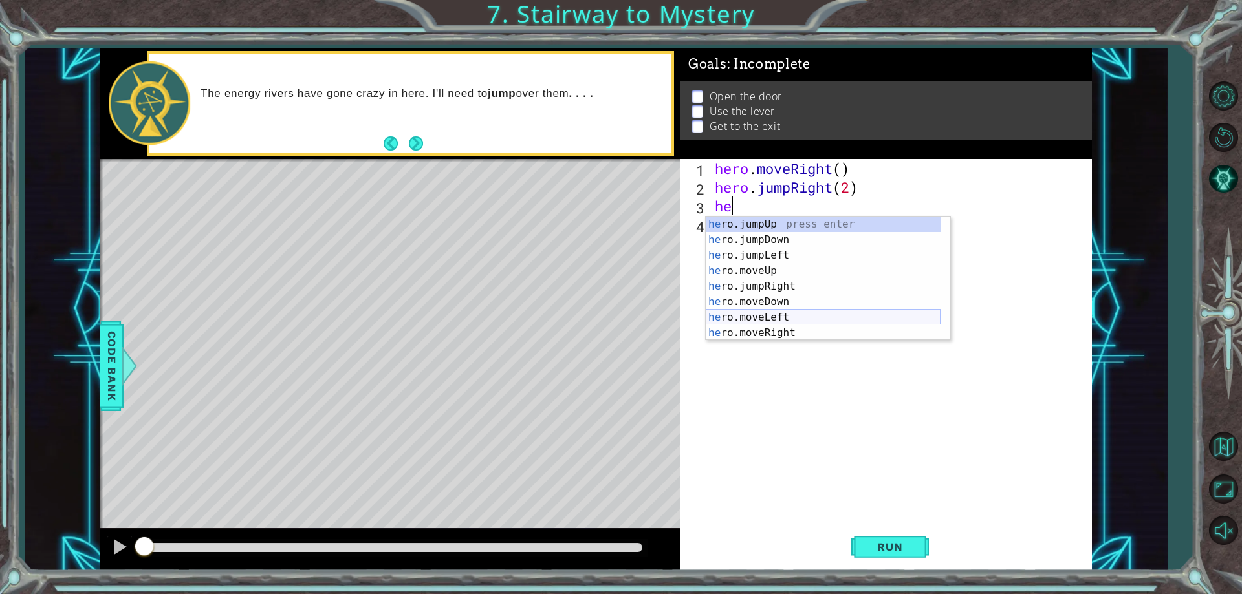
click at [828, 323] on div "he ro.jumpUp press enter he ro.jumpDown press enter he ro.jumpLeft press enter …" at bounding box center [823, 294] width 235 height 155
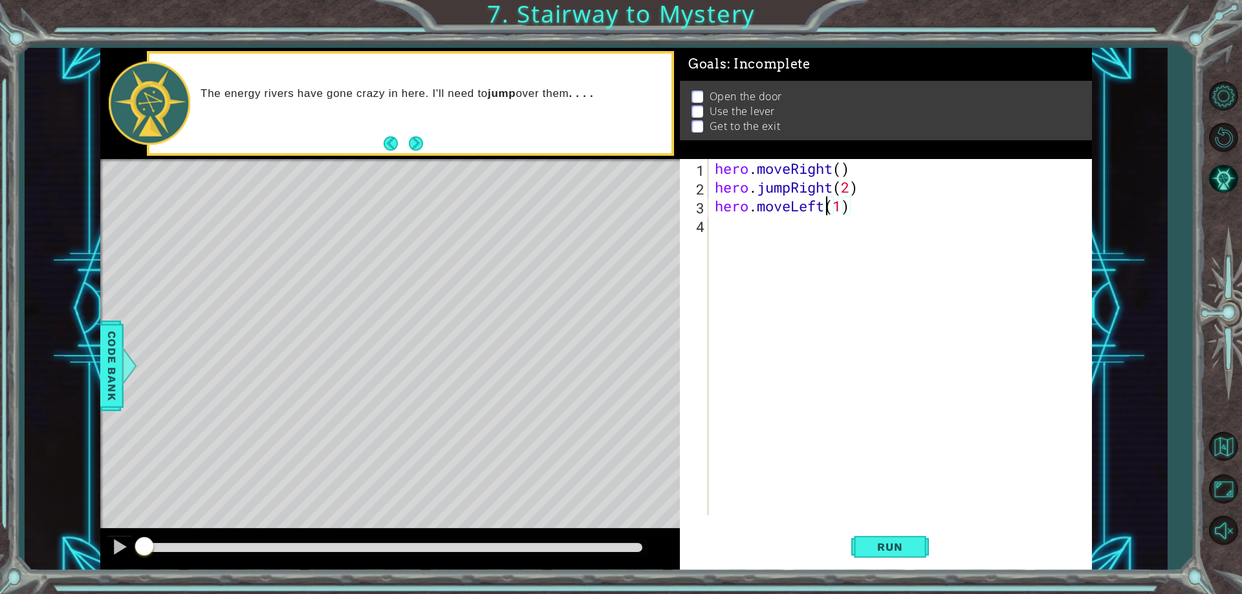
click at [824, 206] on div "hero . moveRight ( ) hero . jumpRight ( 2 ) hero . moveLeft ( 1 )" at bounding box center [903, 356] width 382 height 394
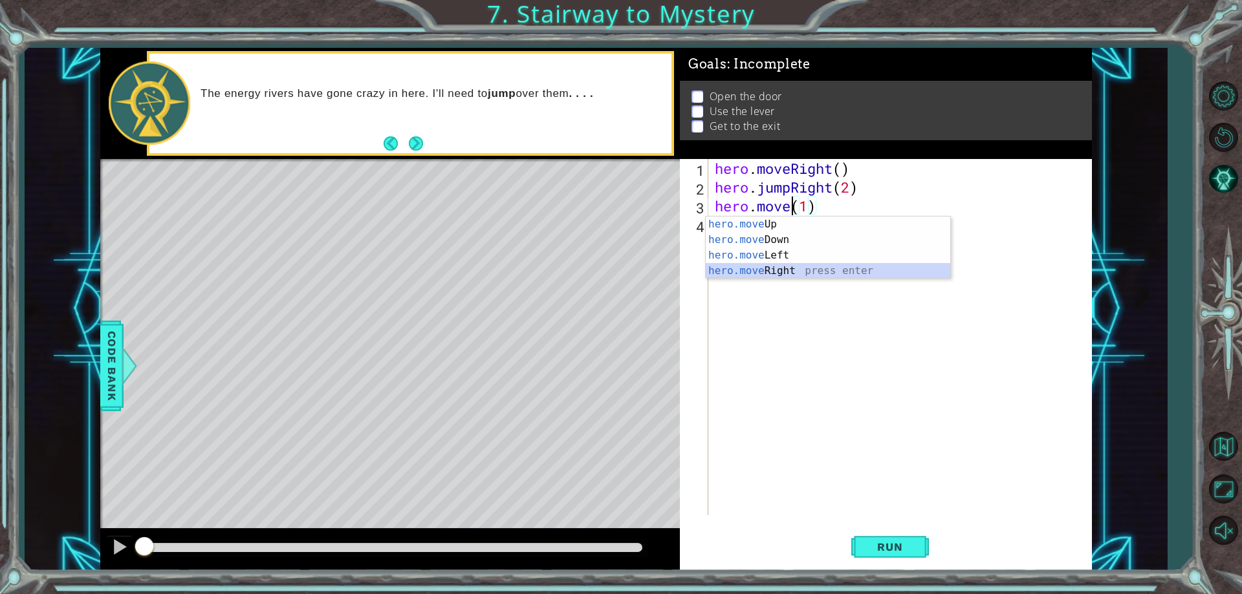
click at [786, 273] on div "hero.move Up press enter hero.move Down press enter hero.move Left press enter …" at bounding box center [828, 263] width 245 height 93
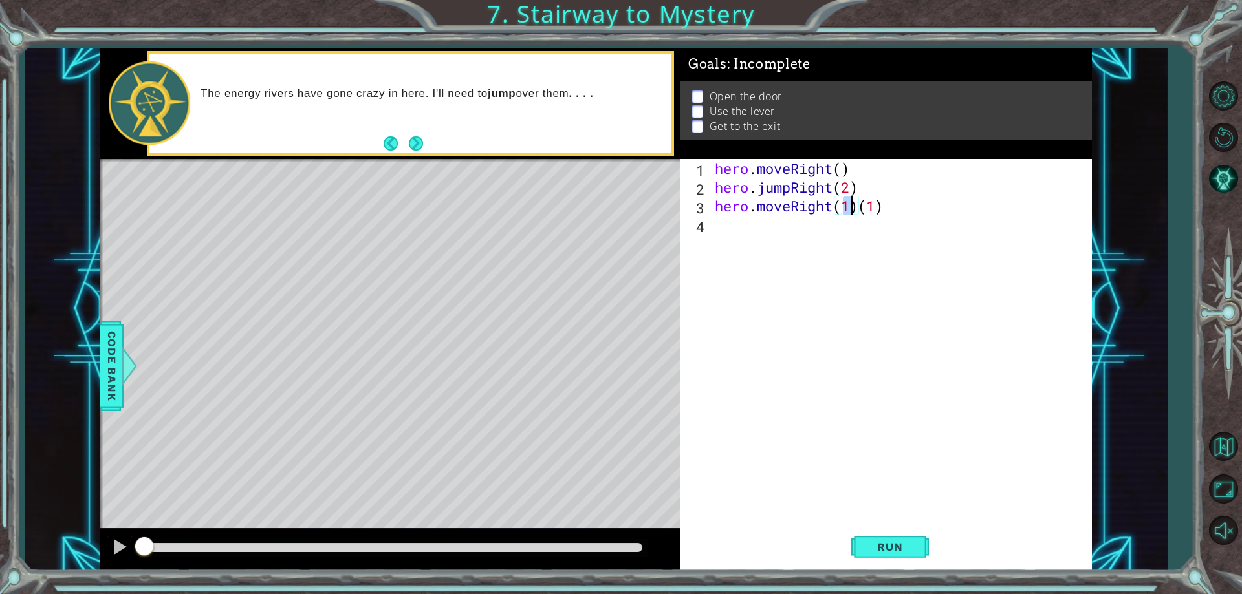
click at [890, 208] on div "hero . moveRight ( ) hero . jumpRight ( 2 ) hero . moveRight ( 1 ) ( 1 )" at bounding box center [903, 356] width 382 height 394
click at [847, 213] on div "hero . moveRight ( ) hero . jumpRight ( 2 ) hero . moveRight ( 1 )" at bounding box center [903, 356] width 382 height 394
click at [851, 211] on div "hero . moveRight ( ) hero . jumpRight ( 2 ) hero . moveRight ( 1 )" at bounding box center [903, 356] width 382 height 394
type textarea "hero.moveRight(2)"
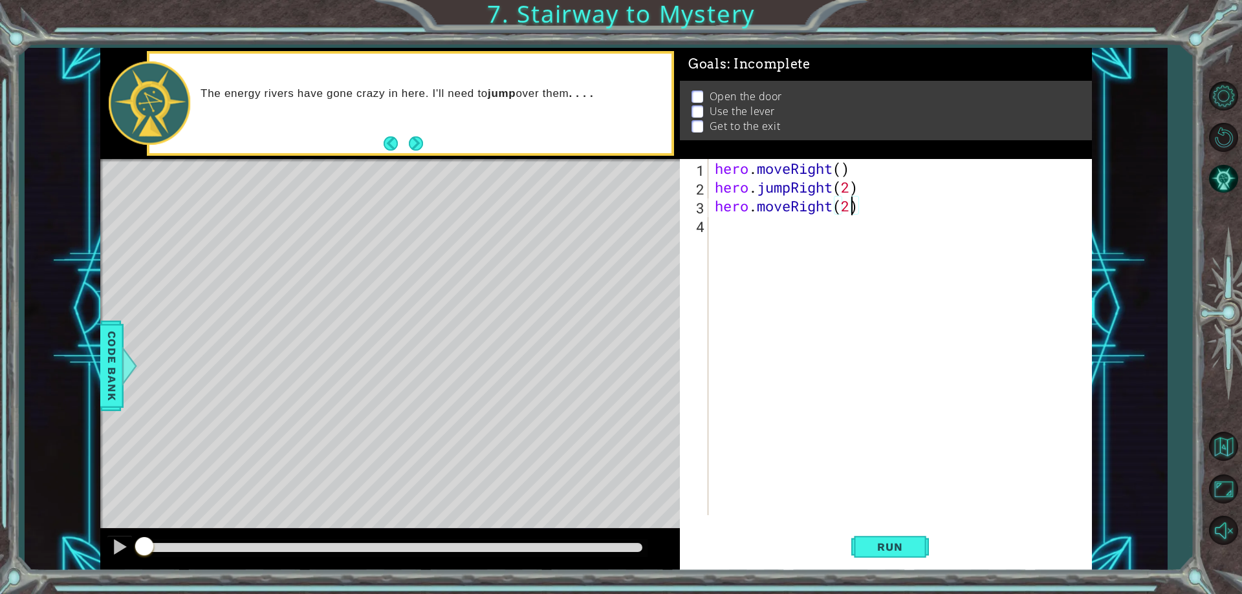
click at [771, 232] on div "hero . moveRight ( ) hero . jumpRight ( 2 ) hero . moveRight ( 2 )" at bounding box center [903, 356] width 382 height 394
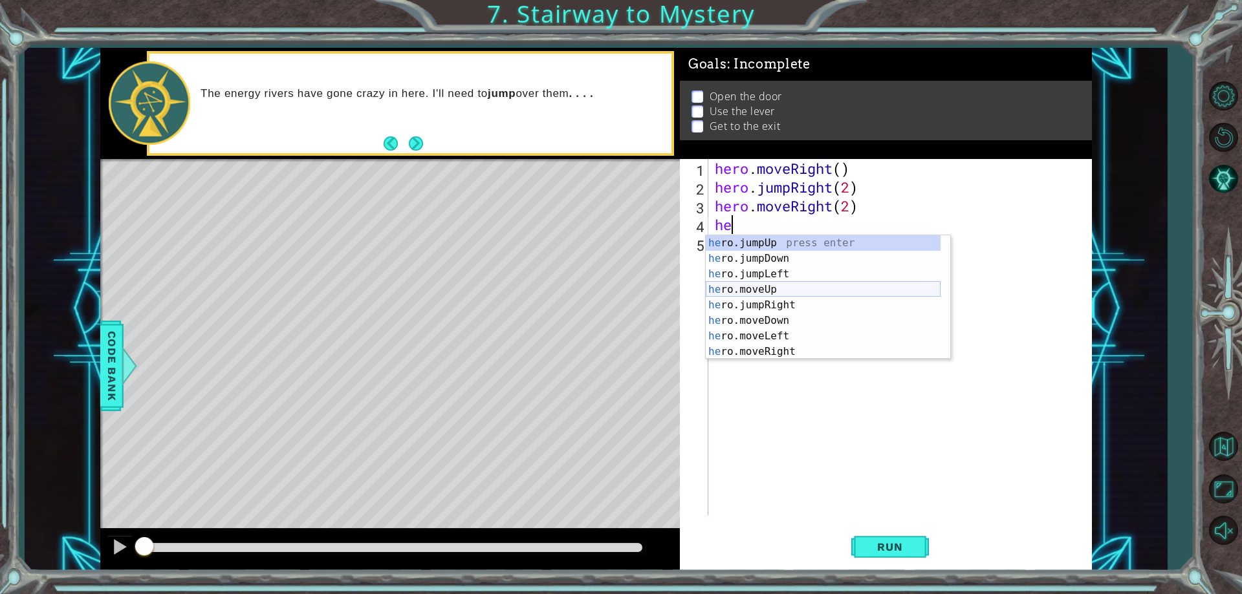
click at [783, 294] on div "he ro.jumpUp press enter he ro.jumpDown press enter he ro.jumpLeft press enter …" at bounding box center [823, 312] width 235 height 155
type textarea "hero.moveUp(1)"
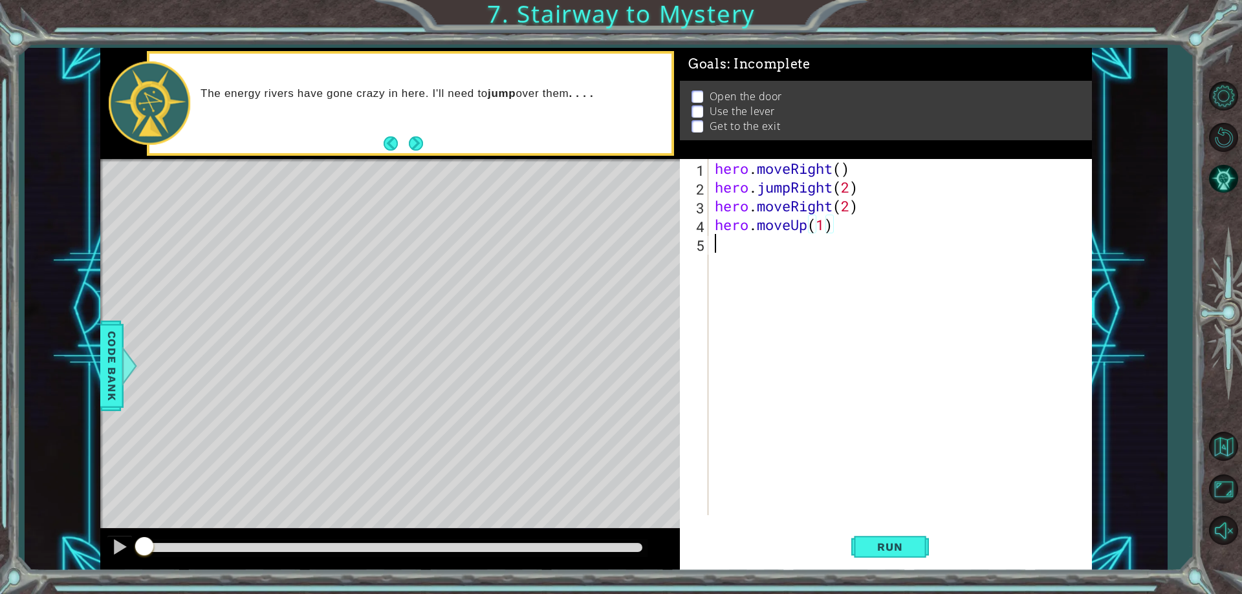
click at [778, 263] on div "hero . moveRight ( ) hero . jumpRight ( 2 ) hero . moveRight ( 2 ) hero . moveU…" at bounding box center [903, 356] width 382 height 394
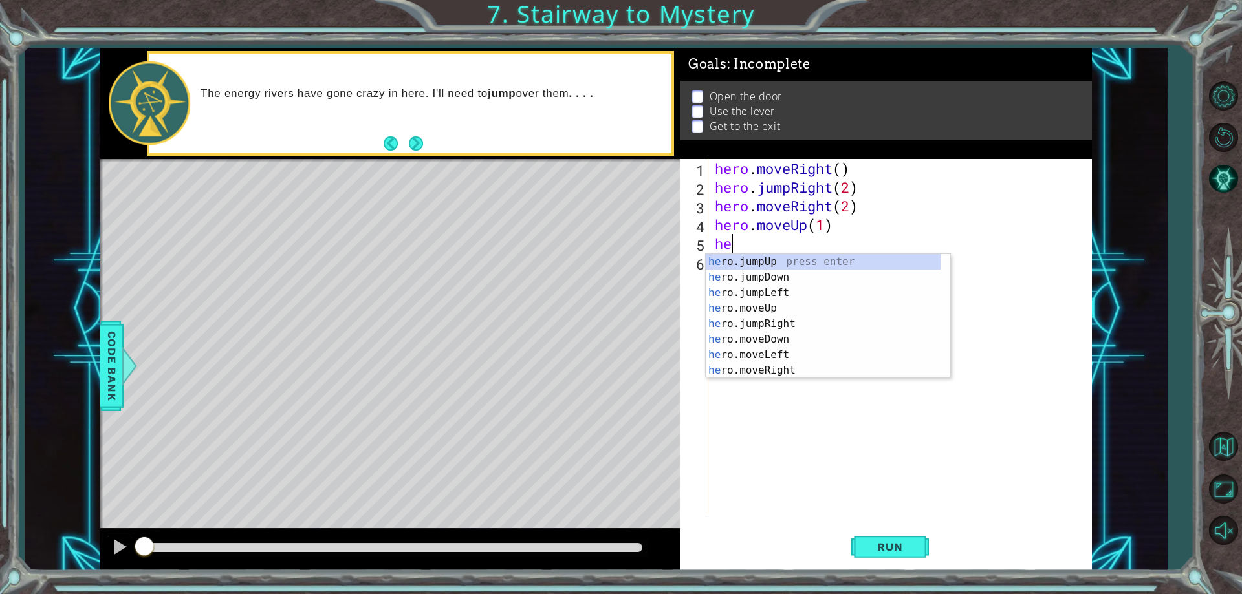
type textarea "her"
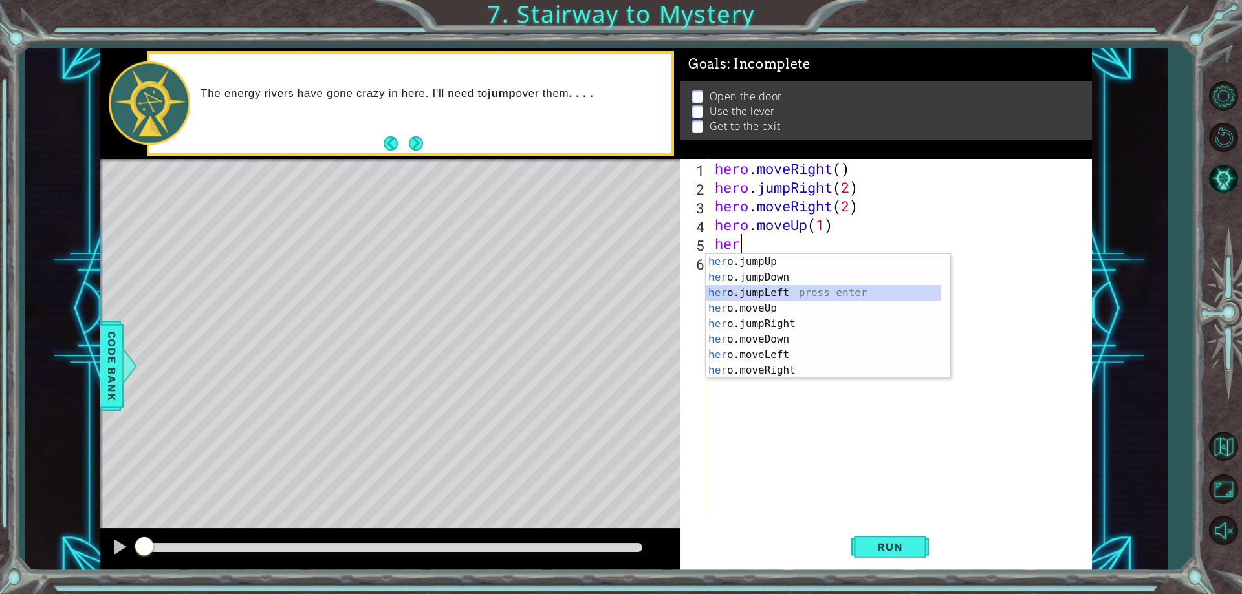
click at [783, 294] on div "her o.jumpUp press enter her o.jumpDown press enter her o.jumpLeft press enter …" at bounding box center [823, 331] width 235 height 155
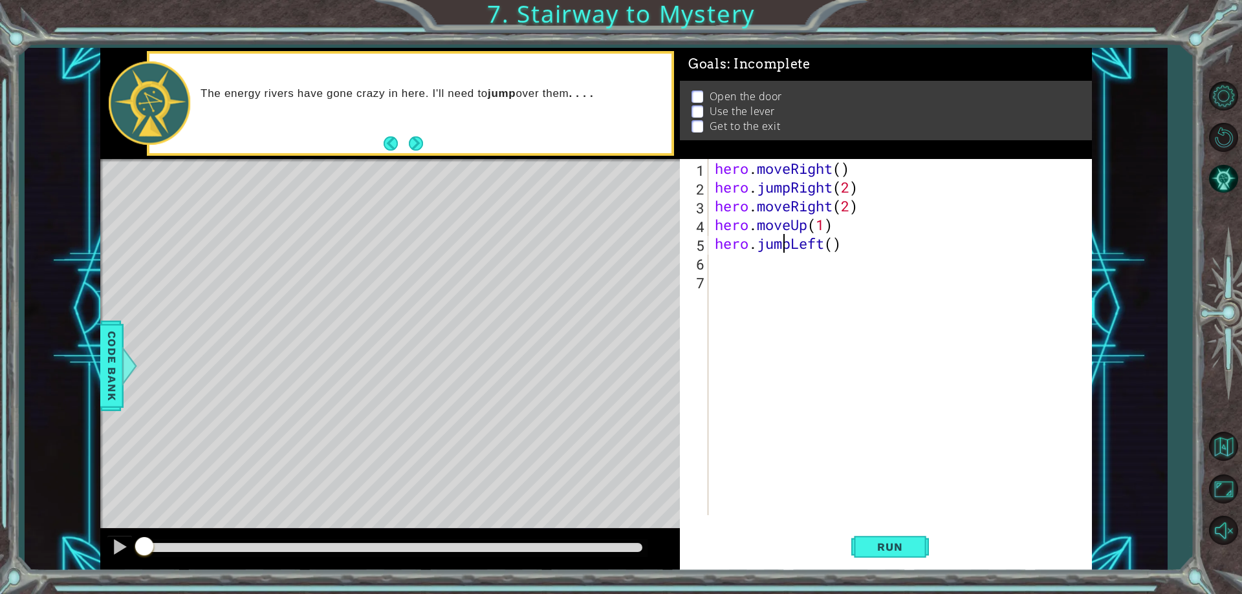
click at [787, 247] on div "hero . moveRight ( ) hero . jumpRight ( 2 ) hero . moveRight ( 2 ) hero . moveU…" at bounding box center [903, 356] width 382 height 394
click at [792, 249] on div "hero . moveRight ( ) hero . jumpRight ( 2 ) hero . moveRight ( 2 ) hero . moveU…" at bounding box center [903, 356] width 382 height 394
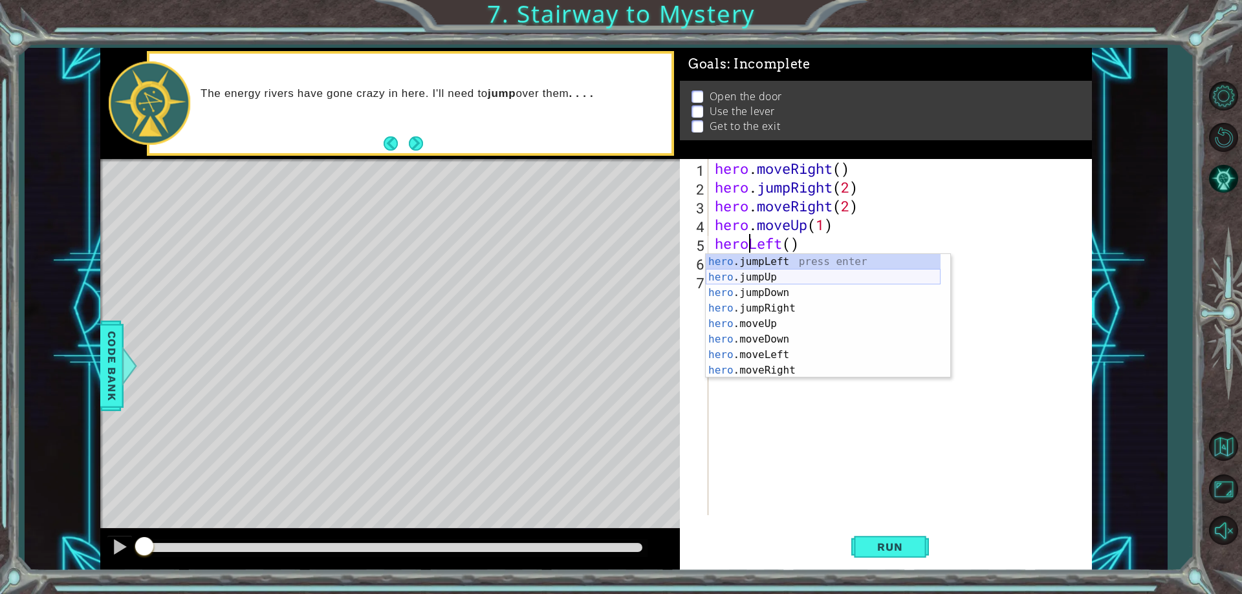
scroll to position [0, 3]
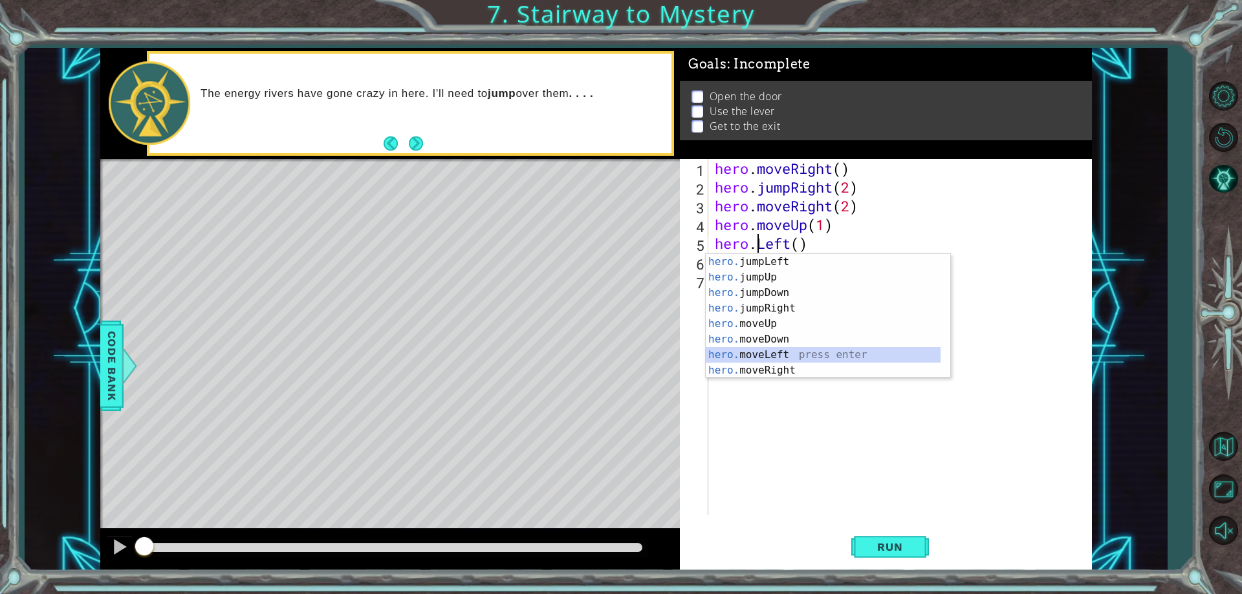
click at [818, 350] on div "hero. jumpLeft press enter hero. jumpUp press enter hero. jumpDown press enter …" at bounding box center [823, 331] width 235 height 155
type textarea "hero.moveLeft(1)"
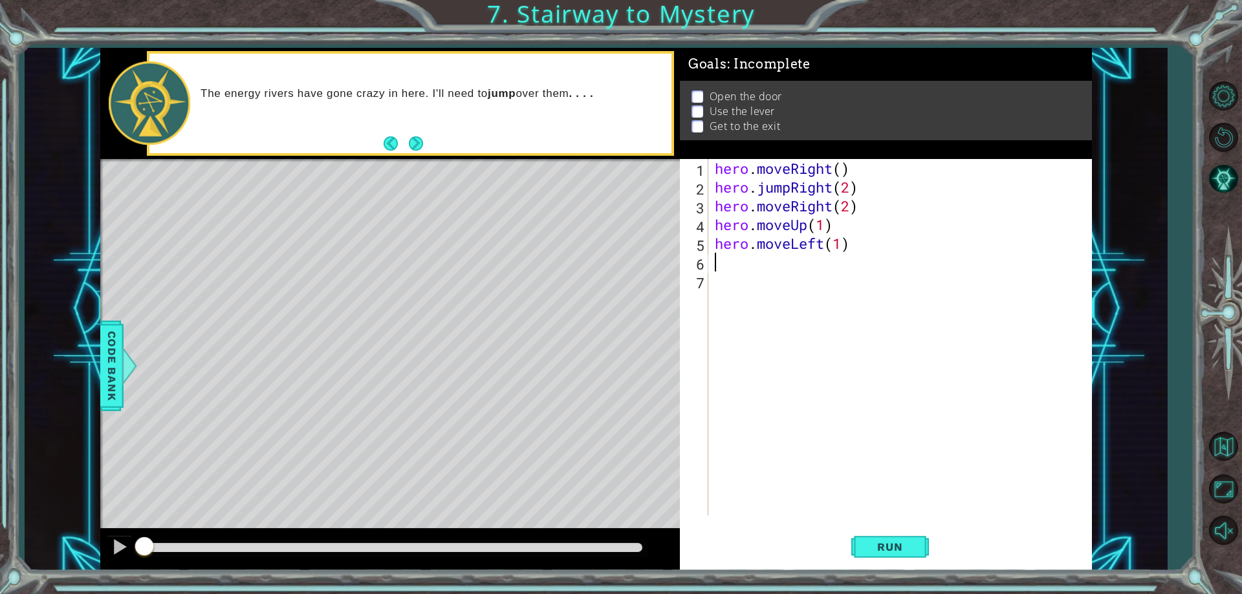
click at [780, 270] on div "hero . moveRight ( ) hero . jumpRight ( 2 ) hero . moveRight ( 2 ) hero . moveU…" at bounding box center [903, 356] width 382 height 394
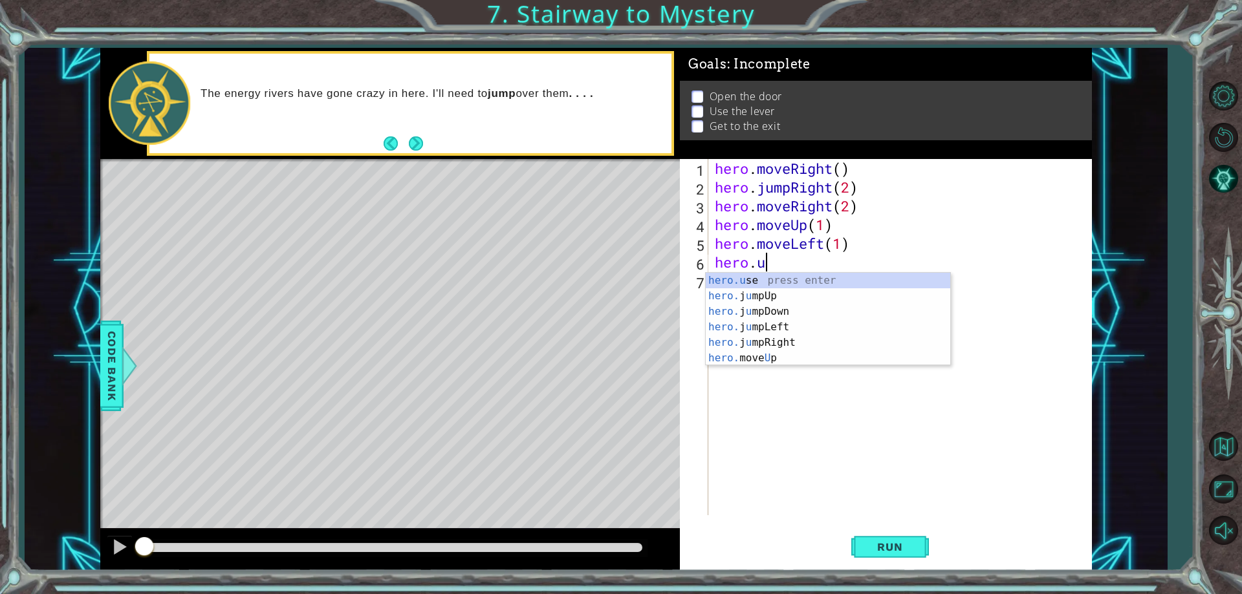
scroll to position [0, 2]
click at [786, 282] on div "hero.u se press enter hero. j u mpUp press enter hero. j u mpDown press enter h…" at bounding box center [828, 335] width 245 height 124
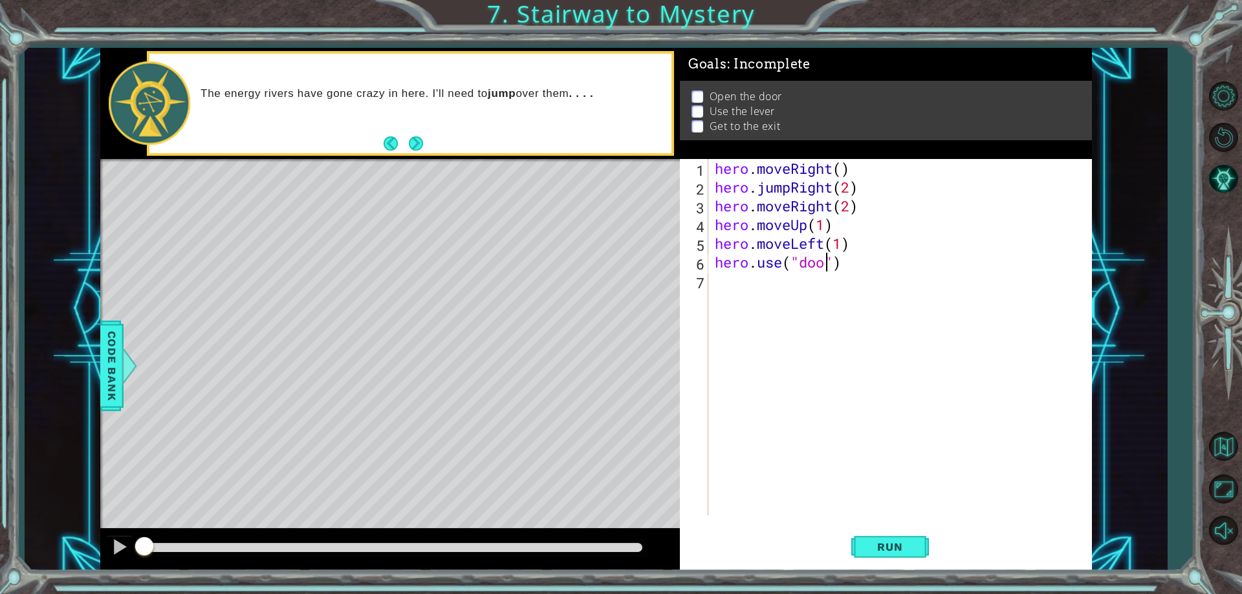
scroll to position [0, 6]
type textarea "hero.use("door")"
click at [739, 281] on div "hero . moveRight ( ) hero . jumpRight ( 2 ) hero . moveRight ( 2 ) hero . moveU…" at bounding box center [903, 356] width 382 height 394
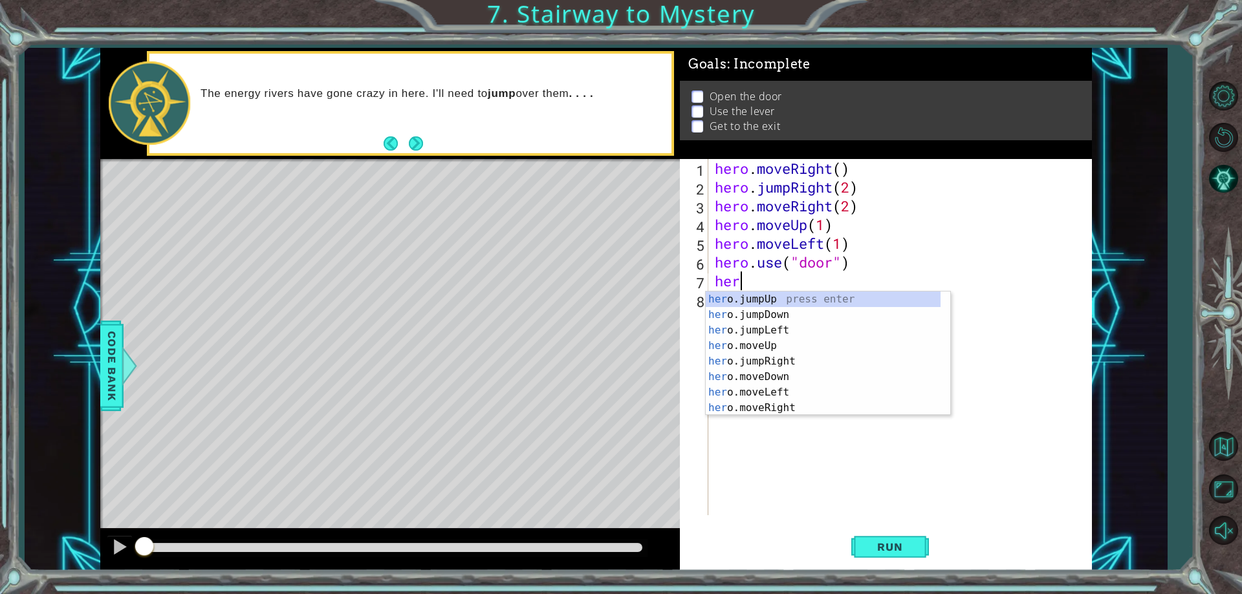
scroll to position [0, 1]
click at [783, 365] on div "hero .jumpUp press enter hero .jumpDown press enter hero .jumpLeft press enter …" at bounding box center [823, 369] width 235 height 155
type textarea "hero.moveUp(1)"
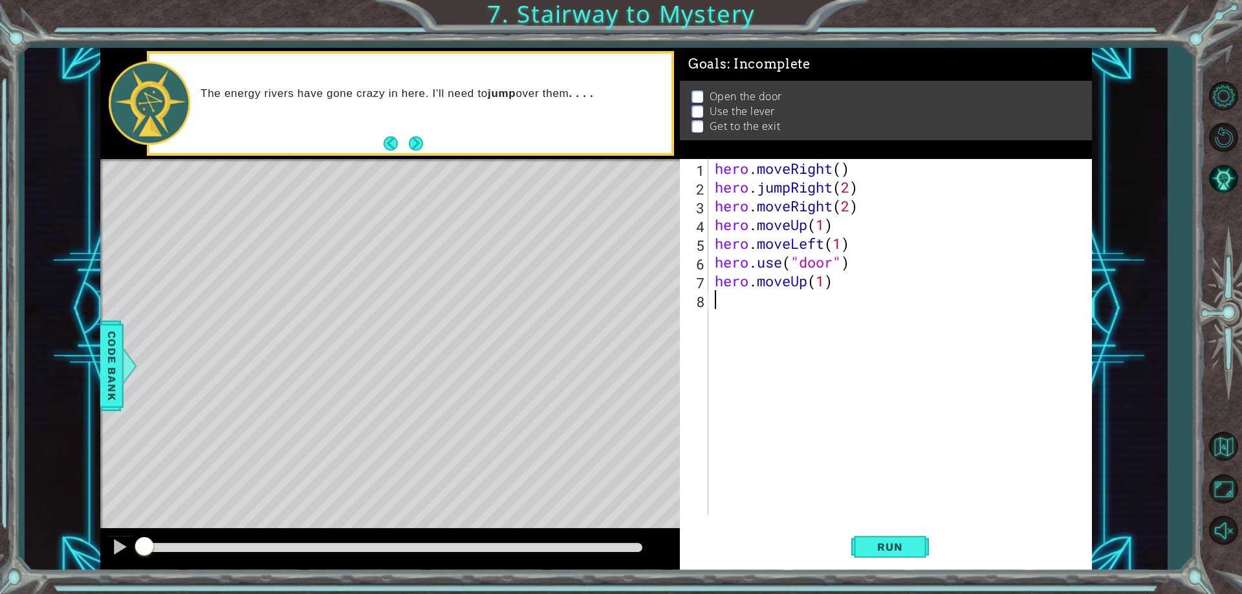
click at [751, 301] on div "hero . moveRight ( ) hero . jumpRight ( 2 ) hero . moveRight ( 2 ) hero . moveU…" at bounding box center [903, 356] width 382 height 394
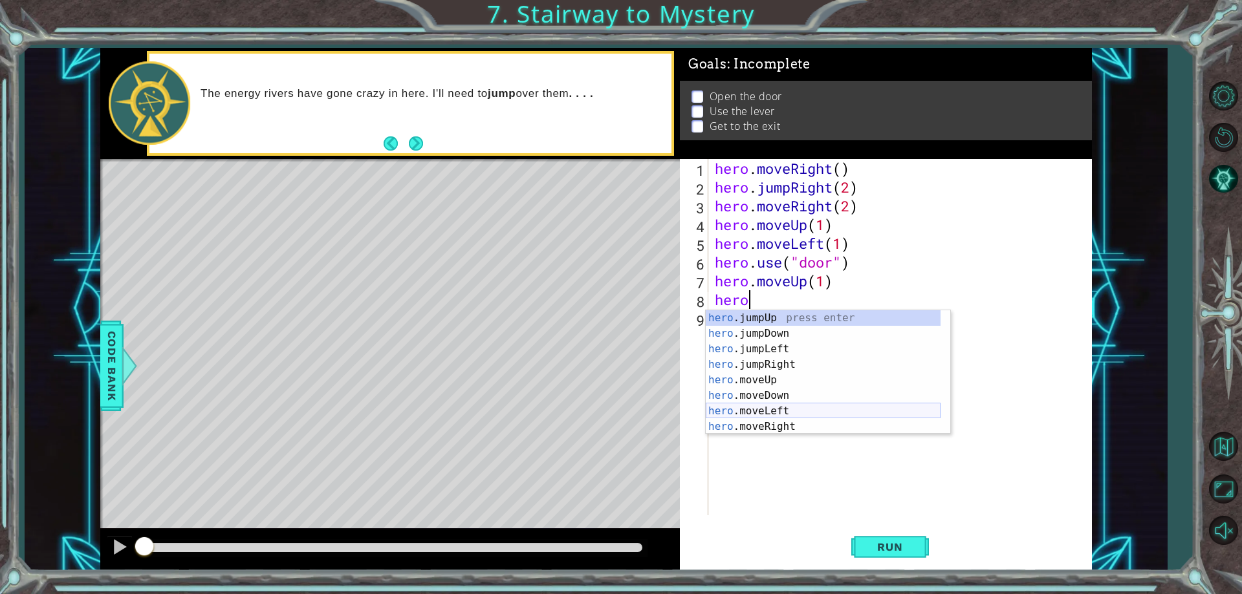
click at [776, 413] on div "hero .jumpUp press enter hero .jumpDown press enter hero .jumpLeft press enter …" at bounding box center [823, 387] width 235 height 155
type textarea "hero.moveLeft(1)"
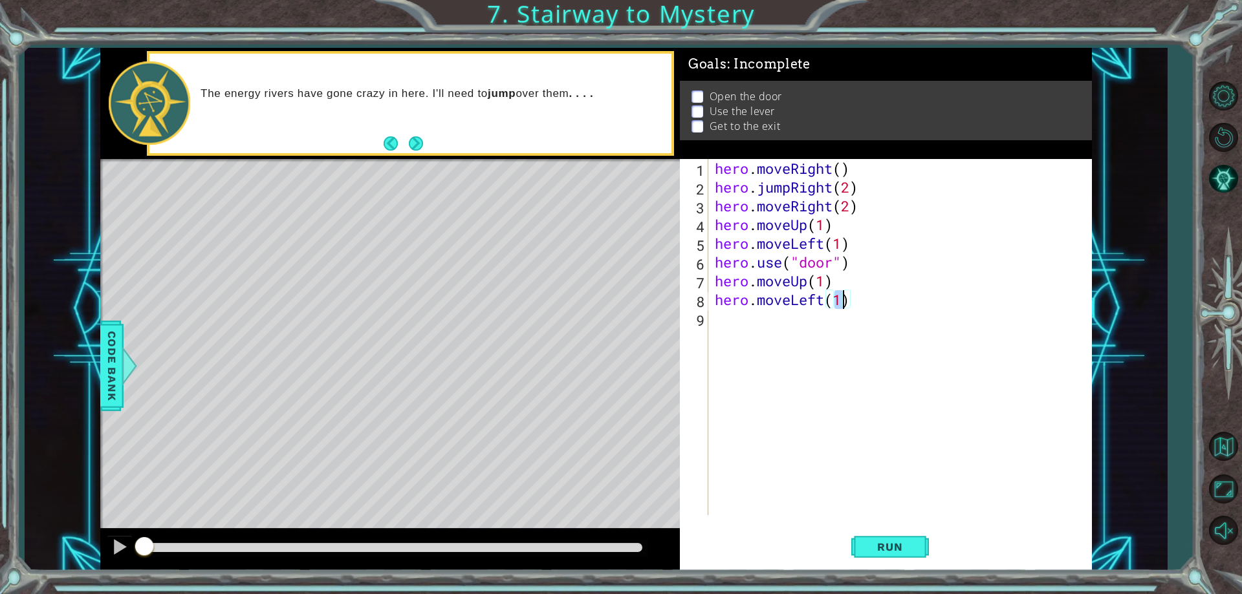
click at [736, 318] on div "hero . moveRight ( ) hero . jumpRight ( 2 ) hero . moveRight ( 2 ) hero . moveU…" at bounding box center [903, 356] width 382 height 394
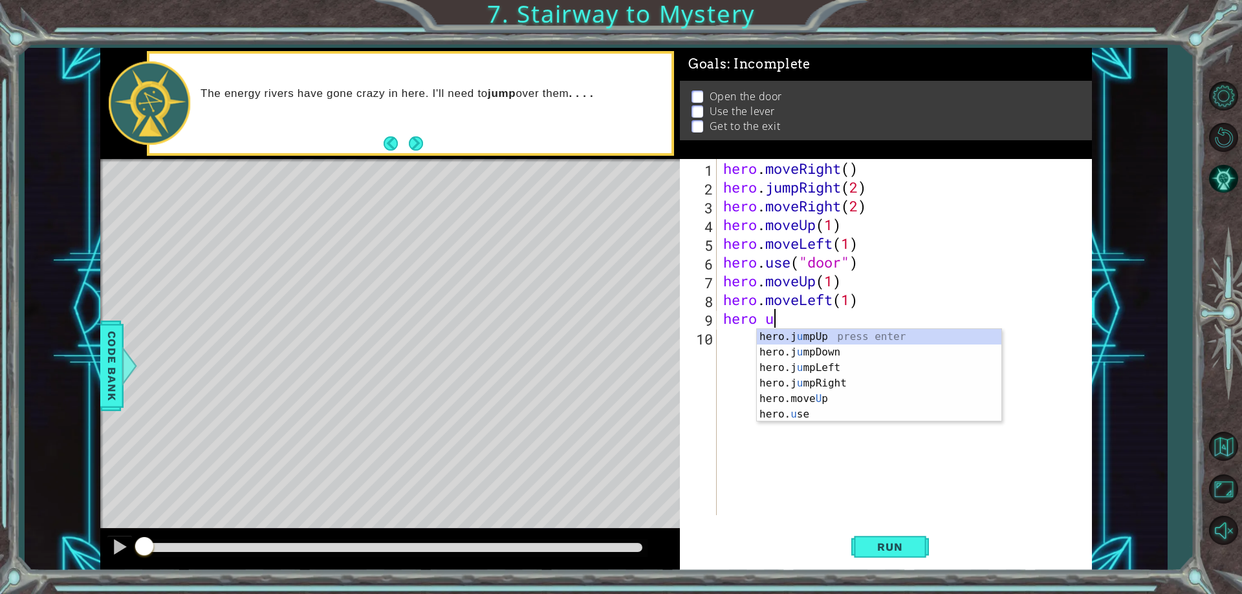
scroll to position [0, 2]
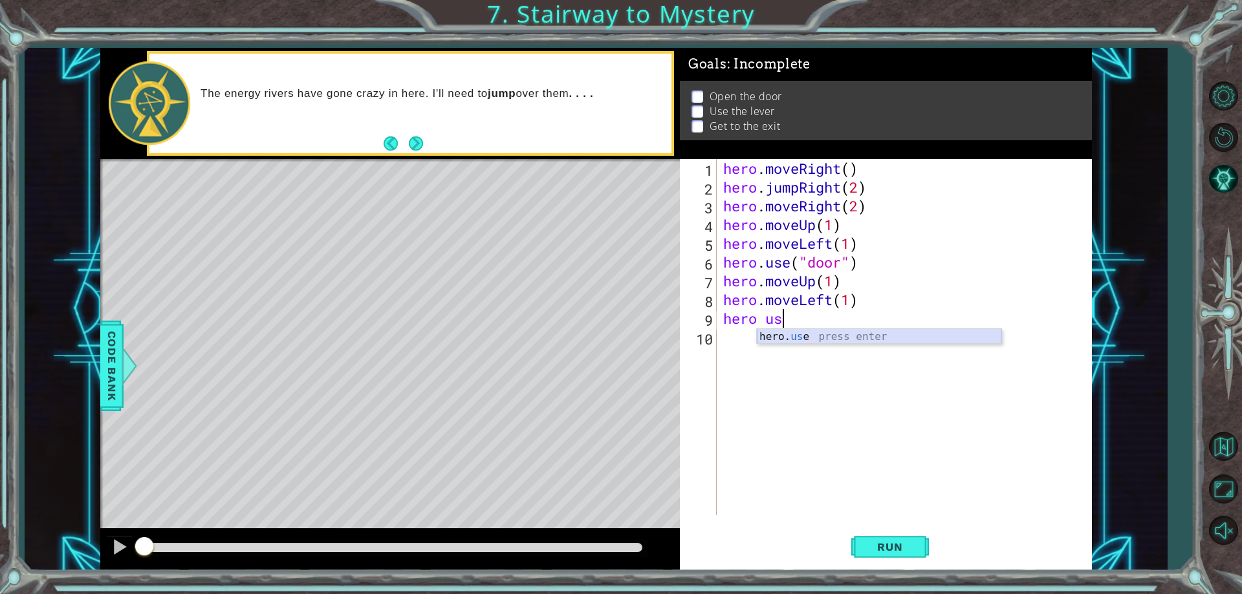
click at [788, 336] on div "hero. us e press enter" at bounding box center [879, 352] width 245 height 47
type textarea "hero.use("switch")"
click at [775, 336] on div "hero . moveRight ( ) hero . jumpRight ( 2 ) hero . moveRight ( 2 ) hero . moveU…" at bounding box center [908, 356] width 374 height 394
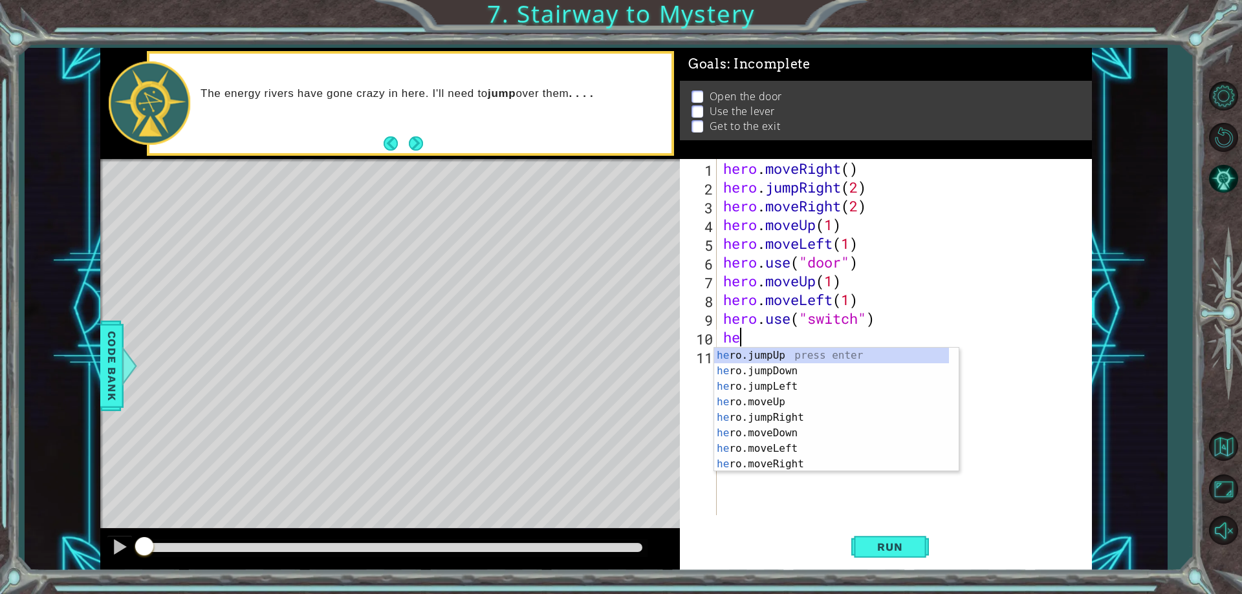
scroll to position [0, 1]
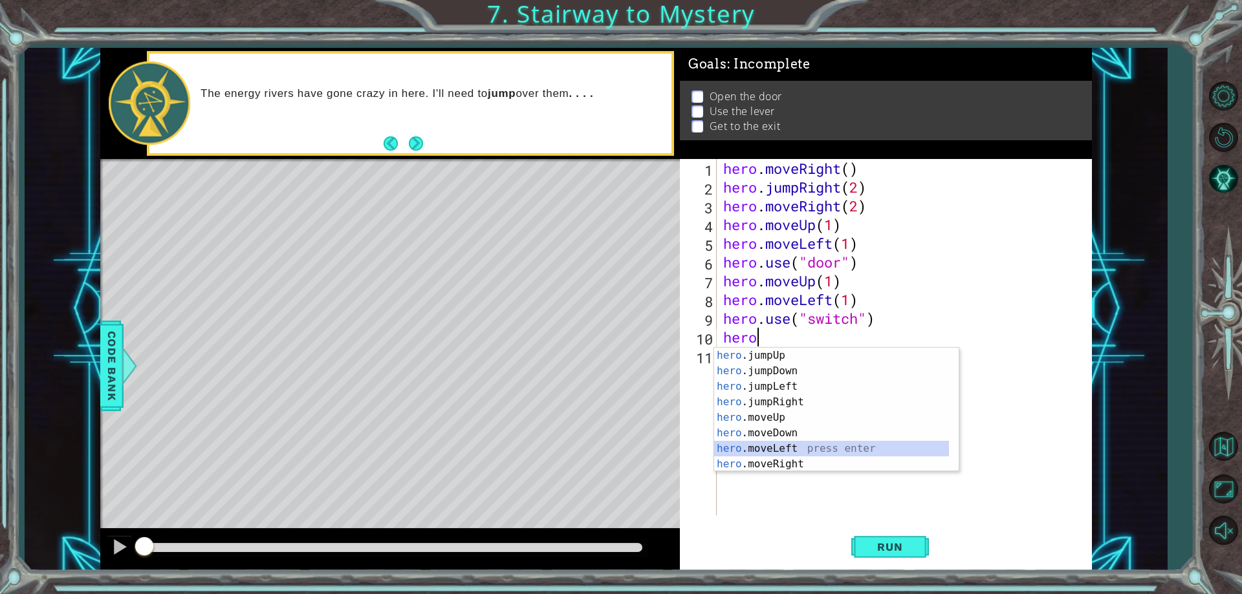
click at [805, 446] on div "hero .jumpUp press enter hero .jumpDown press enter hero .jumpLeft press enter …" at bounding box center [831, 425] width 235 height 155
type textarea "hero.moveLeft(1)"
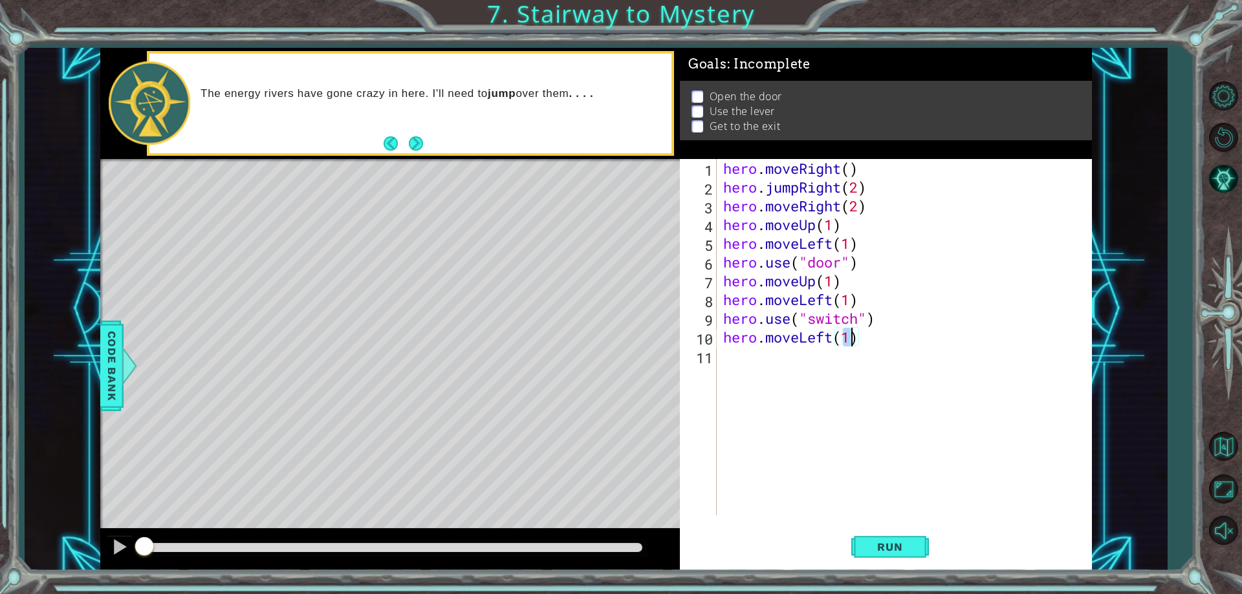
click at [768, 356] on div "hero . moveRight ( ) hero . jumpRight ( 2 ) hero . moveRight ( 2 ) hero . moveU…" at bounding box center [908, 356] width 374 height 394
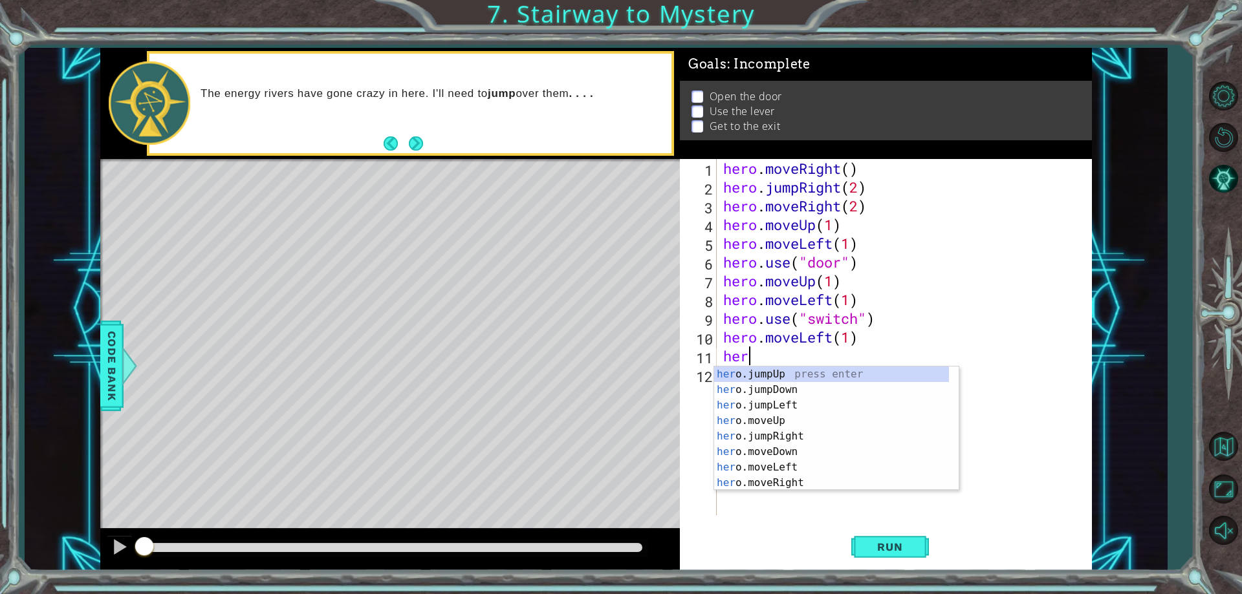
type textarea "hero"
click at [787, 379] on div "hero .jumpUp press enter hero .jumpDown press enter hero .jumpLeft press enter …" at bounding box center [831, 444] width 235 height 155
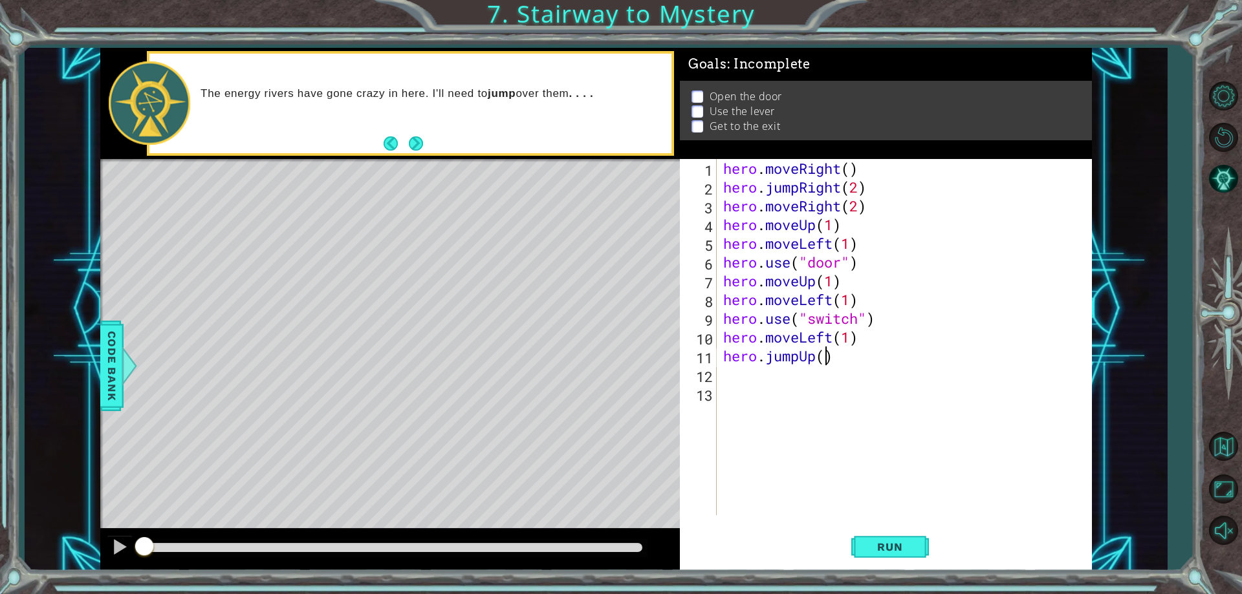
click at [827, 360] on div "hero . moveRight ( ) hero . jumpRight ( 2 ) hero . moveRight ( 2 ) hero . moveU…" at bounding box center [908, 356] width 374 height 394
type textarea "hero.jumpUp(2)"
click at [737, 378] on div "hero . moveRight ( ) hero . jumpRight ( 2 ) hero . moveRight ( 2 ) hero . moveU…" at bounding box center [908, 356] width 374 height 394
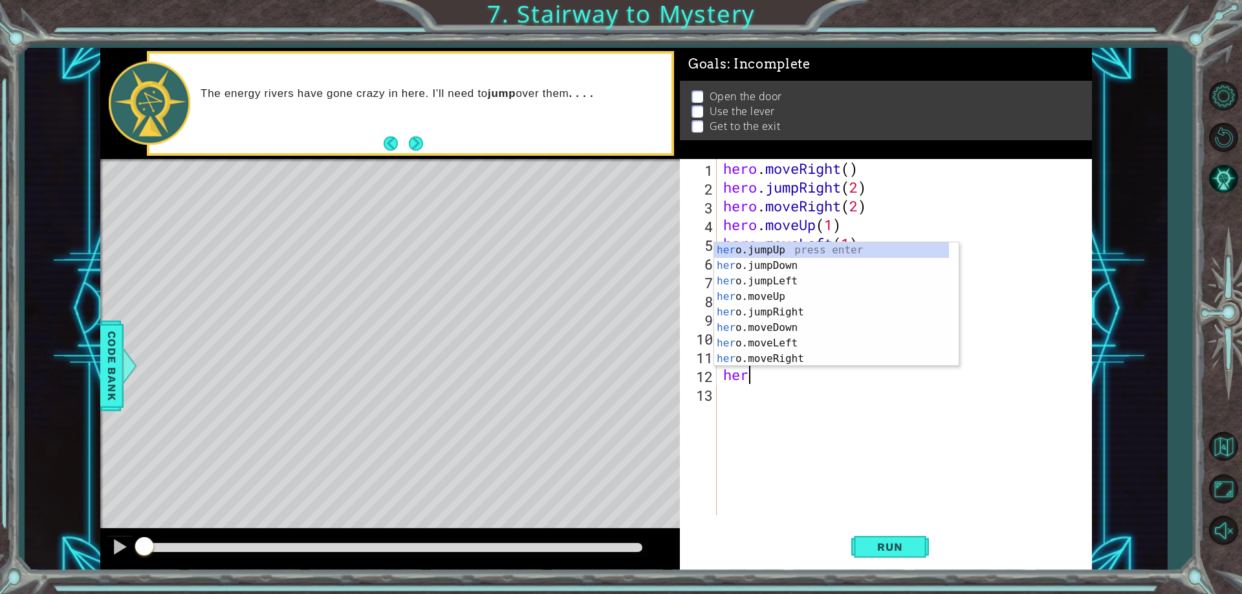
scroll to position [0, 1]
click at [801, 367] on div "hero . moveRight ( ) hero . jumpRight ( 2 ) hero . moveRight ( 2 ) hero . moveU…" at bounding box center [908, 356] width 374 height 394
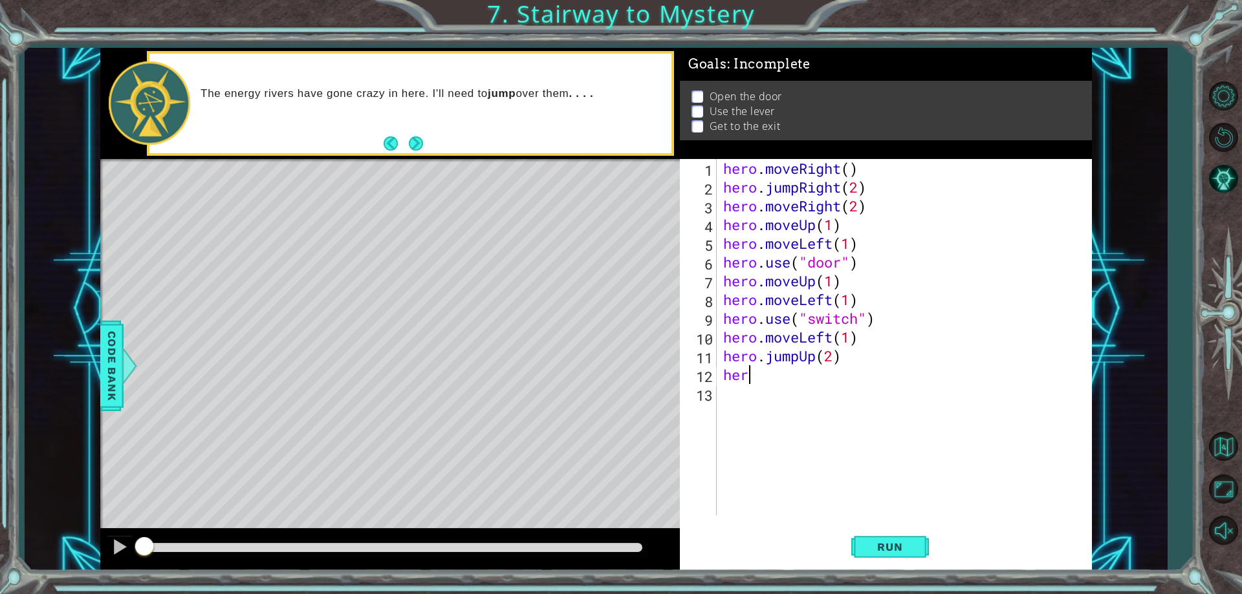
click at [747, 379] on div "hero . moveRight ( ) hero . jumpRight ( 2 ) hero . moveRight ( 2 ) hero . moveU…" at bounding box center [908, 356] width 374 height 394
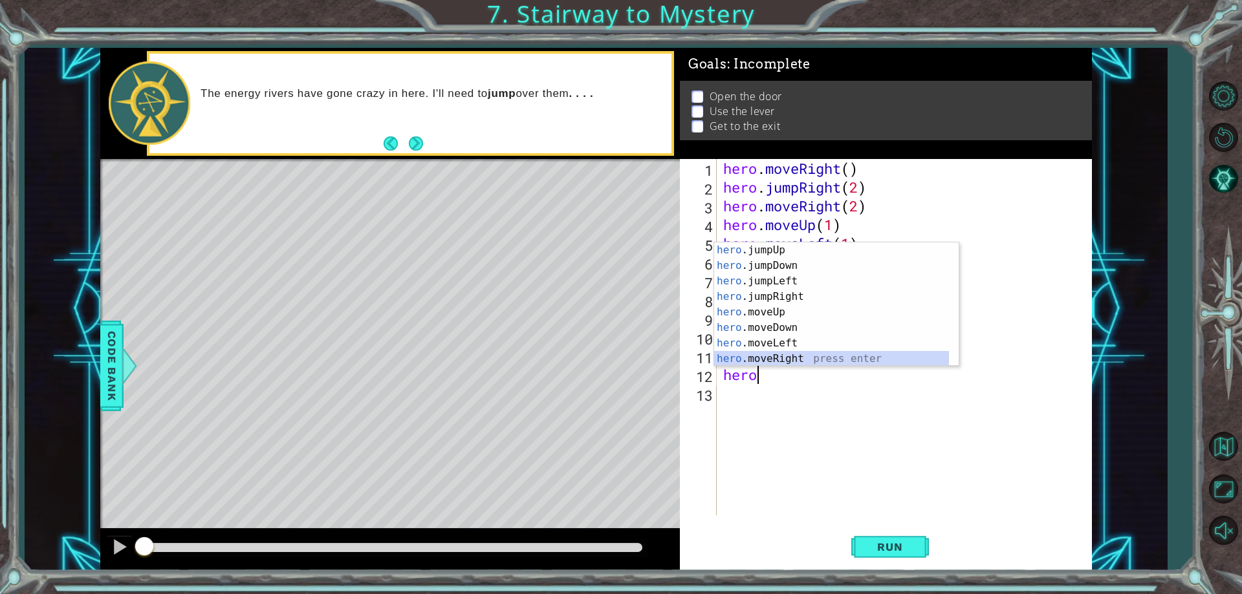
click at [775, 355] on div "hero .jumpUp press enter hero .jumpDown press enter hero .jumpLeft press enter …" at bounding box center [831, 320] width 235 height 155
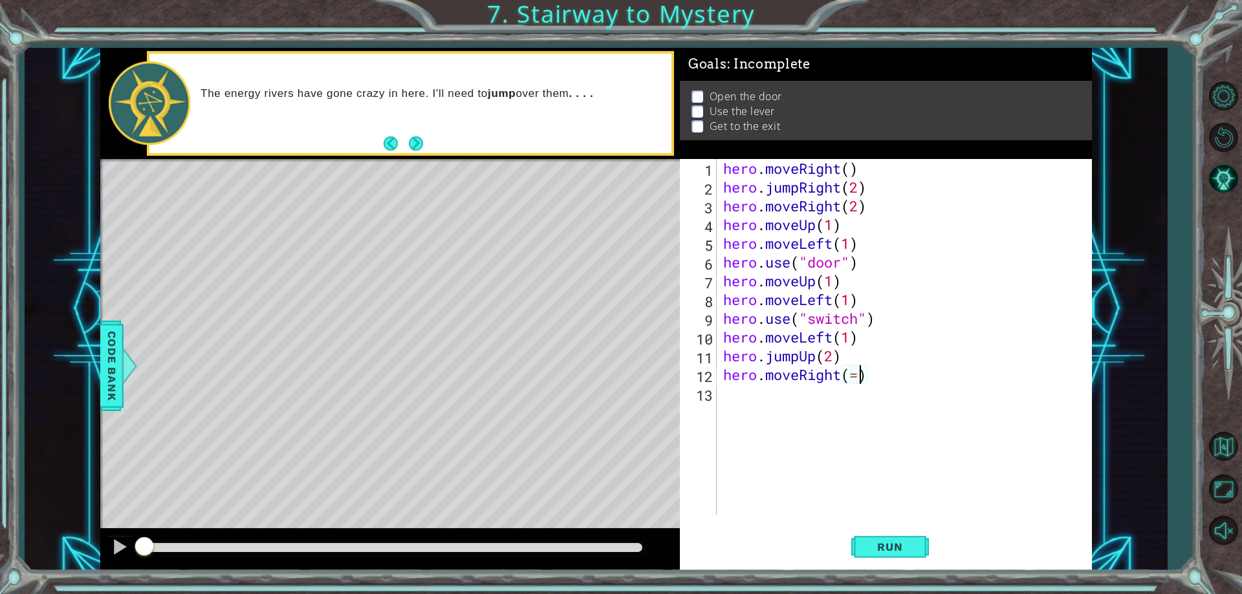
scroll to position [0, 6]
click at [913, 558] on button "Run" at bounding box center [890, 547] width 78 height 41
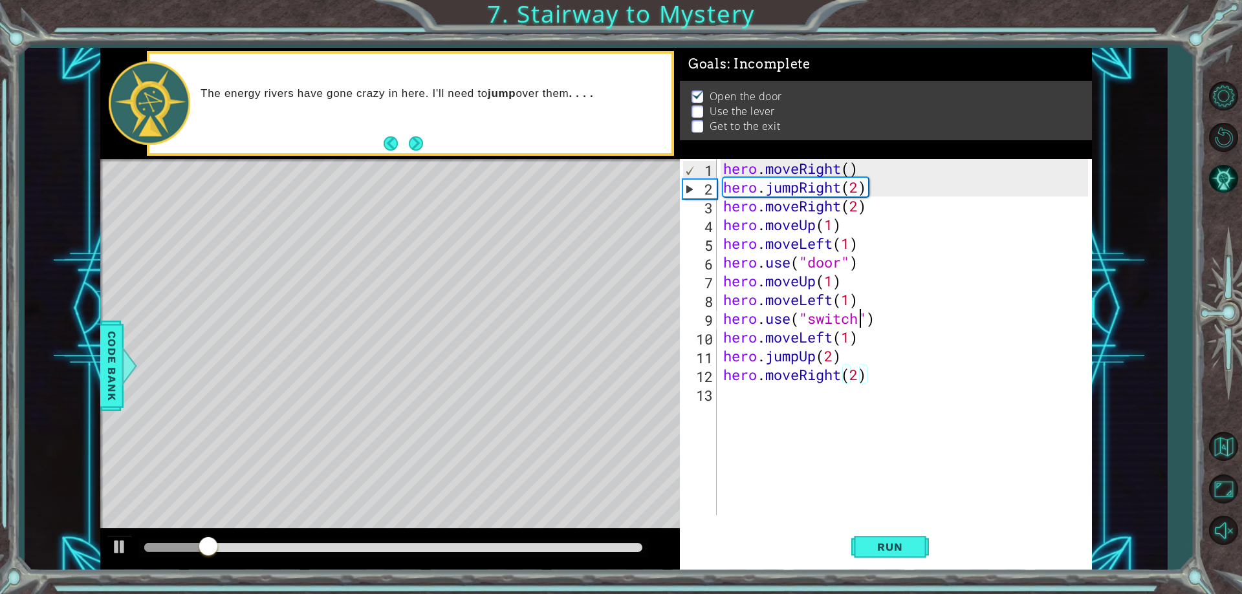
click at [862, 323] on div "hero . moveRight ( ) hero . jumpRight ( 2 ) hero . moveRight ( 2 ) hero . moveU…" at bounding box center [908, 356] width 374 height 394
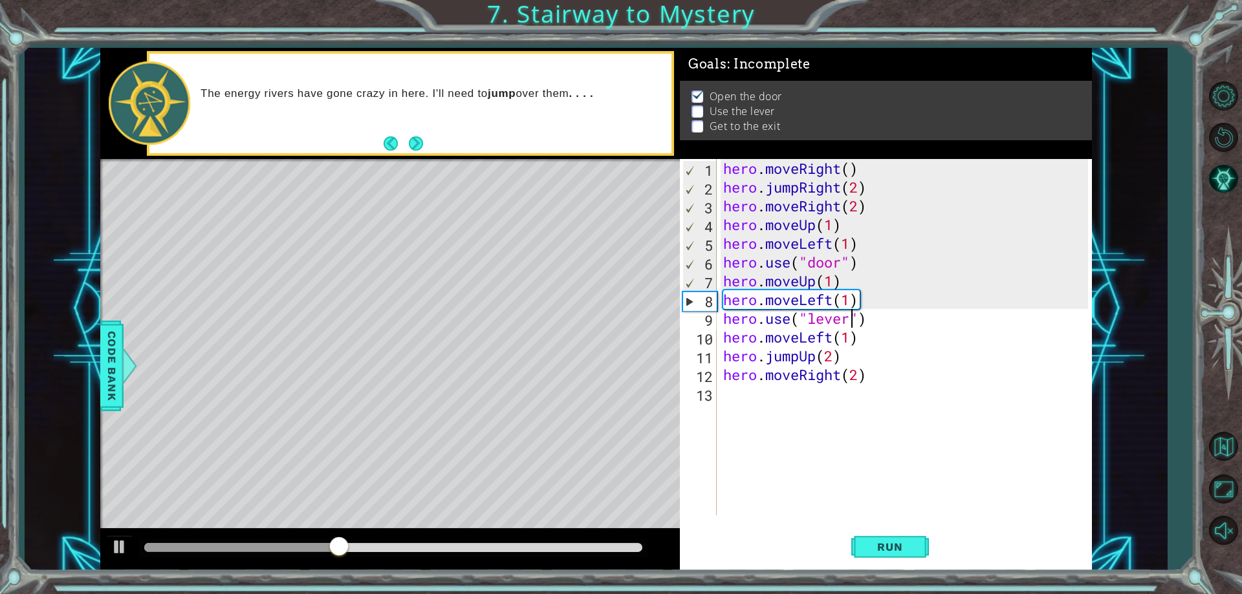
click at [919, 351] on div "hero . moveRight ( ) hero . jumpRight ( 2 ) hero . moveRight ( 2 ) hero . moveU…" at bounding box center [908, 356] width 374 height 394
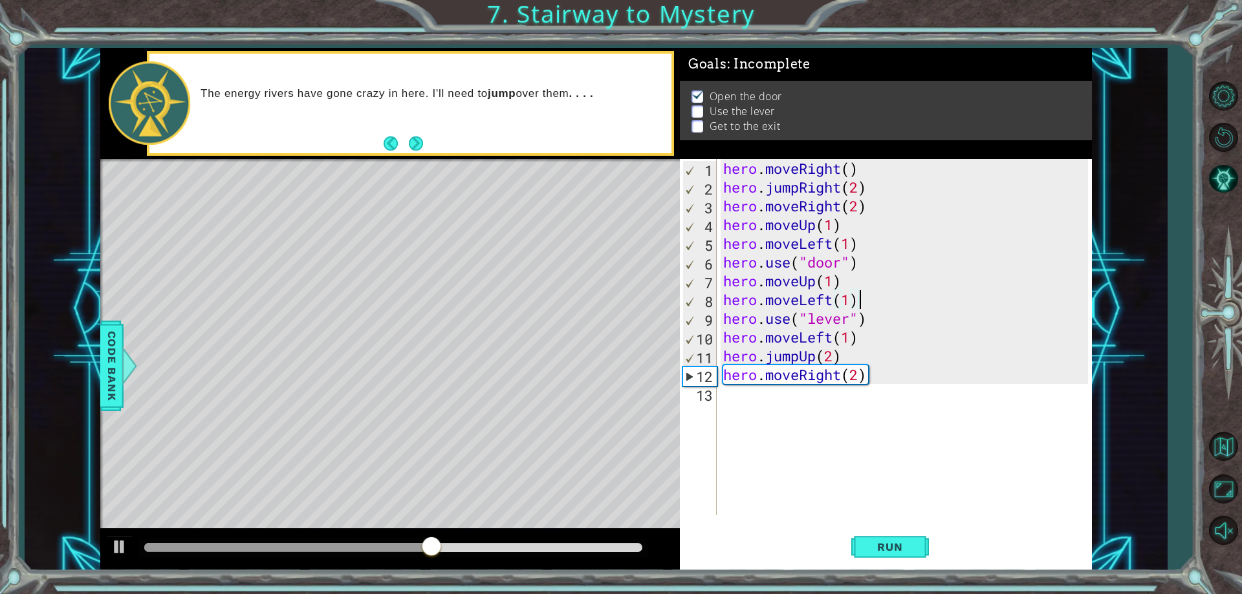
click at [876, 293] on div "hero . moveRight ( ) hero . jumpRight ( 2 ) hero . moveRight ( 2 ) hero . moveU…" at bounding box center [908, 356] width 374 height 394
type textarea "hero.moveLeft(1)"
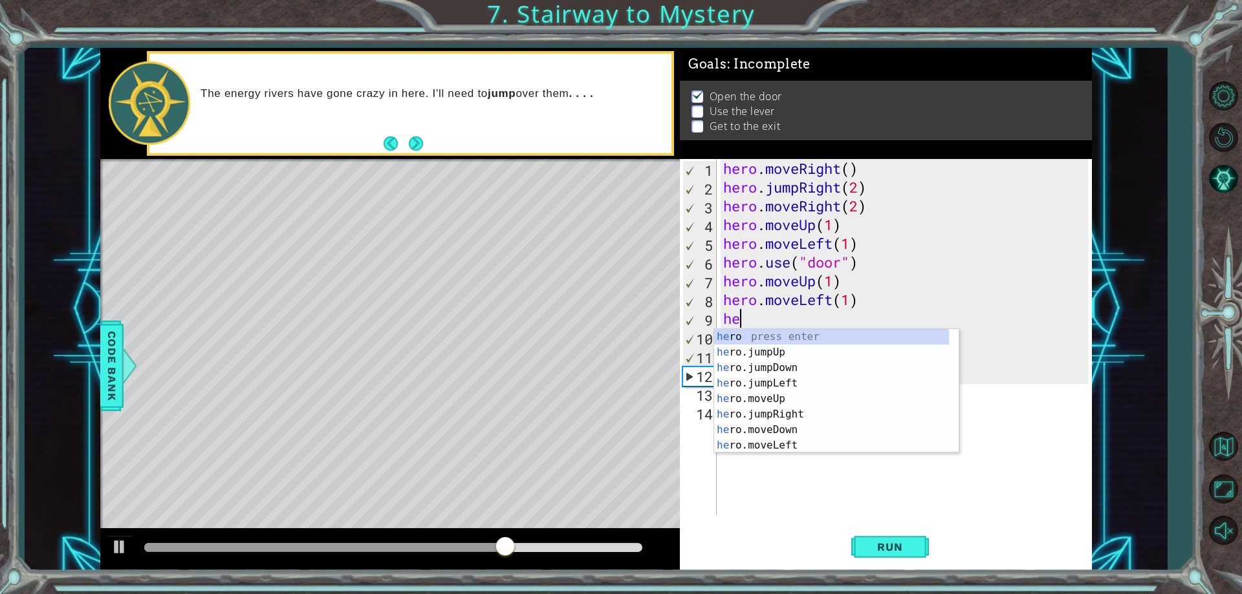
scroll to position [0, 1]
click at [796, 419] on div "hero press enter hero .jumpUp press enter hero .jumpDown press enter hero .jump…" at bounding box center [831, 406] width 235 height 155
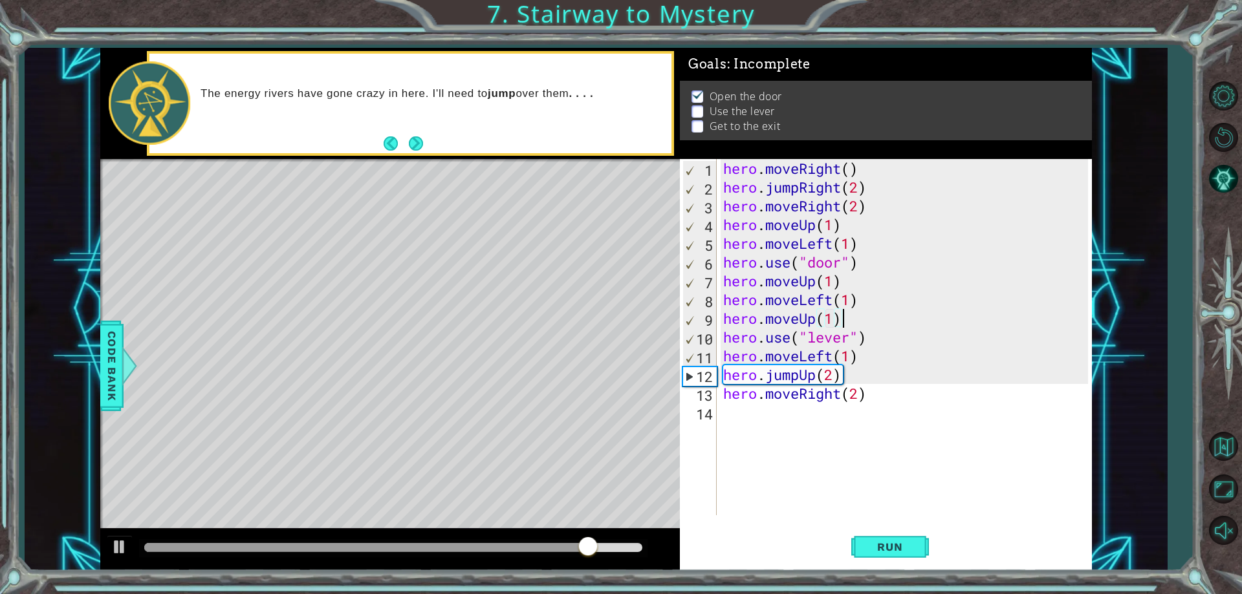
click at [869, 321] on div "hero . moveRight ( ) hero . jumpRight ( 2 ) hero . moveRight ( 2 ) hero . moveU…" at bounding box center [908, 356] width 374 height 394
click at [868, 294] on div "hero . moveRight ( ) hero . jumpRight ( 2 ) hero . moveRight ( 2 ) hero . moveU…" at bounding box center [908, 356] width 374 height 394
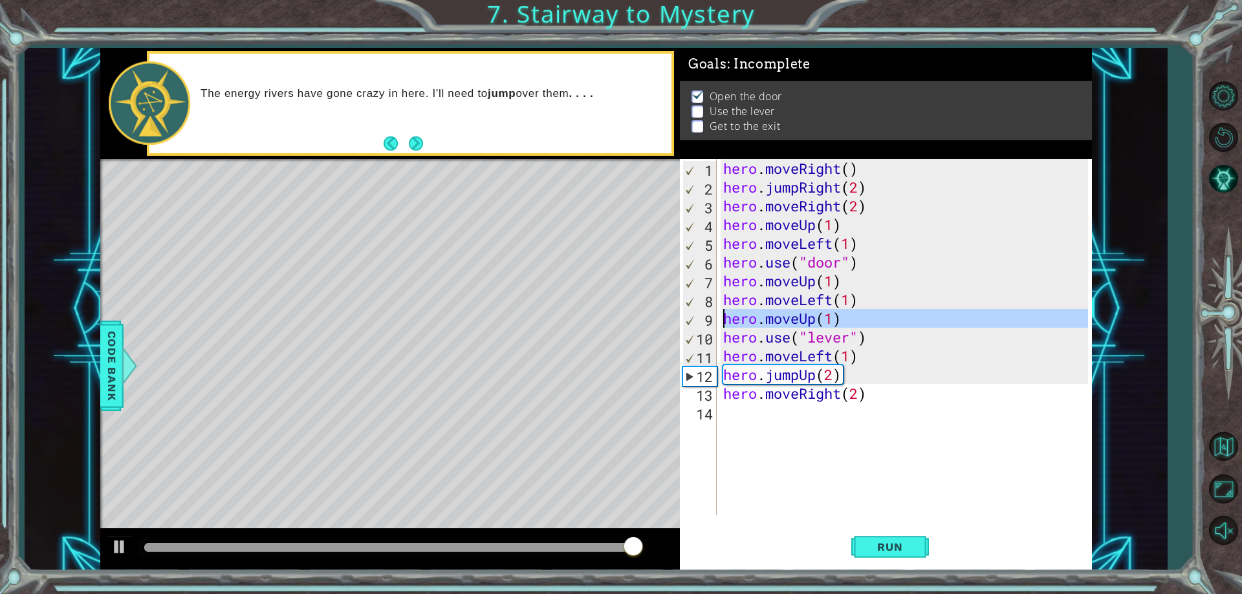
click at [712, 316] on div "9" at bounding box center [700, 320] width 34 height 19
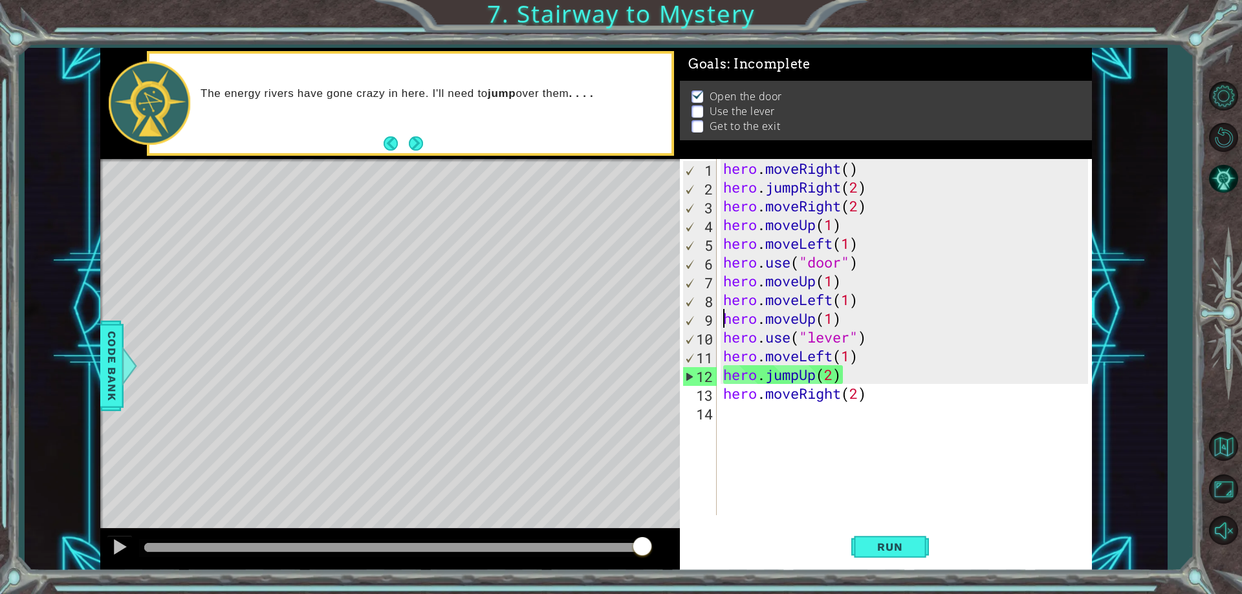
click at [705, 321] on div "9" at bounding box center [700, 320] width 34 height 19
click at [902, 547] on span "Run" at bounding box center [889, 547] width 51 height 13
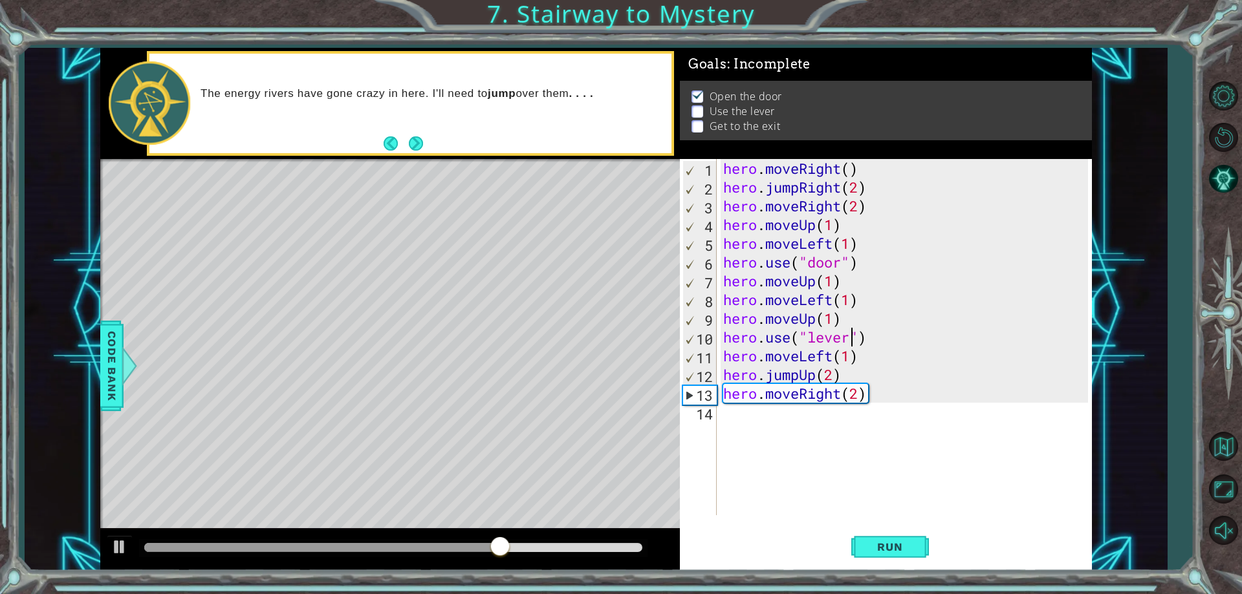
click at [855, 340] on div "hero . moveRight ( ) hero . jumpRight ( 2 ) hero . moveRight ( 2 ) hero . moveU…" at bounding box center [908, 356] width 374 height 394
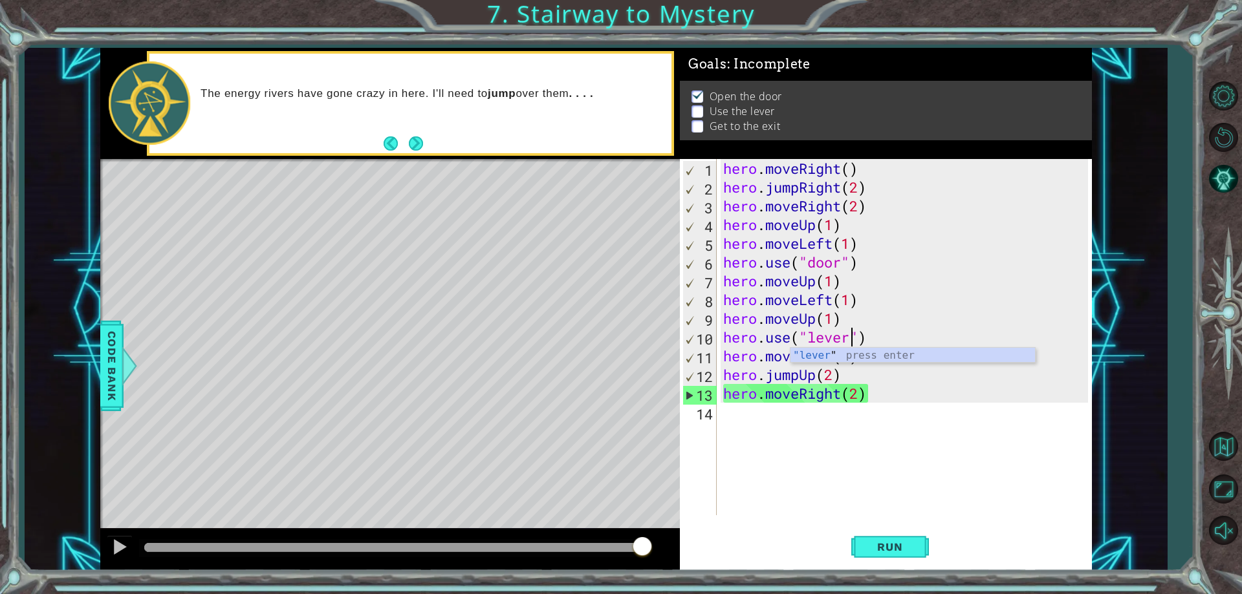
click at [858, 204] on div "hero . moveRight ( ) hero . jumpRight ( 2 ) hero . moveRight ( 2 ) hero . moveU…" at bounding box center [908, 356] width 374 height 394
click at [861, 189] on div "hero . moveRight ( ) hero . jumpRight ( 2 ) hero . moveRight ( 2 ) hero . moveU…" at bounding box center [908, 356] width 374 height 394
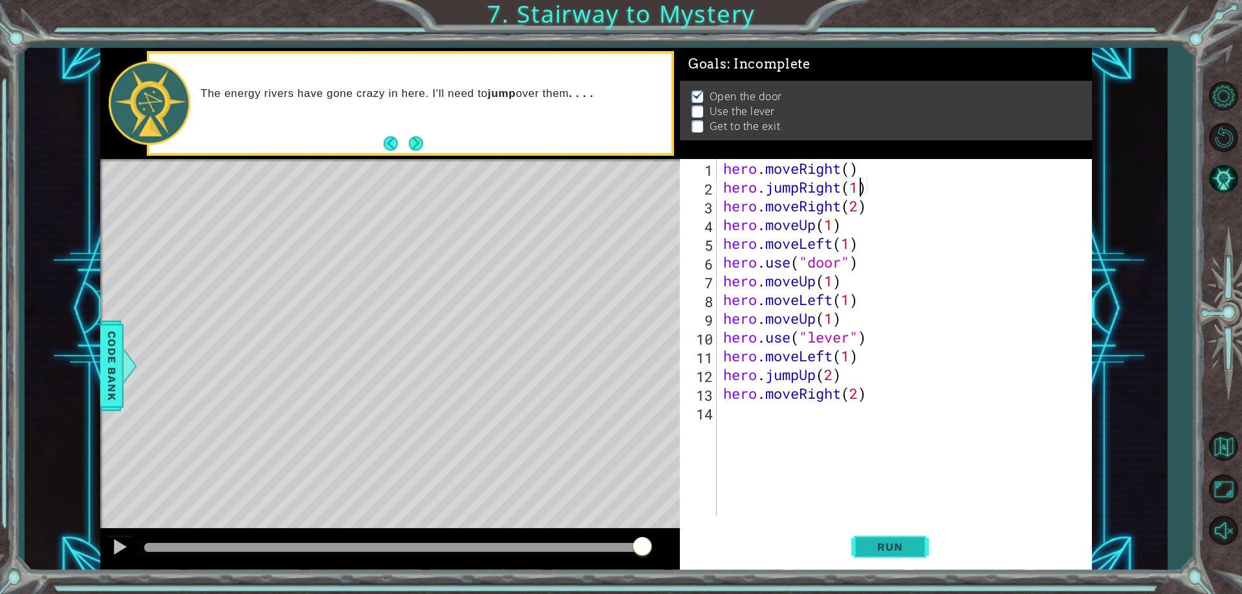
click at [909, 545] on span "Run" at bounding box center [889, 547] width 51 height 13
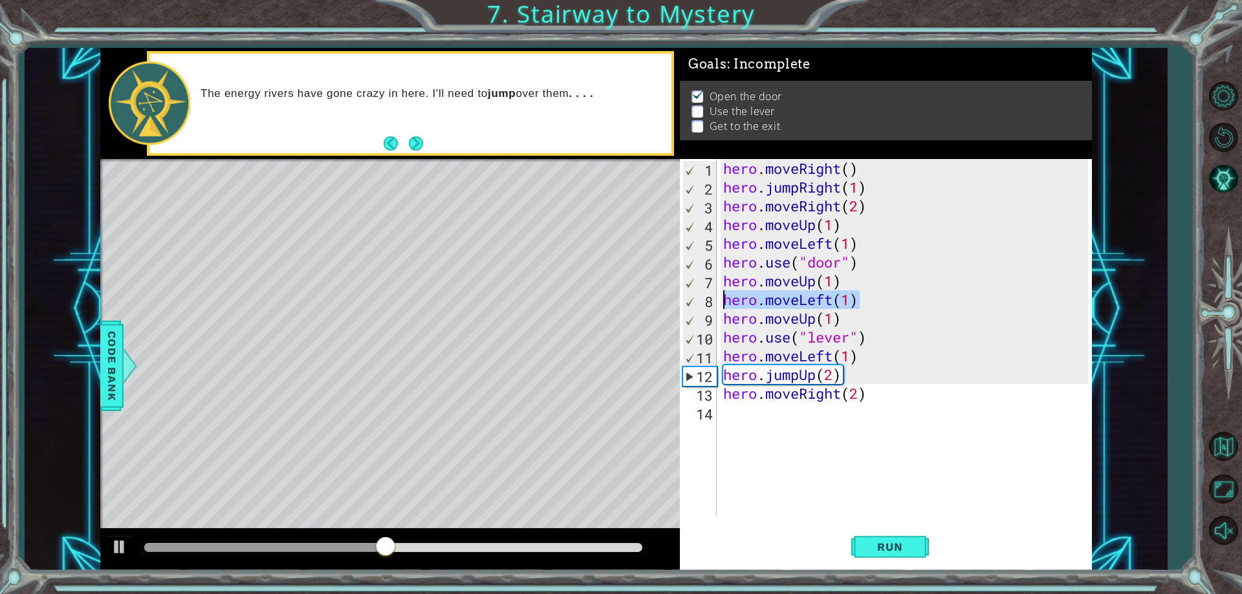
drag, startPoint x: 874, startPoint y: 298, endPoint x: 723, endPoint y: 309, distance: 151.1
click at [723, 309] on div "hero . moveRight ( ) hero . jumpRight ( 1 ) hero . moveRight ( 2 ) hero . moveU…" at bounding box center [908, 356] width 374 height 394
type textarea "hero.moveLeft(1)"
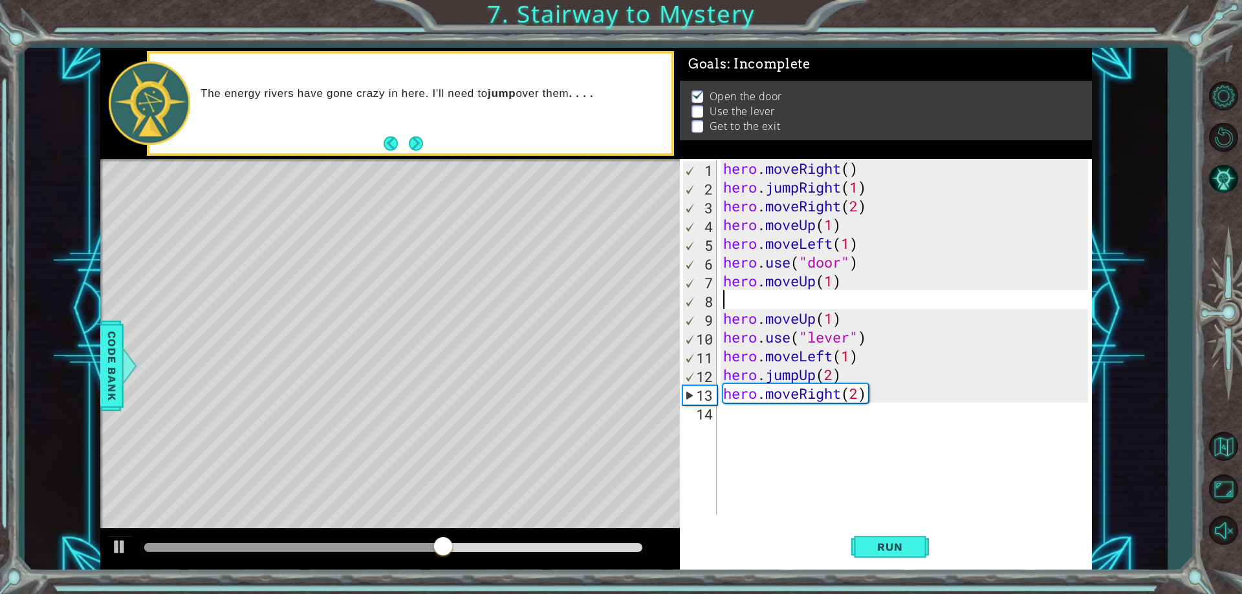
scroll to position [0, 0]
type textarea "hero.moveUp(1)"
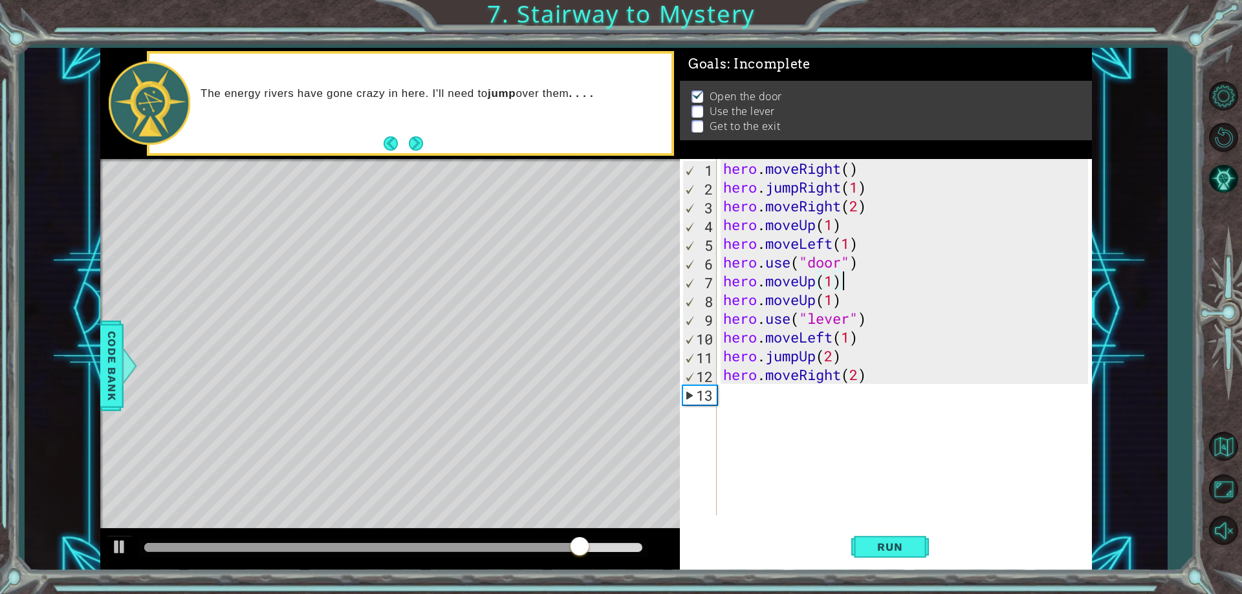
click at [847, 298] on div "hero . moveRight ( ) hero . jumpRight ( 1 ) hero . moveRight ( 2 ) hero . moveU…" at bounding box center [908, 356] width 374 height 394
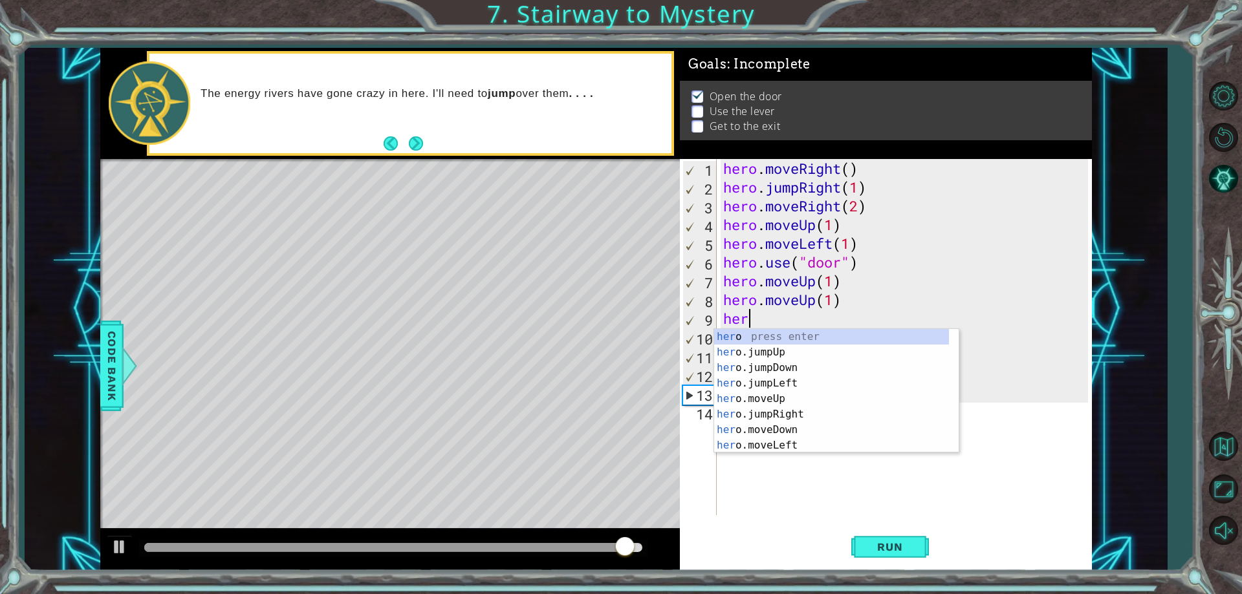
scroll to position [0, 1]
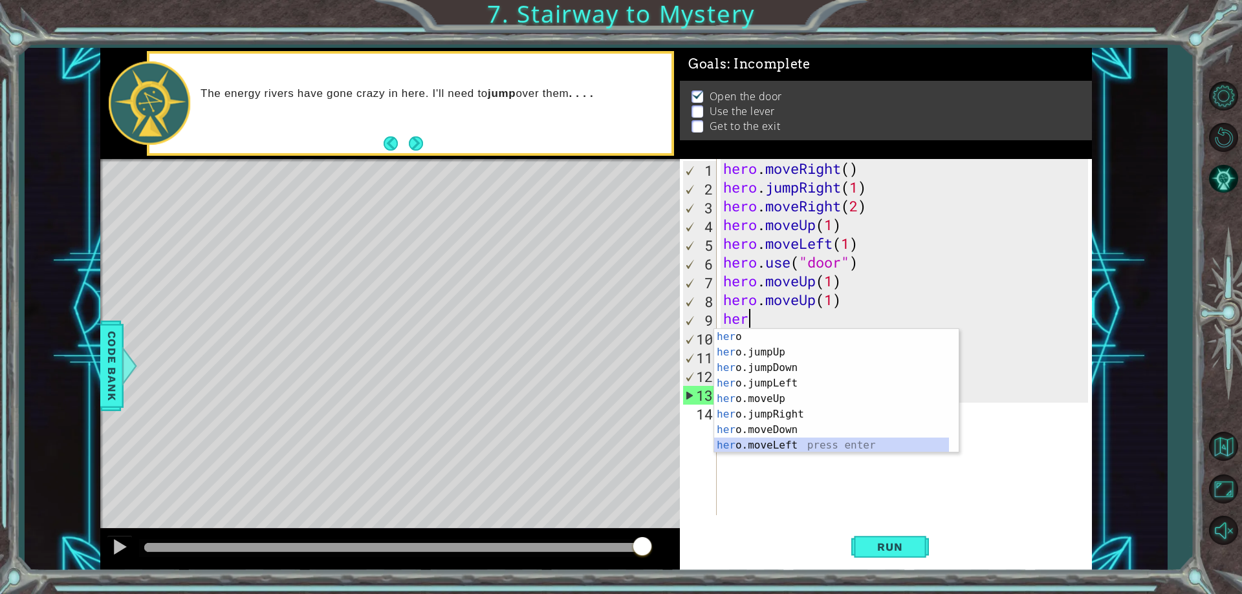
click at [817, 443] on div "her o press enter her o.jumpUp press enter her o.jumpDown press enter her o.jum…" at bounding box center [831, 406] width 235 height 155
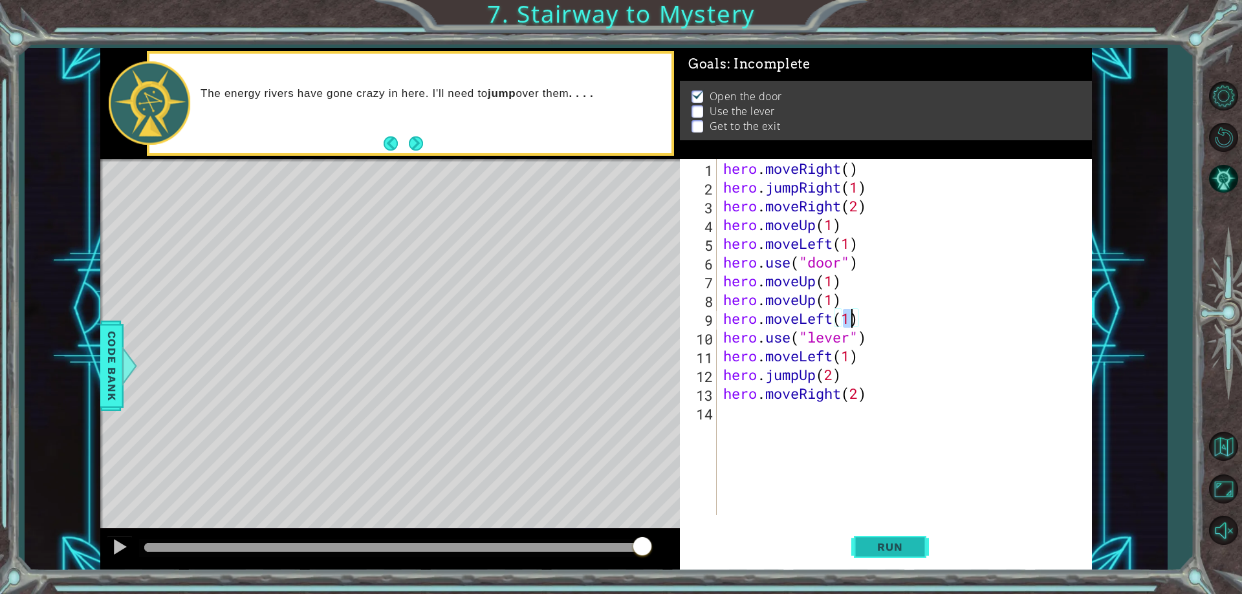
click at [891, 549] on span "Run" at bounding box center [889, 547] width 51 height 13
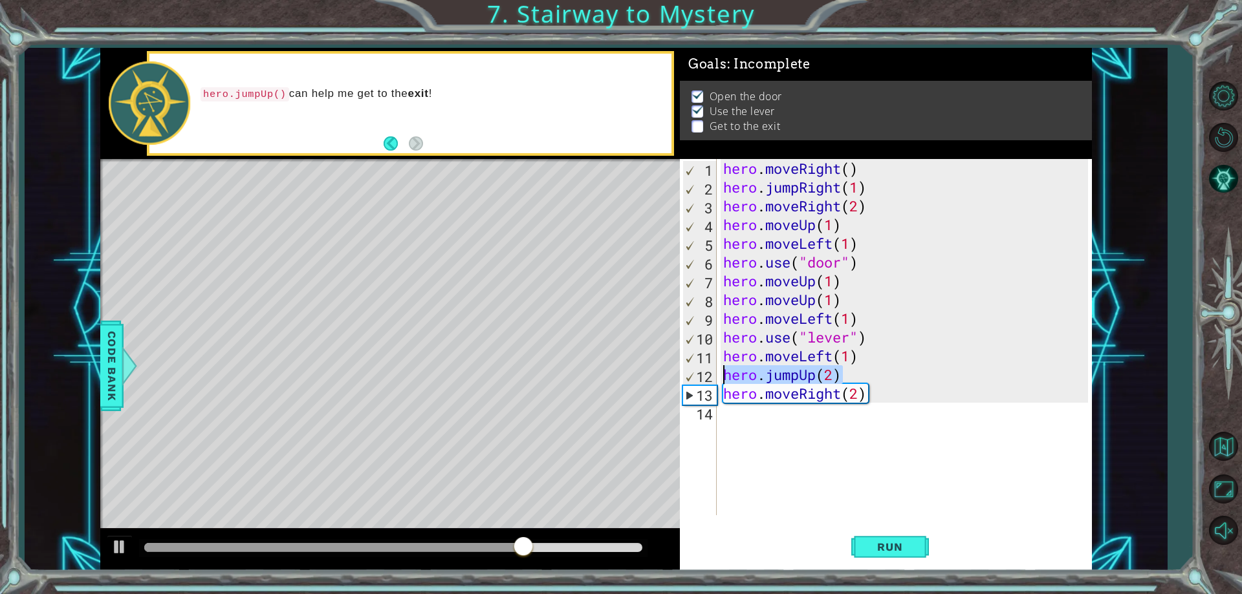
drag, startPoint x: 842, startPoint y: 376, endPoint x: 715, endPoint y: 376, distance: 126.8
click at [715, 376] on div "hero.moveLeft(1) 1 2 3 4 5 6 7 8 9 10 11 12 13 14 hero . moveRight ( ) hero . j…" at bounding box center [884, 337] width 408 height 356
type textarea "hero.jumpUp(2)"
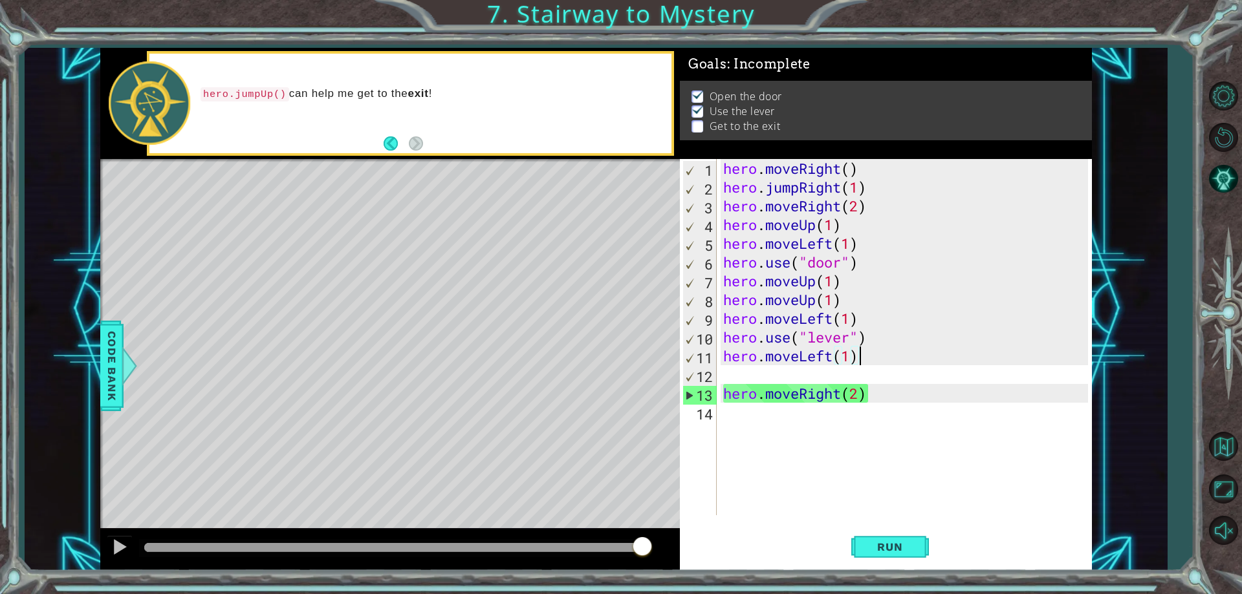
drag, startPoint x: 869, startPoint y: 357, endPoint x: 861, endPoint y: 360, distance: 9.0
click at [861, 360] on div "hero . moveRight ( ) hero . jumpRight ( 1 ) hero . moveRight ( 2 ) hero . moveU…" at bounding box center [908, 356] width 374 height 394
click at [851, 357] on div "hero . moveRight ( ) hero . jumpRight ( 1 ) hero . moveRight ( 2 ) hero . moveU…" at bounding box center [908, 356] width 374 height 394
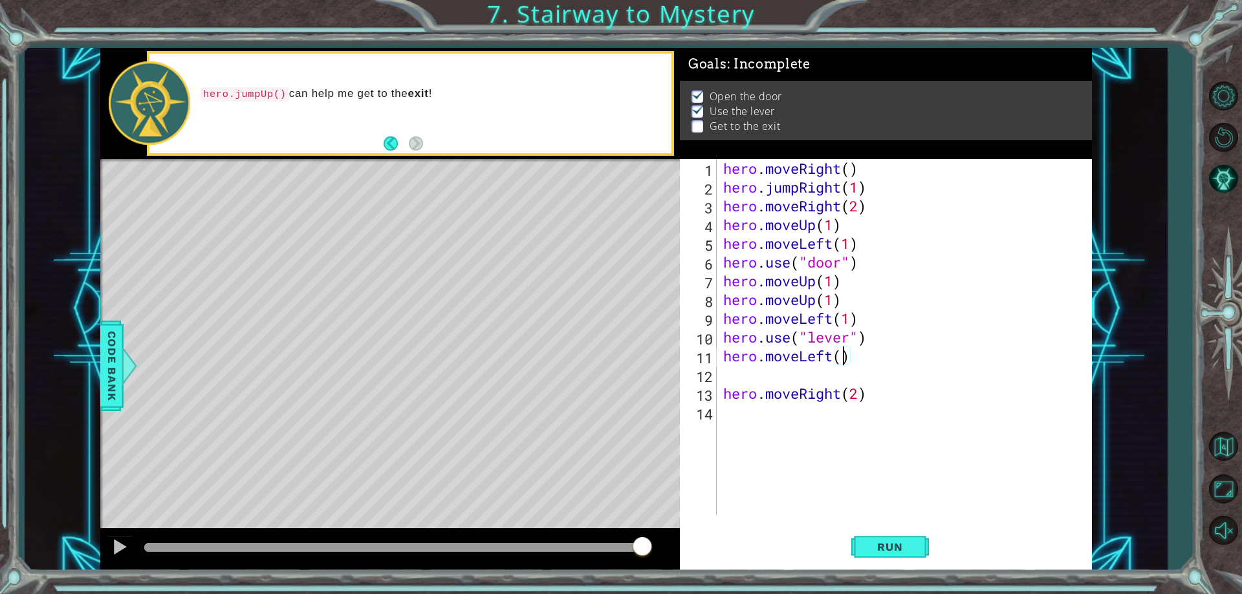
type textarea "hero.moveLeft(2)"
click at [807, 374] on div "hero . moveRight ( ) hero . jumpRight ( 1 ) hero . moveRight ( 2 ) hero . moveU…" at bounding box center [908, 356] width 374 height 394
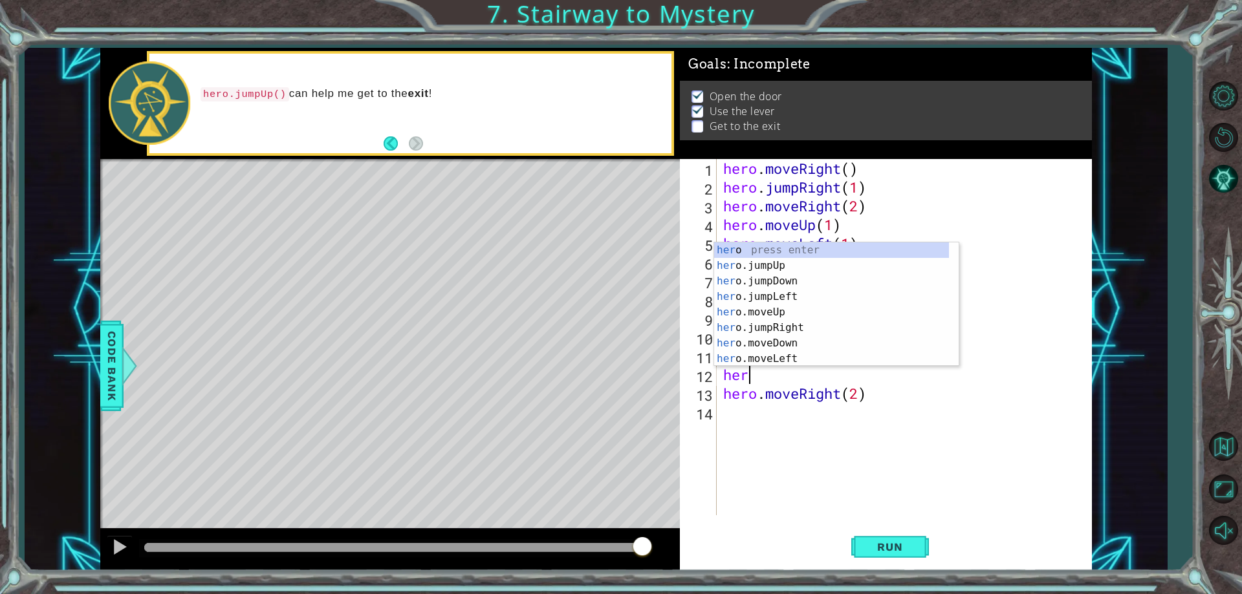
scroll to position [0, 1]
type textarea "hero"
click at [773, 259] on div "hero press enter hero .jumpUp press enter hero .jumpDown press enter hero .jump…" at bounding box center [831, 320] width 235 height 155
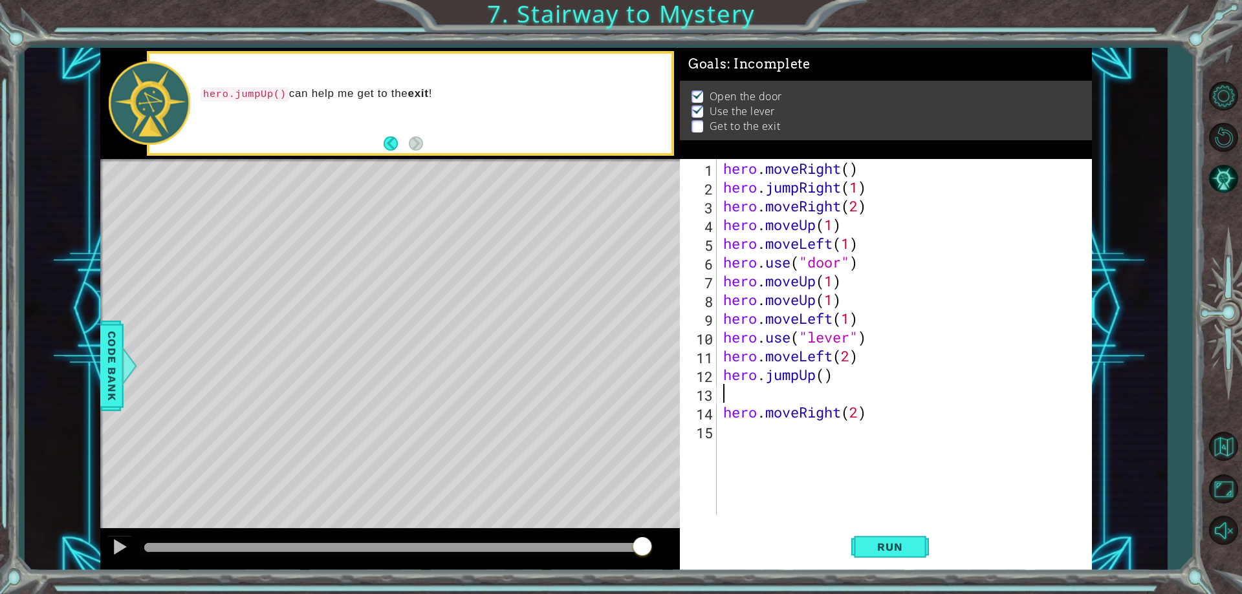
click at [833, 395] on div "hero . moveRight ( ) hero . jumpRight ( 1 ) hero . moveRight ( 2 ) hero . moveU…" at bounding box center [908, 356] width 374 height 394
click at [870, 391] on div "hero . moveRight ( ) hero . jumpRight ( 1 ) hero . moveRight ( 2 ) hero . moveU…" at bounding box center [908, 356] width 374 height 394
type textarea "hero.moveRight(2)"
click at [891, 549] on span "Run" at bounding box center [889, 547] width 51 height 13
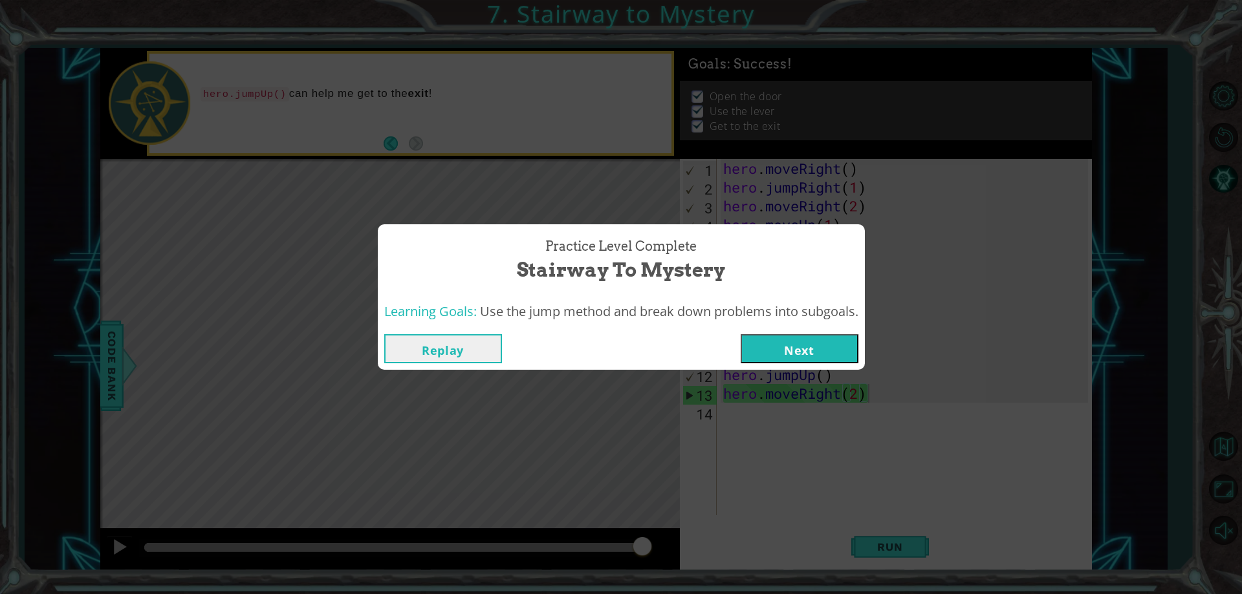
click at [772, 351] on button "Next" at bounding box center [800, 348] width 118 height 29
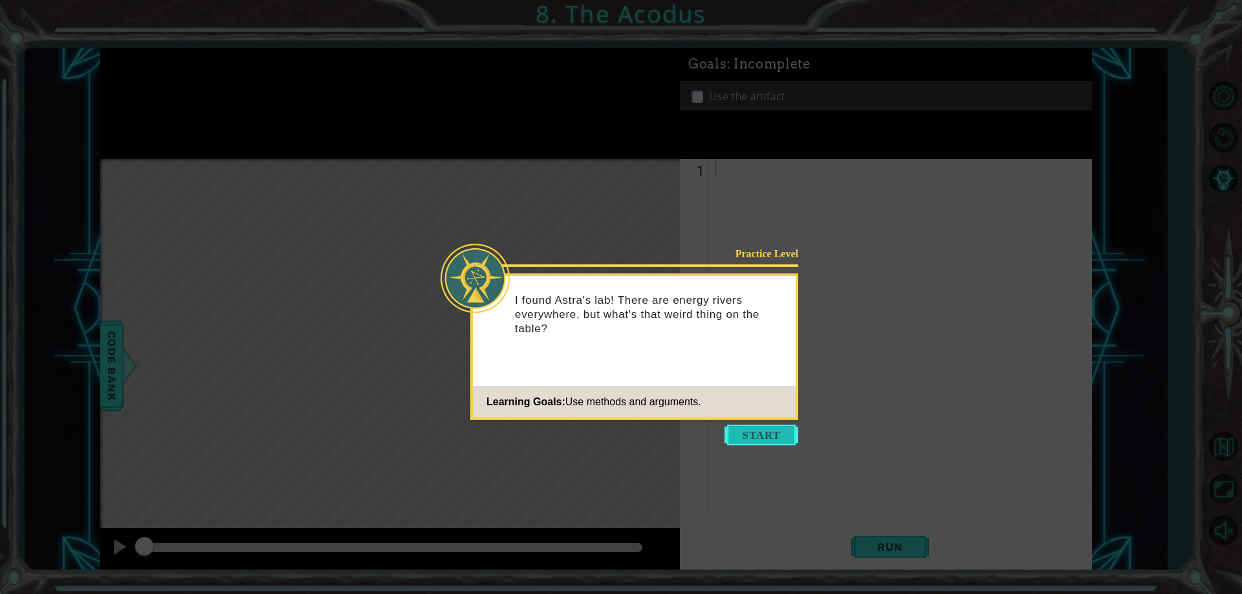
click at [773, 435] on button "Start" at bounding box center [761, 435] width 74 height 21
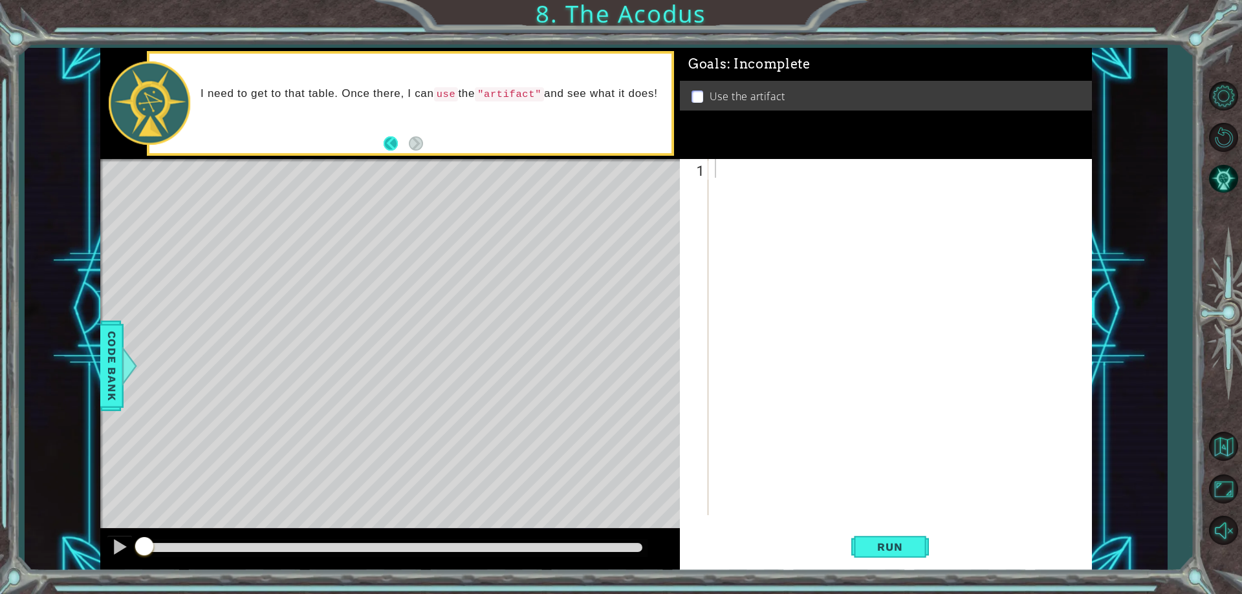
click at [389, 146] on button "Back" at bounding box center [396, 143] width 25 height 14
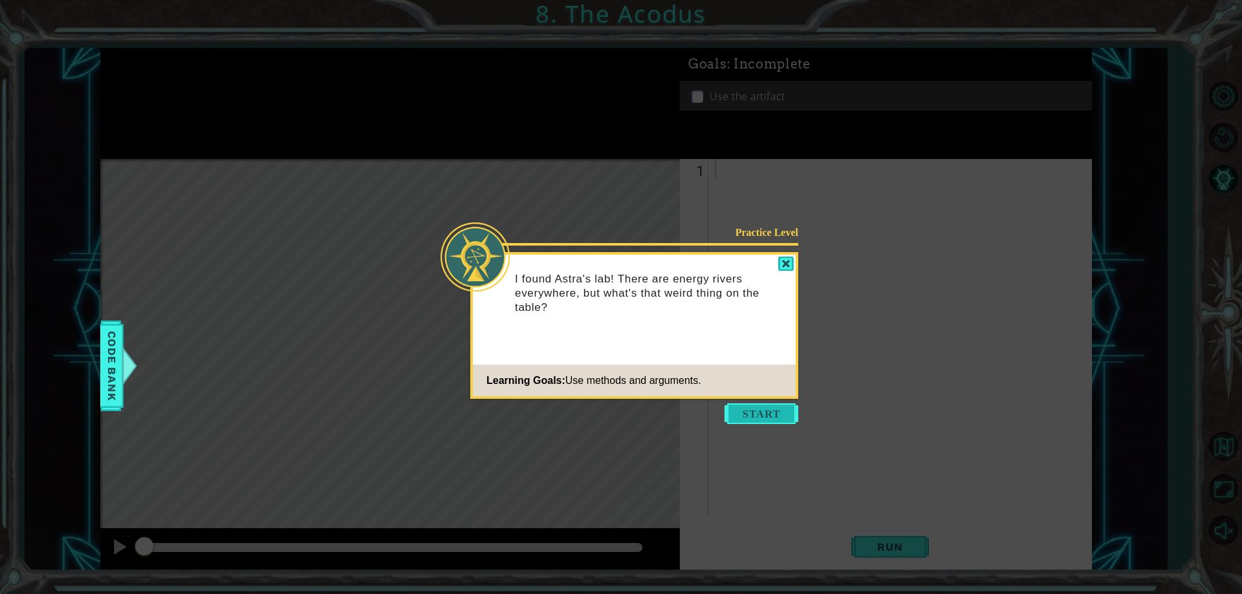
click at [792, 420] on button "Start" at bounding box center [761, 414] width 74 height 21
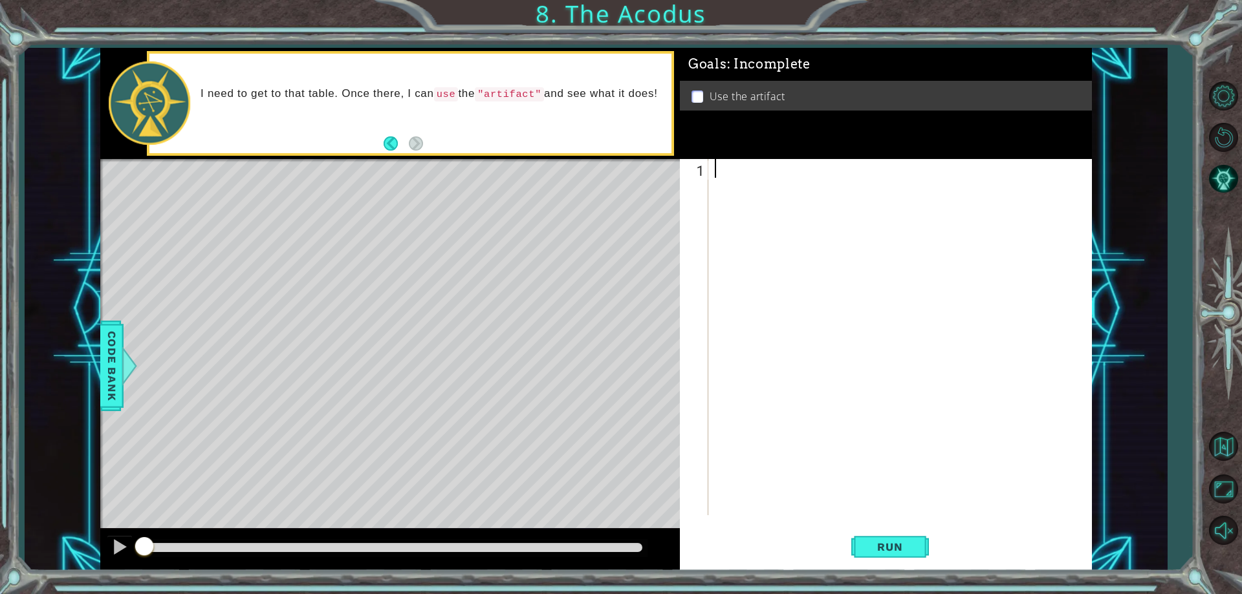
click at [748, 216] on div at bounding box center [903, 356] width 382 height 394
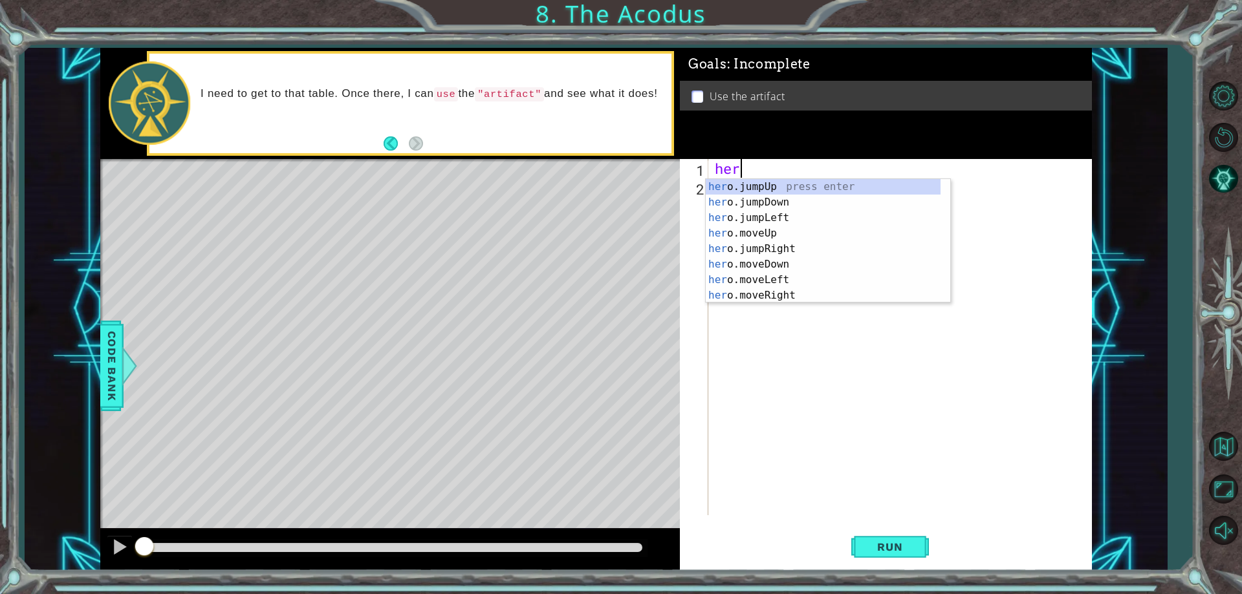
scroll to position [0, 1]
click at [792, 233] on div "her o.jumpUp press enter her o.jumpDown press enter her o.jumpLeft press enter …" at bounding box center [823, 256] width 235 height 155
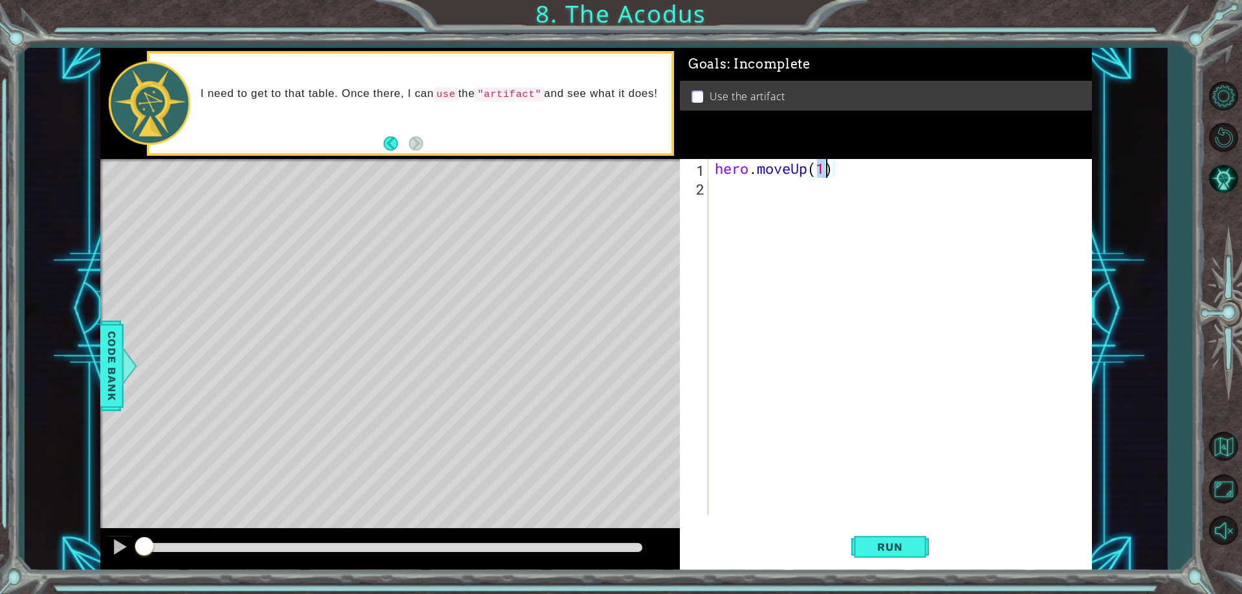
type textarea "hero.moveUp(2)"
click at [790, 202] on div "hero . moveUp ( 2 )" at bounding box center [903, 356] width 382 height 394
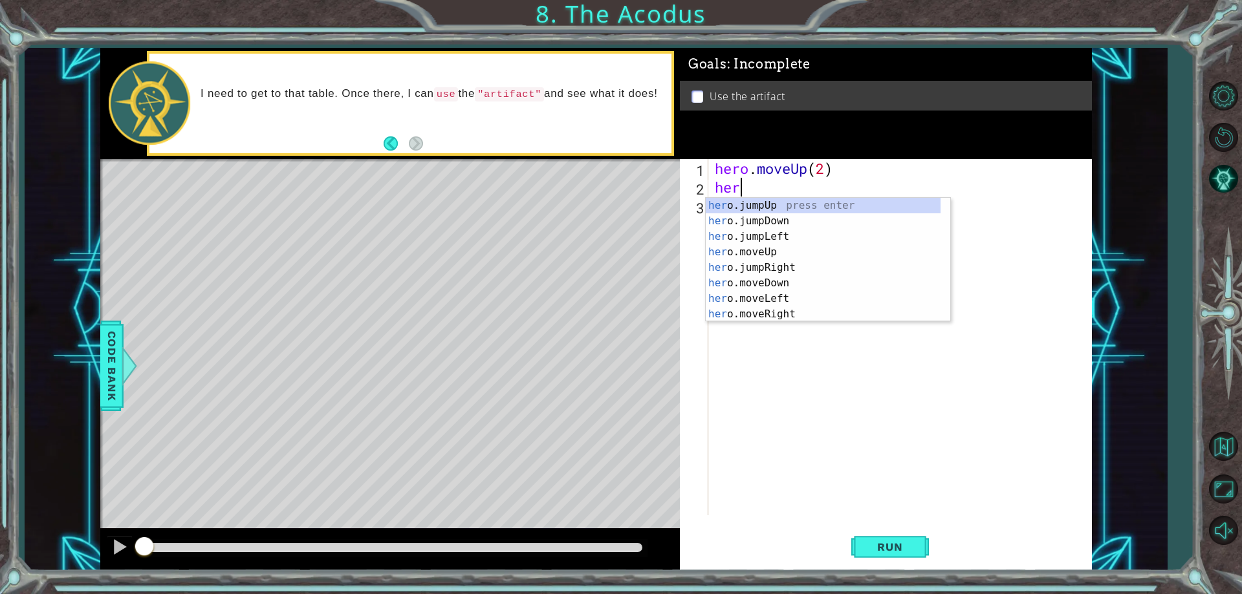
scroll to position [0, 1]
click at [781, 298] on div "her o.jumpUp press enter her o.jumpDown press enter her o.jumpLeft press enter …" at bounding box center [823, 275] width 235 height 155
type textarea "hero.moveLeft(1)"
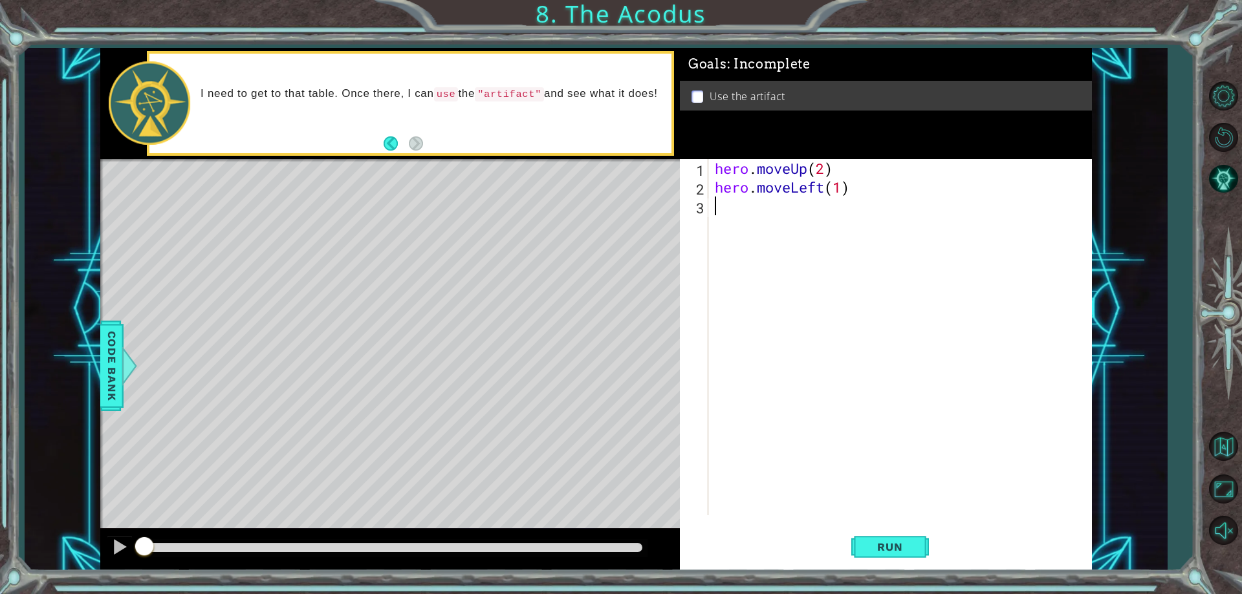
click at [751, 214] on div "hero . moveUp ( 2 ) hero . moveLeft ( 1 )" at bounding box center [903, 356] width 382 height 394
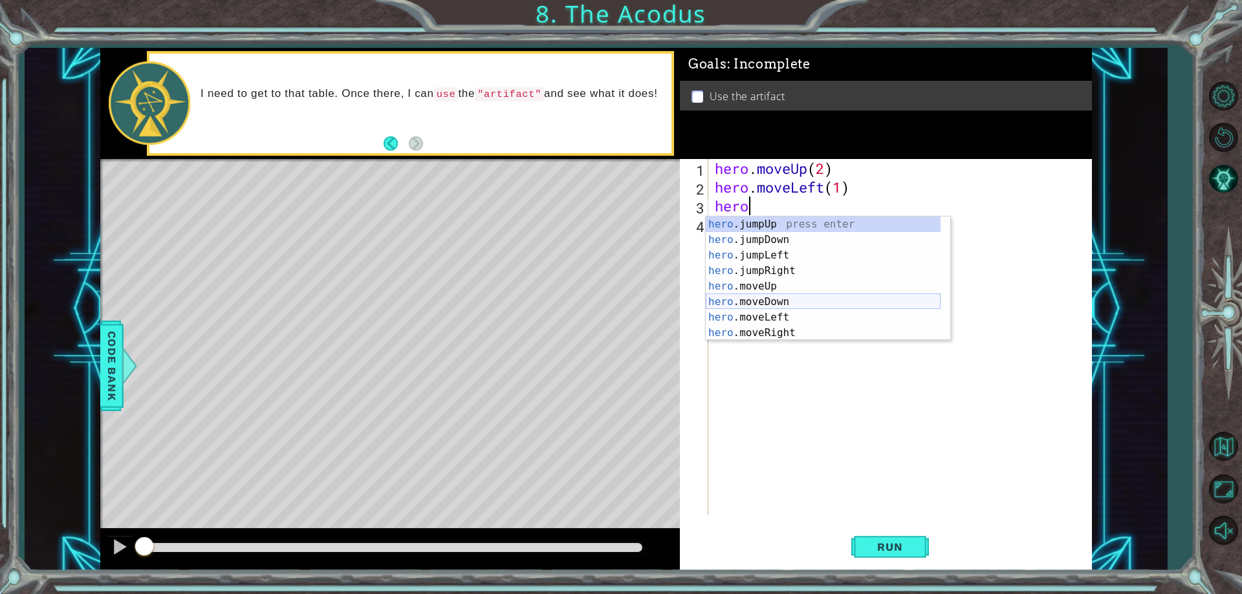
click at [785, 300] on div "hero .jumpUp press enter hero .jumpDown press enter hero .jumpLeft press enter …" at bounding box center [823, 294] width 235 height 155
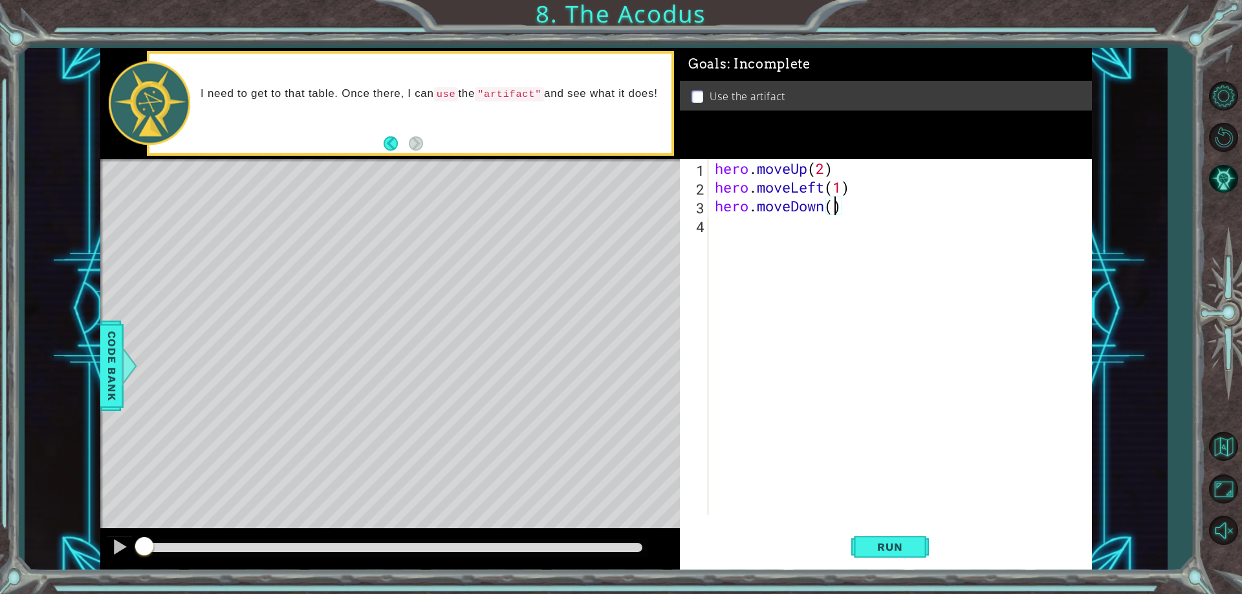
type textarea "hero.moveDown(2)"
click at [796, 232] on div "hero . moveUp ( 2 ) hero . moveLeft ( 1 ) hero . moveDown ( 2 )" at bounding box center [903, 356] width 382 height 394
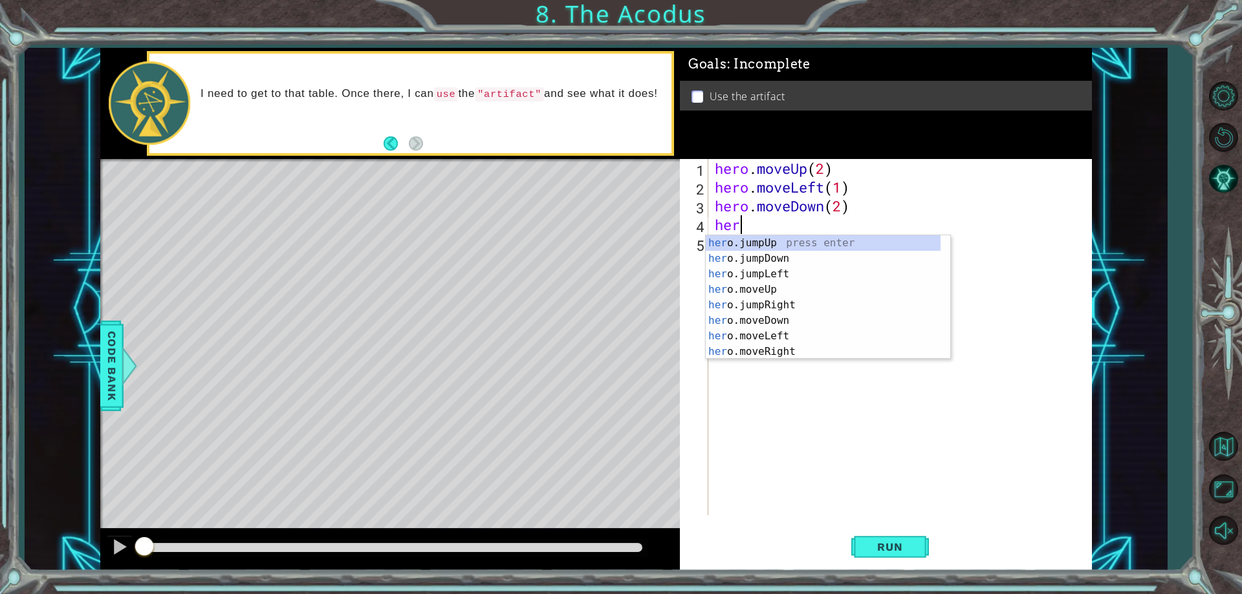
scroll to position [0, 1]
type textarea "hero"
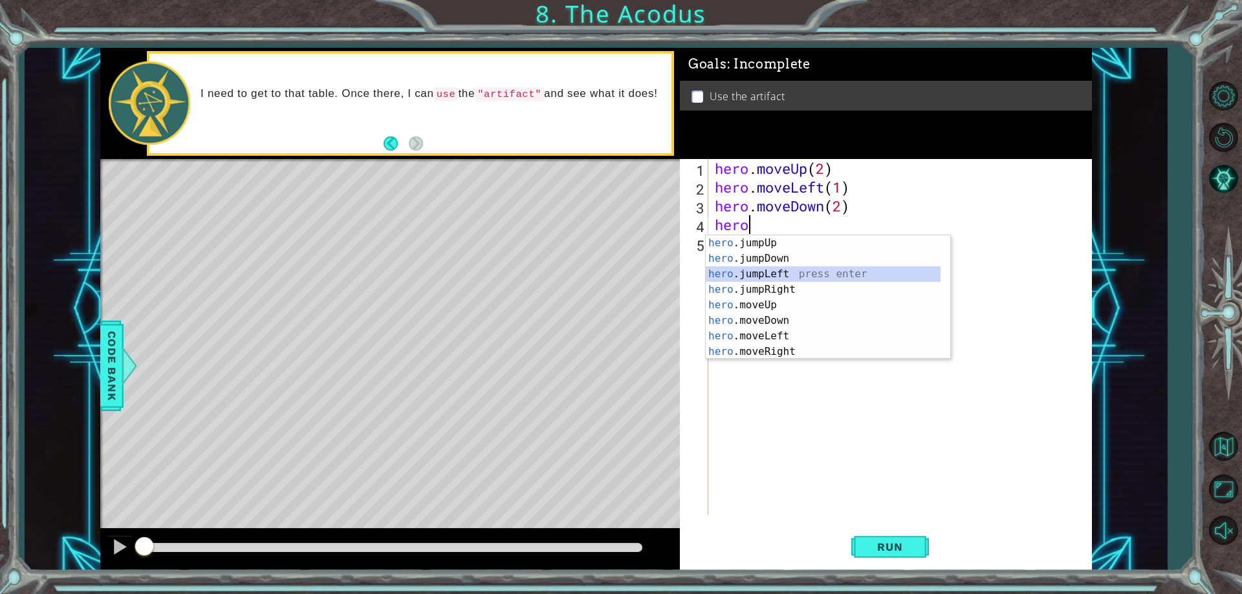
click at [775, 268] on div "hero .jumpUp press enter hero .jumpDown press enter hero .jumpLeft press enter …" at bounding box center [823, 312] width 235 height 155
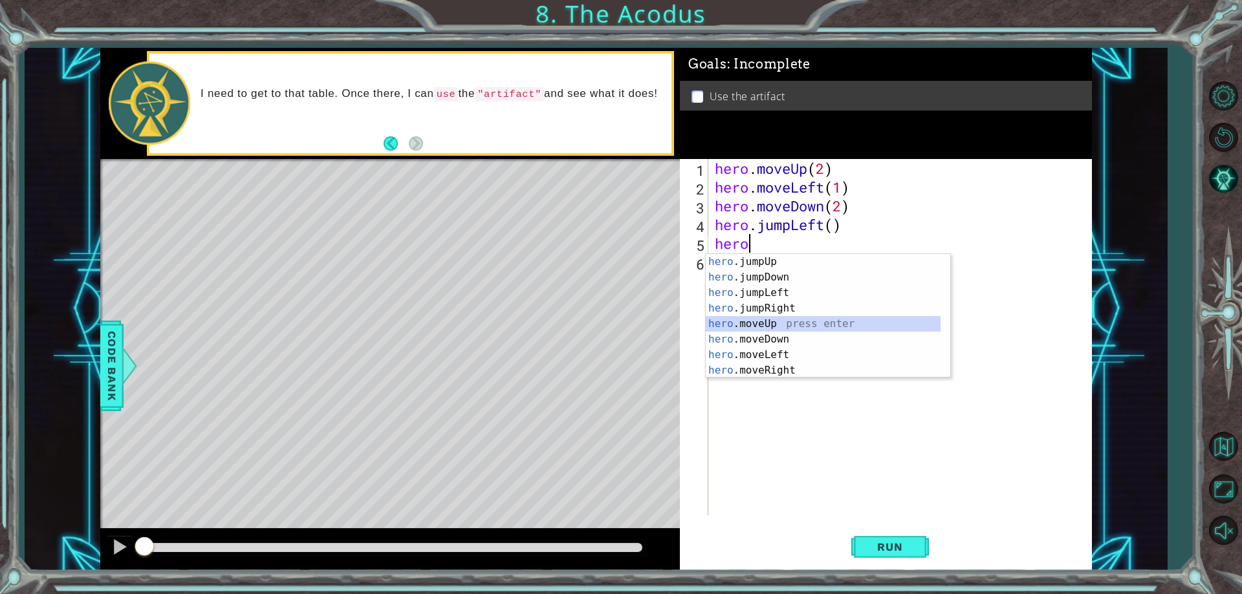
click at [793, 328] on div "hero .jumpUp press enter hero .jumpDown press enter hero .jumpLeft press enter …" at bounding box center [823, 331] width 235 height 155
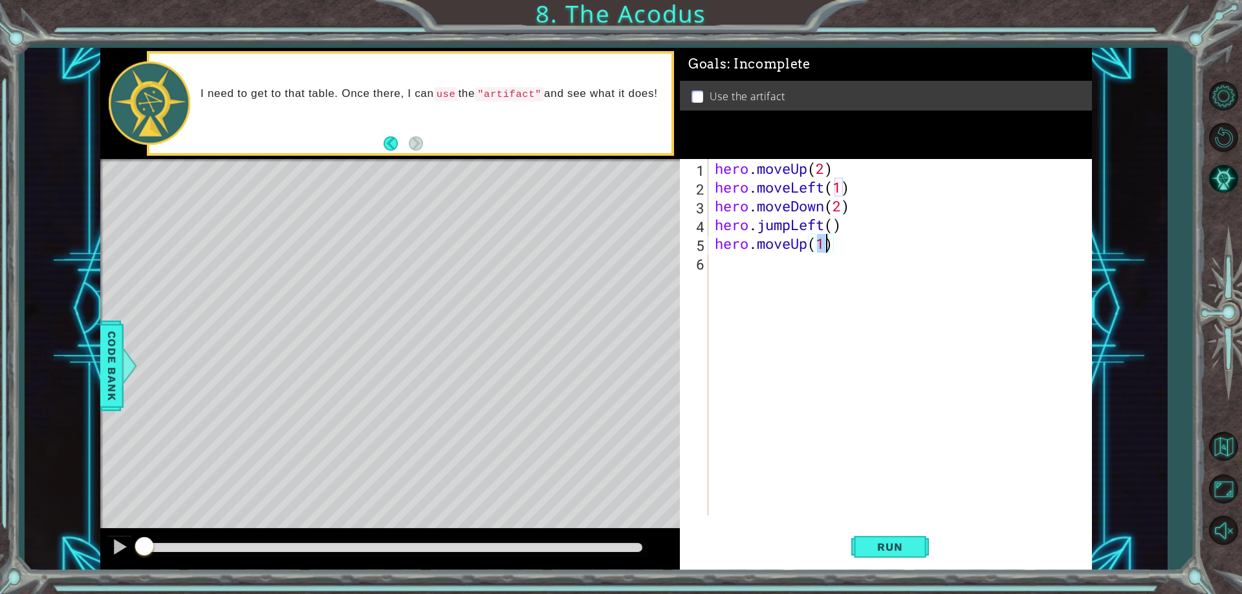
type textarea "hero.moveUp(2)"
click at [751, 257] on div "hero . moveUp ( 2 ) hero . moveLeft ( 1 ) hero . moveDown ( 2 ) hero . jumpLeft…" at bounding box center [903, 356] width 382 height 394
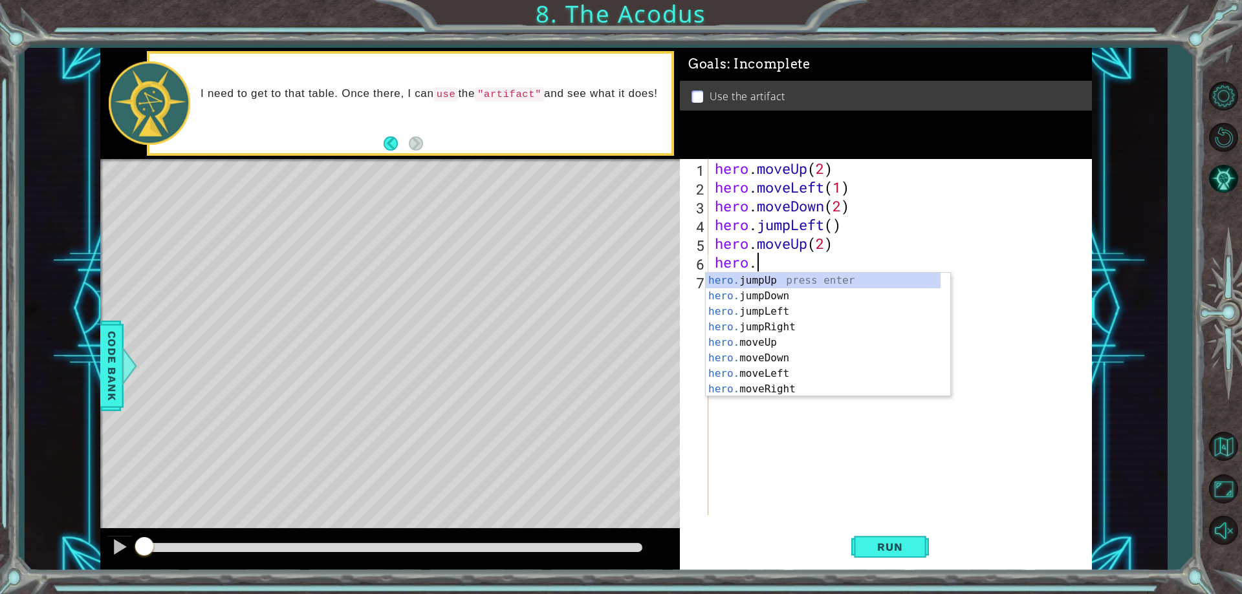
scroll to position [0, 1]
click at [794, 374] on div "hero. jumpUp press enter hero. jumpDown press enter hero. jumpLeft press enter …" at bounding box center [823, 350] width 235 height 155
type textarea "hero.moveLeft(1)"
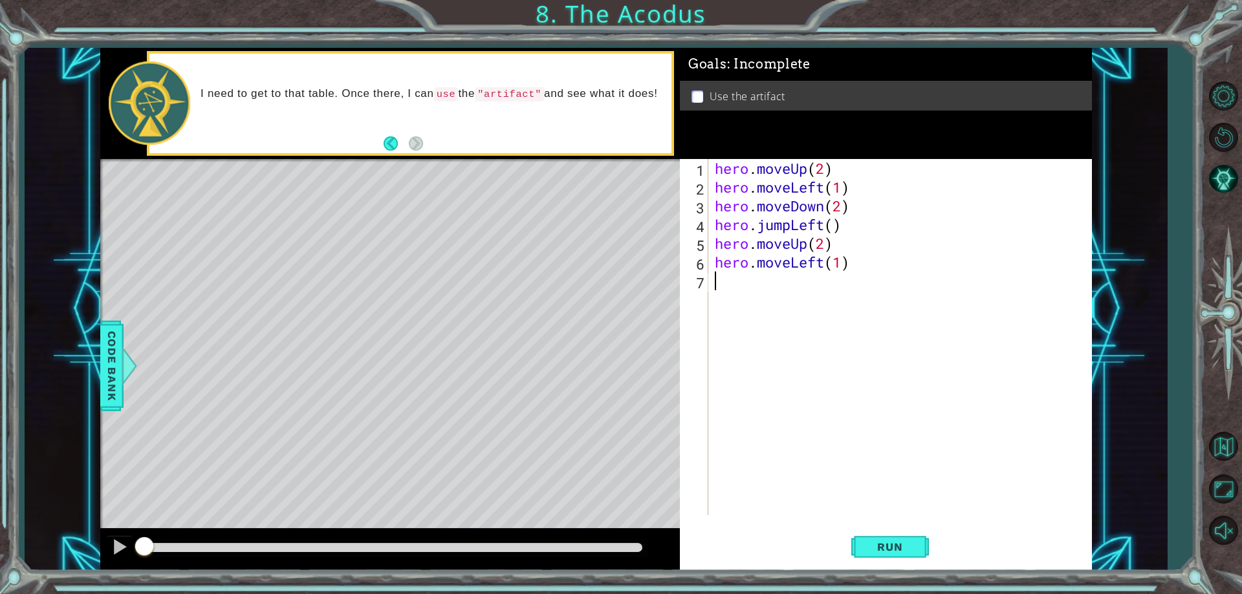
click at [766, 280] on div "hero . moveUp ( 2 ) hero . moveLeft ( 1 ) hero . moveDown ( 2 ) hero . jumpLeft…" at bounding box center [903, 356] width 382 height 394
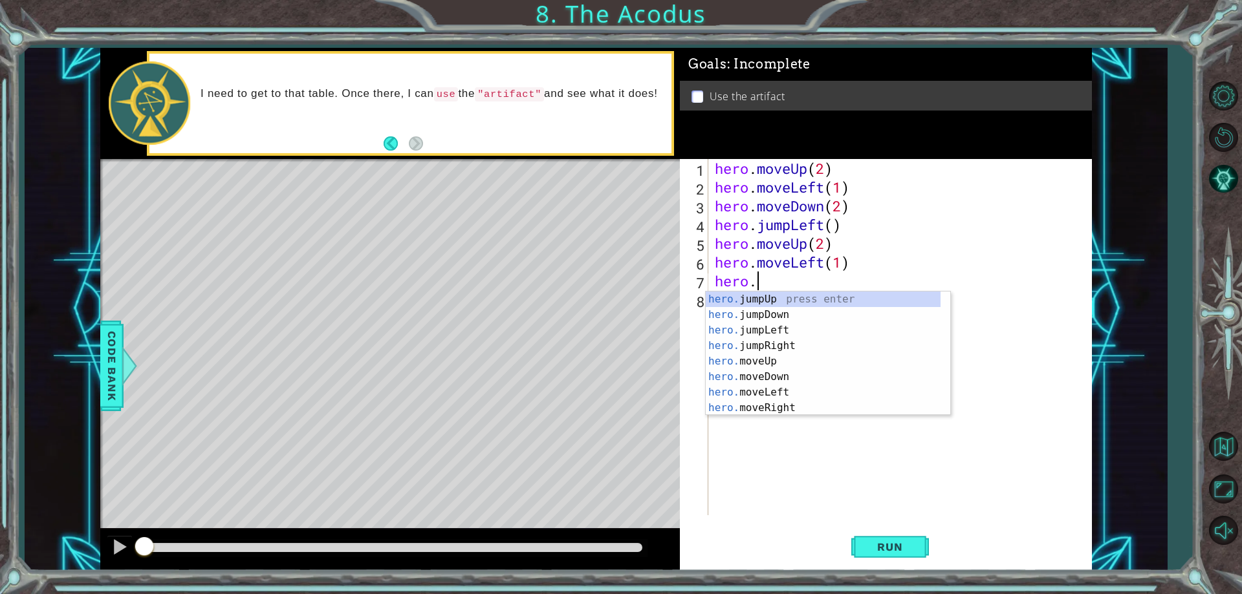
scroll to position [0, 2]
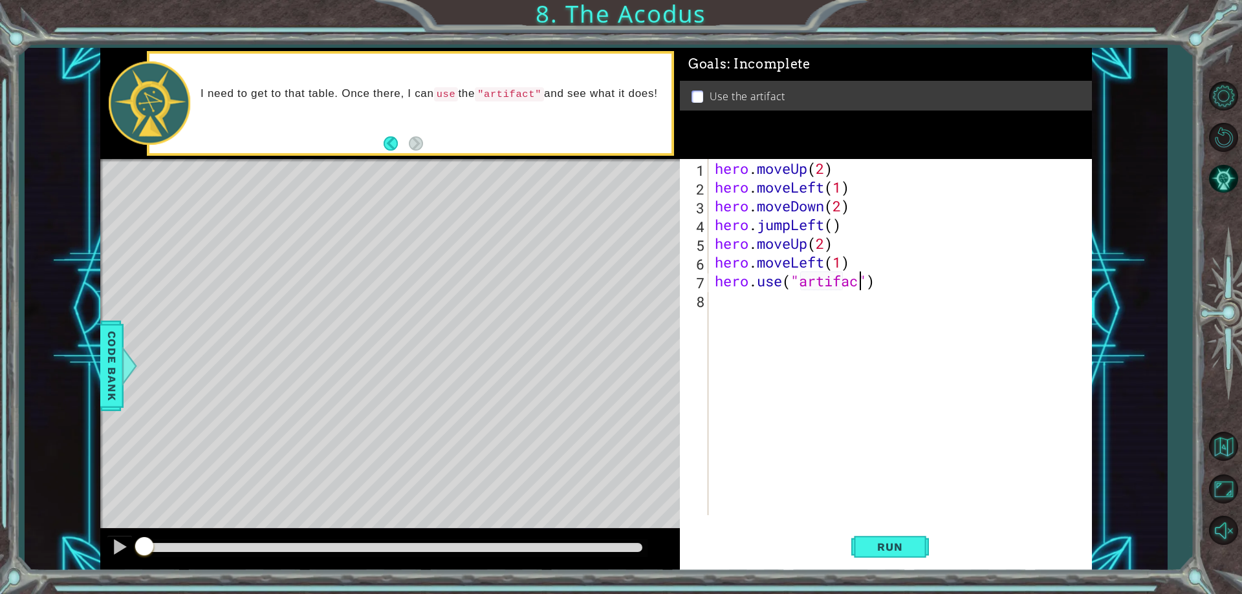
type textarea "hero.use("artifact")"
click at [907, 547] on span "Run" at bounding box center [889, 547] width 51 height 13
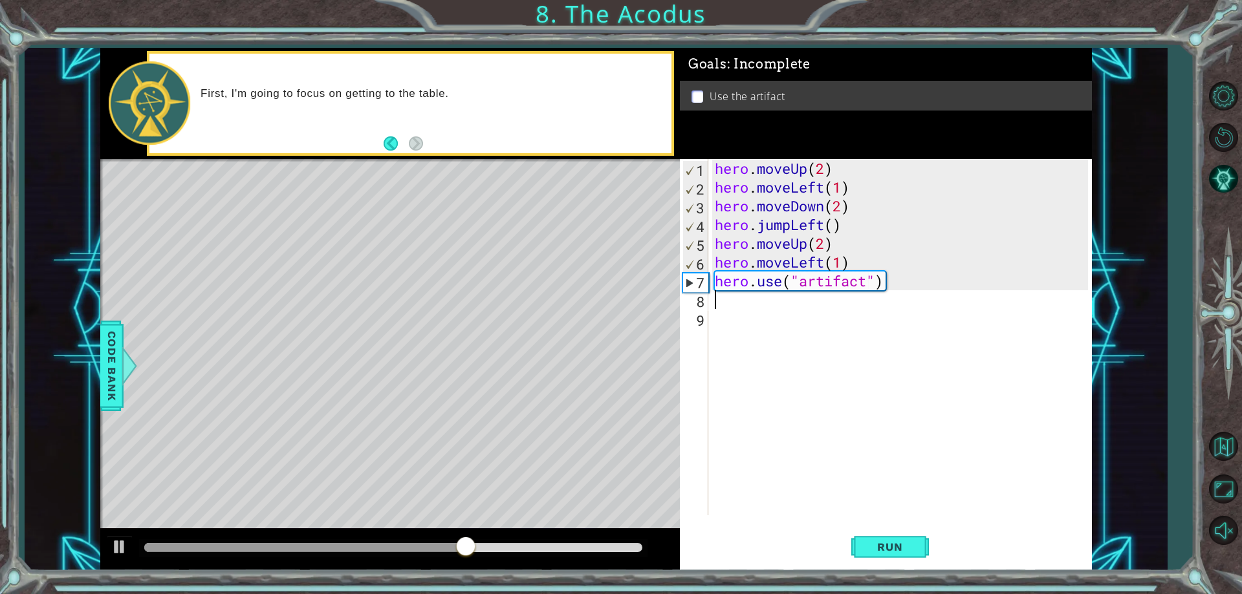
click at [838, 267] on div "hero . moveUp ( 2 ) hero . moveLeft ( 1 ) hero . moveDown ( 2 ) hero . jumpLeft…" at bounding box center [903, 356] width 382 height 394
click at [819, 266] on div "hero . moveUp ( 2 ) hero . moveLeft ( 1 ) hero . moveDown ( 2 ) hero . jumpLeft…" at bounding box center [903, 356] width 382 height 394
click at [825, 265] on div "hero . moveUp ( 2 ) hero . moveLeft ( 1 ) hero . moveDown ( 2 ) hero . jumpLeft…" at bounding box center [903, 356] width 382 height 394
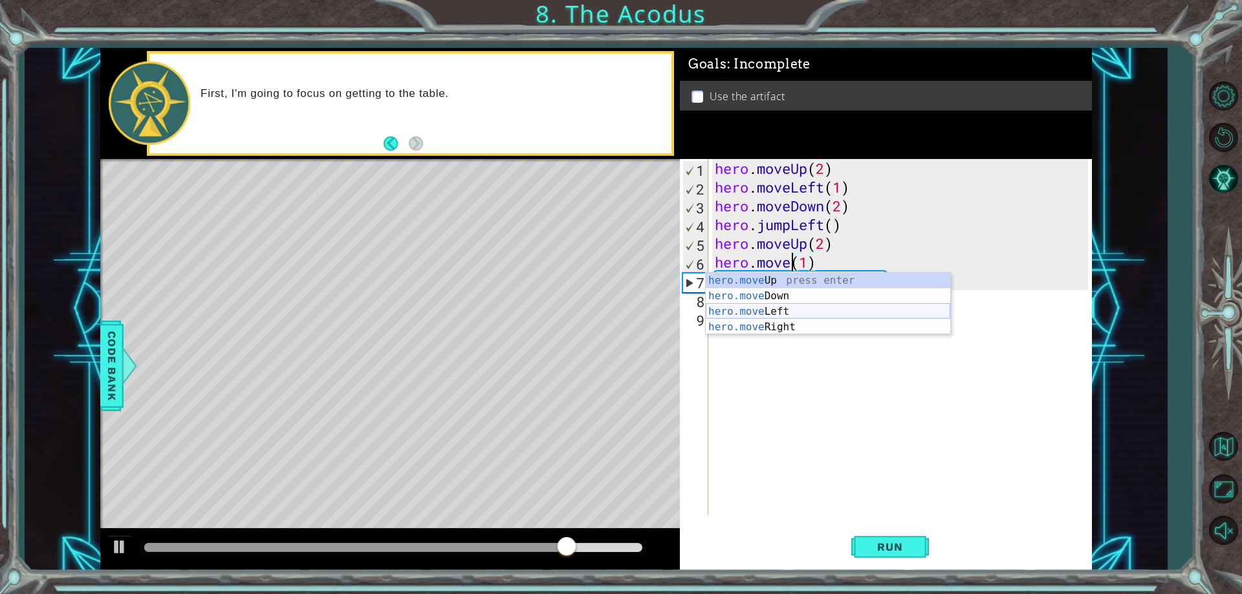
click at [822, 316] on div "hero.move Up press enter hero.move Down press enter hero.move Left press enter …" at bounding box center [828, 319] width 245 height 93
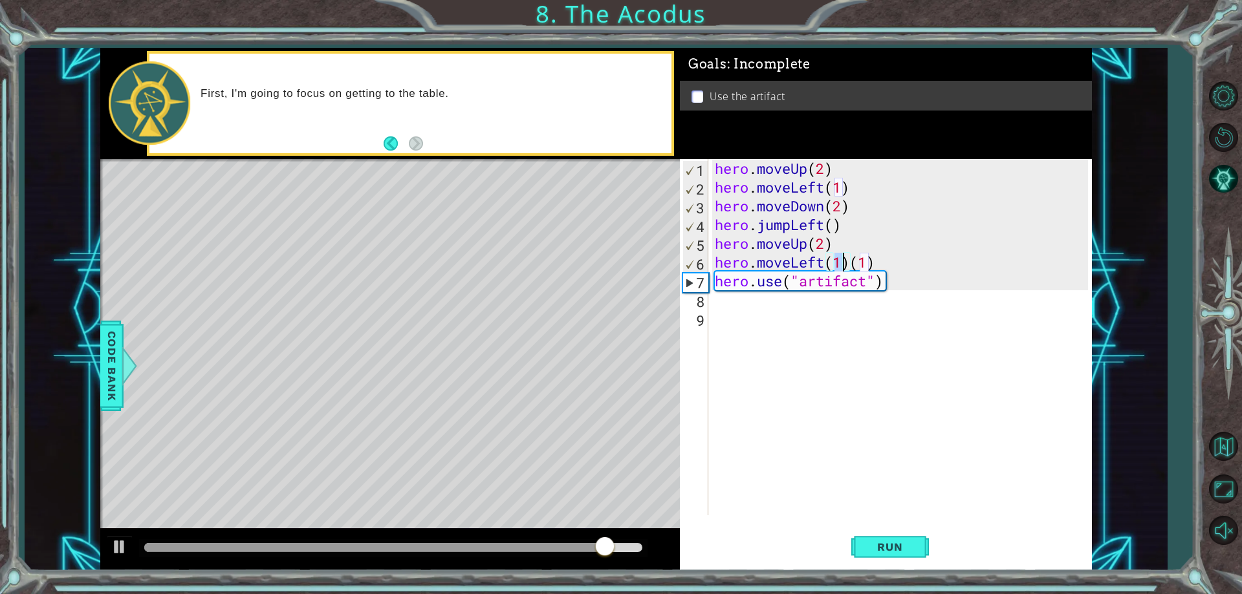
click at [827, 261] on div "hero . moveUp ( 2 ) hero . moveLeft ( 1 ) hero . moveDown ( 2 ) hero . jumpLeft…" at bounding box center [903, 356] width 382 height 394
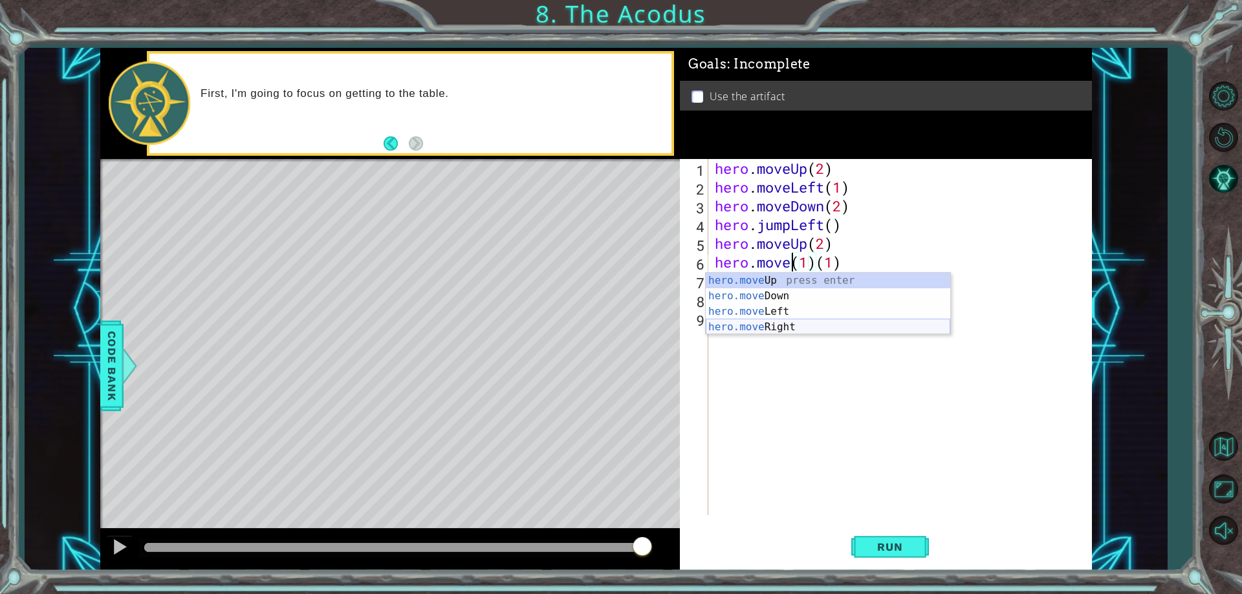
click at [813, 327] on div "hero.move Up press enter hero.move Down press enter hero.move Left press enter …" at bounding box center [828, 319] width 245 height 93
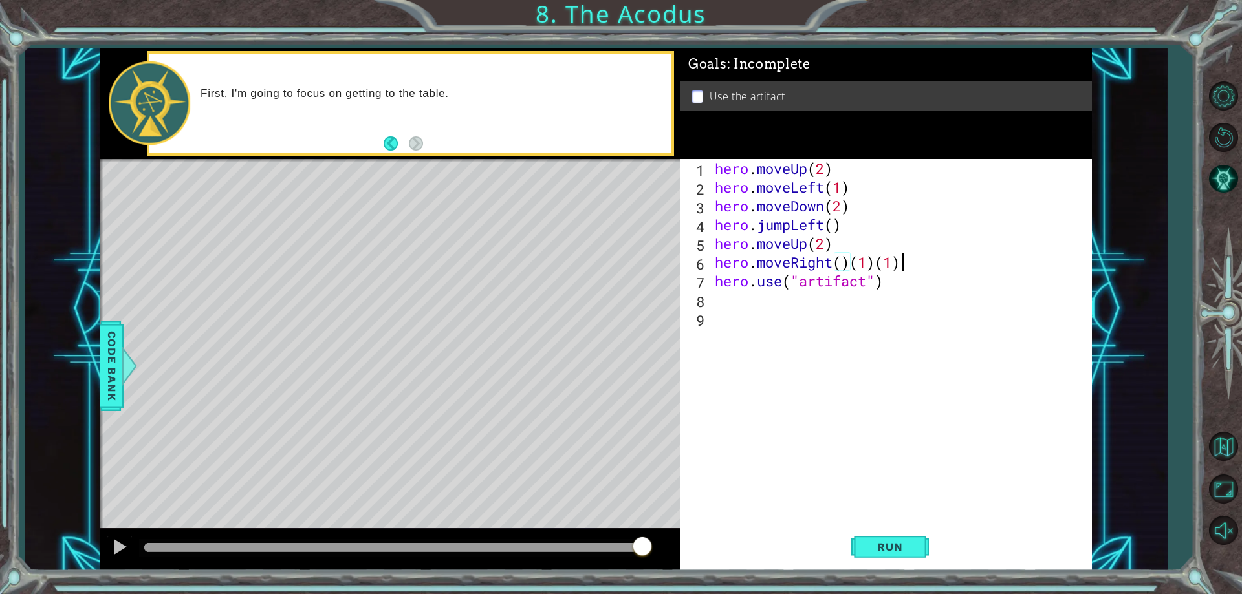
click at [923, 262] on div "hero . moveUp ( 2 ) hero . moveLeft ( 1 ) hero . moveDown ( 2 ) hero . jumpLeft…" at bounding box center [903, 356] width 382 height 394
type textarea "hero.moveRight(1)"
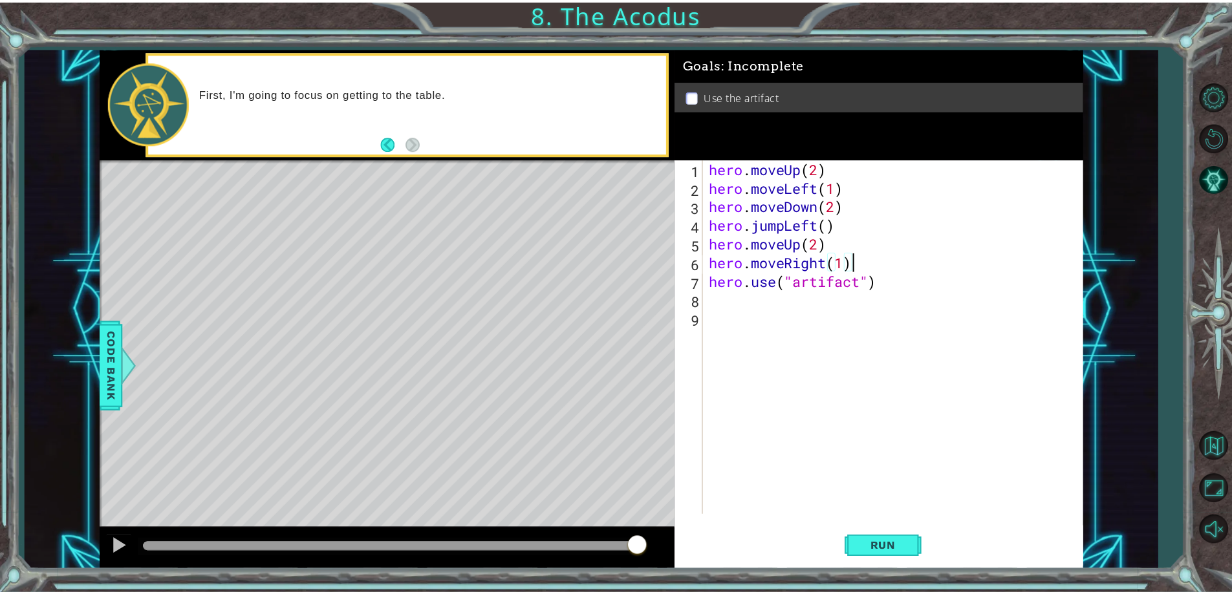
scroll to position [0, 0]
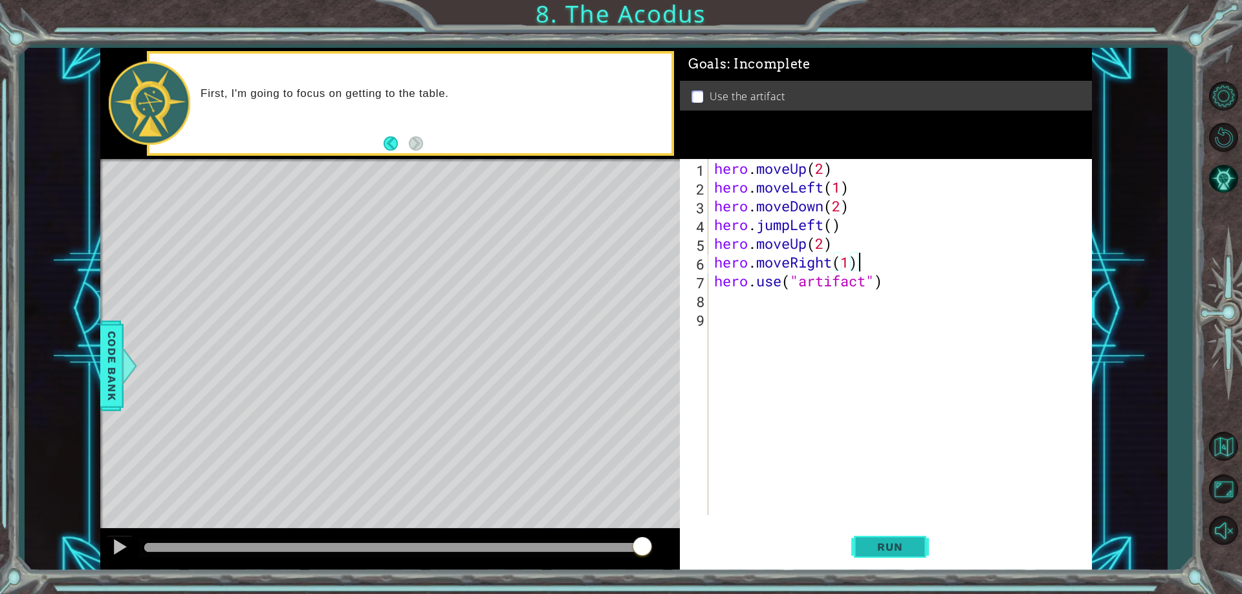
type textarea "hero.moveRight(1)"
click at [885, 549] on span "Run" at bounding box center [889, 547] width 51 height 13
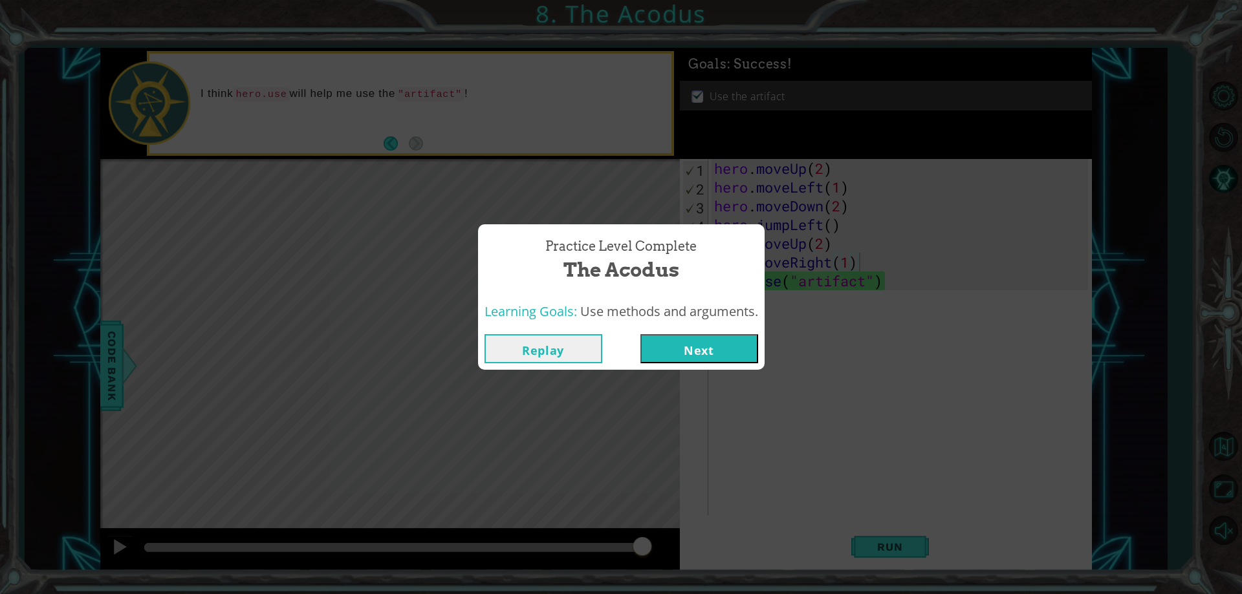
click at [693, 337] on button "Next" at bounding box center [699, 348] width 118 height 29
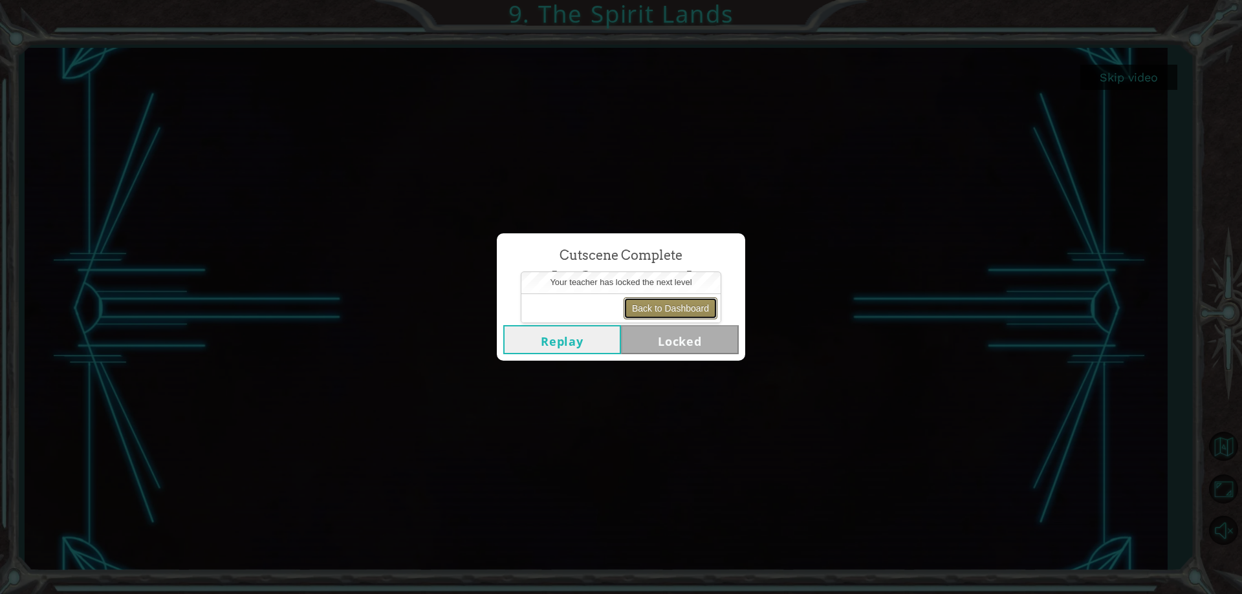
click at [700, 305] on button "Back to Dashboard" at bounding box center [671, 309] width 94 height 22
